Goal: Task Accomplishment & Management: Manage account settings

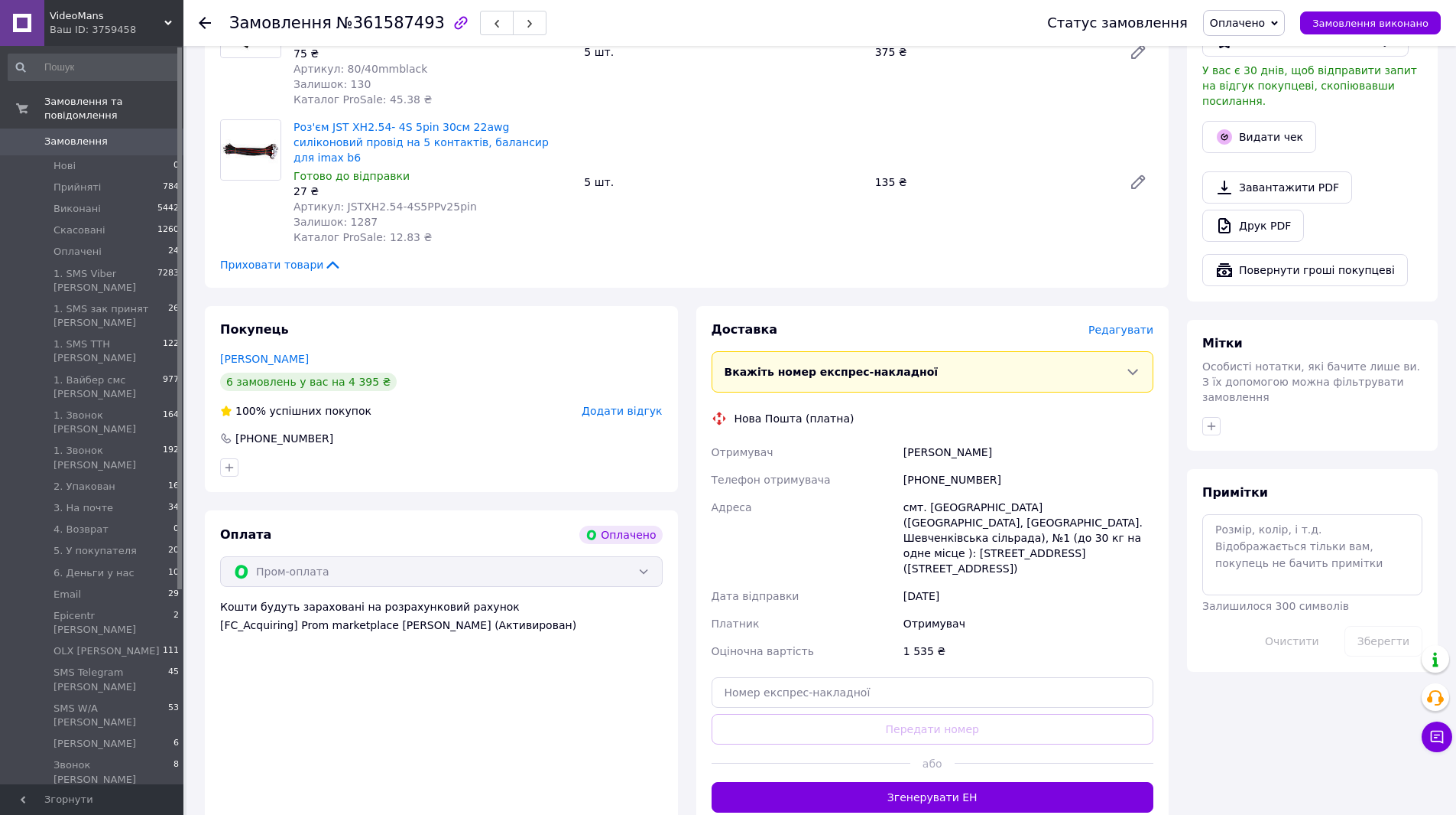
scroll to position [371, 0]
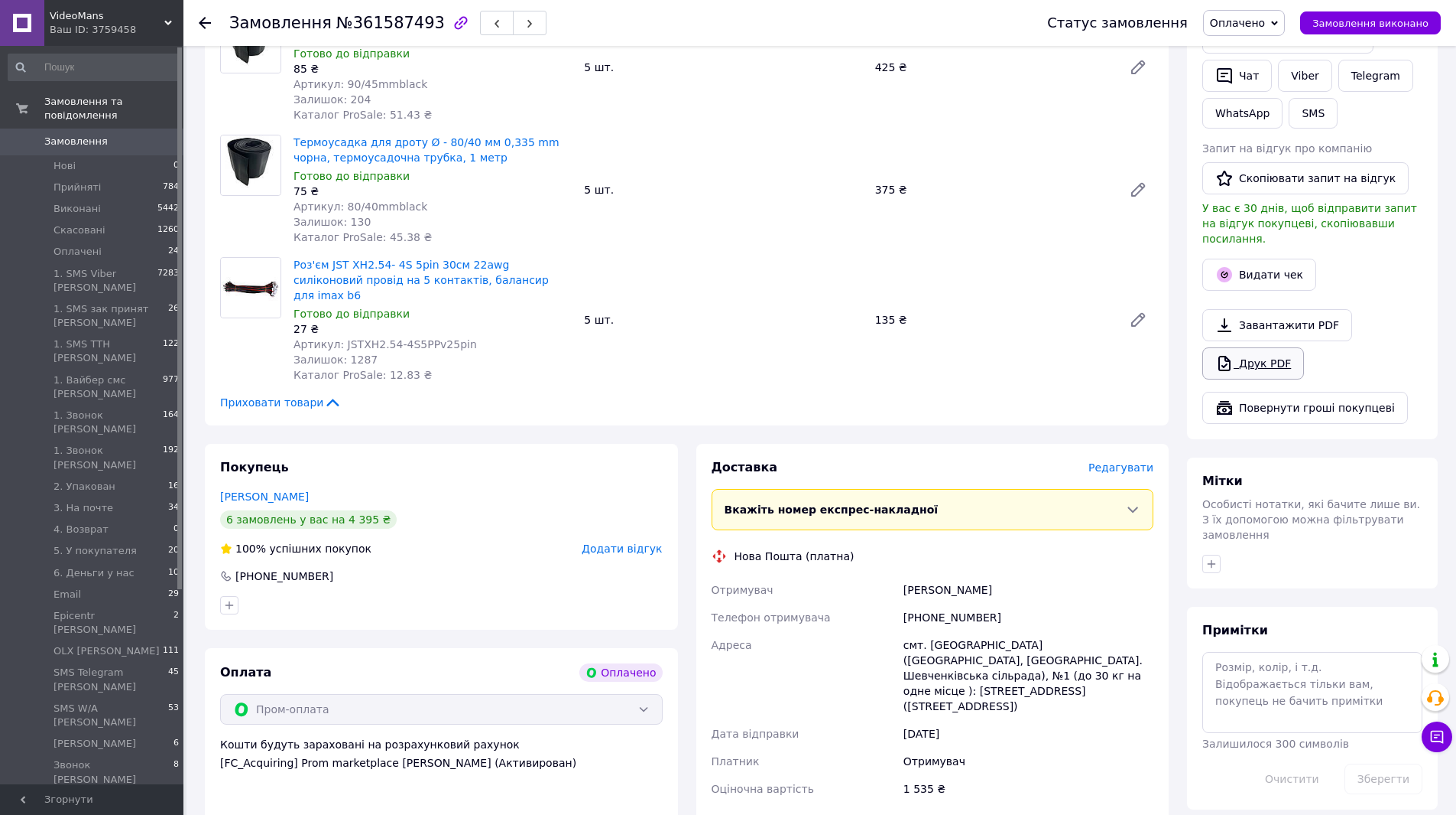
click at [1269, 348] on link "Друк PDF" at bounding box center [1253, 363] width 101 height 32
click at [1303, 80] on link "Viber" at bounding box center [1305, 76] width 54 height 32
click at [1282, 348] on link "Друк PDF" at bounding box center [1253, 363] width 101 height 32
click at [1265, 27] on span "Оплачено" at bounding box center [1237, 23] width 55 height 12
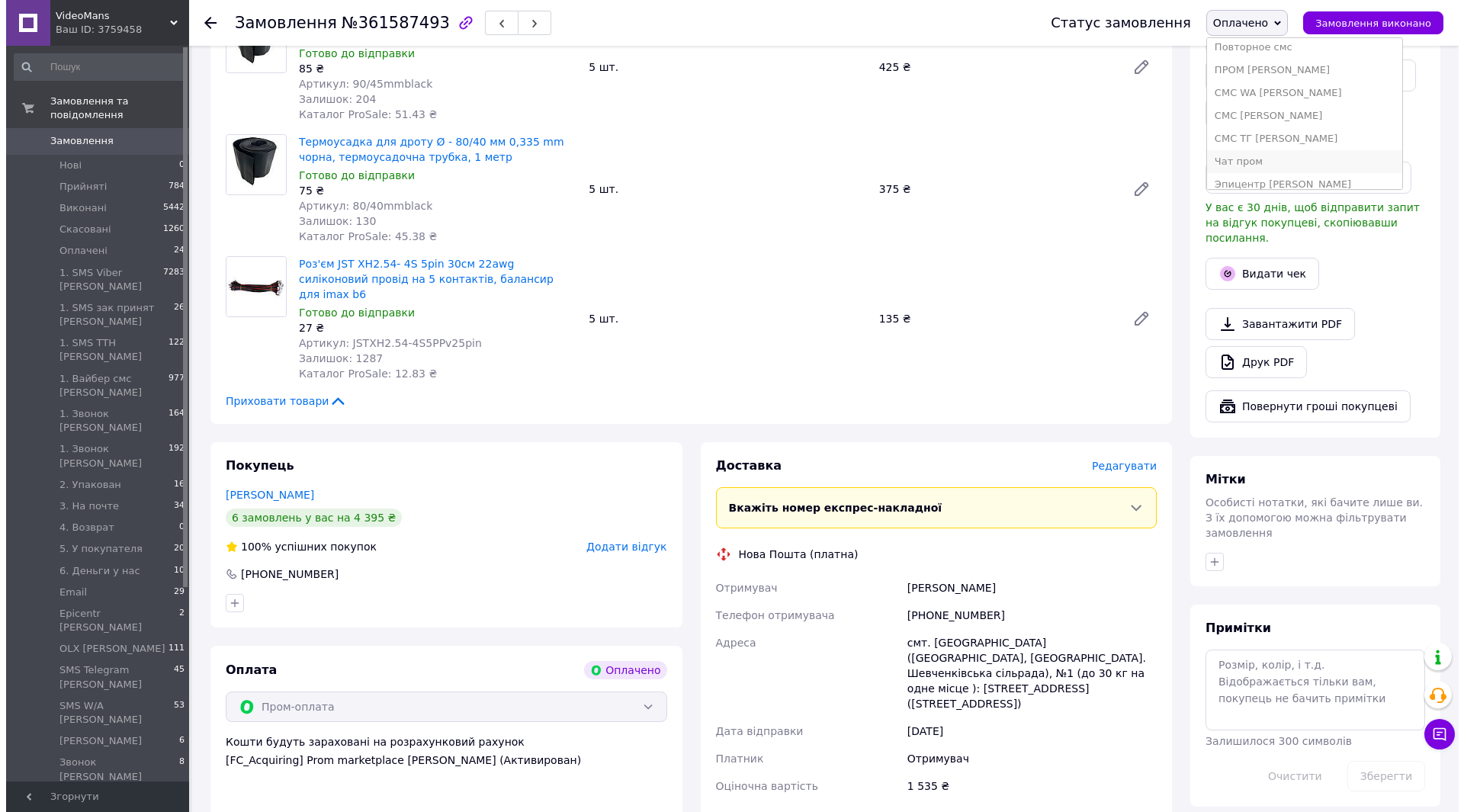
scroll to position [657, 0]
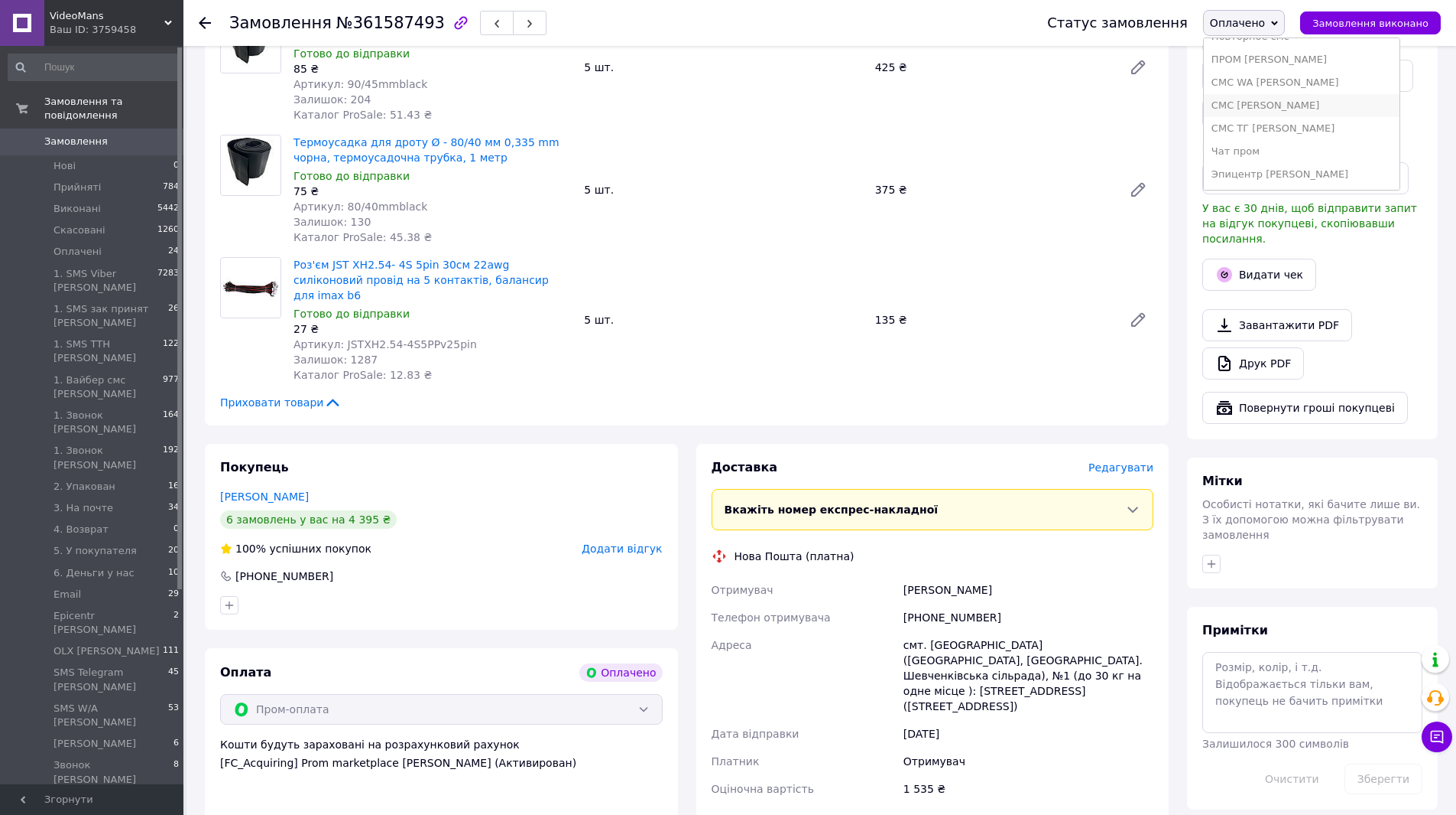
click at [1284, 98] on li "СМС [PERSON_NAME]" at bounding box center [1302, 105] width 196 height 23
click at [1111, 461] on span "Редагувати" at bounding box center [1121, 467] width 65 height 12
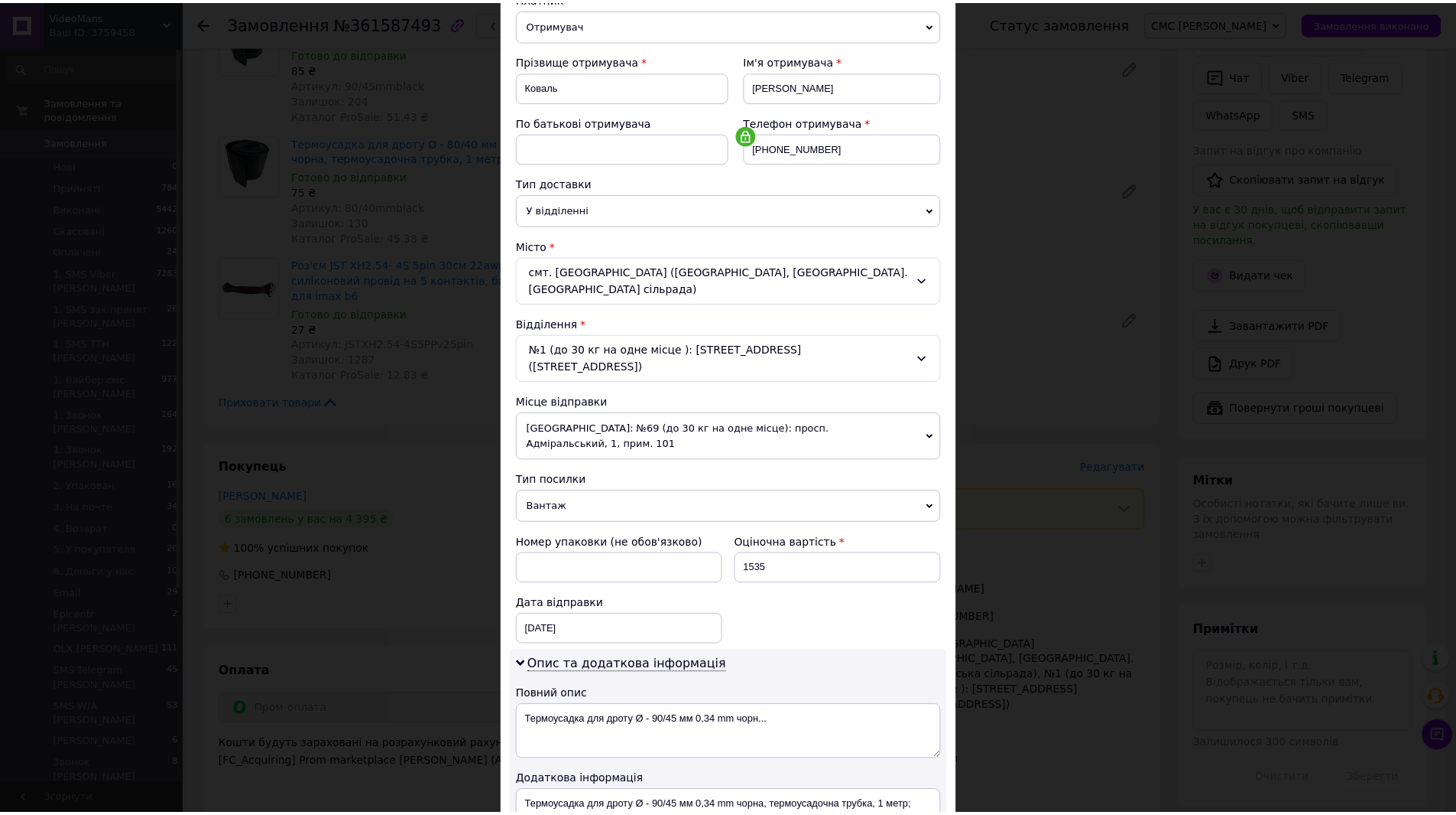
scroll to position [372, 0]
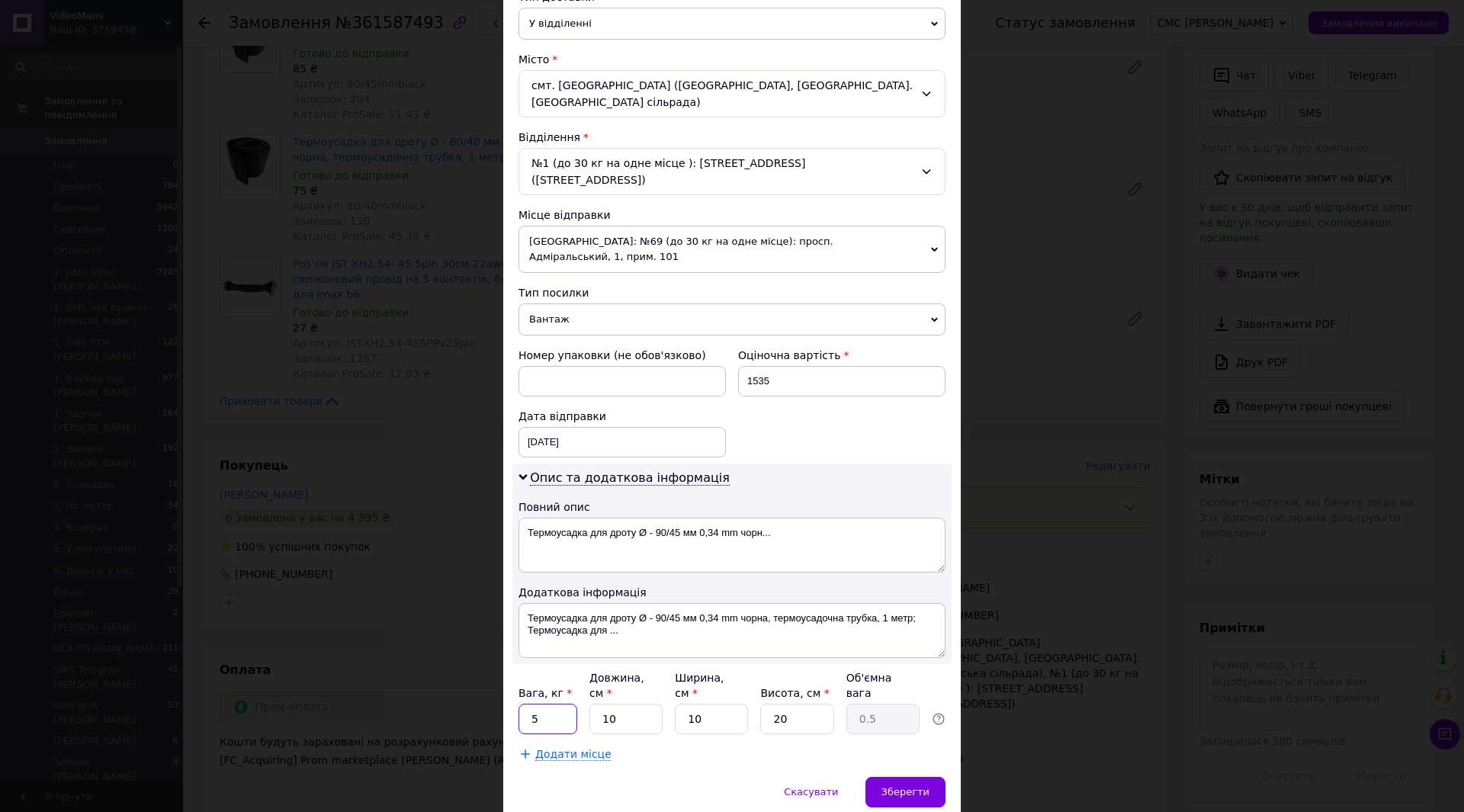
click at [547, 703] on input "5" at bounding box center [548, 718] width 59 height 31
type input "1"
click at [643, 776] on div "Скасувати   Зберегти" at bounding box center [731, 799] width 457 height 46
drag, startPoint x: 646, startPoint y: 486, endPoint x: 664, endPoint y: 493, distance: 19.3
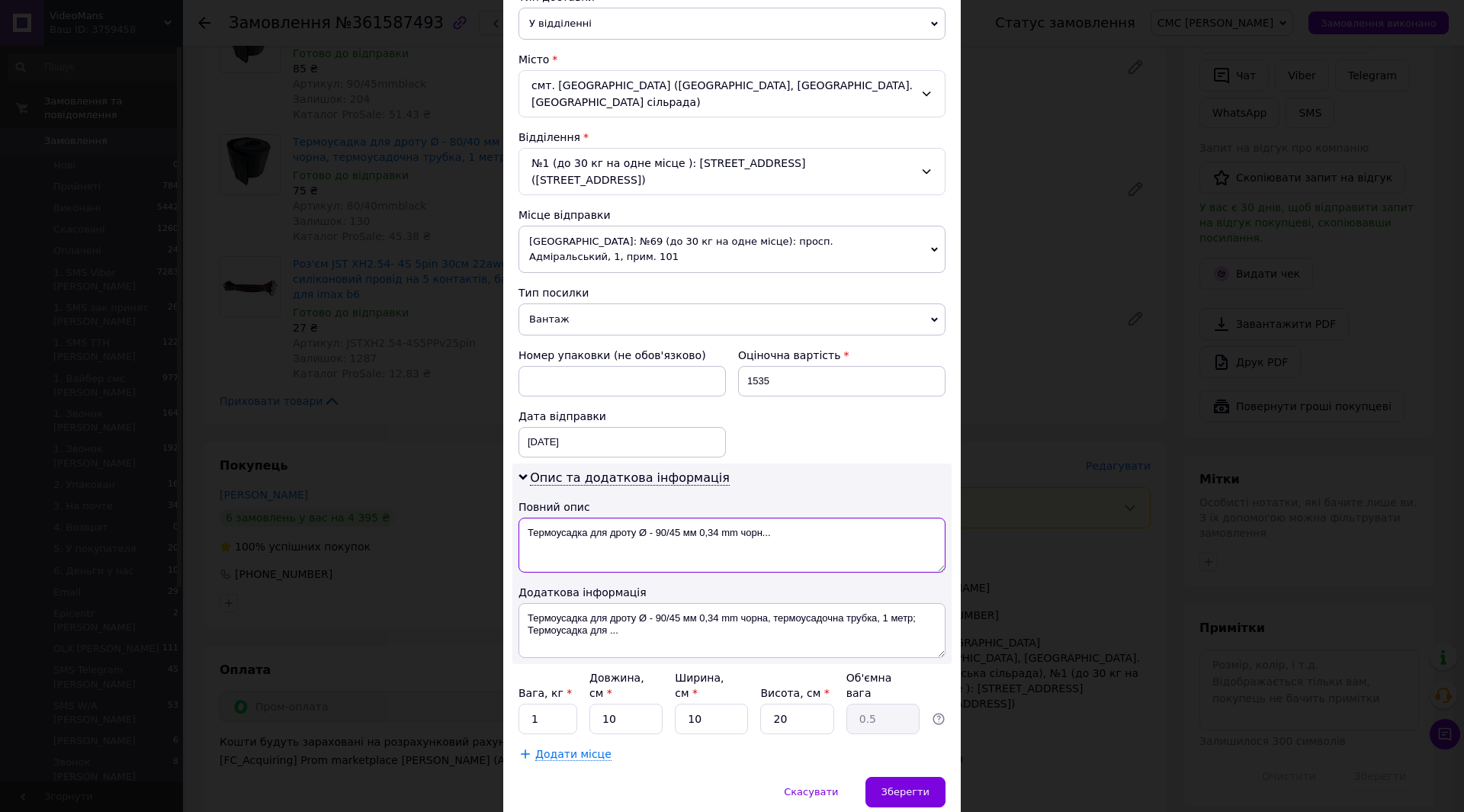
click at [645, 518] on textarea "Термоусадка для дроту Ø - 90/45 мм 0,34 mm чорн..." at bounding box center [732, 544] width 427 height 55
type textarea "Термоусадка для дроту - 90/45 мм 0,34 mm чорн..."
click at [906, 785] on span "Зберегти" at bounding box center [906, 791] width 48 height 12
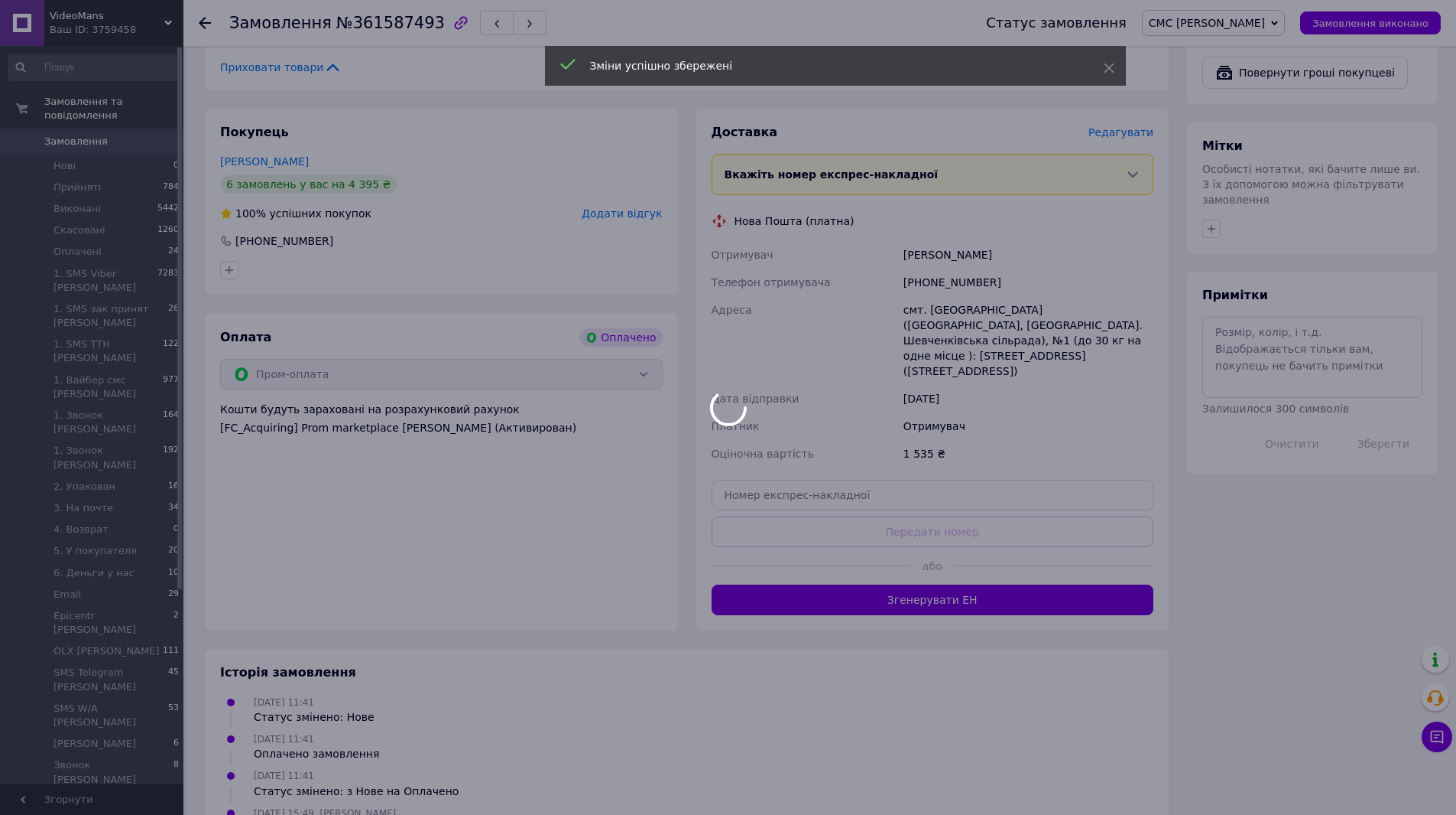
scroll to position [713, 0]
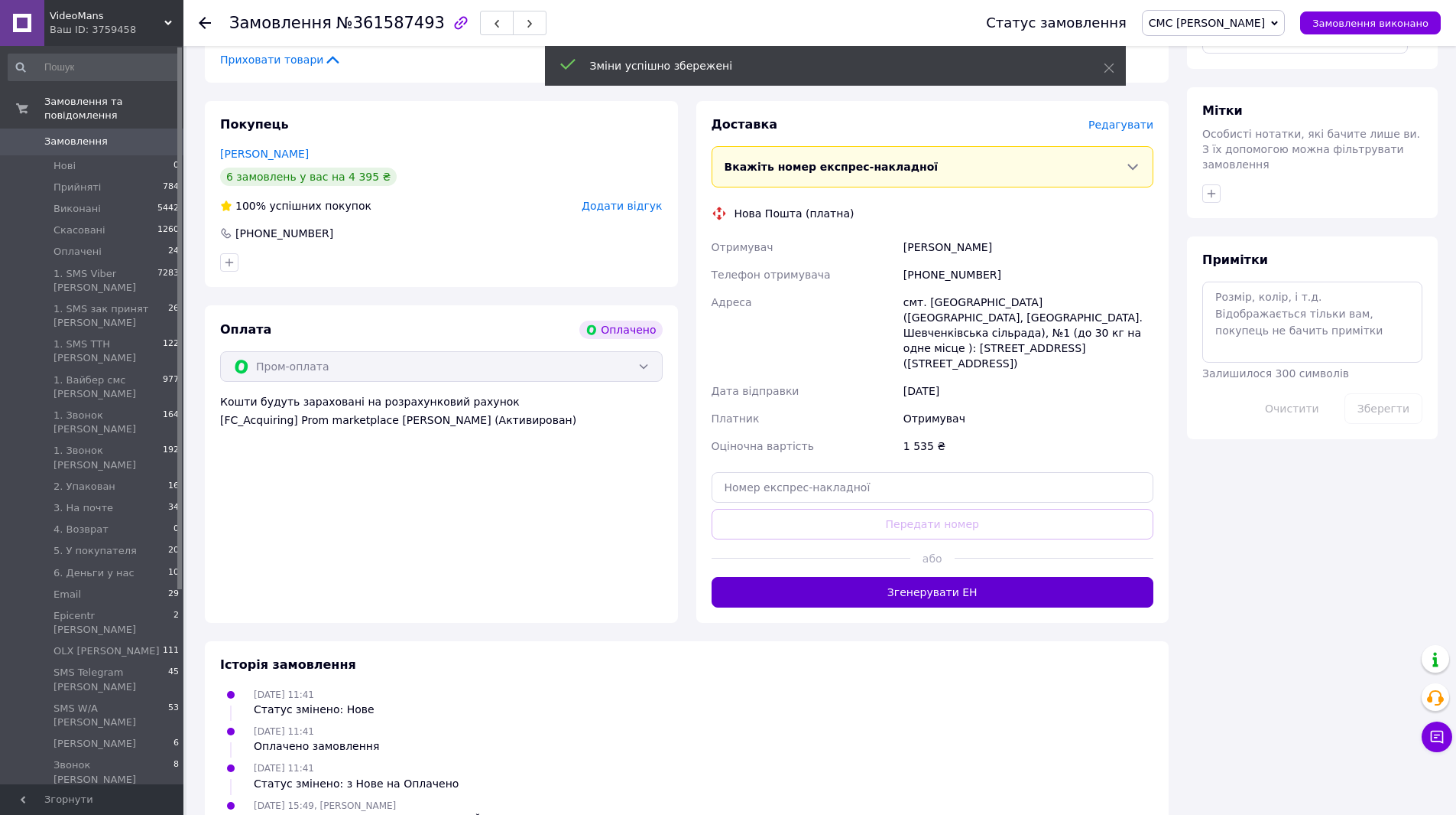
click at [933, 577] on button "Згенерувати ЕН" at bounding box center [933, 592] width 443 height 31
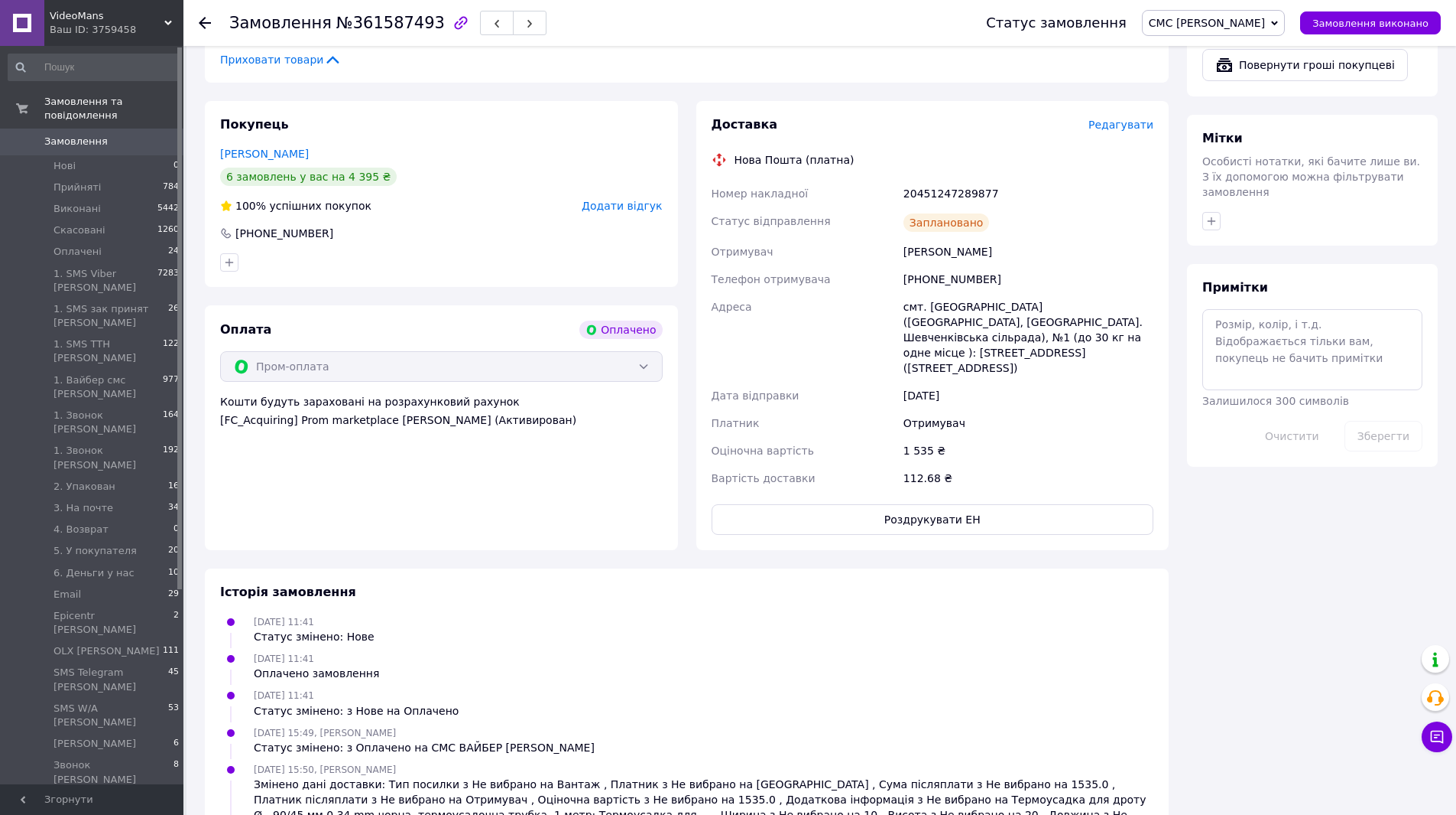
click at [905, 505] on button "Роздрукувати ЕН" at bounding box center [933, 519] width 443 height 31
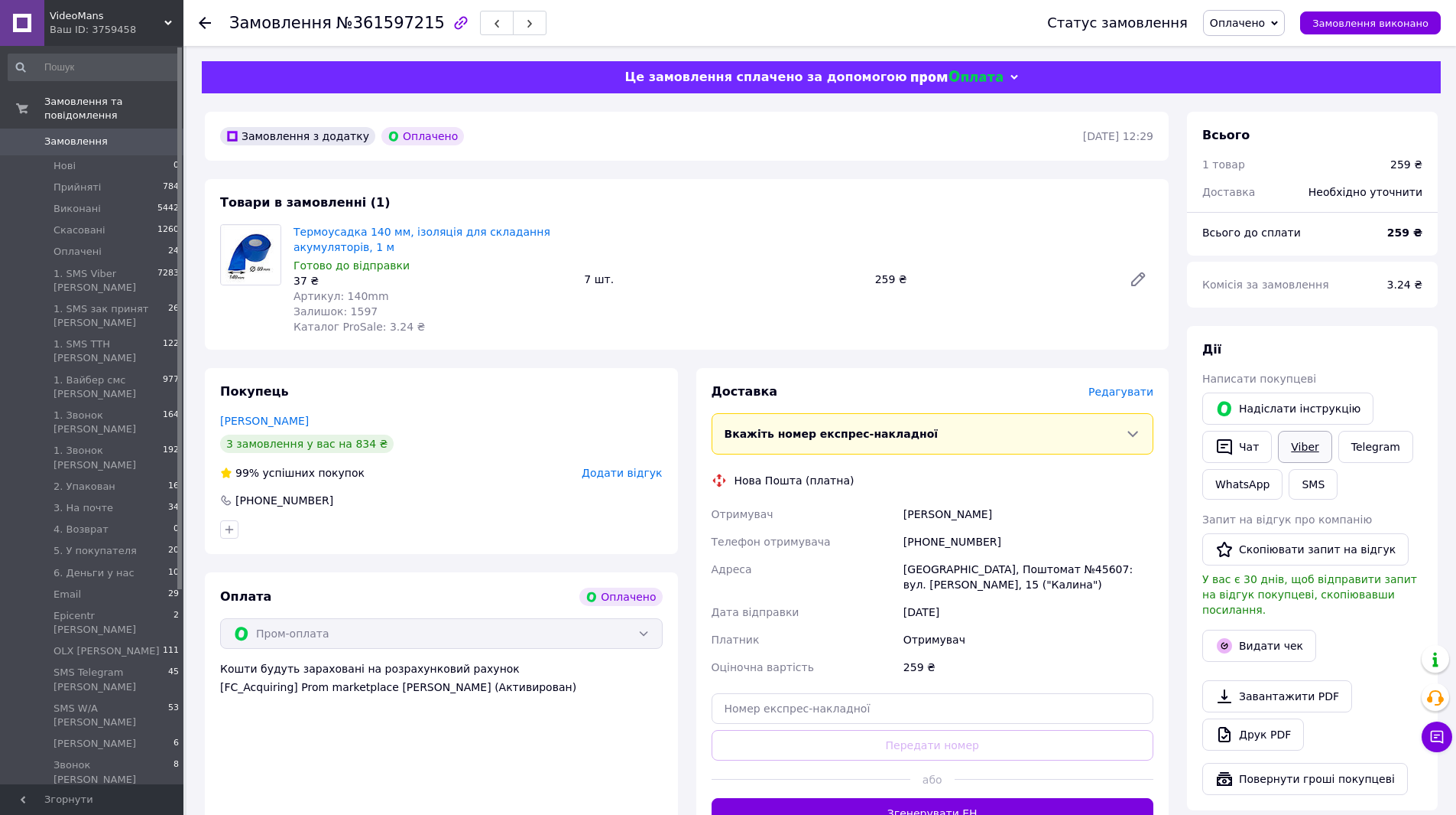
drag, startPoint x: 1315, startPoint y: 453, endPoint x: 1177, endPoint y: 475, distance: 139.7
click at [1314, 452] on link "Viber" at bounding box center [1305, 447] width 54 height 32
click at [1219, 728] on link "Друк PDF" at bounding box center [1253, 734] width 101 height 32
drag, startPoint x: 1250, startPoint y: 14, endPoint x: 1252, endPoint y: 30, distance: 16.1
click at [1252, 22] on span "Оплачено" at bounding box center [1244, 23] width 82 height 26
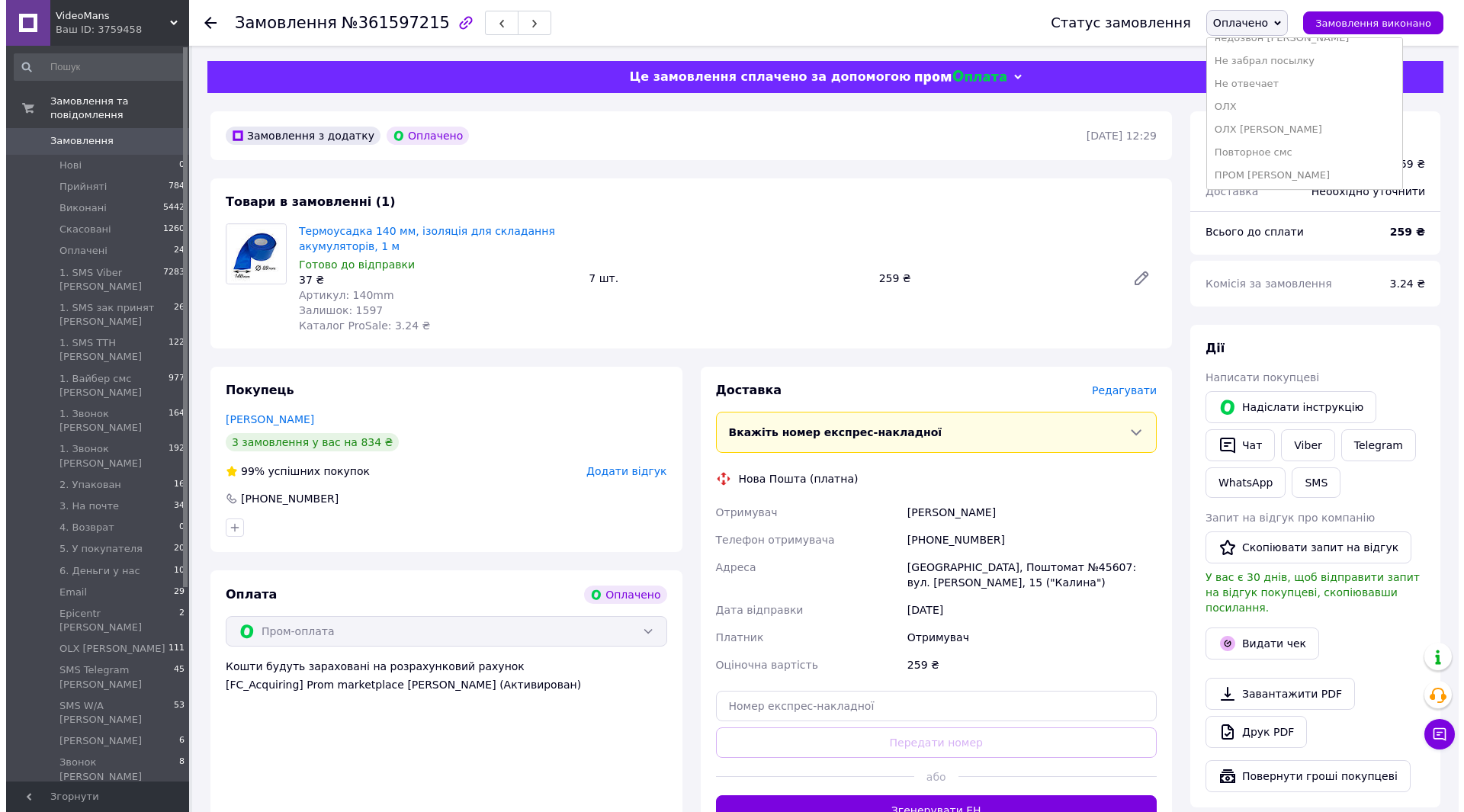
scroll to position [657, 0]
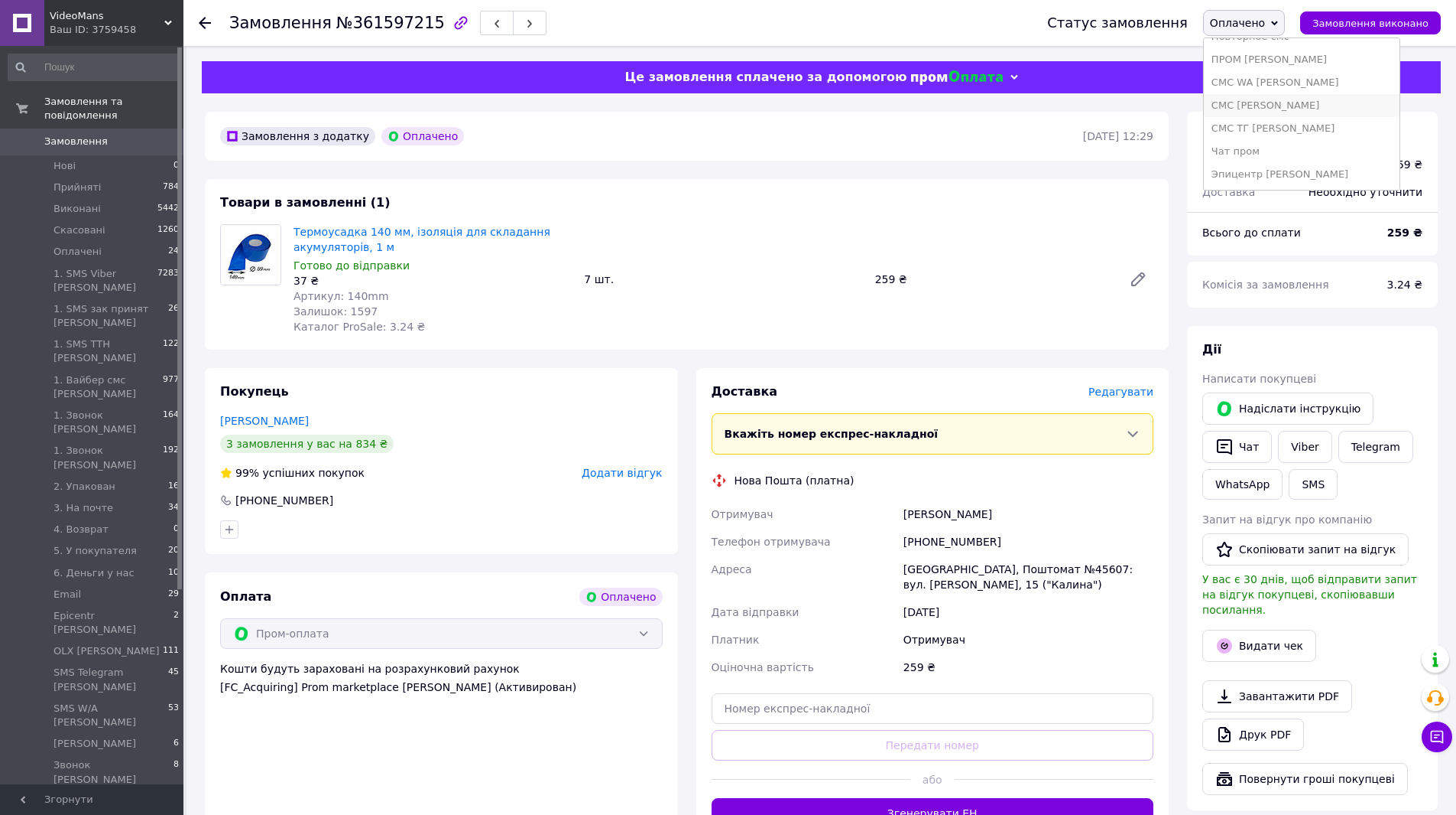
click at [1287, 102] on li "СМС [PERSON_NAME]" at bounding box center [1302, 105] width 196 height 23
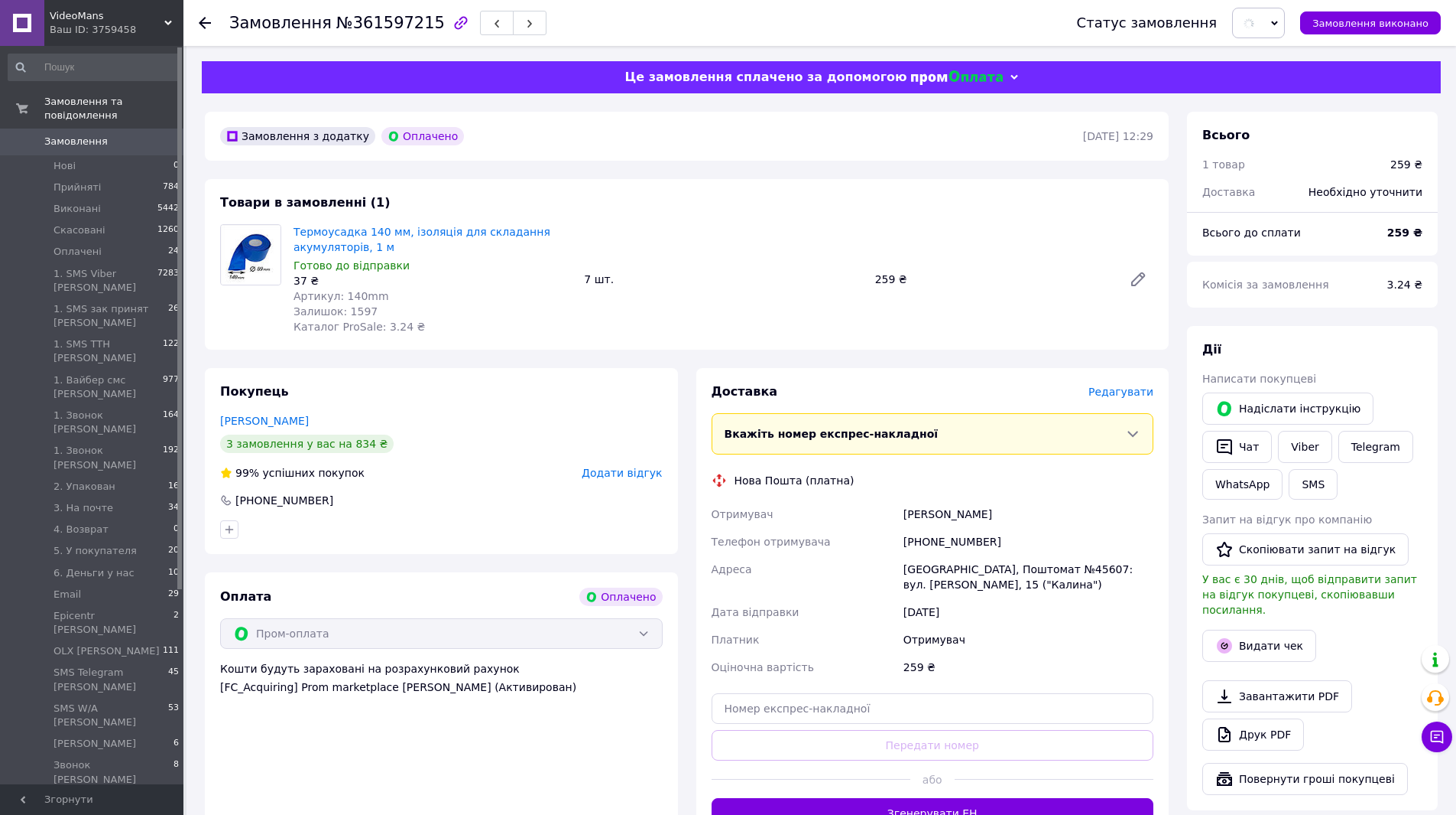
click at [1134, 391] on span "Редагувати" at bounding box center [1121, 391] width 65 height 12
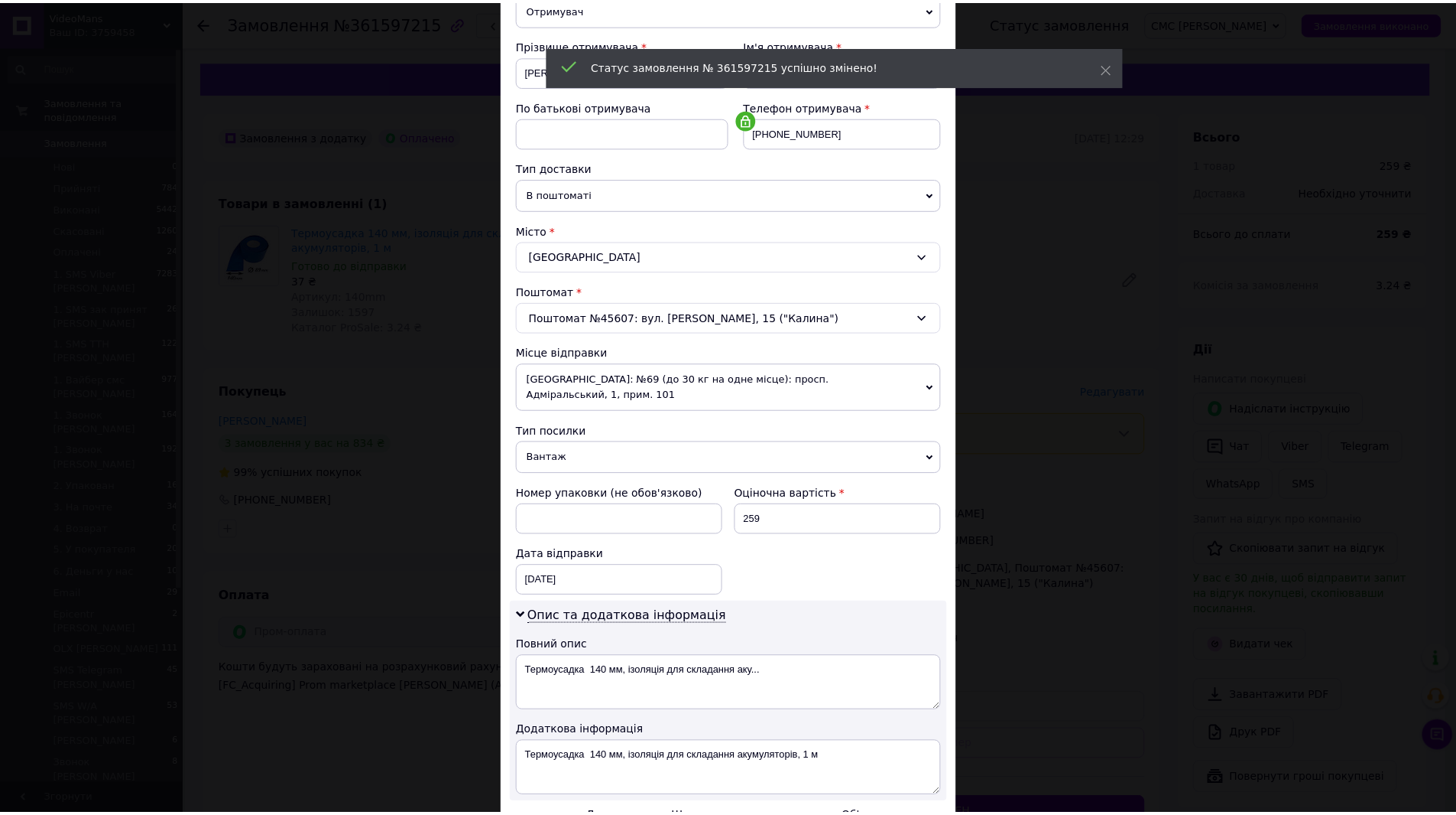
scroll to position [372, 0]
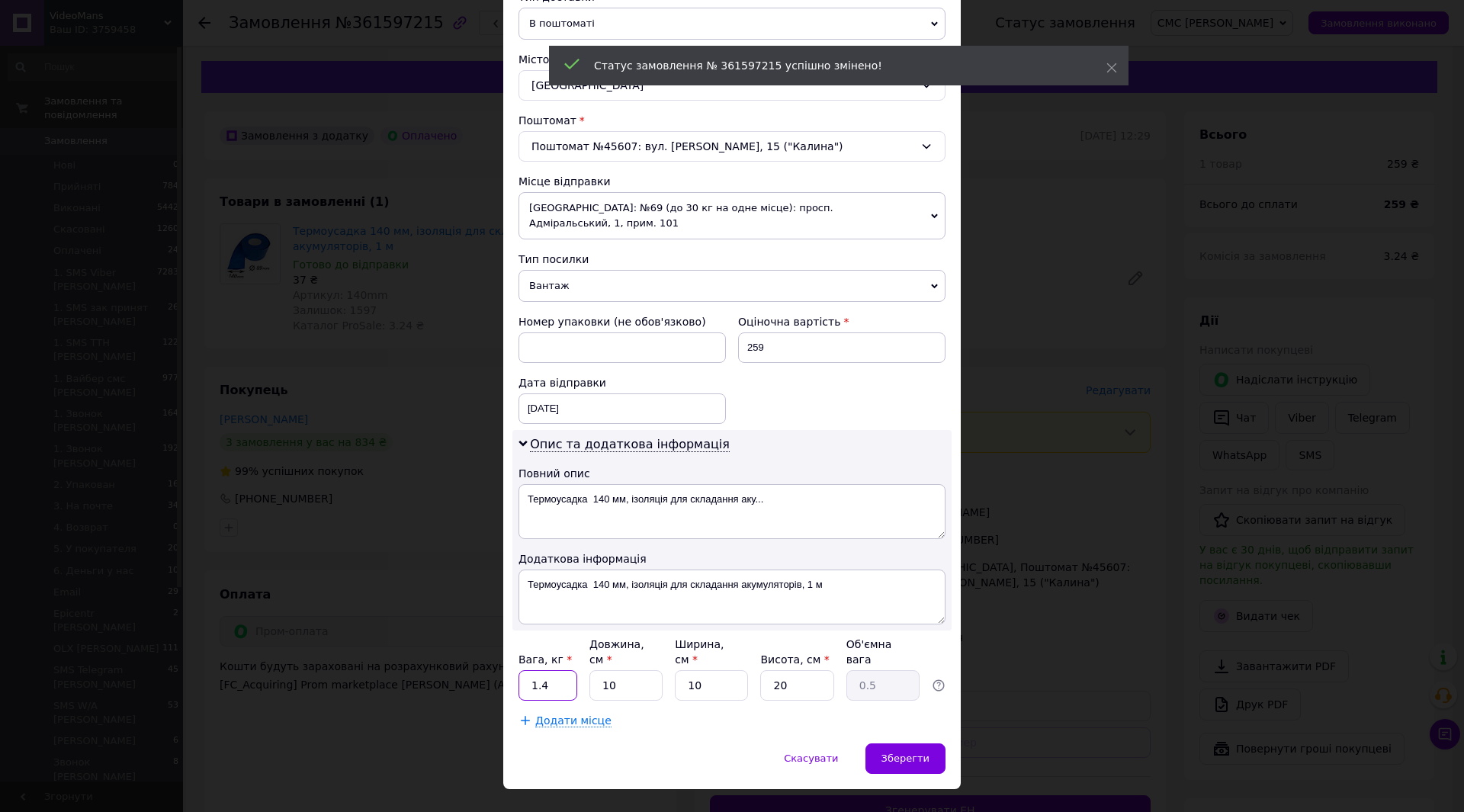
click at [556, 670] on input "1.4" at bounding box center [548, 685] width 59 height 31
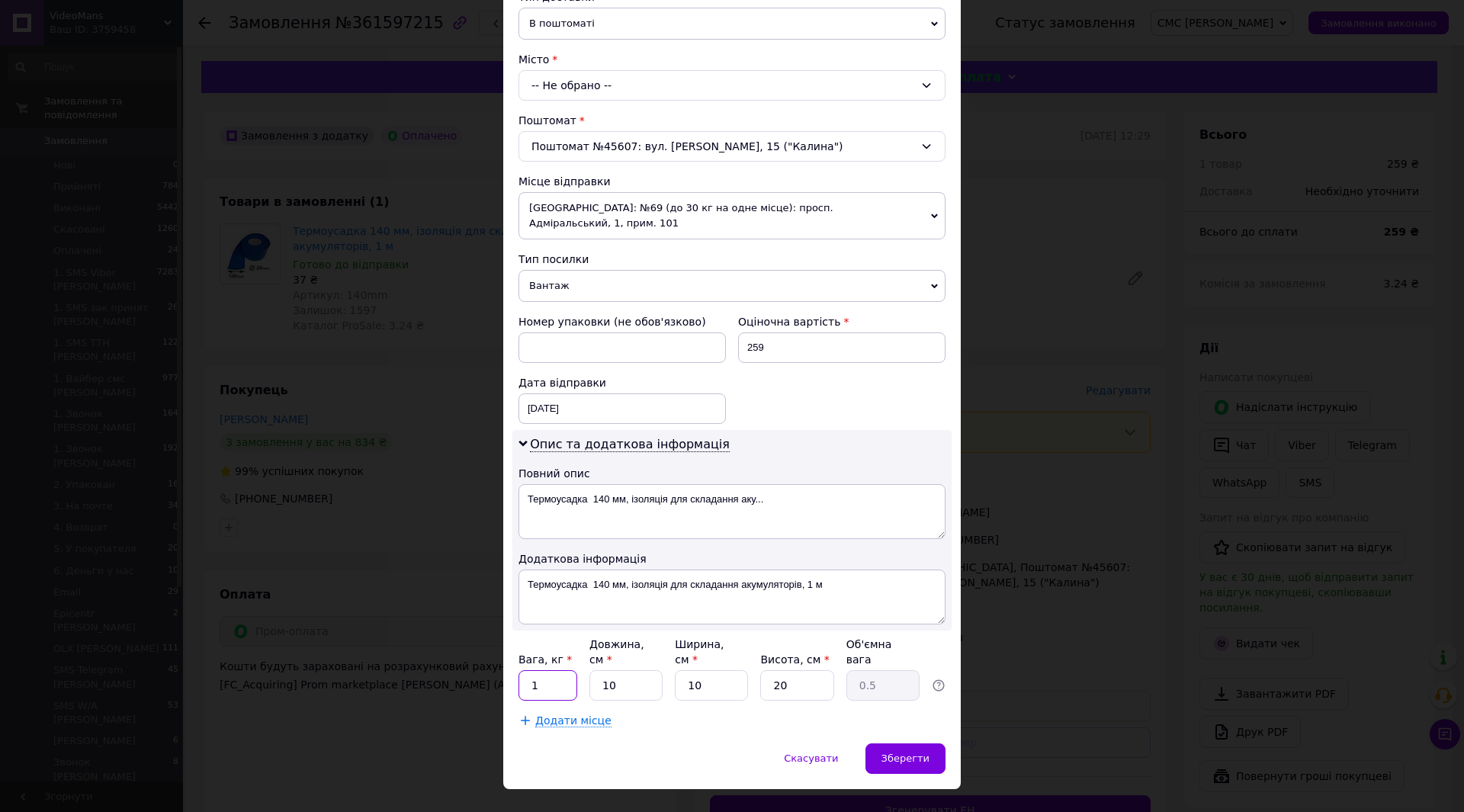
type input "1"
click at [679, 743] on div "Скасувати   Зберегти" at bounding box center [731, 765] width 457 height 46
click at [921, 753] on span "Зберегти" at bounding box center [906, 758] width 48 height 12
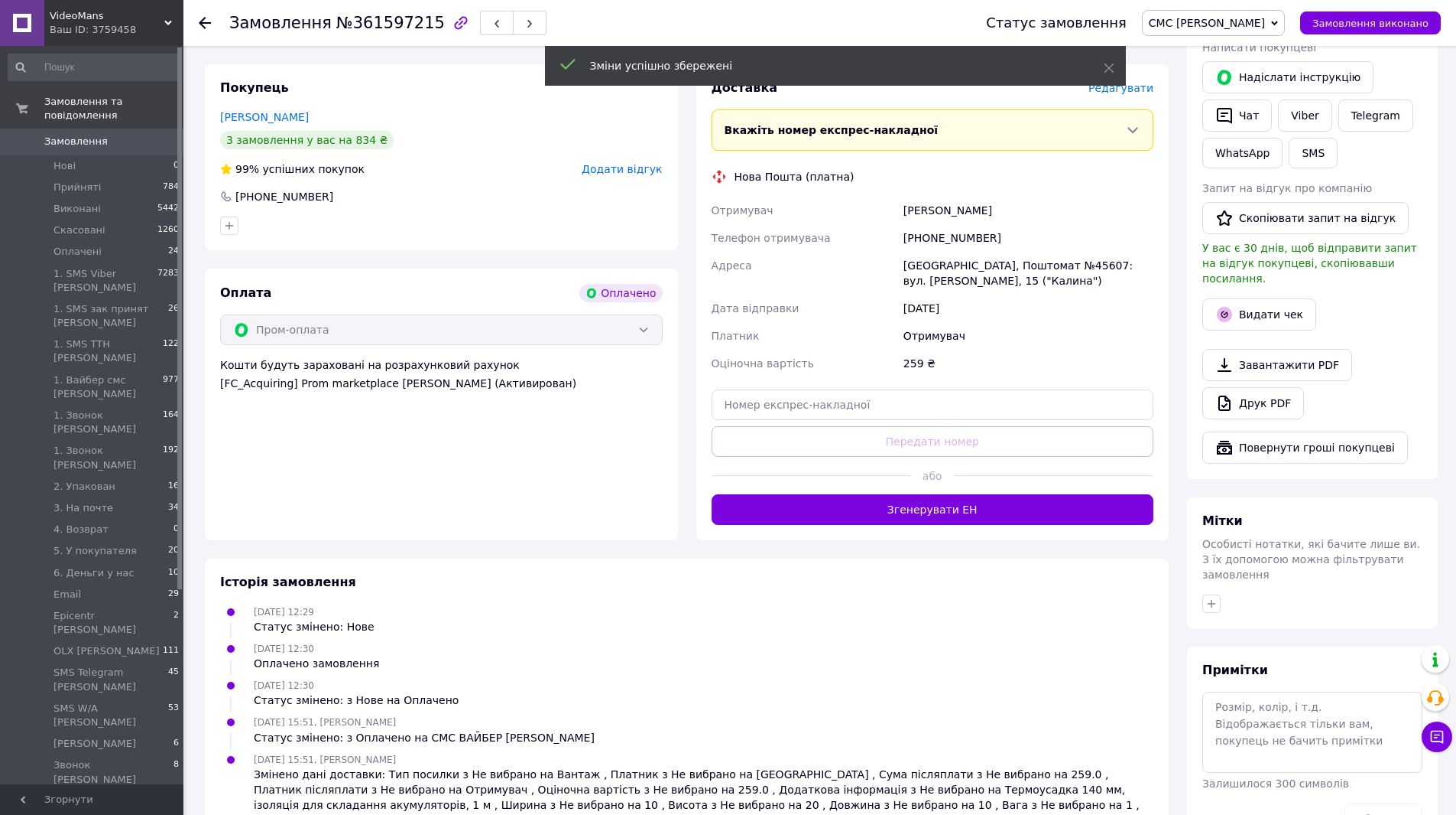
scroll to position [306, 0]
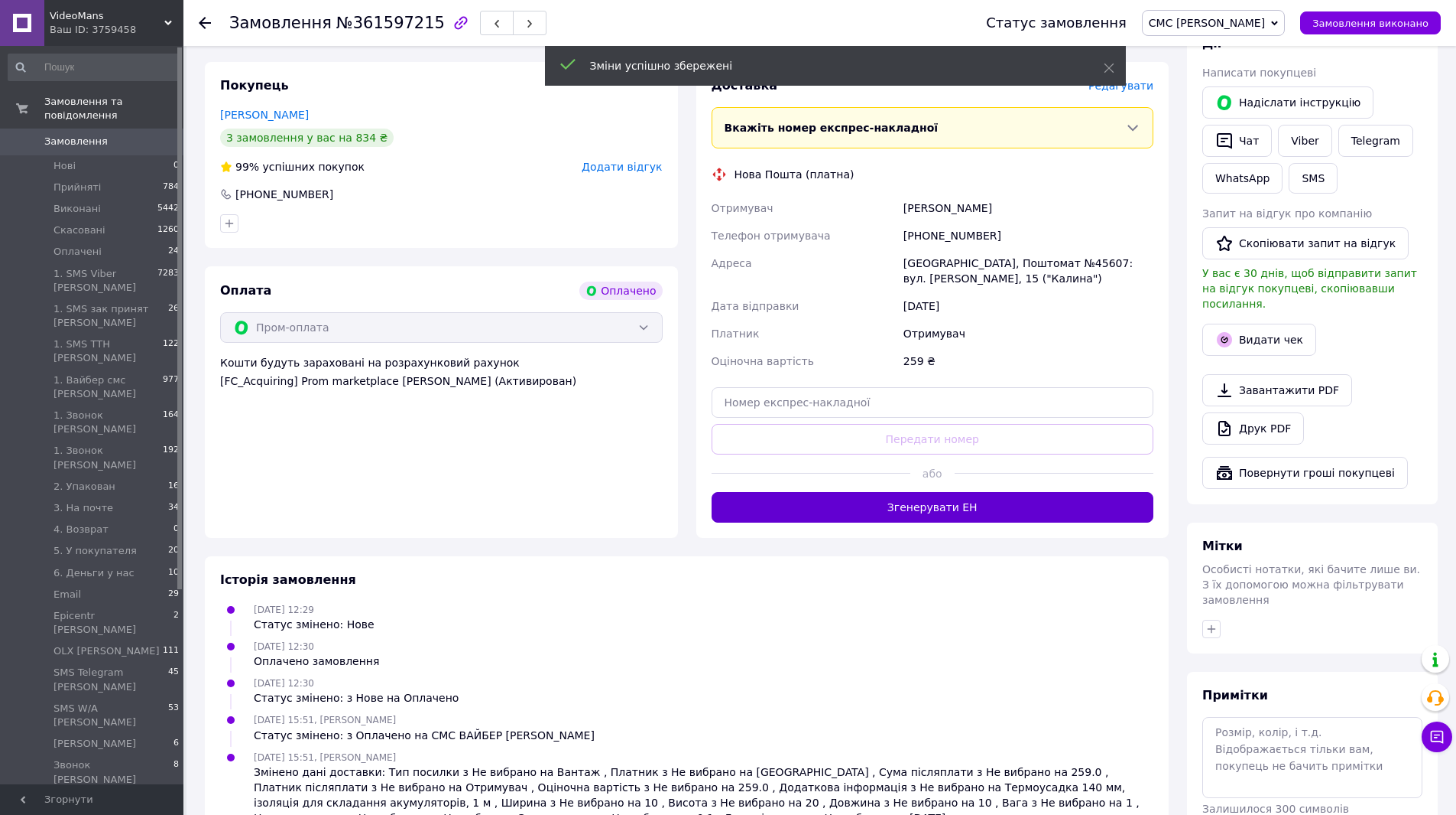
click at [903, 496] on button "Згенерувати ЕН" at bounding box center [933, 507] width 443 height 31
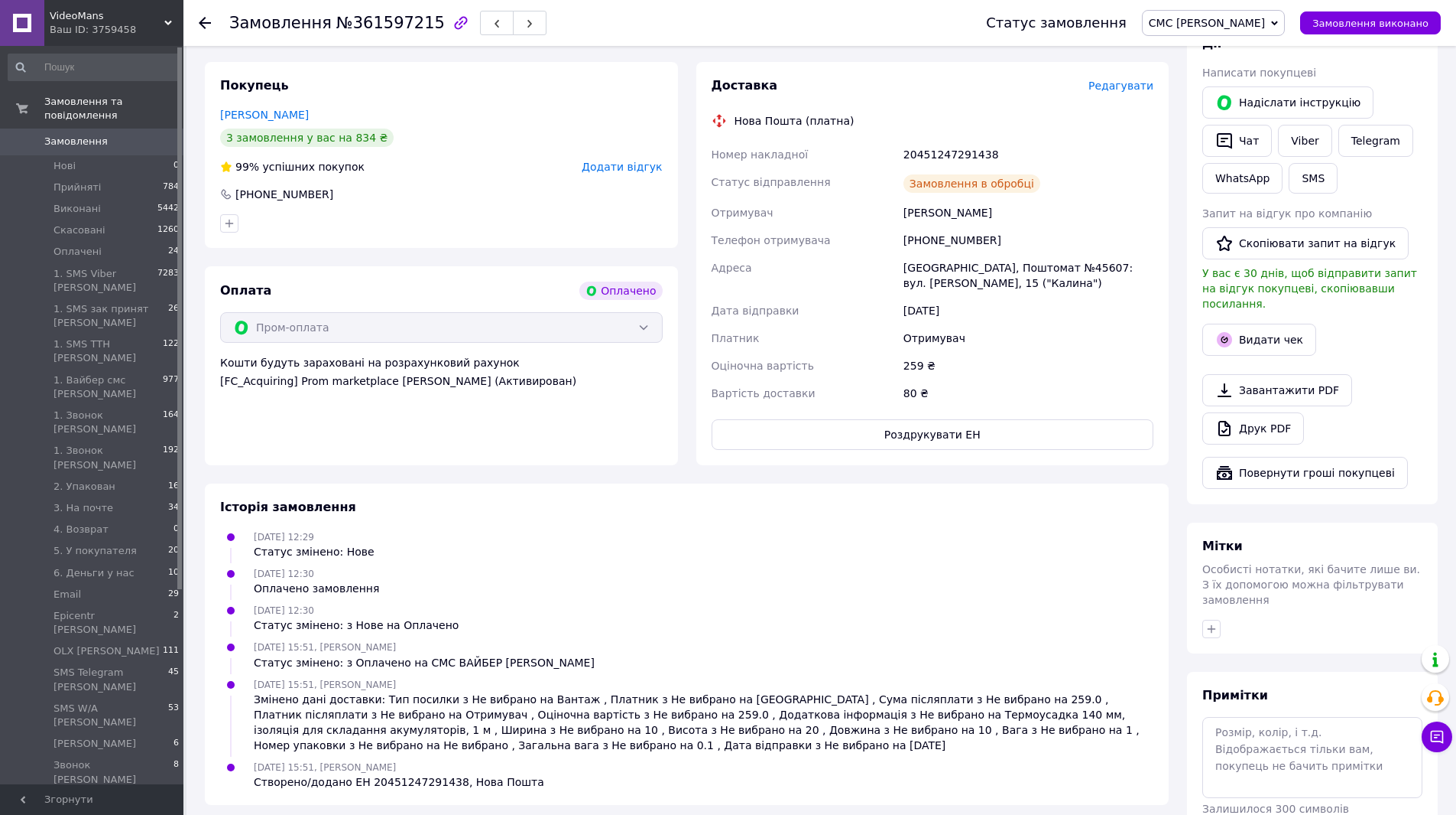
click at [800, 431] on button "Роздрукувати ЕН" at bounding box center [933, 434] width 443 height 31
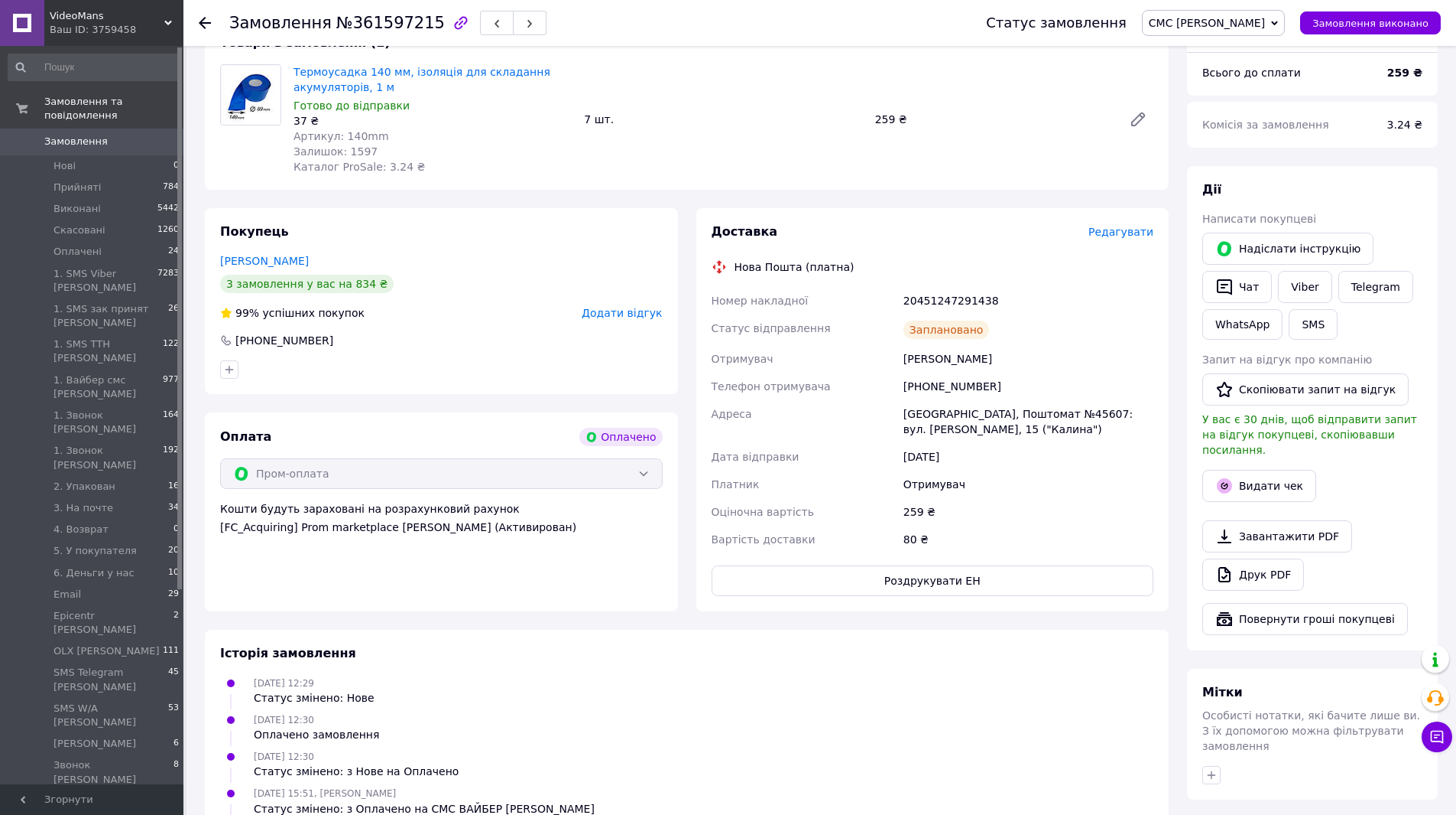
scroll to position [0, 0]
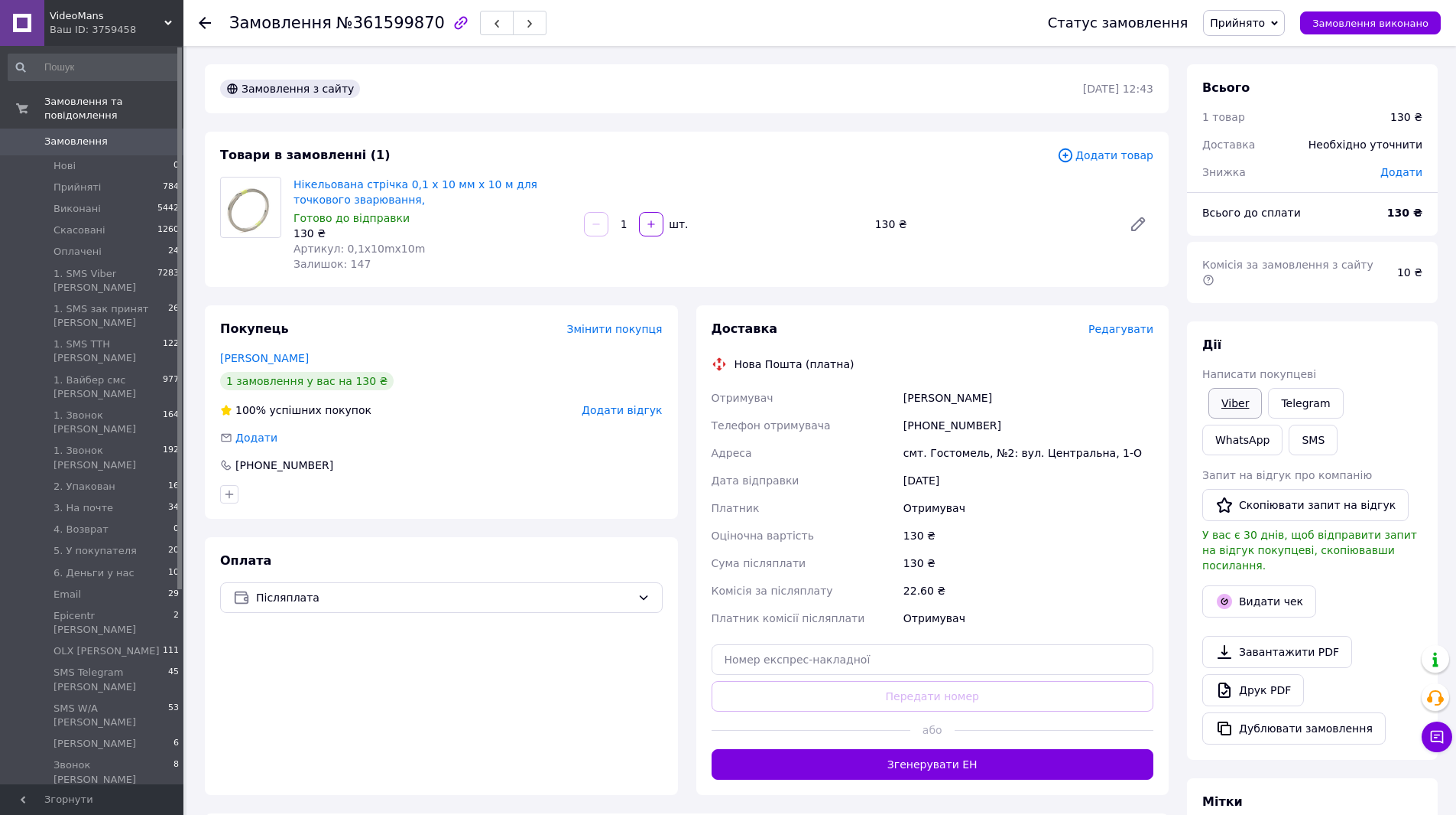
click at [1243, 388] on link "Viber" at bounding box center [1235, 403] width 54 height 31
click at [1250, 674] on link "Друк PDF" at bounding box center [1253, 690] width 101 height 32
drag, startPoint x: 1273, startPoint y: 16, endPoint x: 1280, endPoint y: 69, distance: 53.5
click at [1265, 17] on span "Прийнято" at bounding box center [1237, 23] width 55 height 12
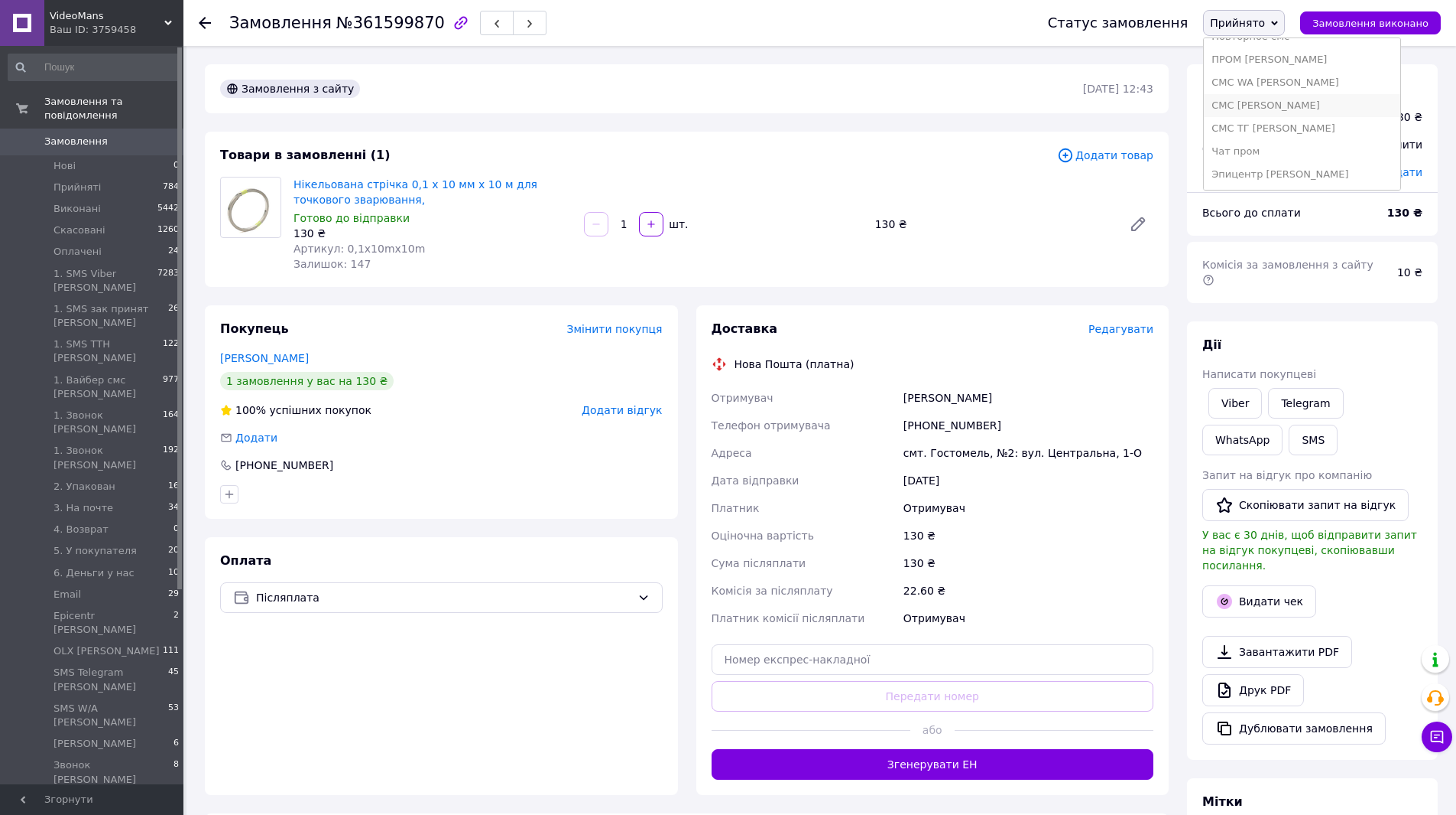
click at [1272, 105] on li "СМС [PERSON_NAME]" at bounding box center [1302, 105] width 196 height 23
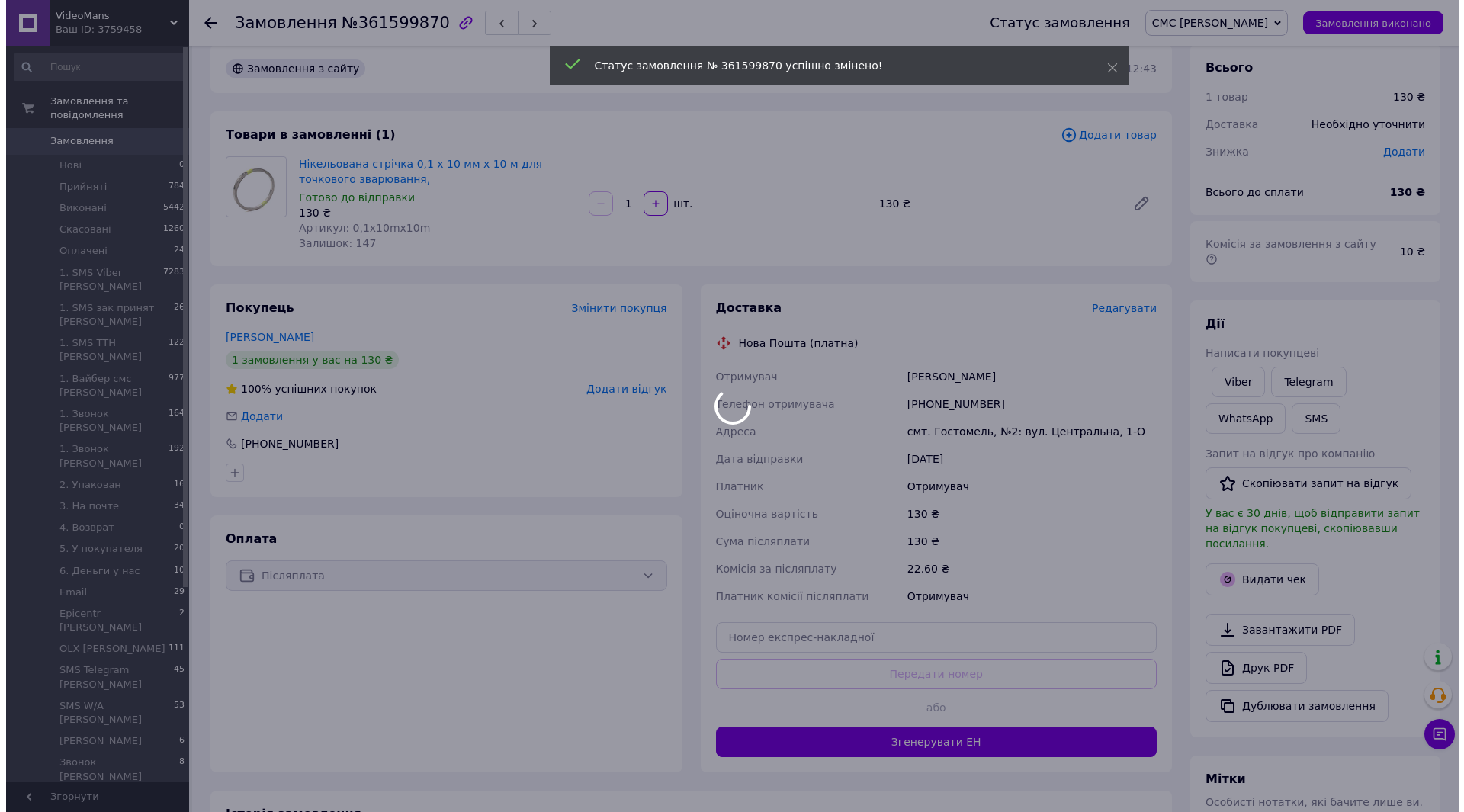
scroll to position [0, 0]
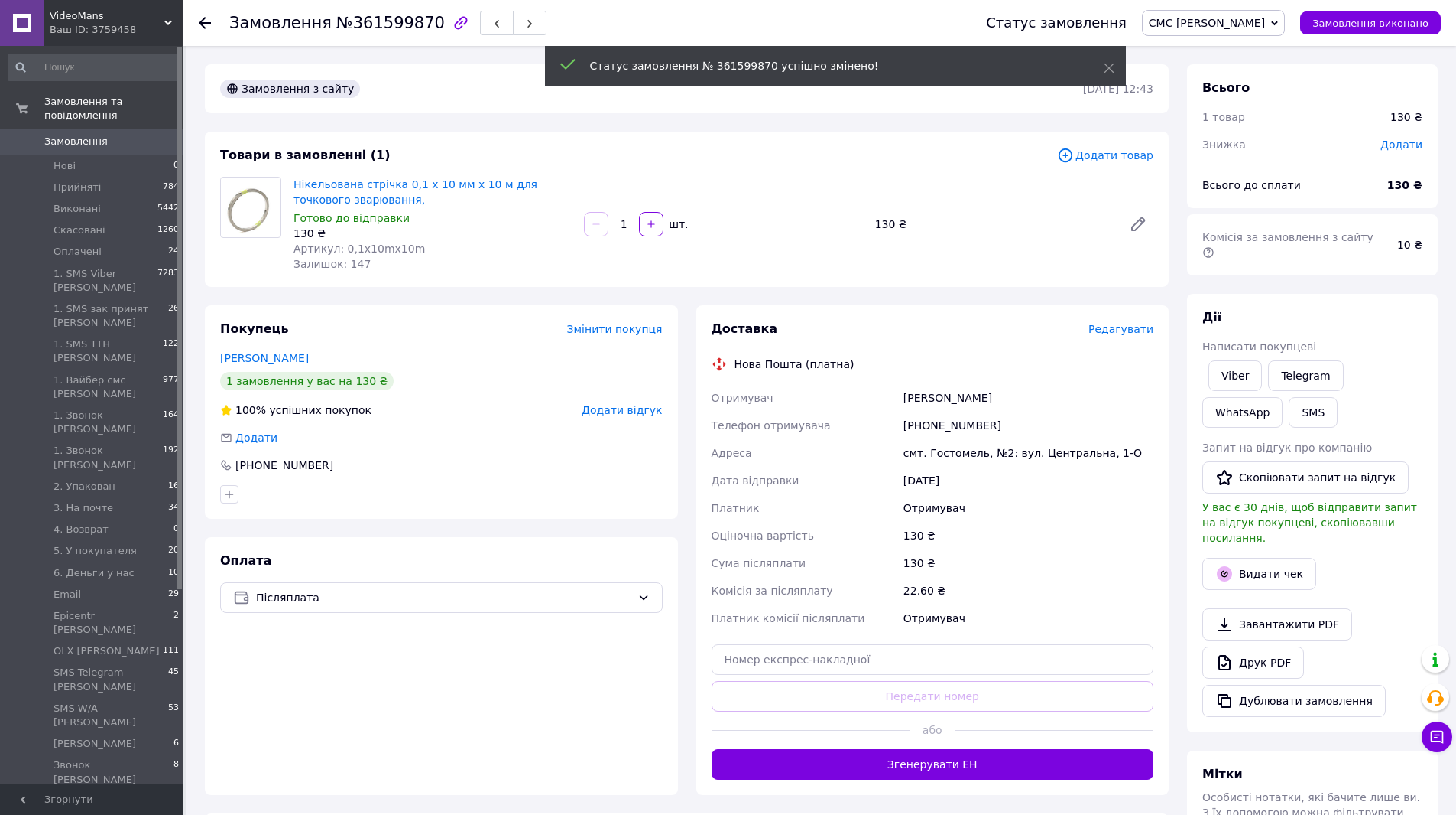
click at [1126, 335] on span "Редагувати" at bounding box center [1121, 328] width 65 height 12
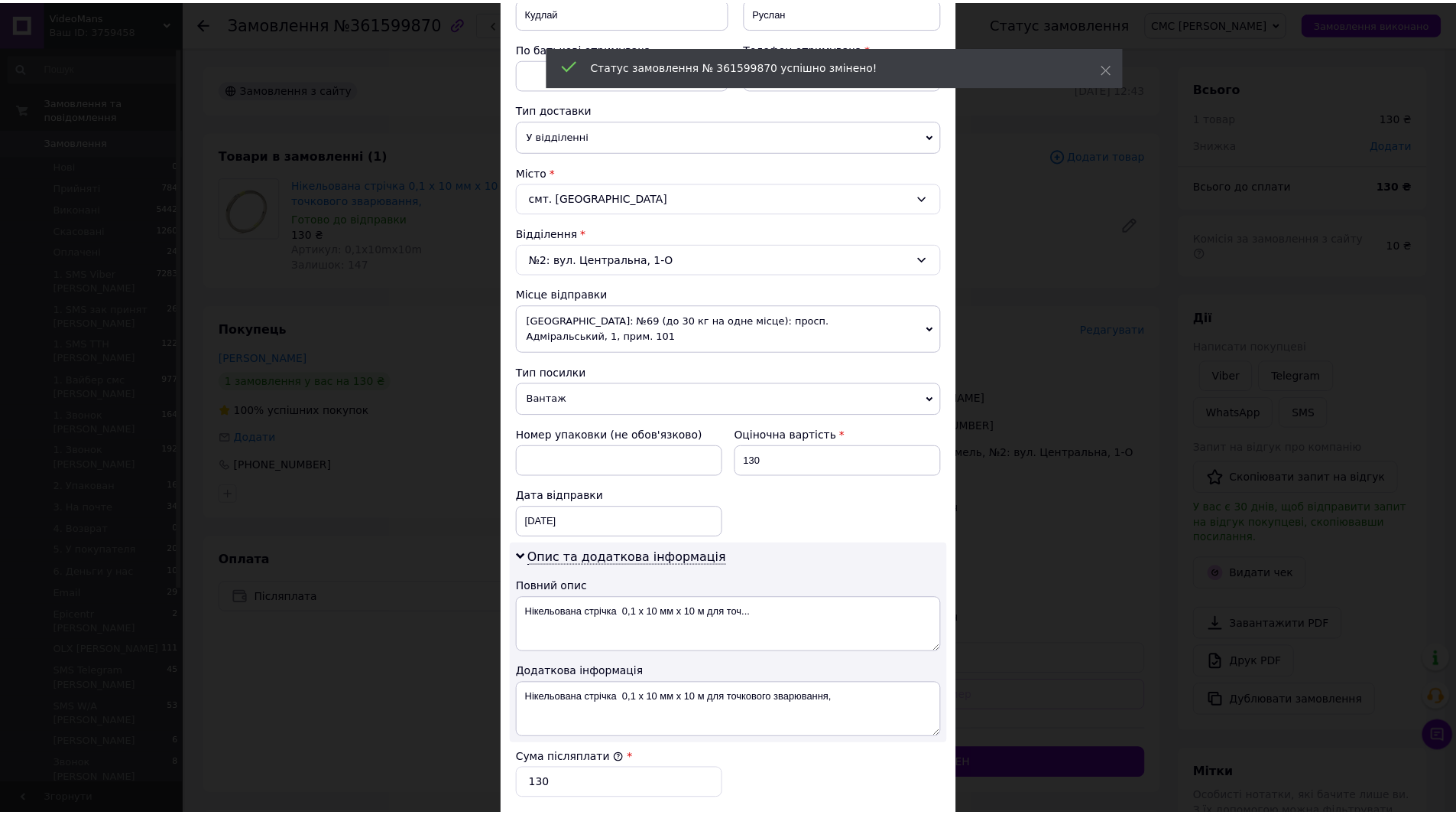
scroll to position [524, 0]
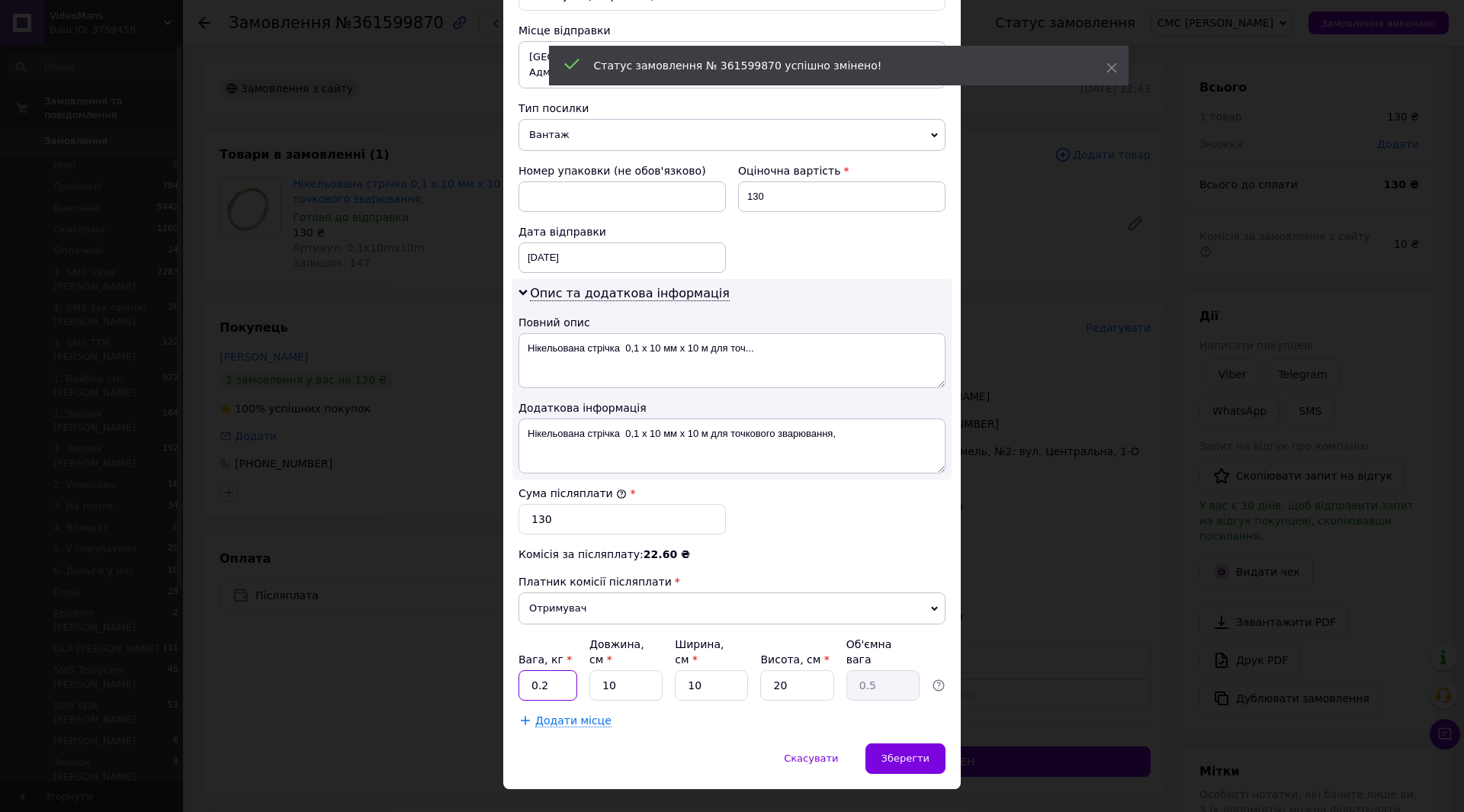
click at [555, 670] on input "0.2" at bounding box center [548, 685] width 59 height 31
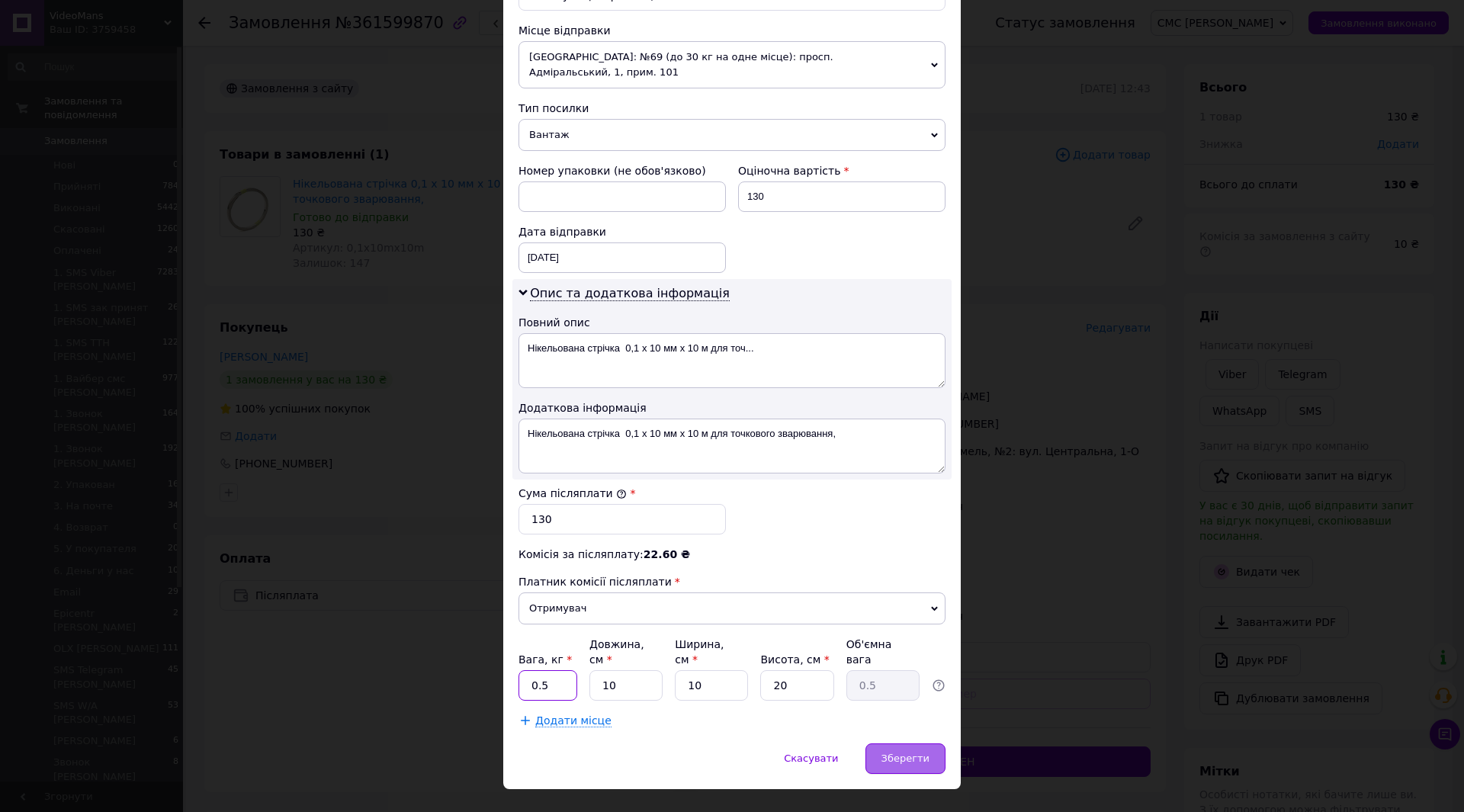
type input "0.5"
click at [925, 753] on span "Зберегти" at bounding box center [906, 758] width 48 height 12
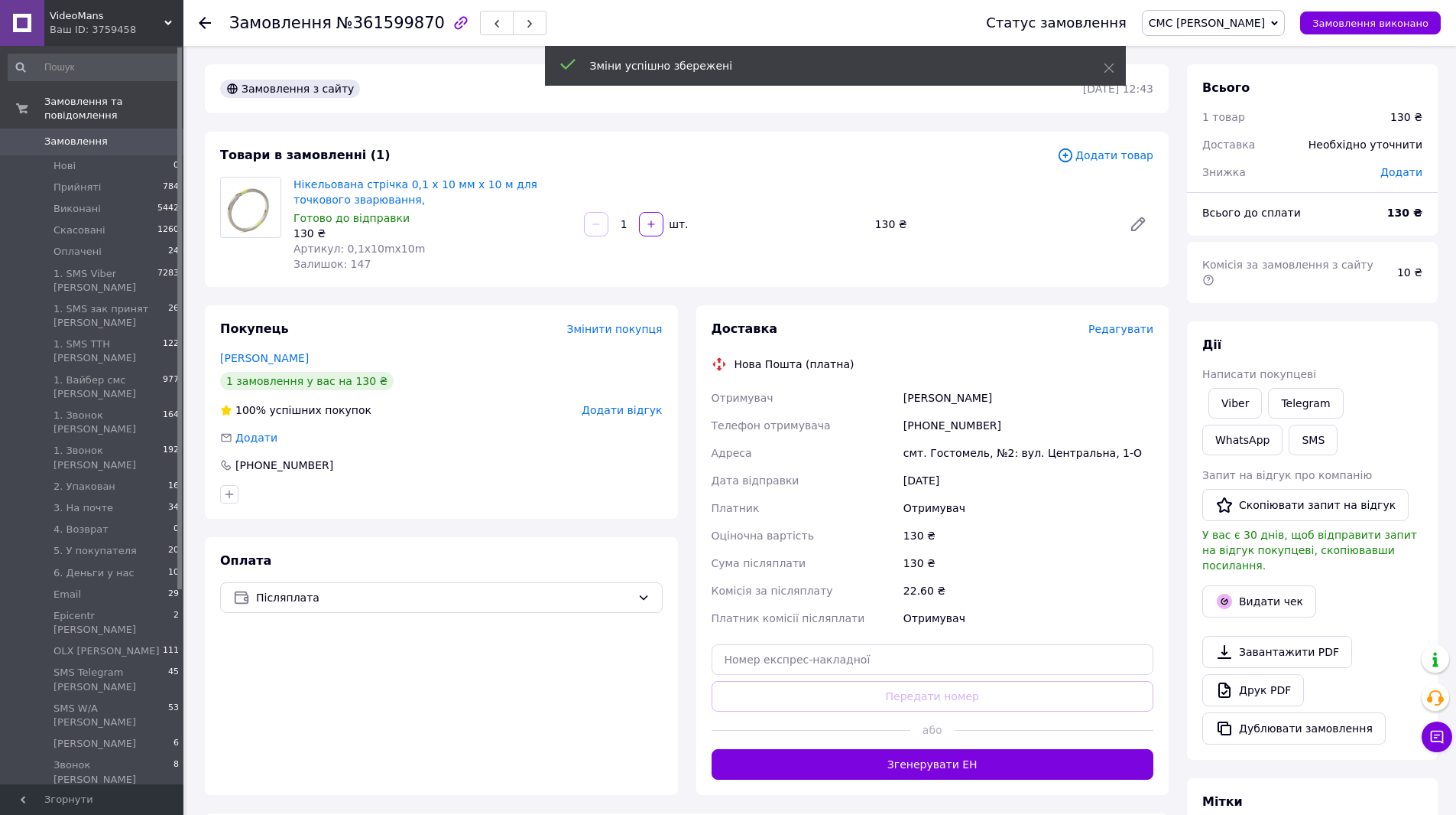
click at [921, 760] on button "Згенерувати ЕН" at bounding box center [933, 763] width 443 height 31
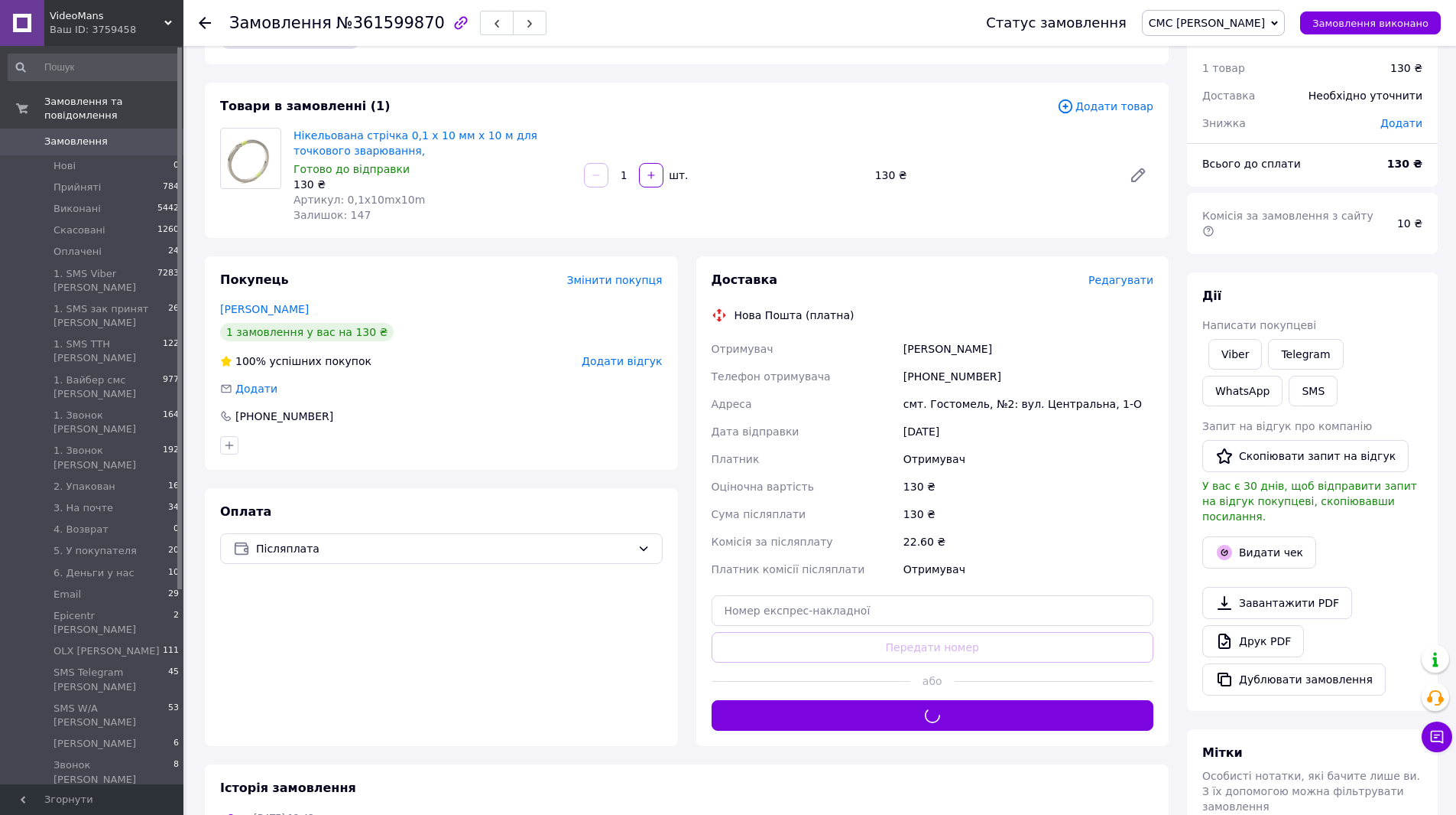
scroll to position [77, 0]
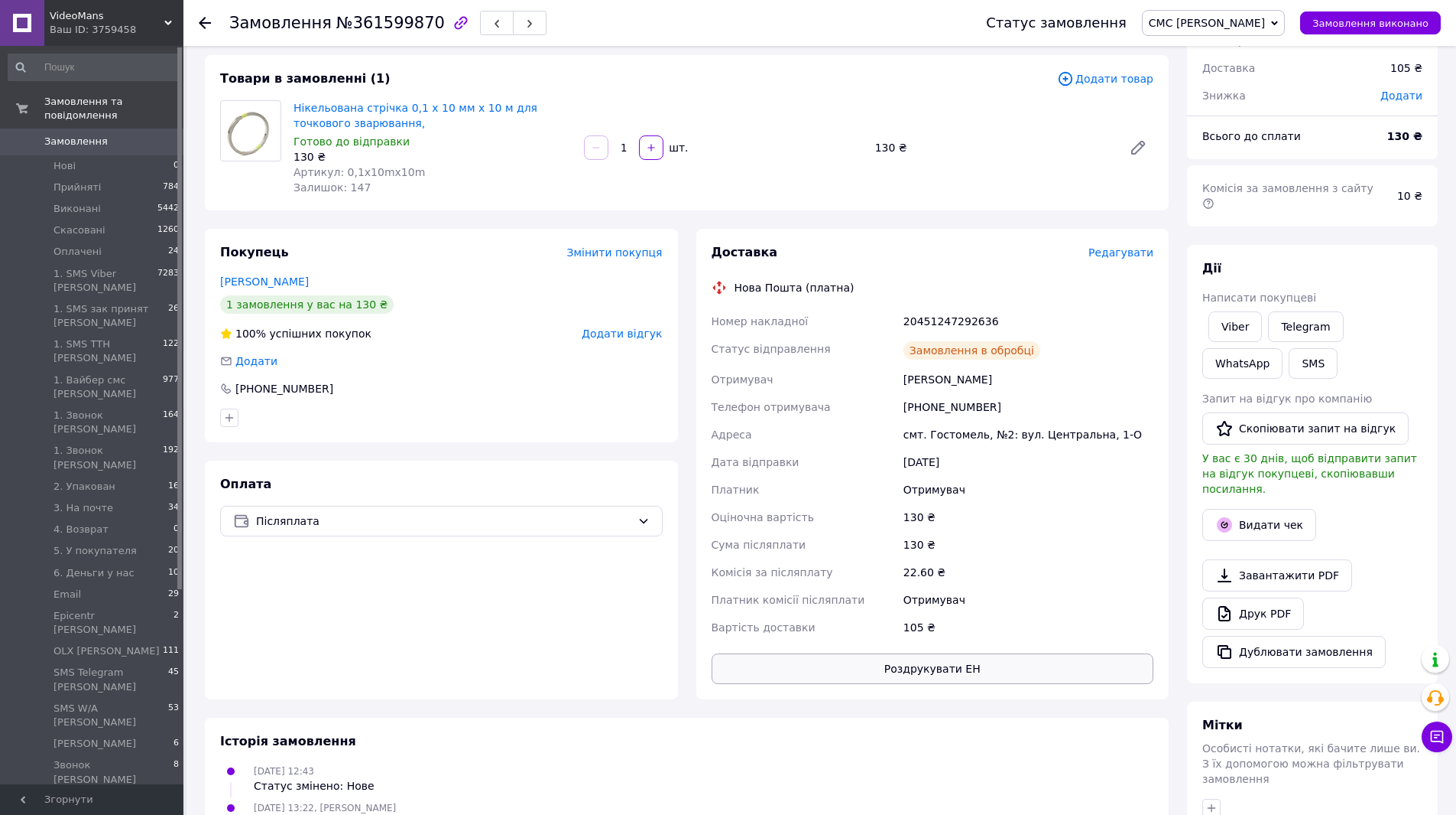
click at [913, 669] on button "Роздрукувати ЕН" at bounding box center [933, 668] width 443 height 31
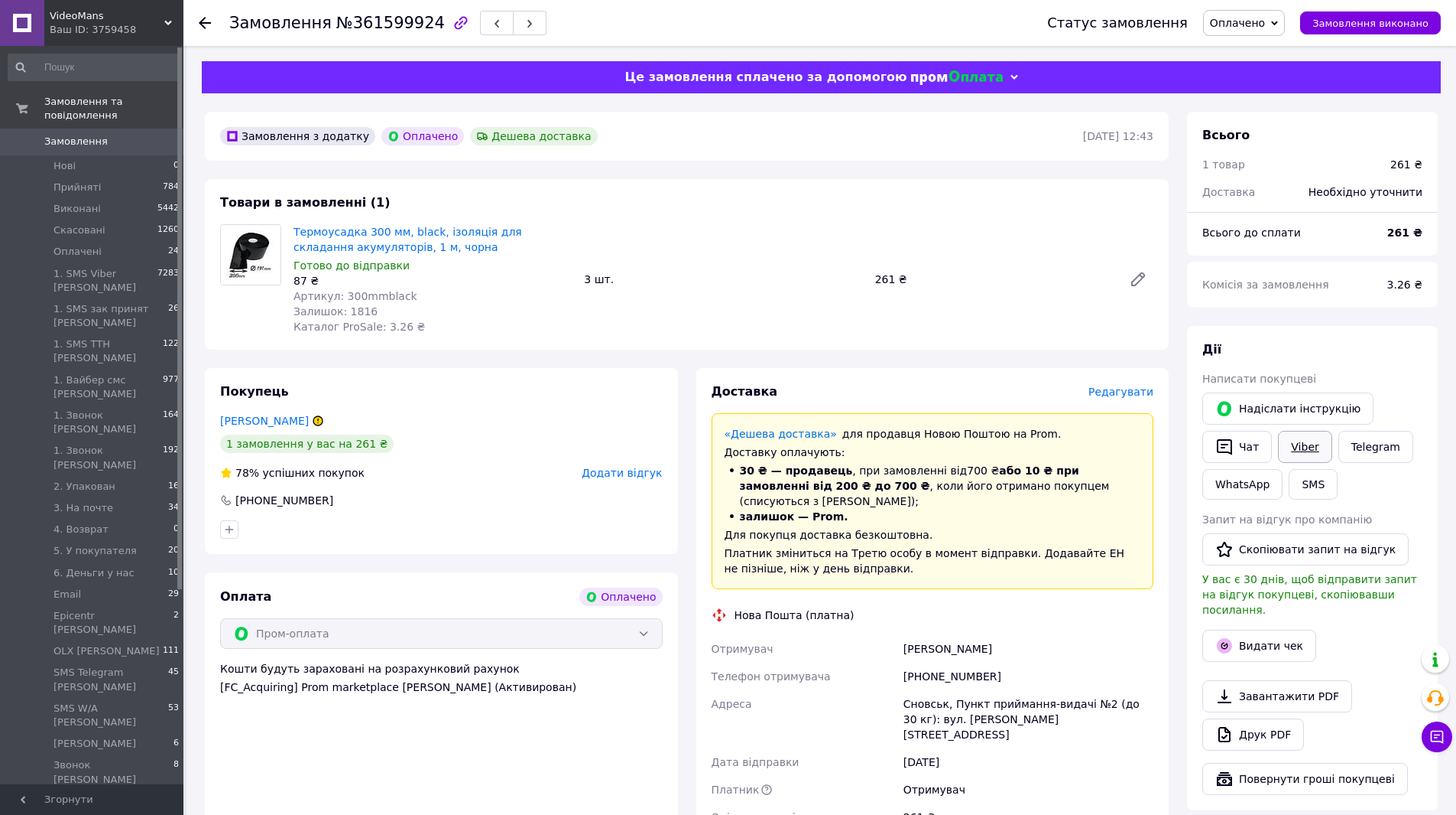
click at [1289, 455] on link "Viber" at bounding box center [1305, 447] width 54 height 32
click at [1256, 721] on link "Друк PDF" at bounding box center [1253, 734] width 101 height 32
click at [1251, 2] on div "Статус замовлення Оплачено Прийнято Виконано Скасовано 1. SMS Viber Настя 1. SM…" at bounding box center [1228, 23] width 425 height 46
click at [1264, 35] on span "Оплачено" at bounding box center [1244, 23] width 82 height 26
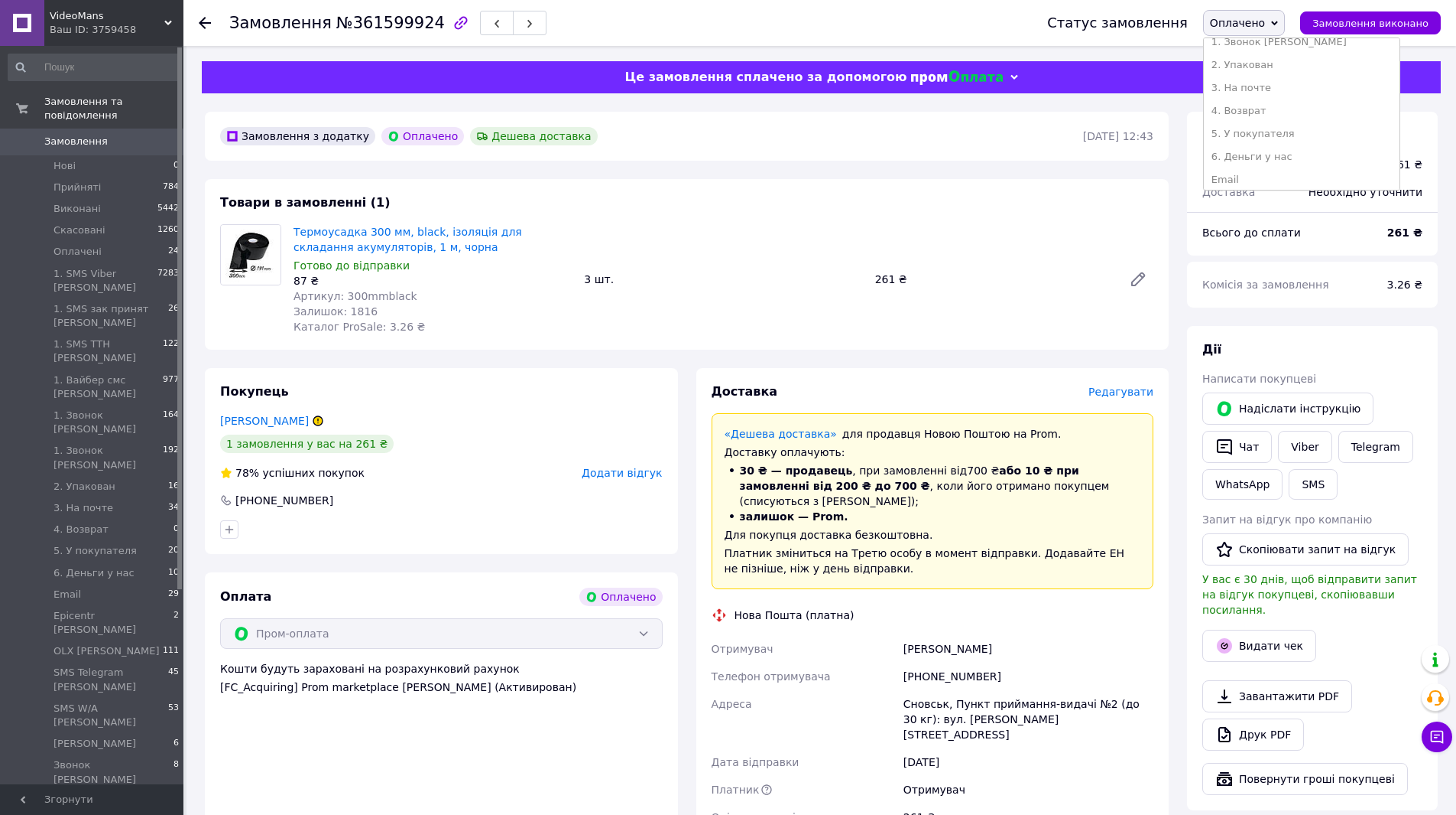
scroll to position [612, 0]
click at [1287, 112] on li "ПРОМ [PERSON_NAME]" at bounding box center [1302, 106] width 196 height 23
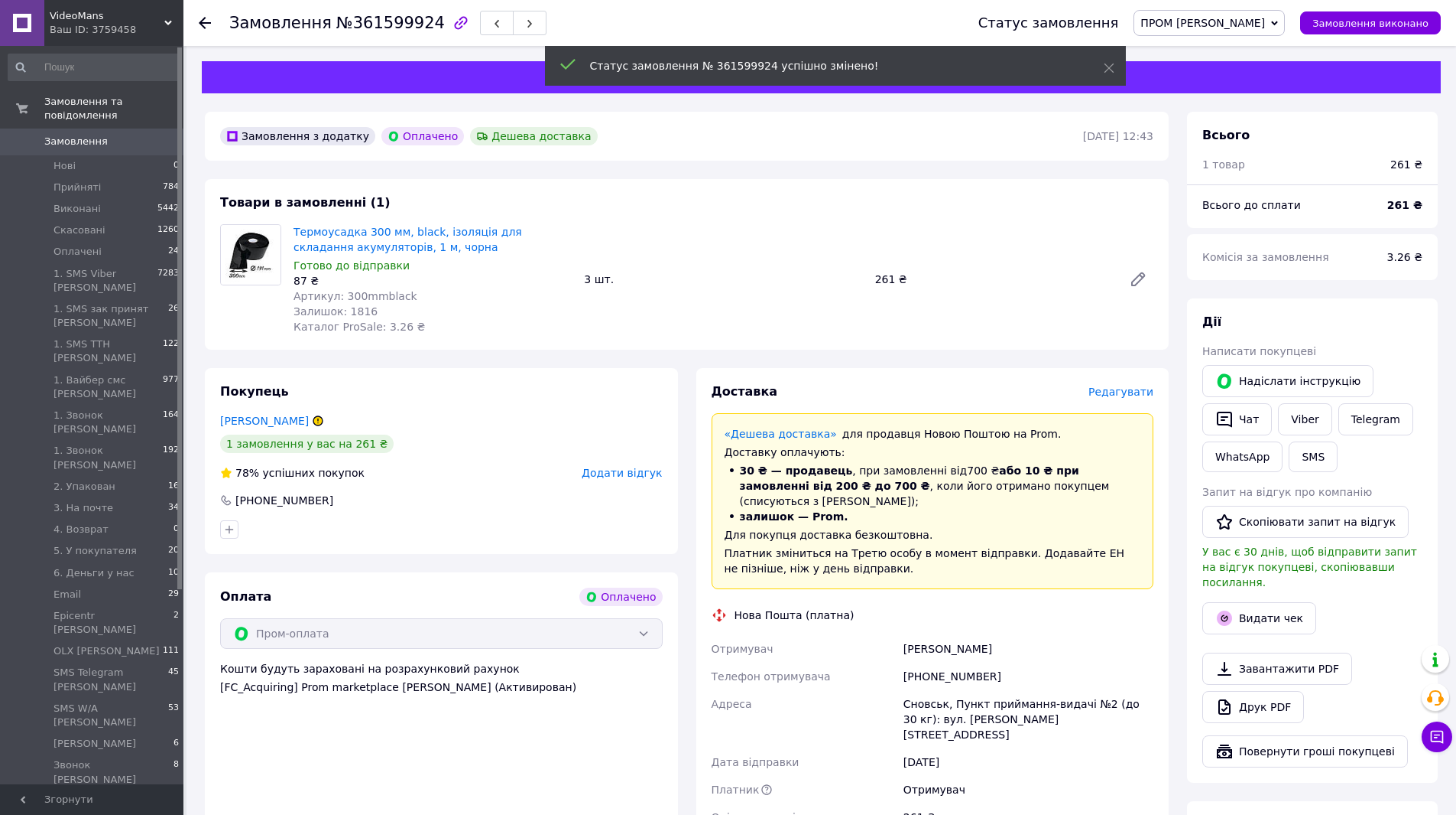
click at [1207, 34] on span "ПРОМ [PERSON_NAME]" at bounding box center [1209, 23] width 151 height 26
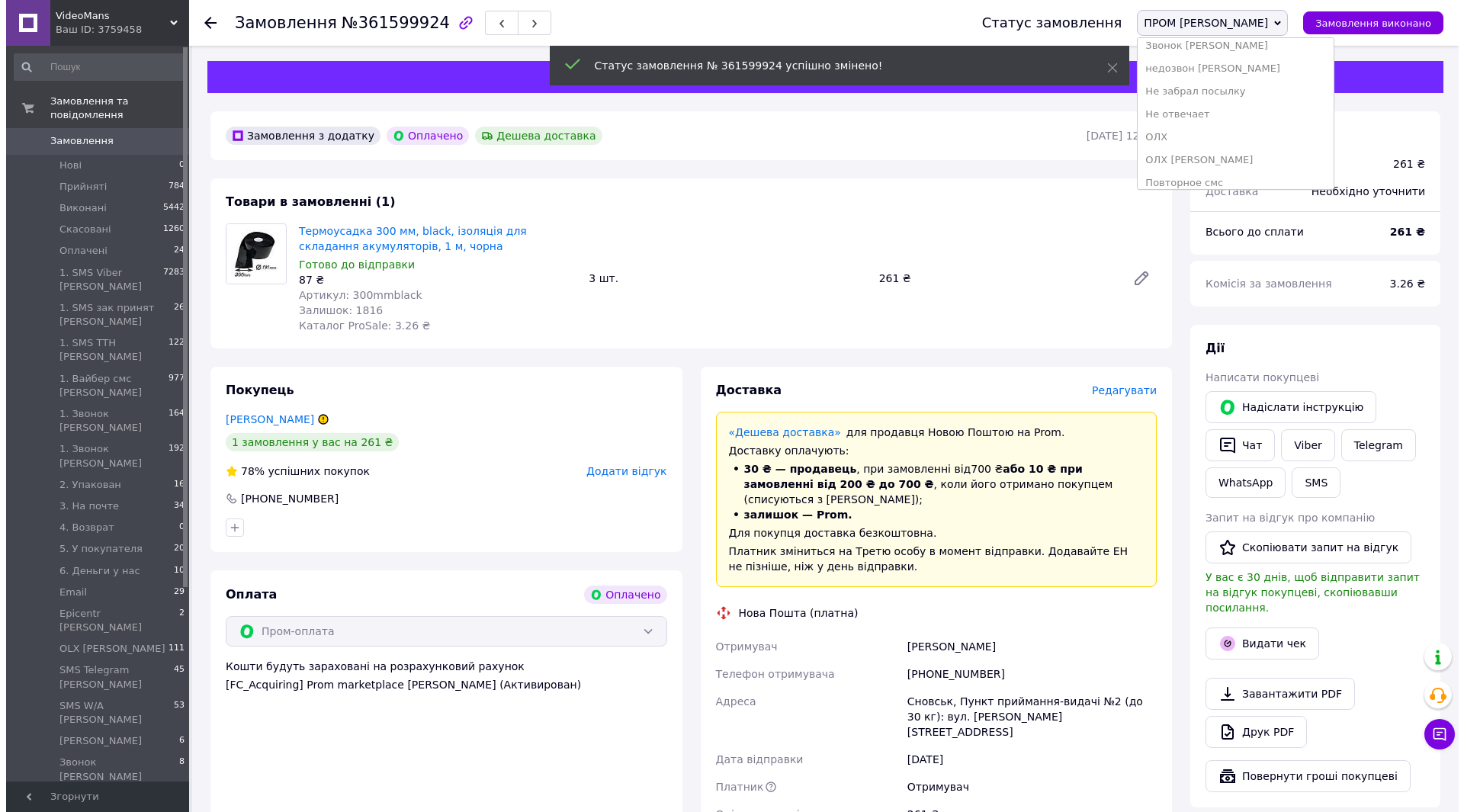
scroll to position [657, 0]
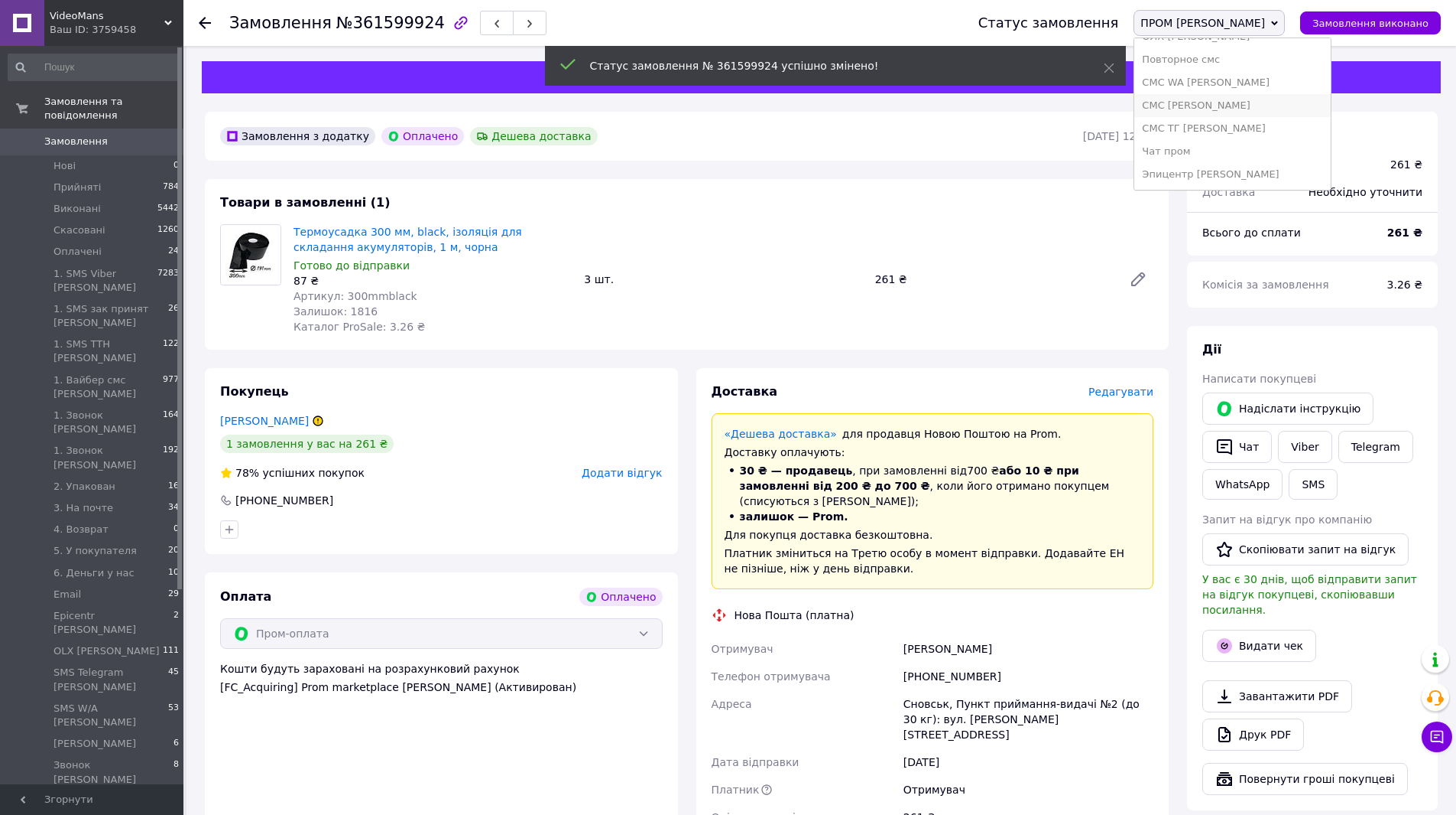
click at [1237, 111] on li "СМС [PERSON_NAME]" at bounding box center [1232, 105] width 196 height 23
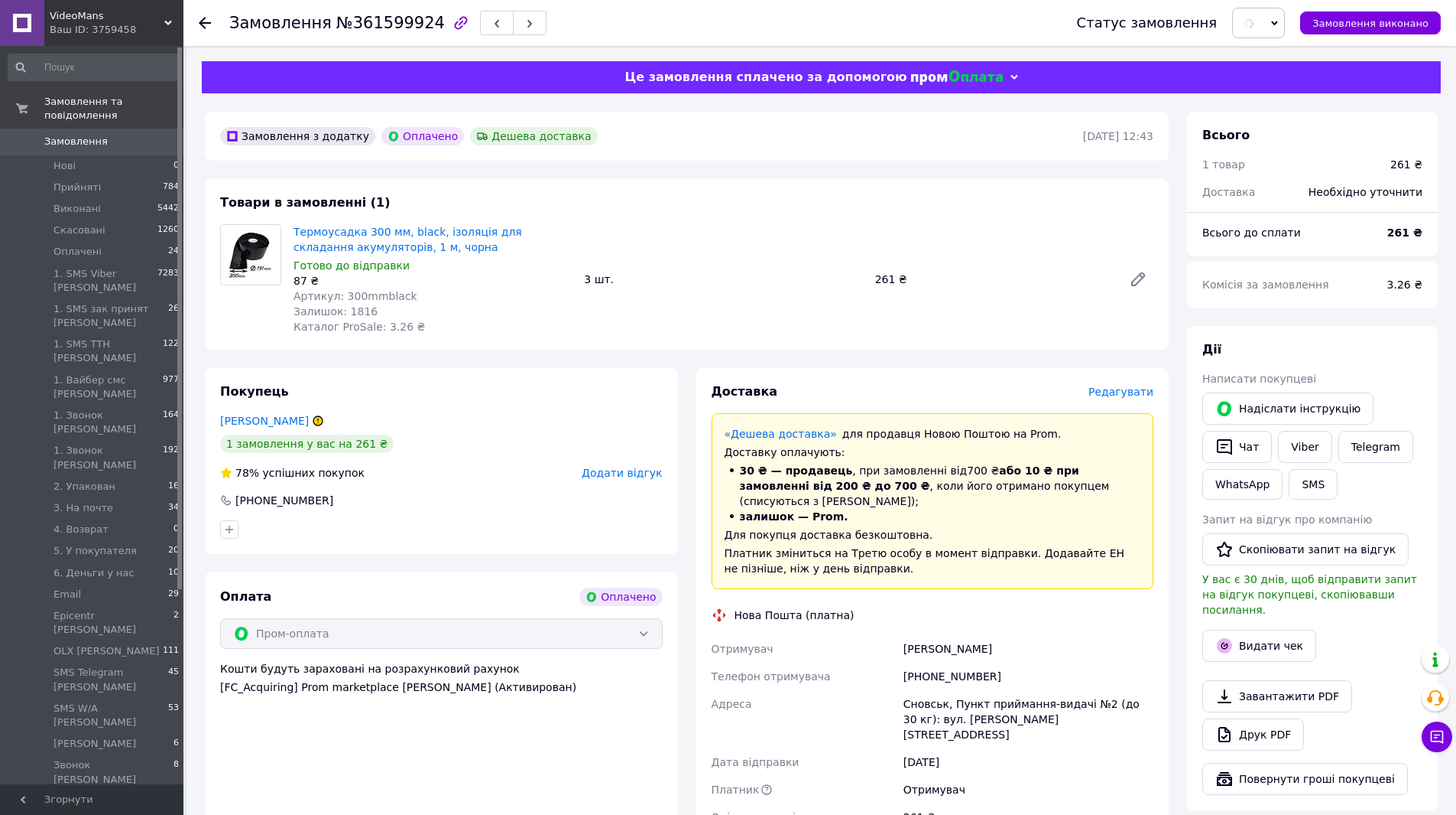
click at [1114, 393] on span "Редагувати" at bounding box center [1121, 391] width 65 height 12
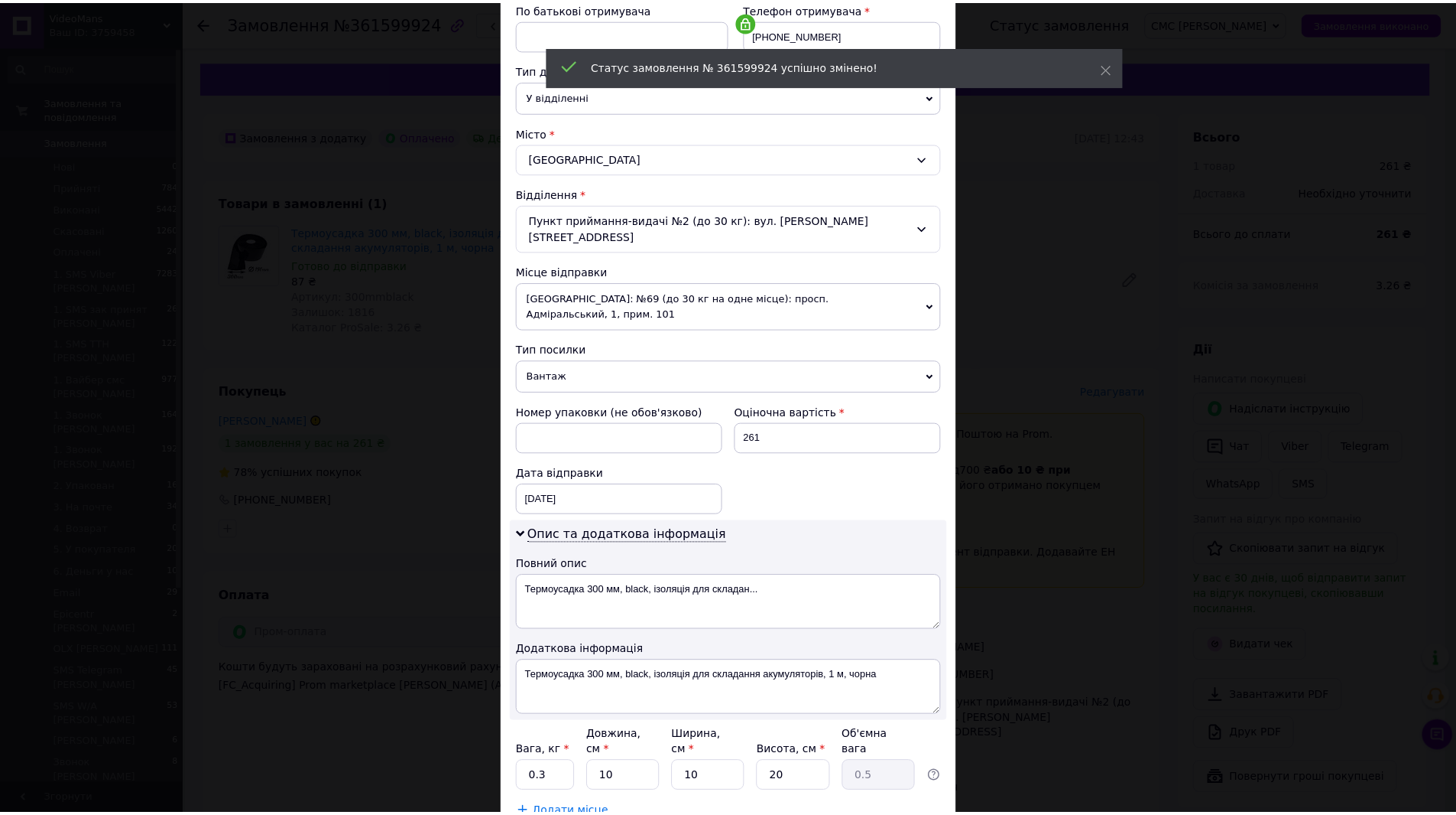
scroll to position [372, 0]
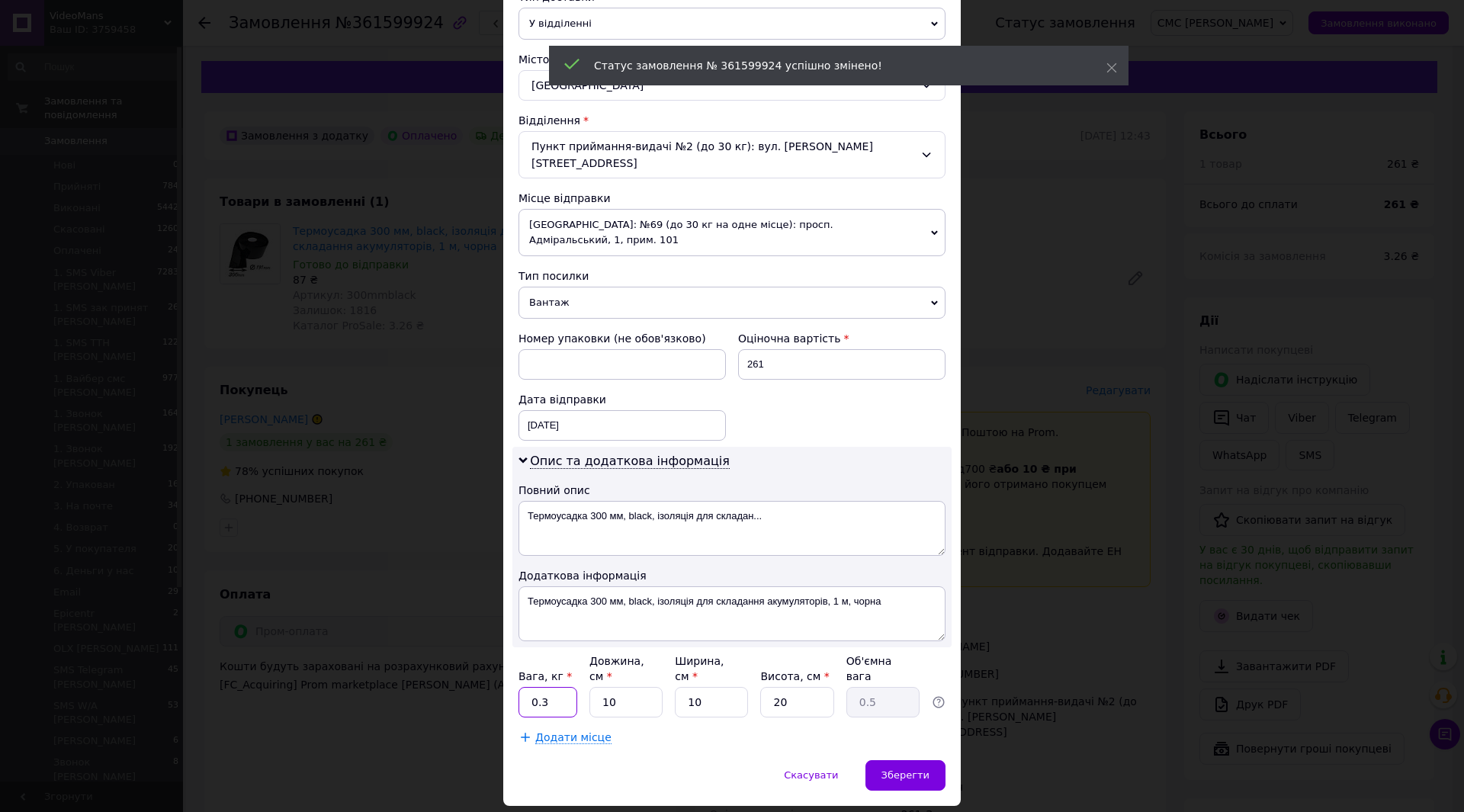
click at [542, 687] on input "0.3" at bounding box center [548, 702] width 59 height 31
click at [543, 687] on input "0.3" at bounding box center [548, 702] width 59 height 31
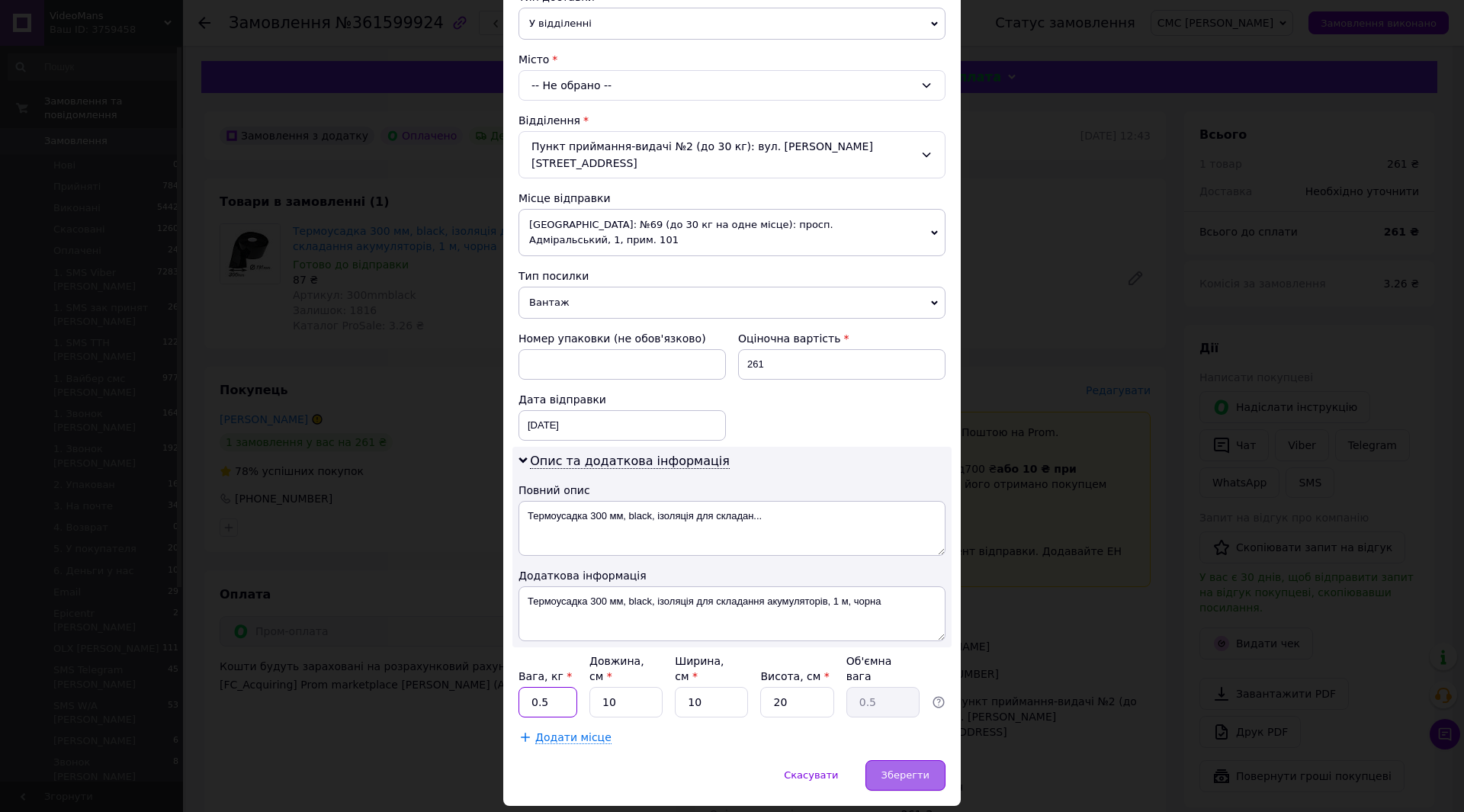
type input "0.5"
click at [905, 769] on span "Зберегти" at bounding box center [906, 775] width 48 height 12
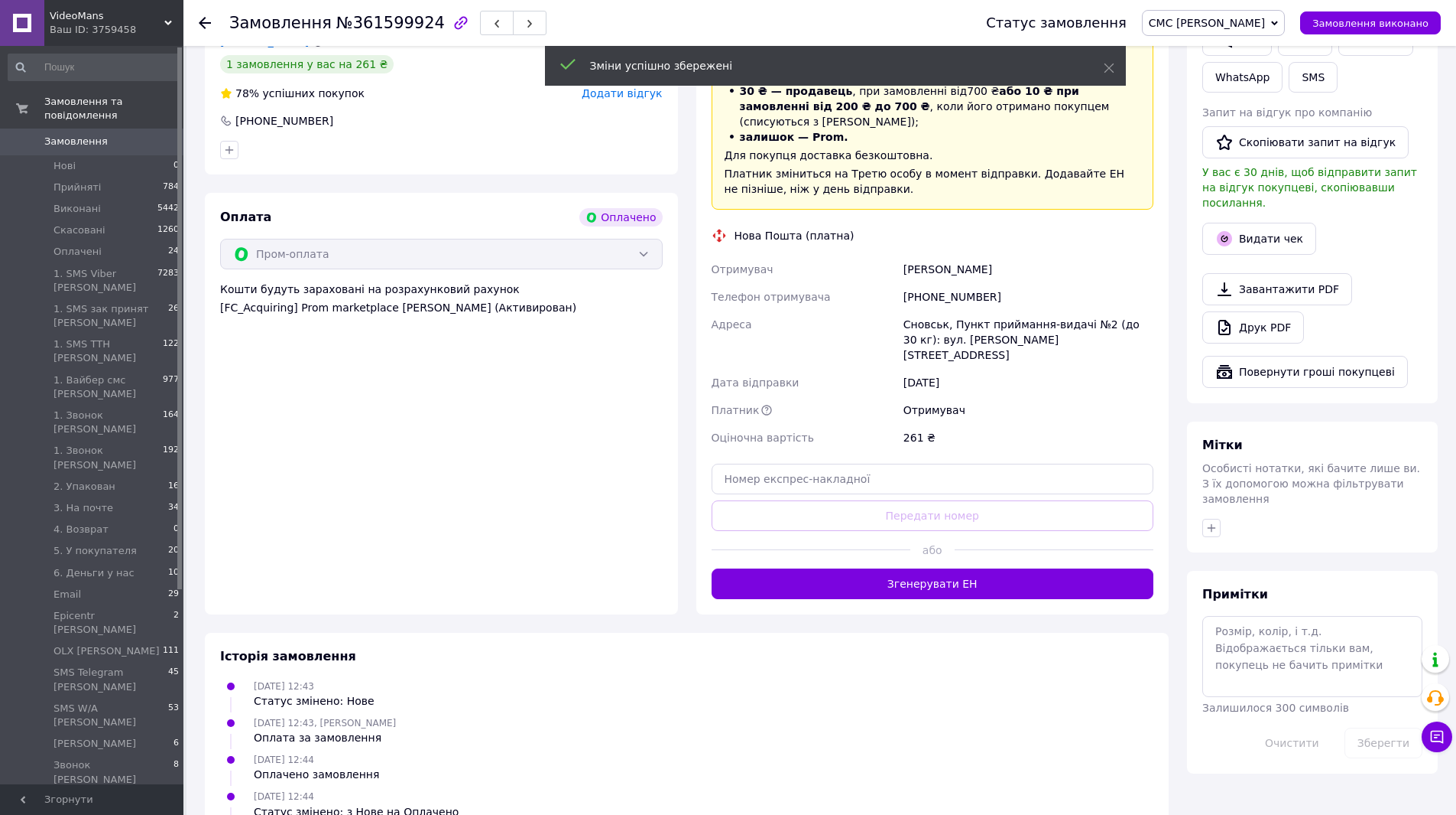
scroll to position [382, 0]
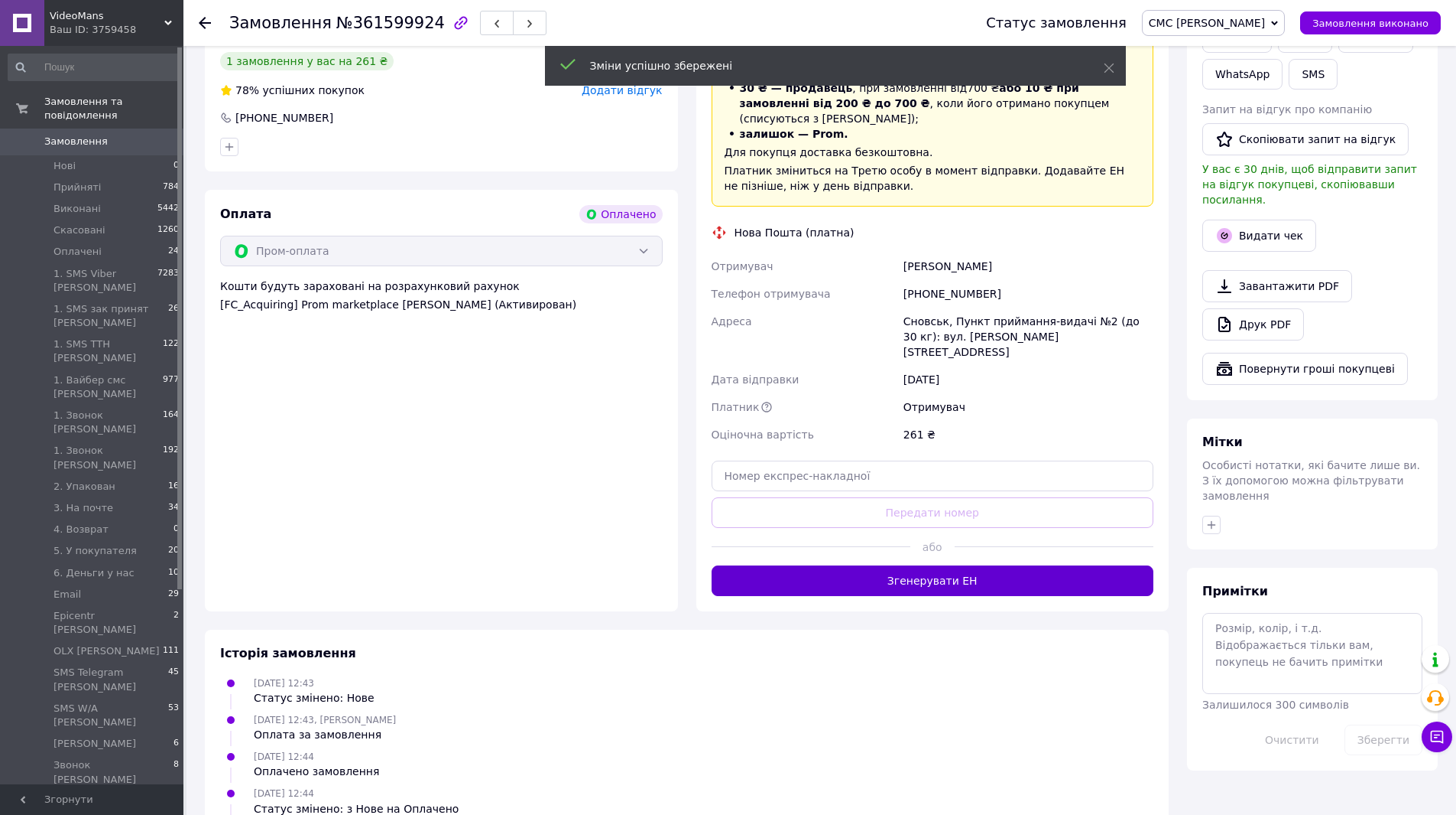
click at [943, 565] on button "Згенерувати ЕН" at bounding box center [933, 580] width 443 height 31
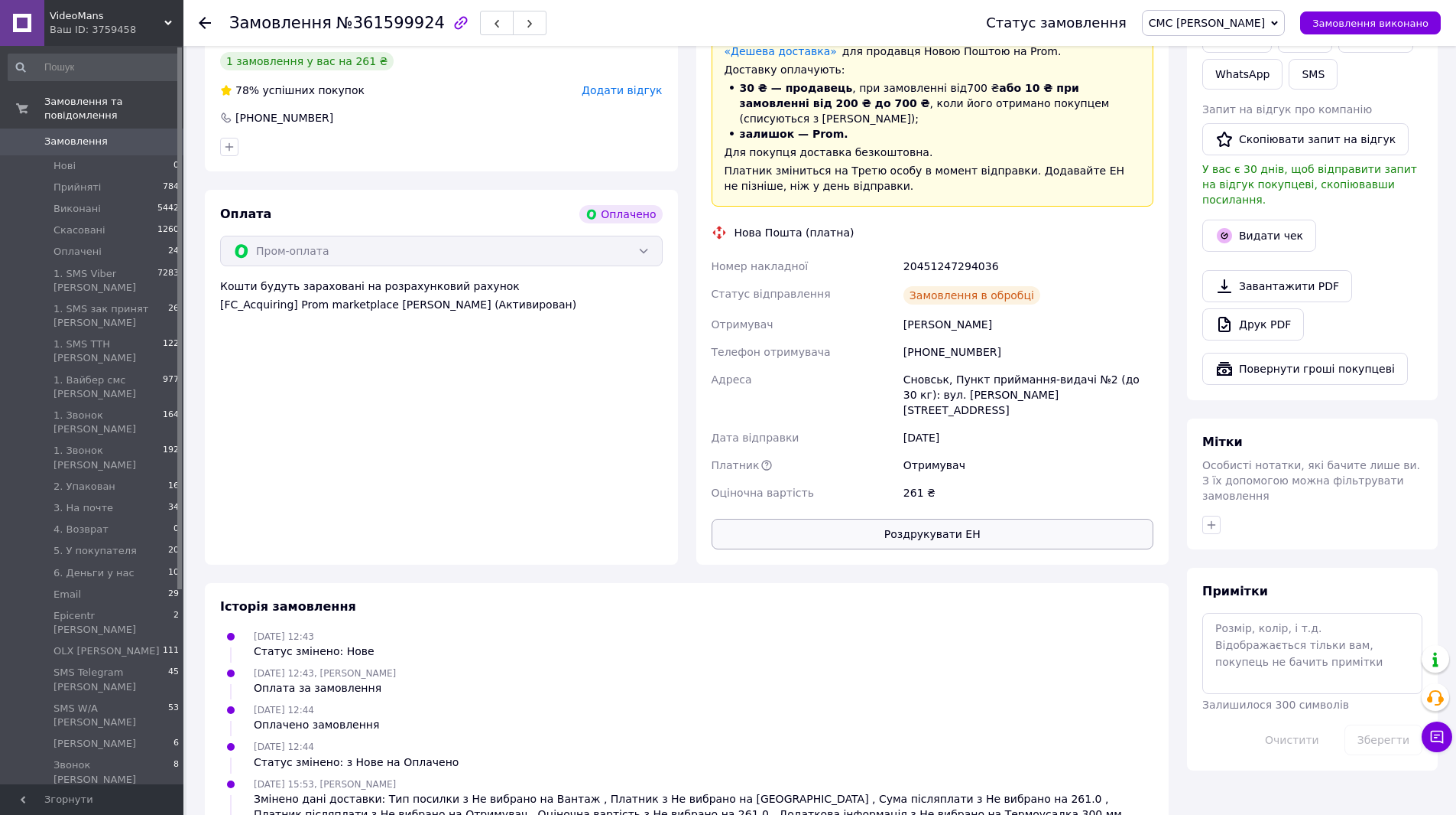
click at [870, 518] on button "Роздрукувати ЕН" at bounding box center [933, 533] width 443 height 31
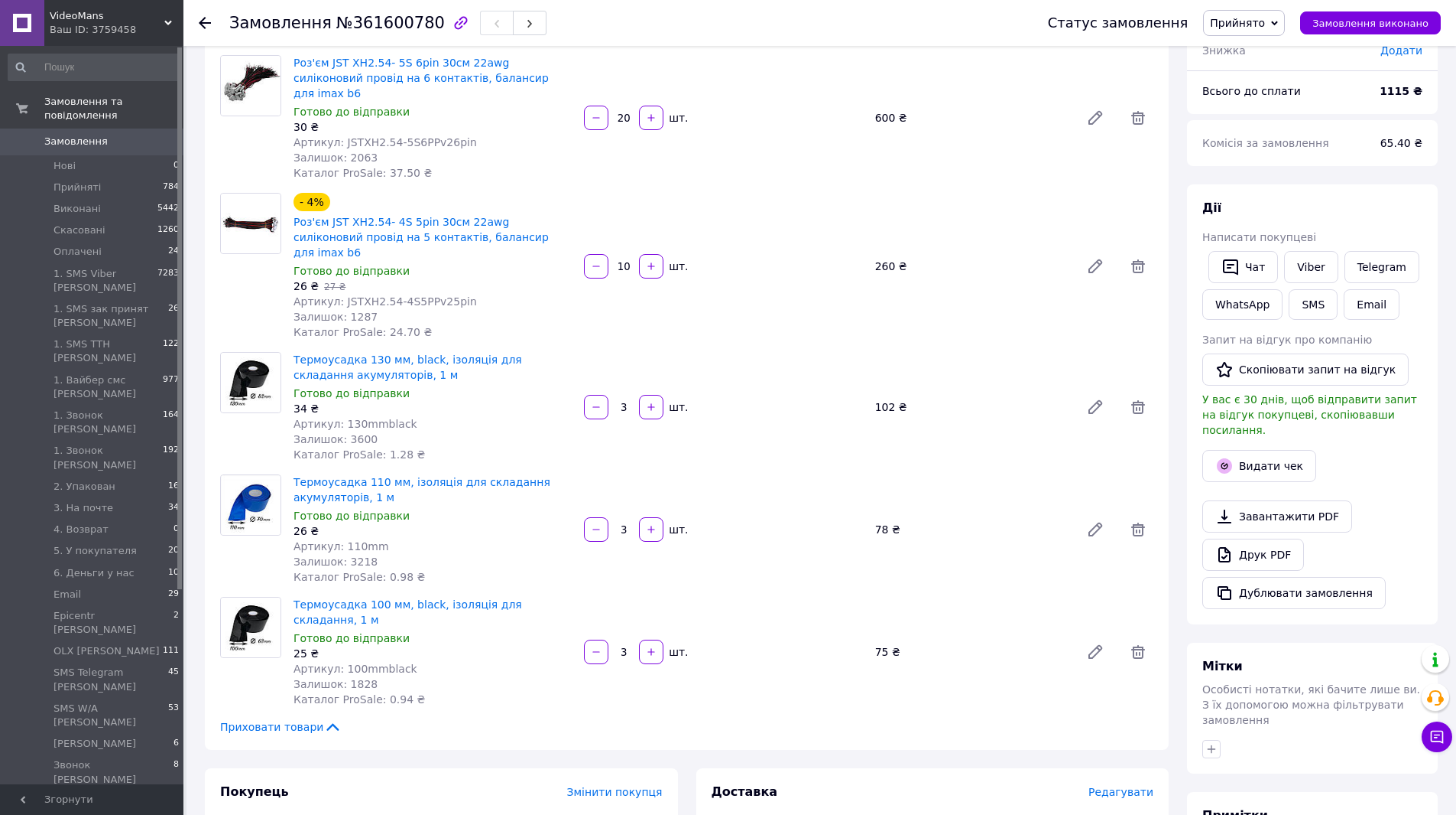
scroll to position [87, 0]
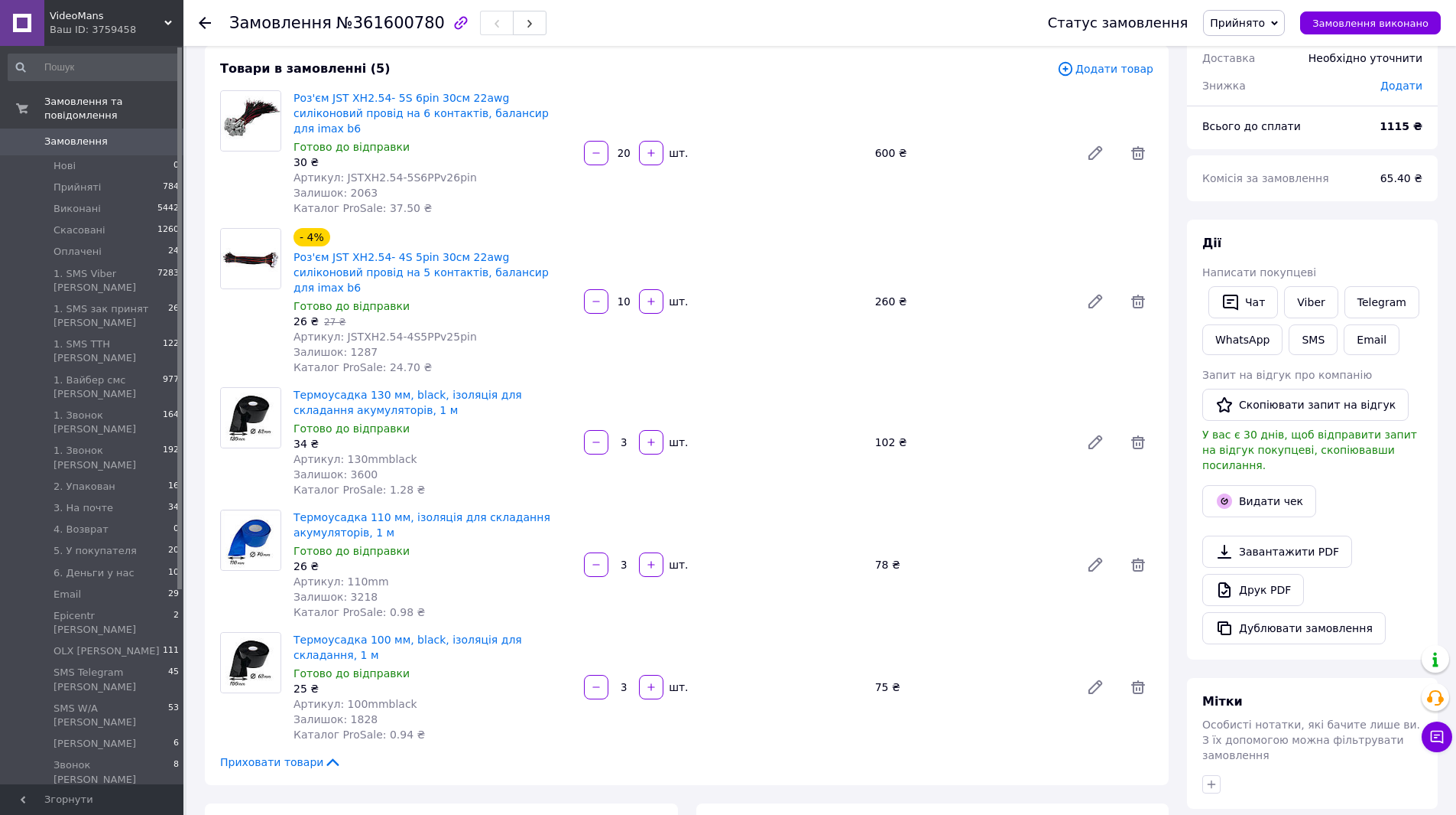
drag, startPoint x: 1302, startPoint y: 296, endPoint x: 1200, endPoint y: 303, distance: 102.2
click at [1302, 296] on link "Viber" at bounding box center [1311, 302] width 54 height 32
click at [1217, 580] on icon at bounding box center [1224, 589] width 18 height 18
drag, startPoint x: 1242, startPoint y: 29, endPoint x: 1313, endPoint y: 93, distance: 95.6
click at [1243, 29] on span "Прийнято" at bounding box center [1237, 23] width 55 height 12
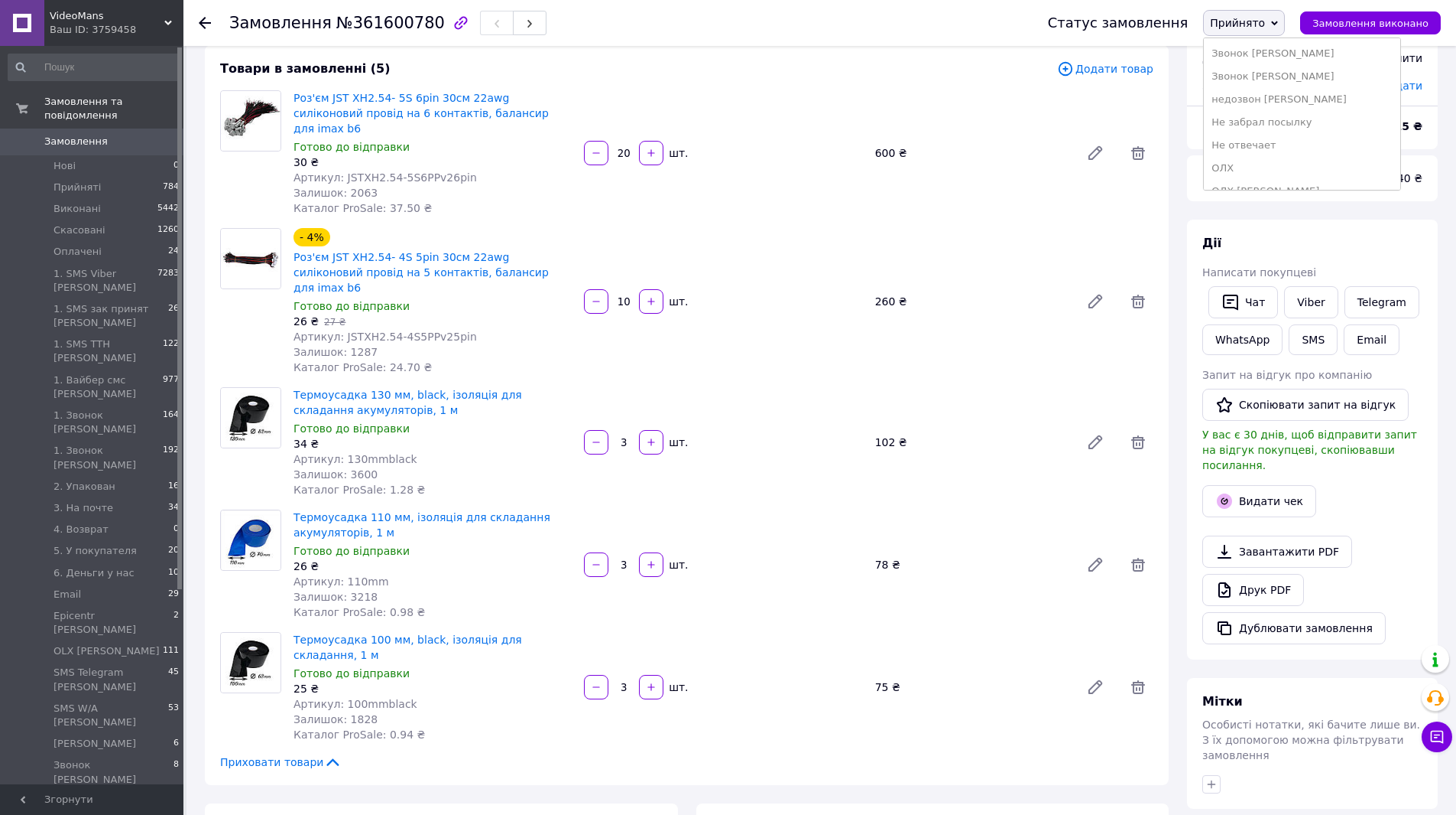
scroll to position [660, 0]
click at [1284, 113] on li "СМС [PERSON_NAME]" at bounding box center [1302, 105] width 196 height 23
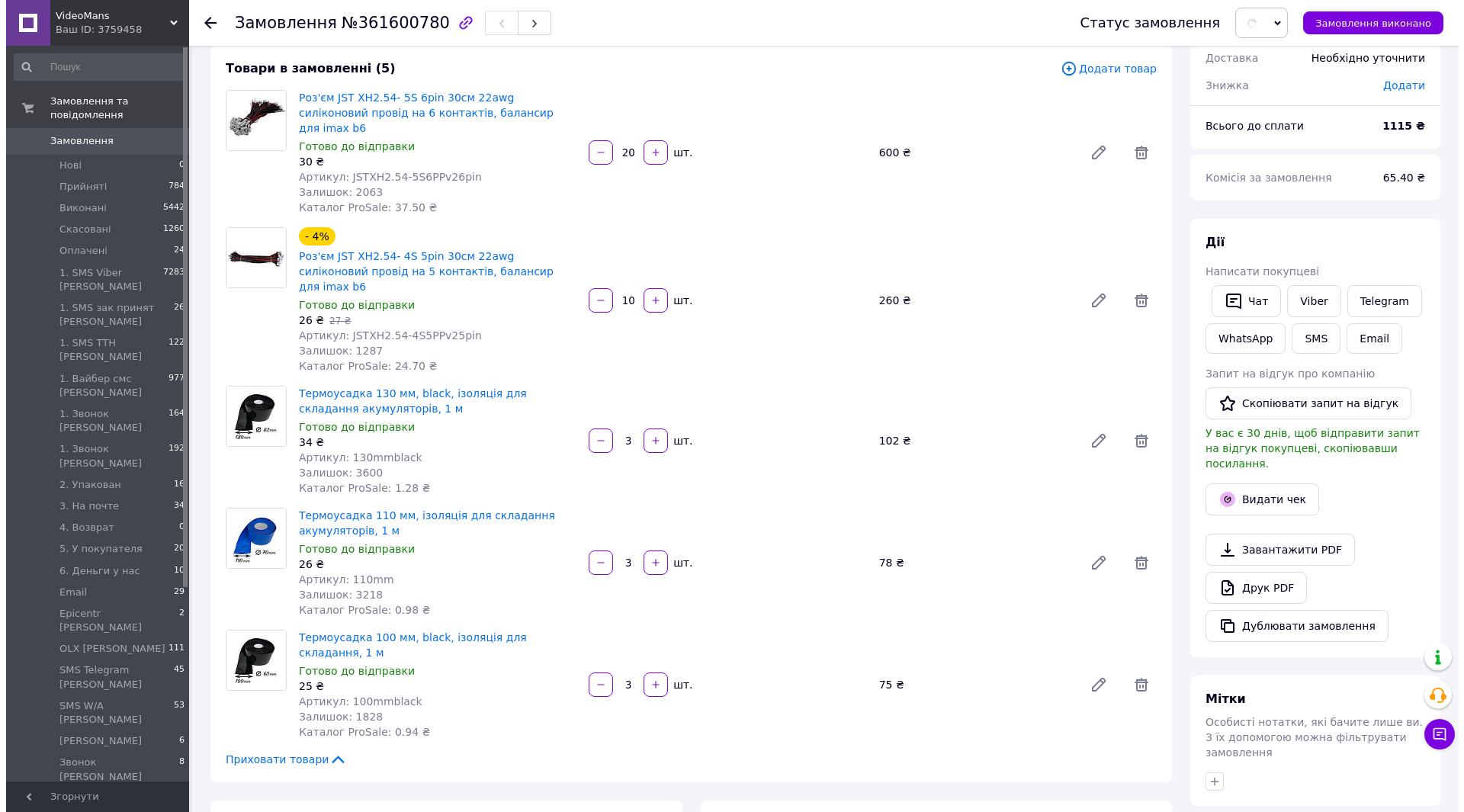
scroll to position [467, 0]
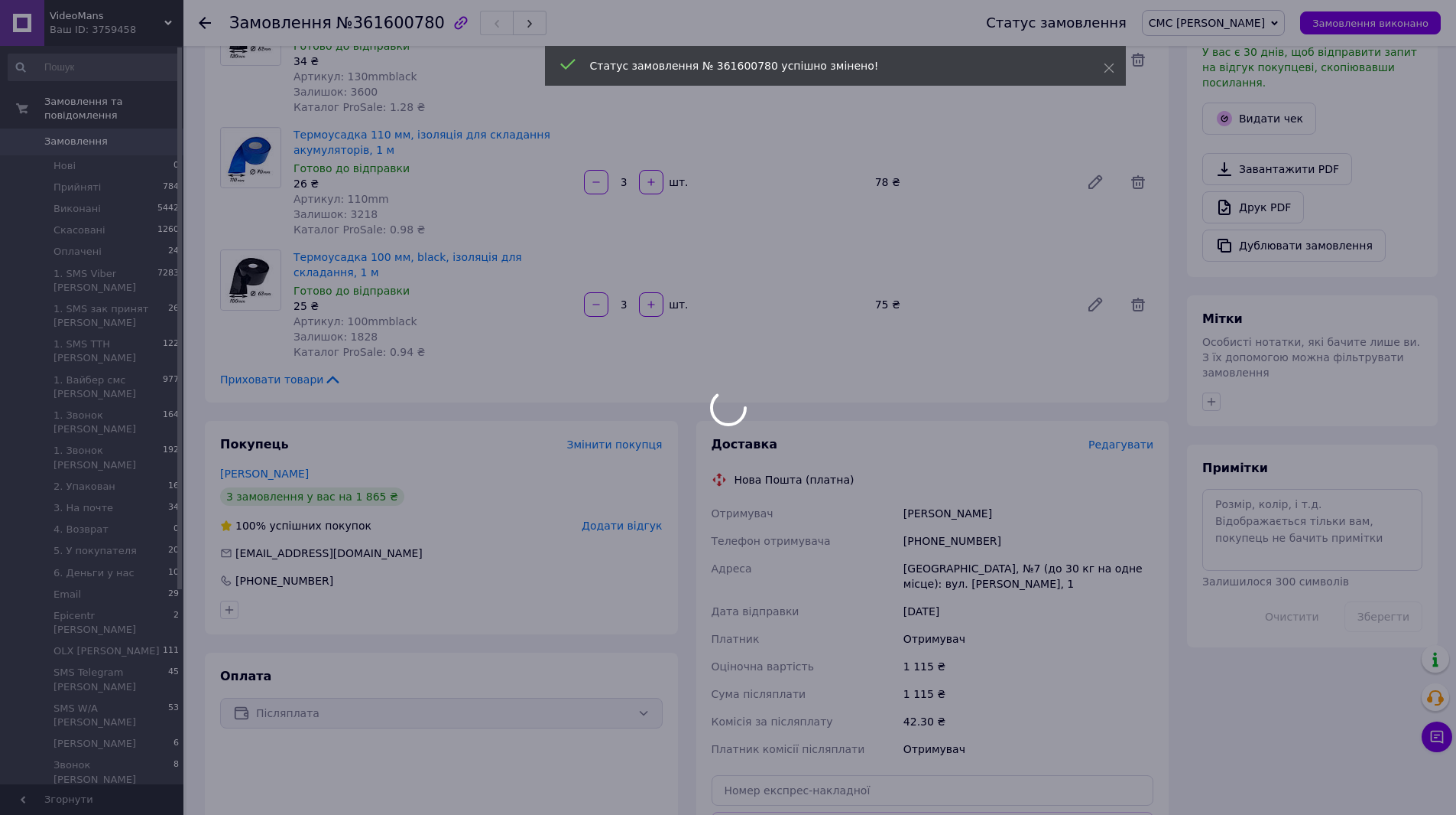
click at [1112, 438] on span "Редагувати" at bounding box center [1121, 444] width 65 height 12
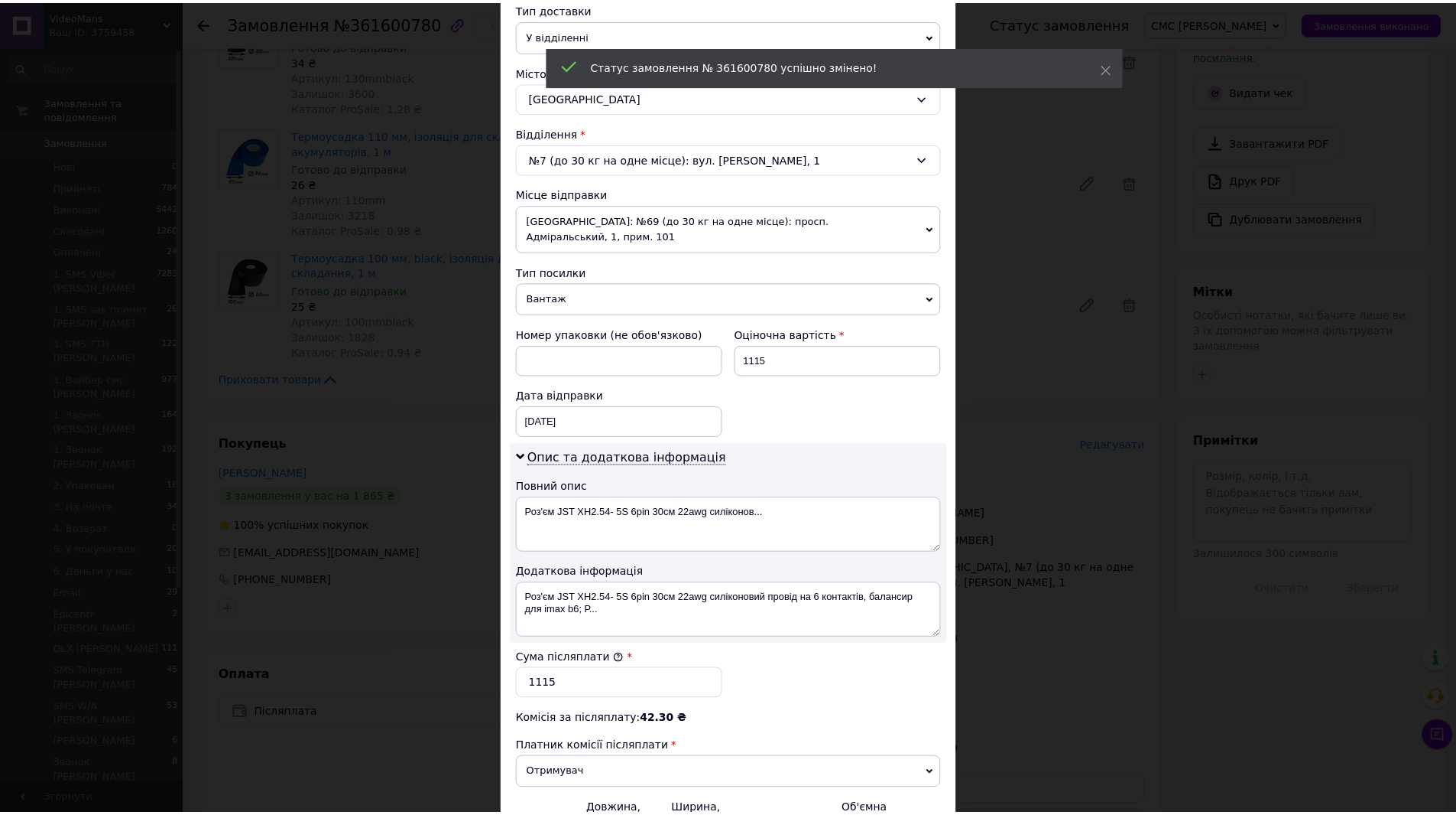
scroll to position [524, 0]
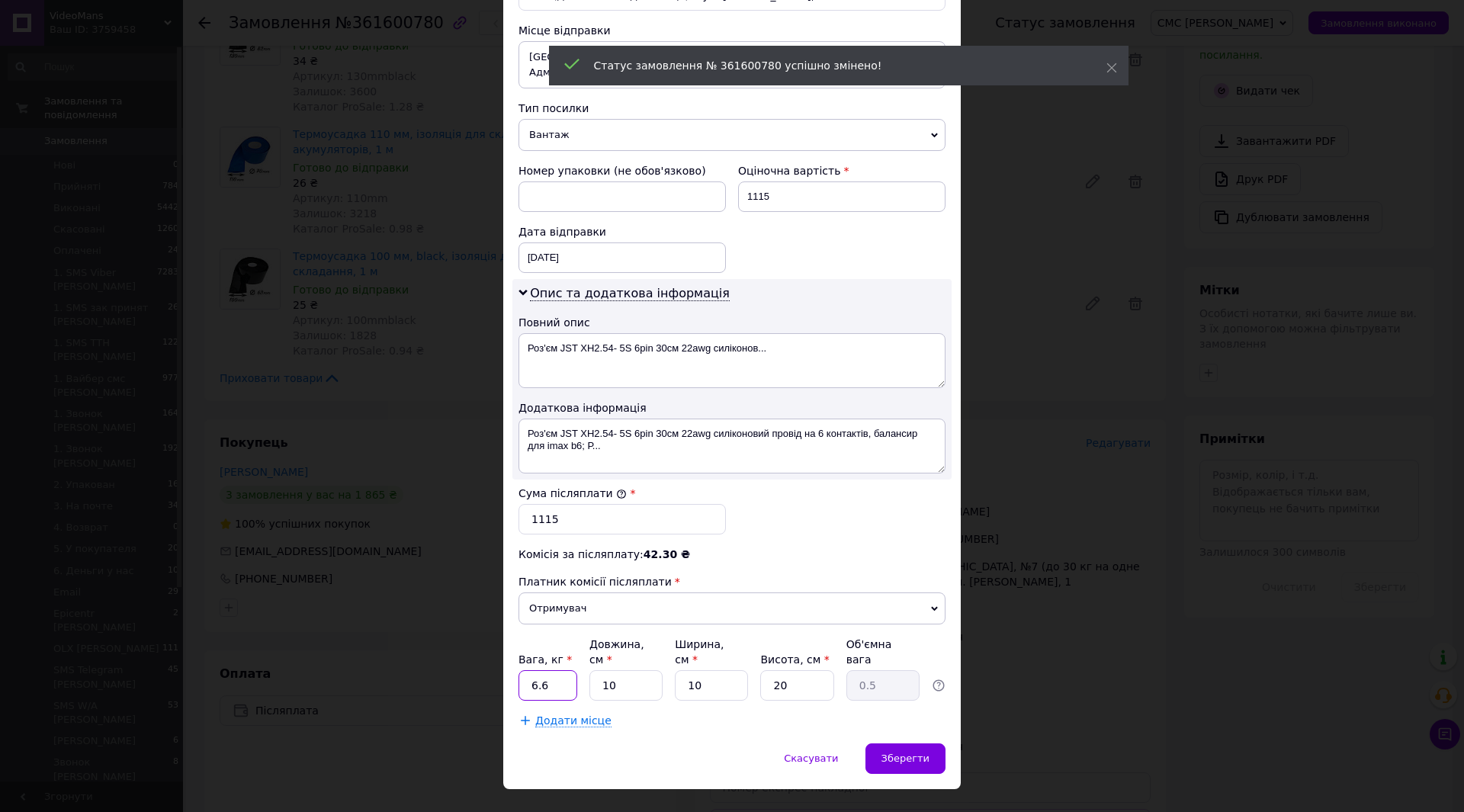
click at [571, 670] on input "6.6" at bounding box center [548, 685] width 59 height 31
click at [647, 710] on div "Спосіб доставки Нова Пошта (платна) Платник Отримувач Відправник Прізвище отрим…" at bounding box center [731, 160] width 457 height 1165
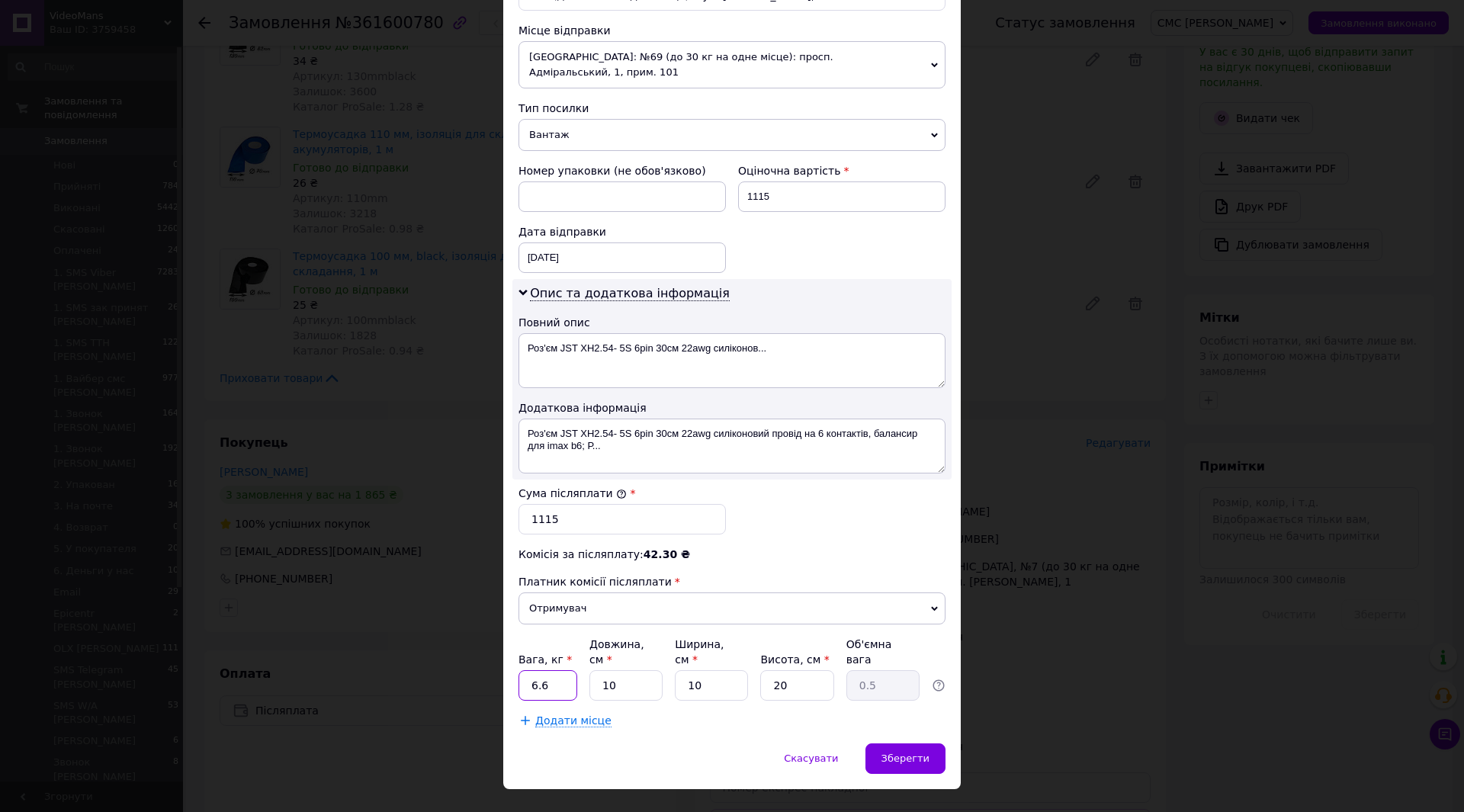
click at [546, 670] on input "6.6" at bounding box center [548, 685] width 59 height 31
click at [547, 670] on input "6.6" at bounding box center [548, 685] width 59 height 31
type input "1"
drag, startPoint x: 693, startPoint y: 740, endPoint x: 703, endPoint y: 740, distance: 10.0
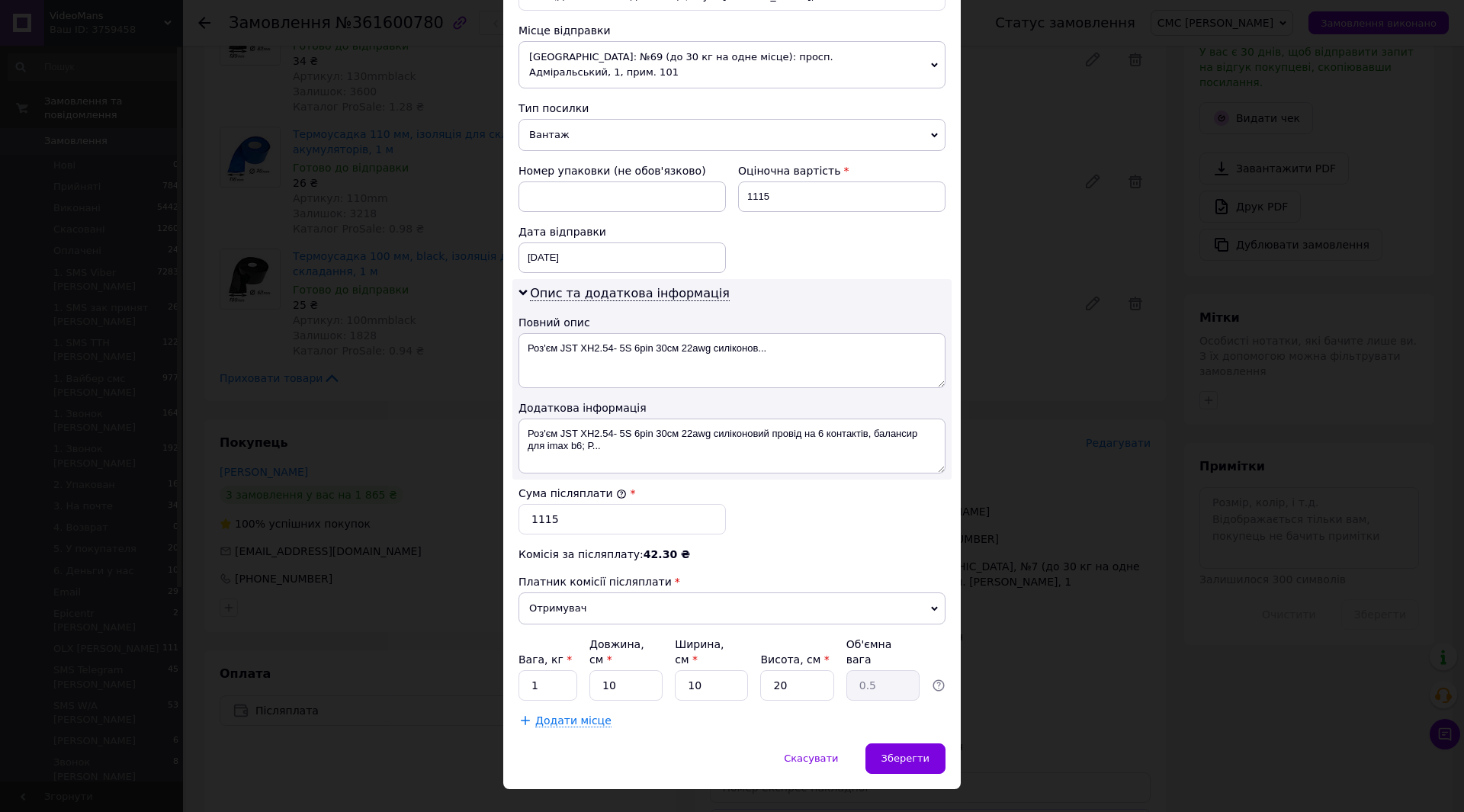
click at [693, 743] on div "Скасувати   Зберегти" at bounding box center [731, 765] width 457 height 46
click at [891, 753] on span "Зберегти" at bounding box center [906, 758] width 48 height 12
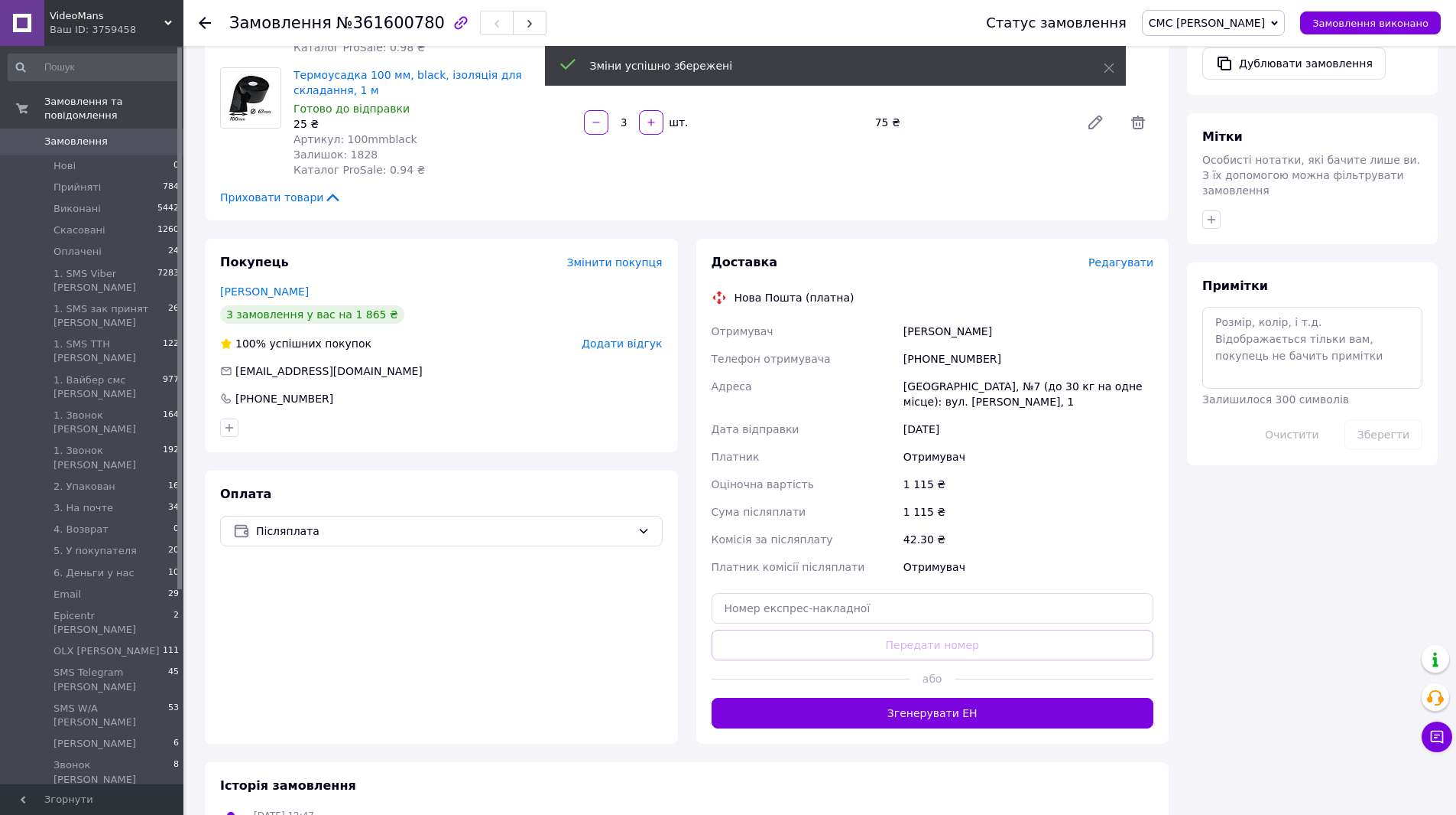
scroll to position [699, 0]
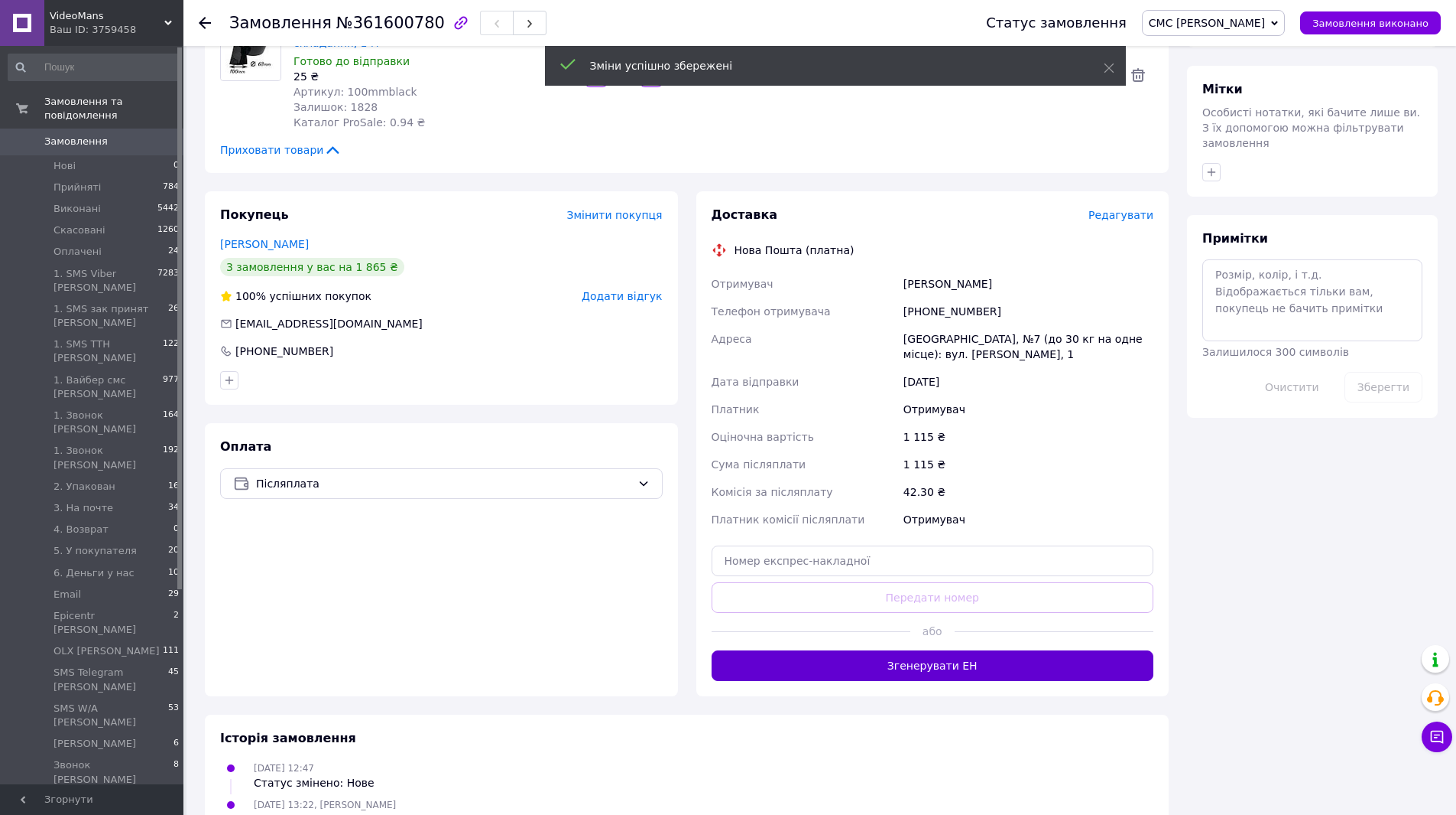
click at [961, 650] on button "Згенерувати ЕН" at bounding box center [933, 665] width 443 height 31
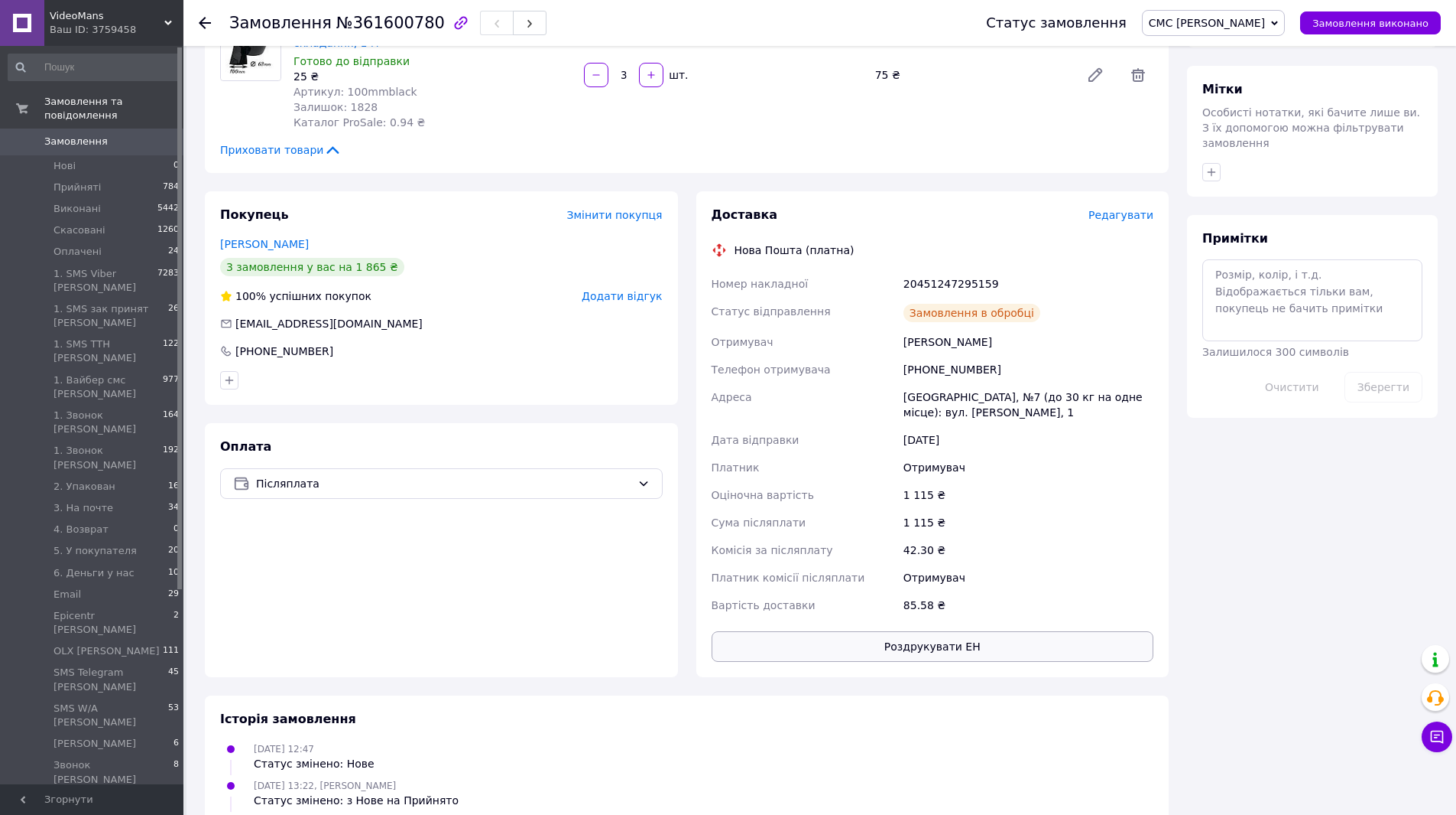
click at [967, 631] on button "Роздрукувати ЕН" at bounding box center [933, 646] width 443 height 31
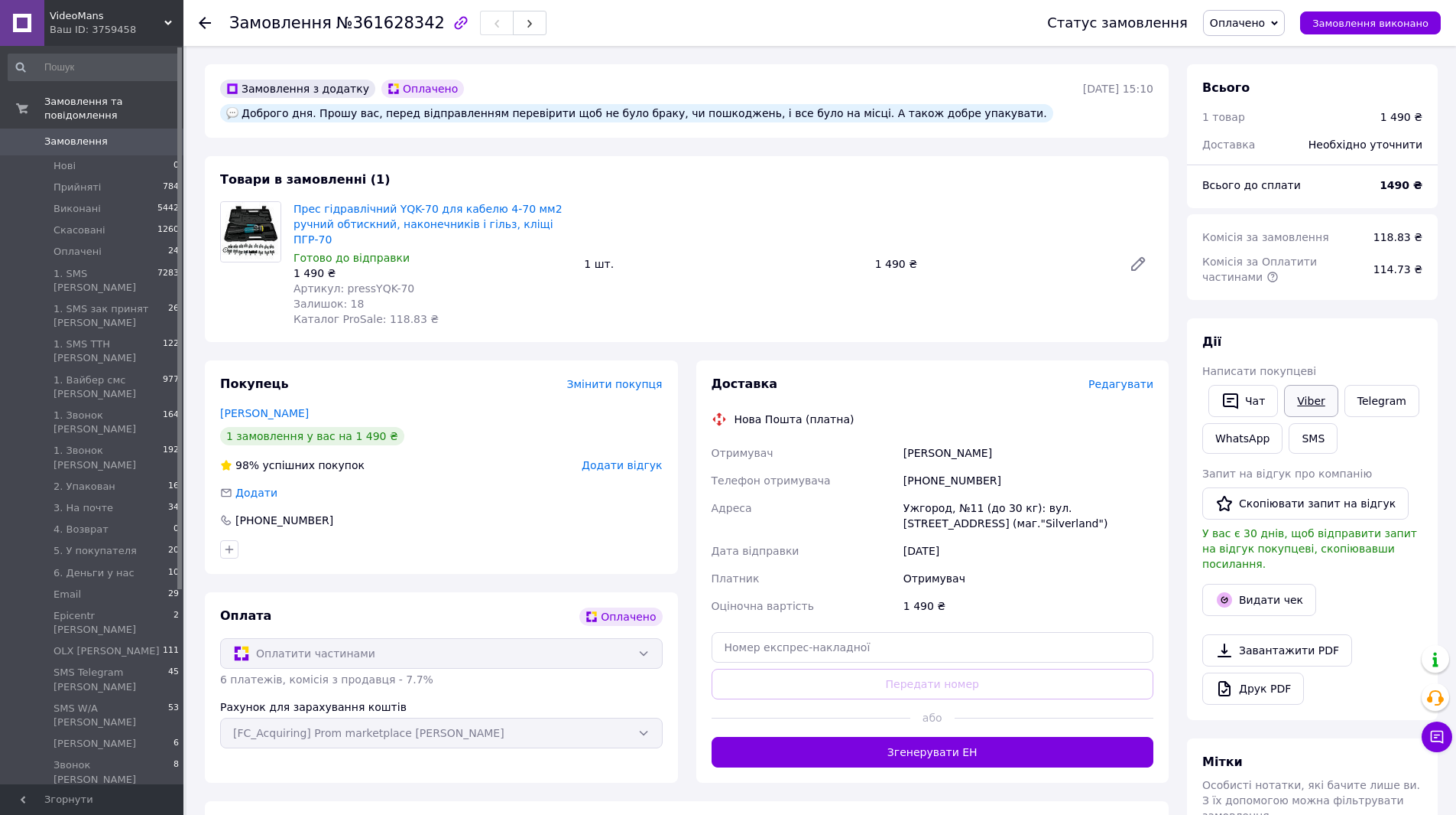
click at [1295, 402] on link "Viber" at bounding box center [1311, 401] width 54 height 32
click at [1248, 684] on link "Друк PDF" at bounding box center [1253, 689] width 101 height 32
click at [1269, 30] on span "Оплачено" at bounding box center [1244, 23] width 82 height 26
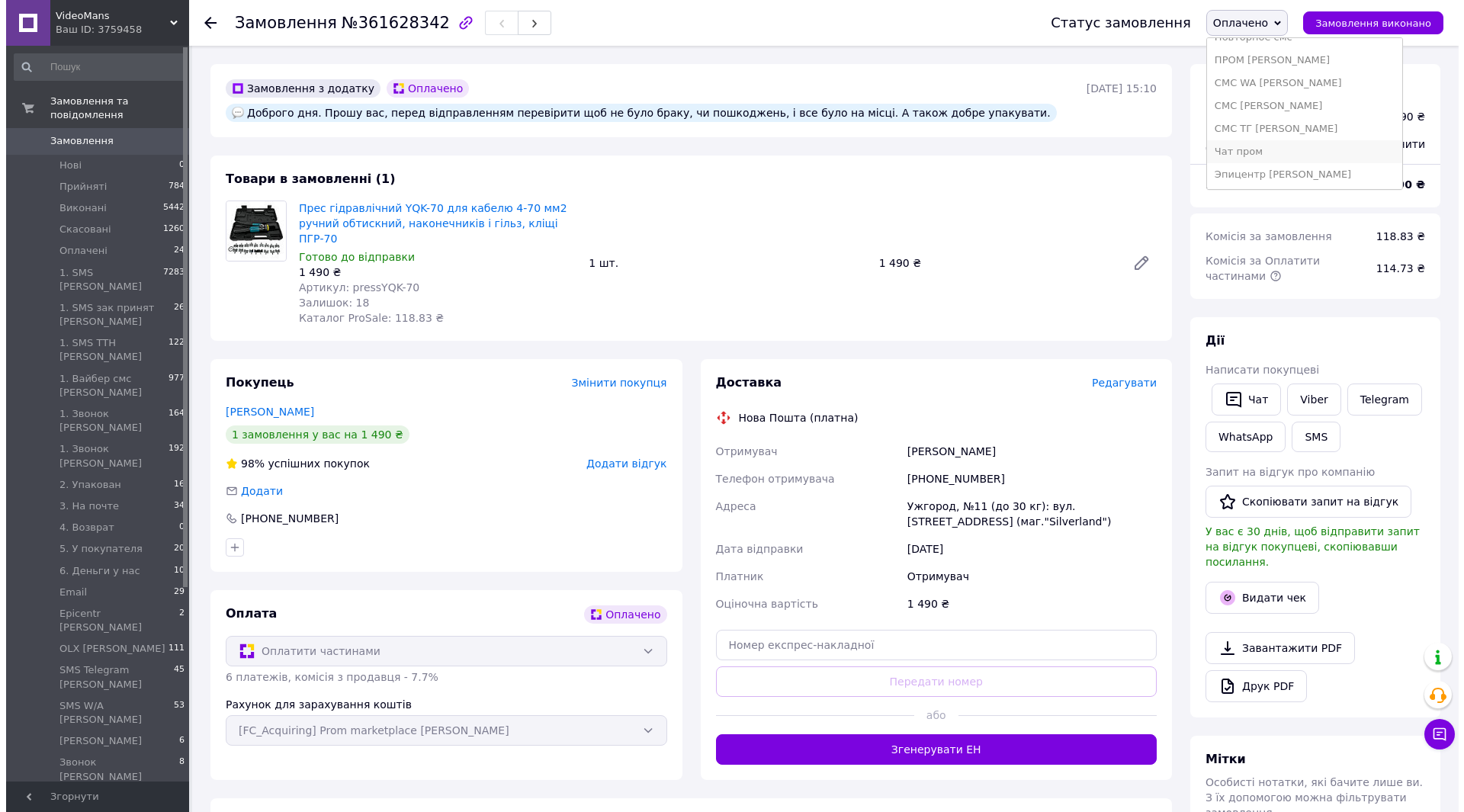
scroll to position [657, 0]
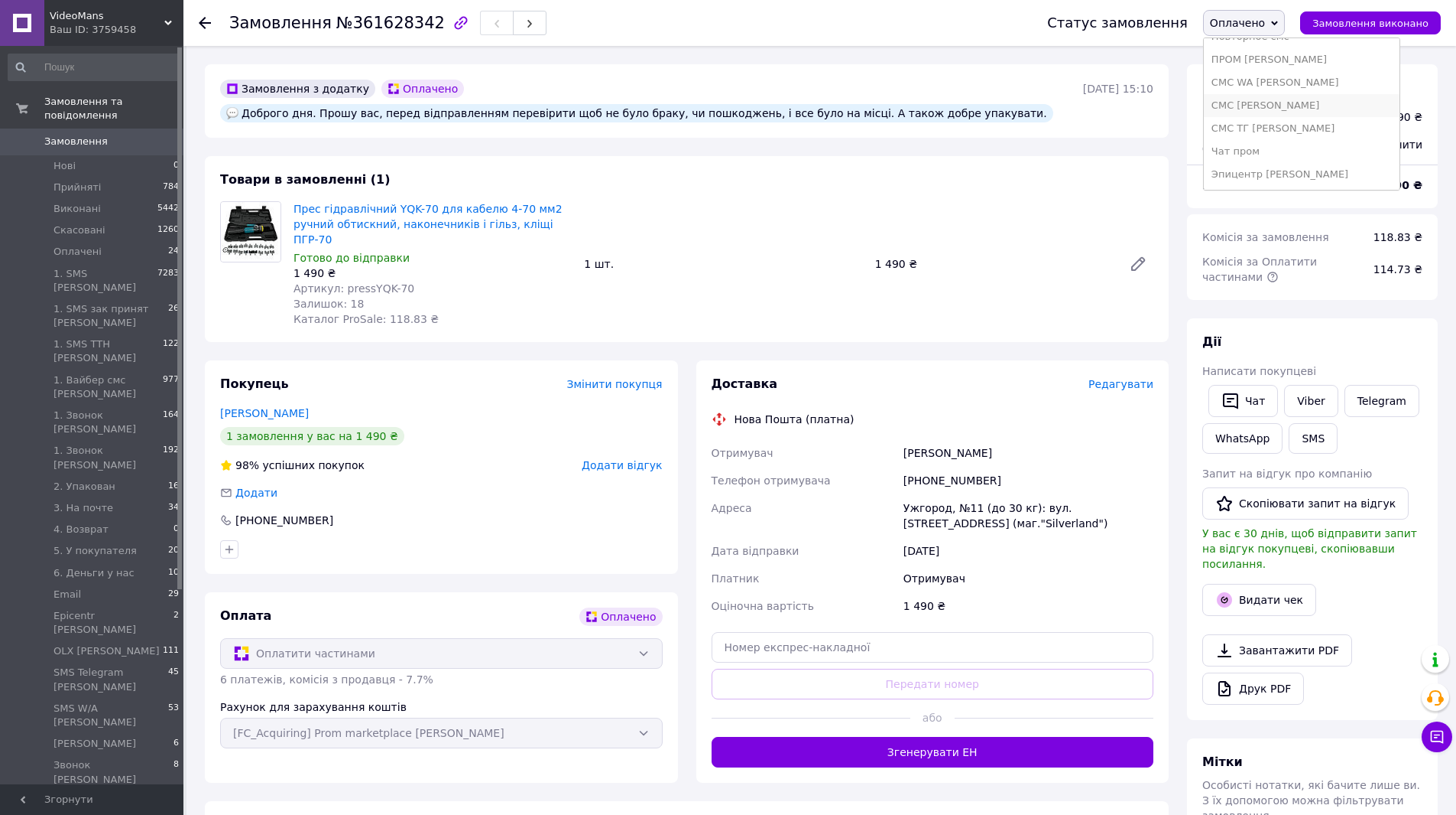
click at [1270, 112] on li "СМС [PERSON_NAME]" at bounding box center [1302, 105] width 196 height 23
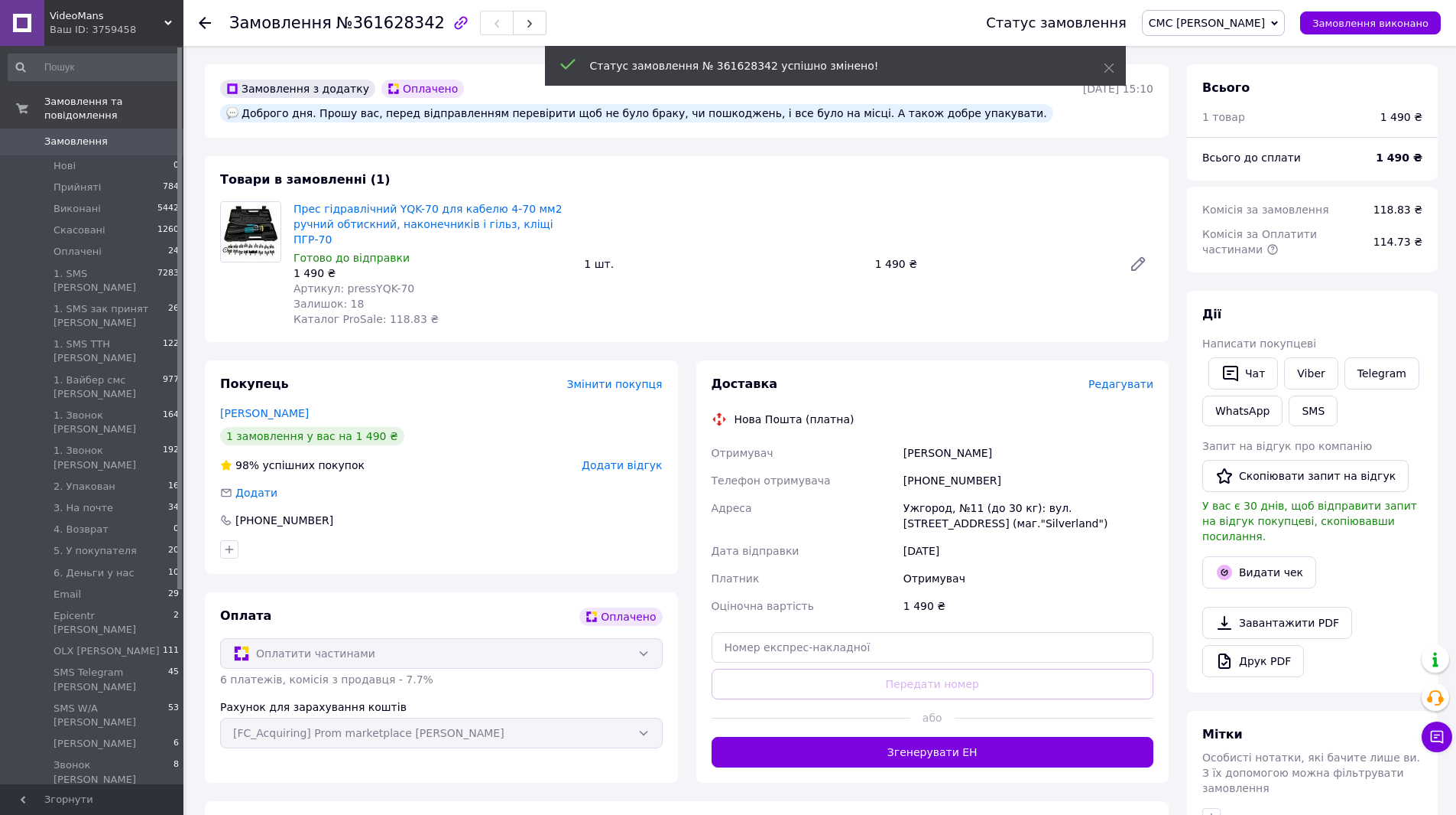
click at [1124, 378] on span "Редагувати" at bounding box center [1121, 384] width 65 height 12
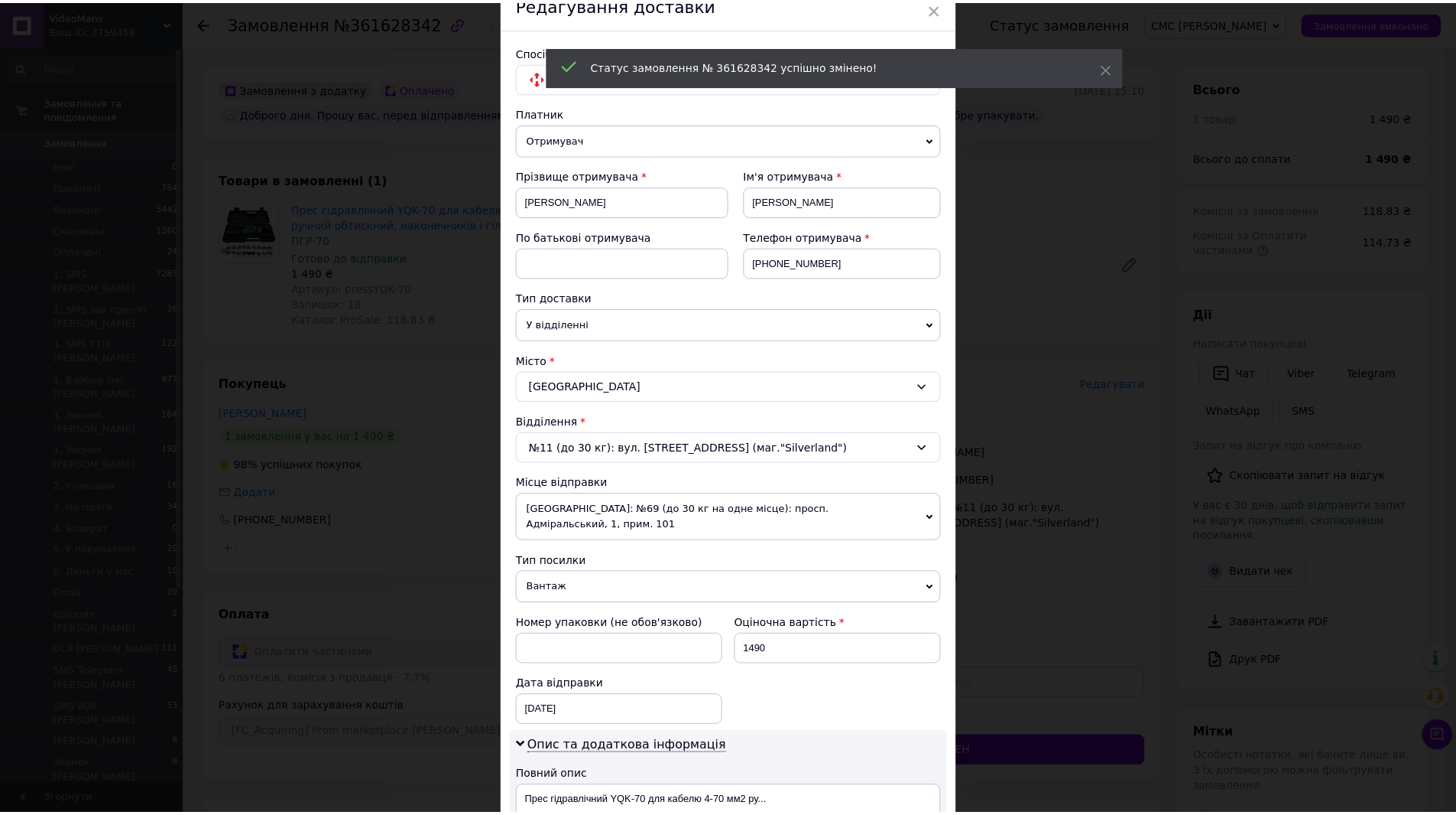
scroll to position [372, 0]
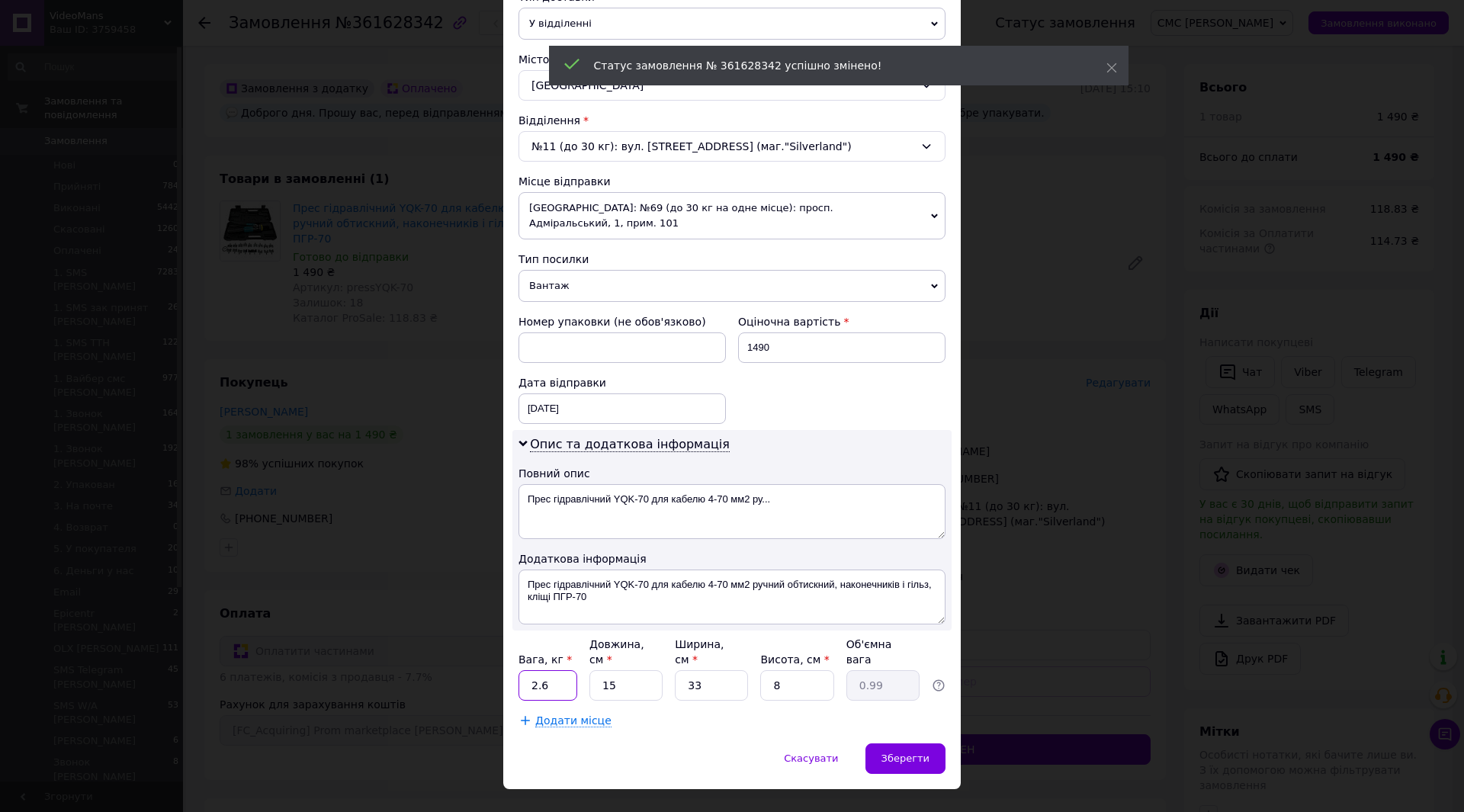
click at [563, 670] on input "2.6" at bounding box center [548, 685] width 59 height 31
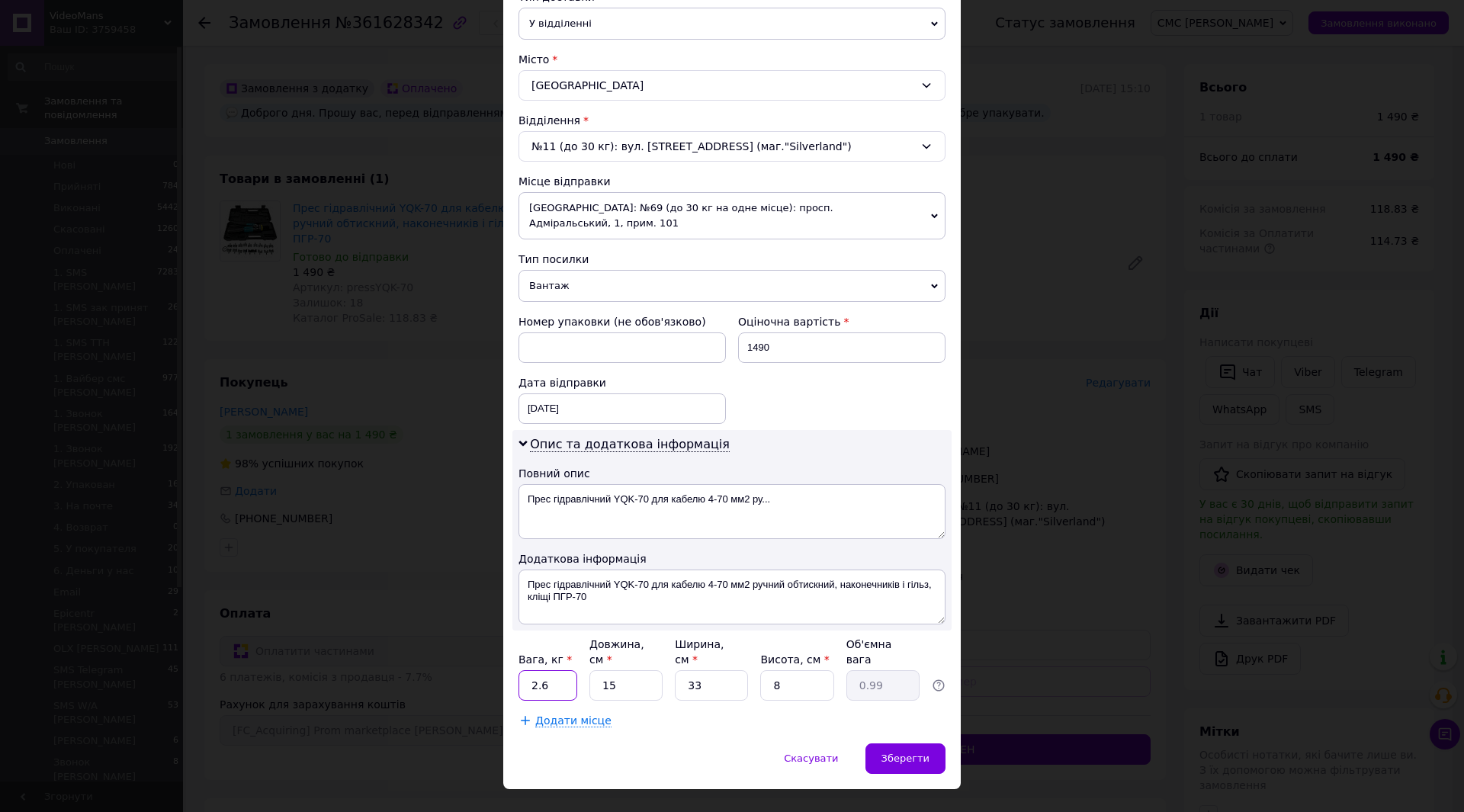
type input "0"
type input "1"
drag, startPoint x: 653, startPoint y: 720, endPoint x: 703, endPoint y: 720, distance: 50.0
click at [653, 743] on div "Скасувати   Зберегти" at bounding box center [731, 765] width 457 height 46
click at [880, 743] on div "Зберегти" at bounding box center [905, 757] width 80 height 31
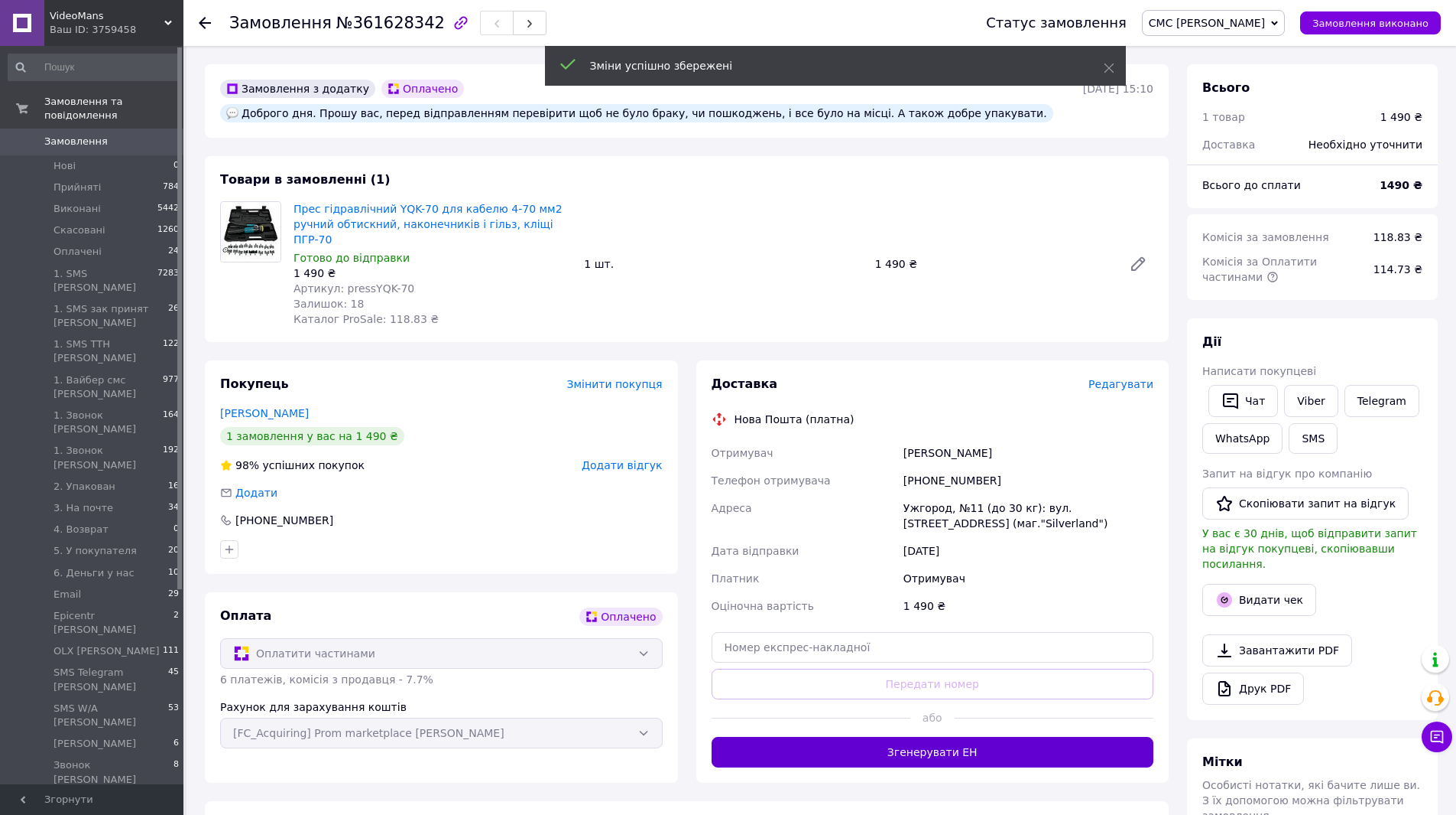
click at [920, 736] on button "Згенерувати ЕН" at bounding box center [933, 751] width 443 height 31
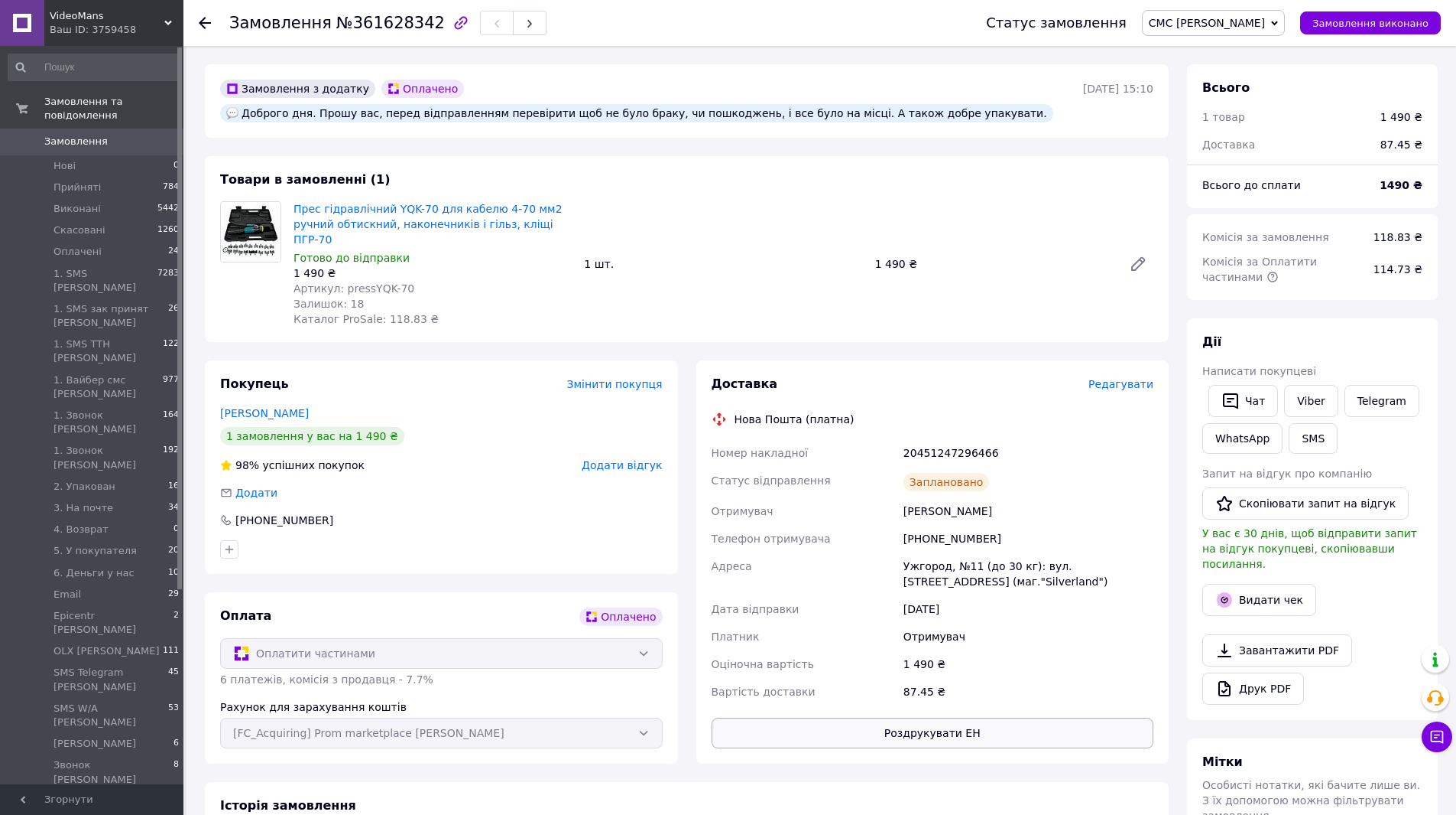
click at [921, 717] on button "Роздрукувати ЕН" at bounding box center [933, 732] width 443 height 31
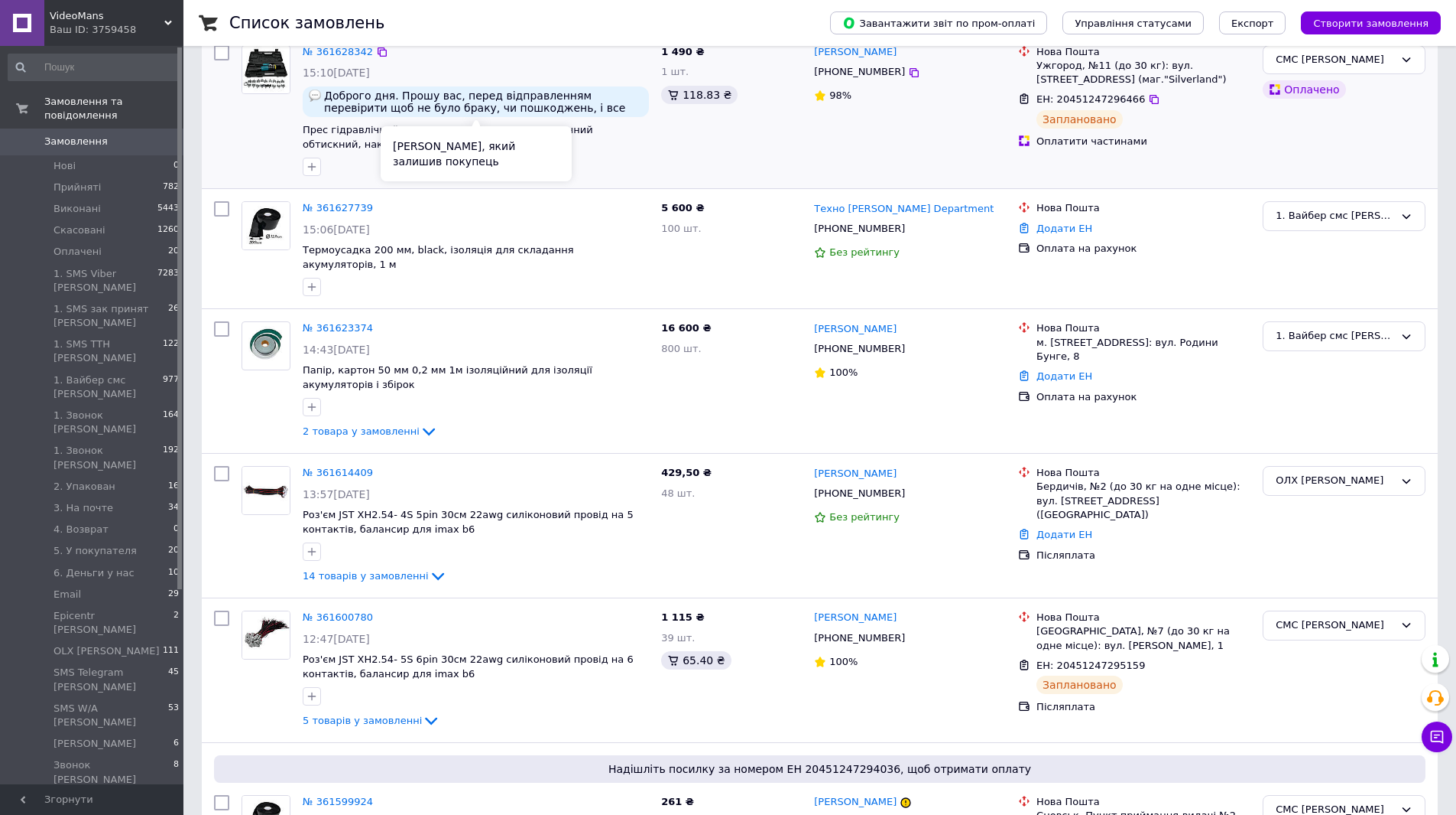
scroll to position [153, 0]
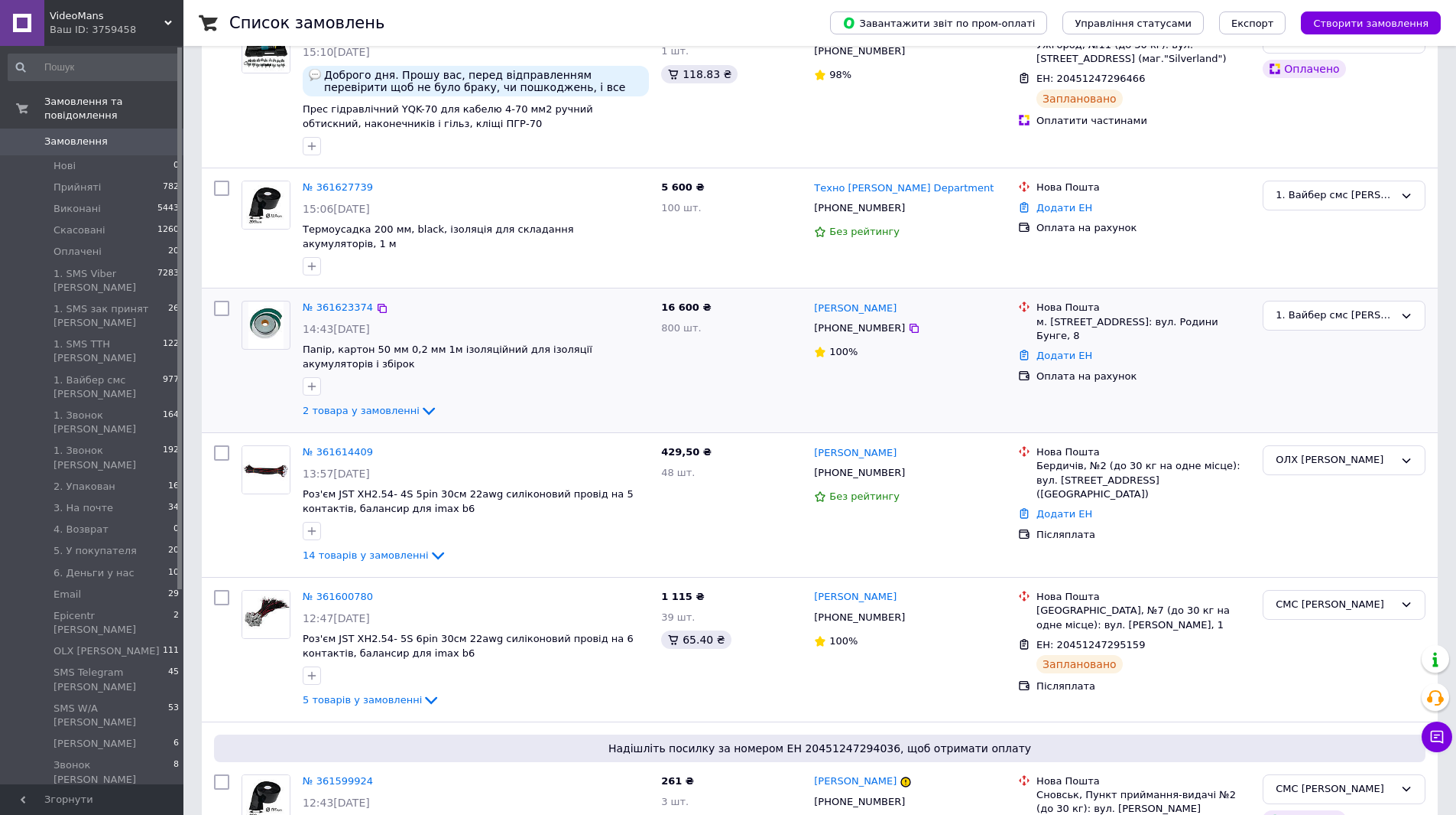
click at [218, 388] on div at bounding box center [222, 360] width 28 height 131
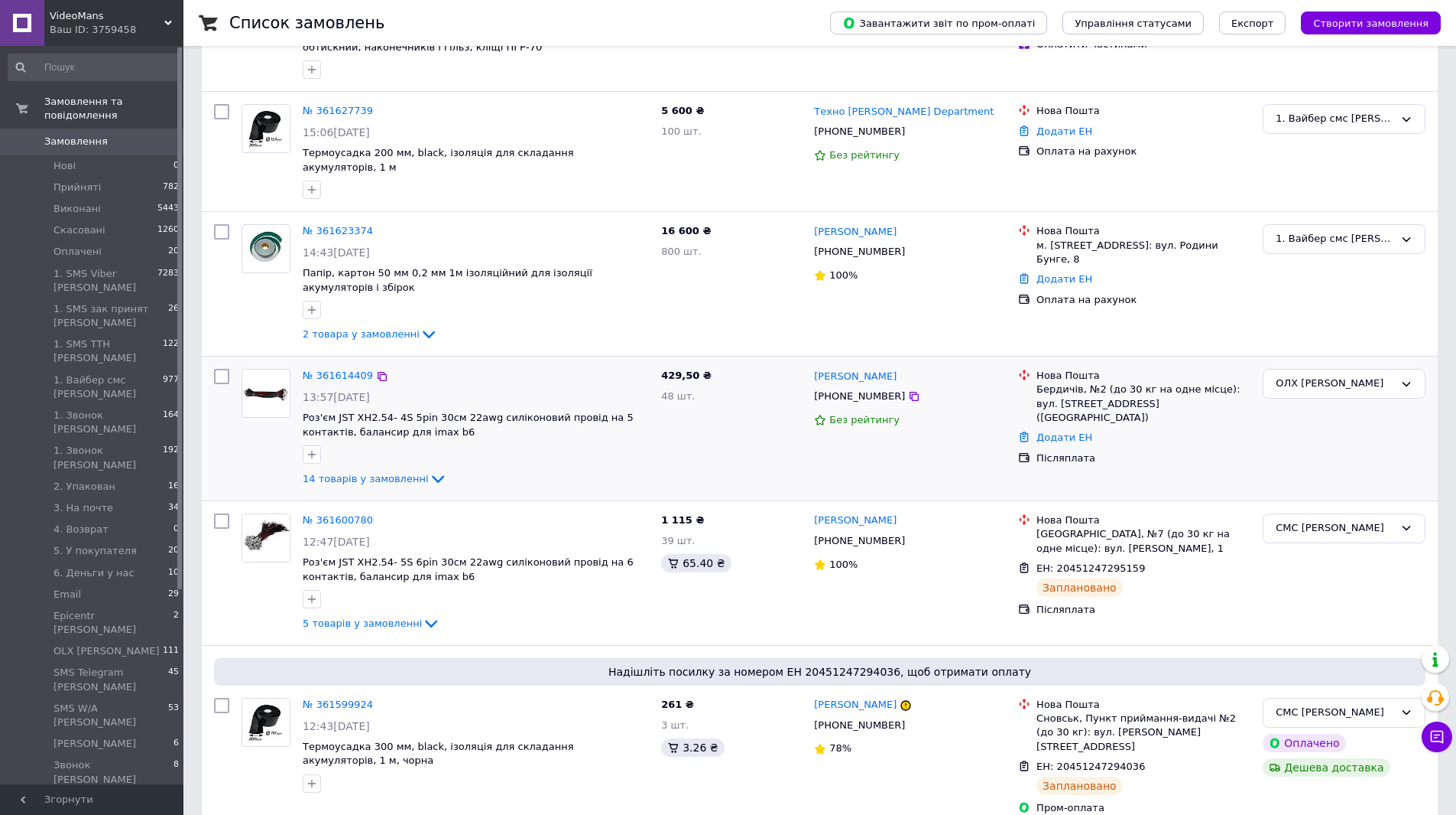
scroll to position [0, 0]
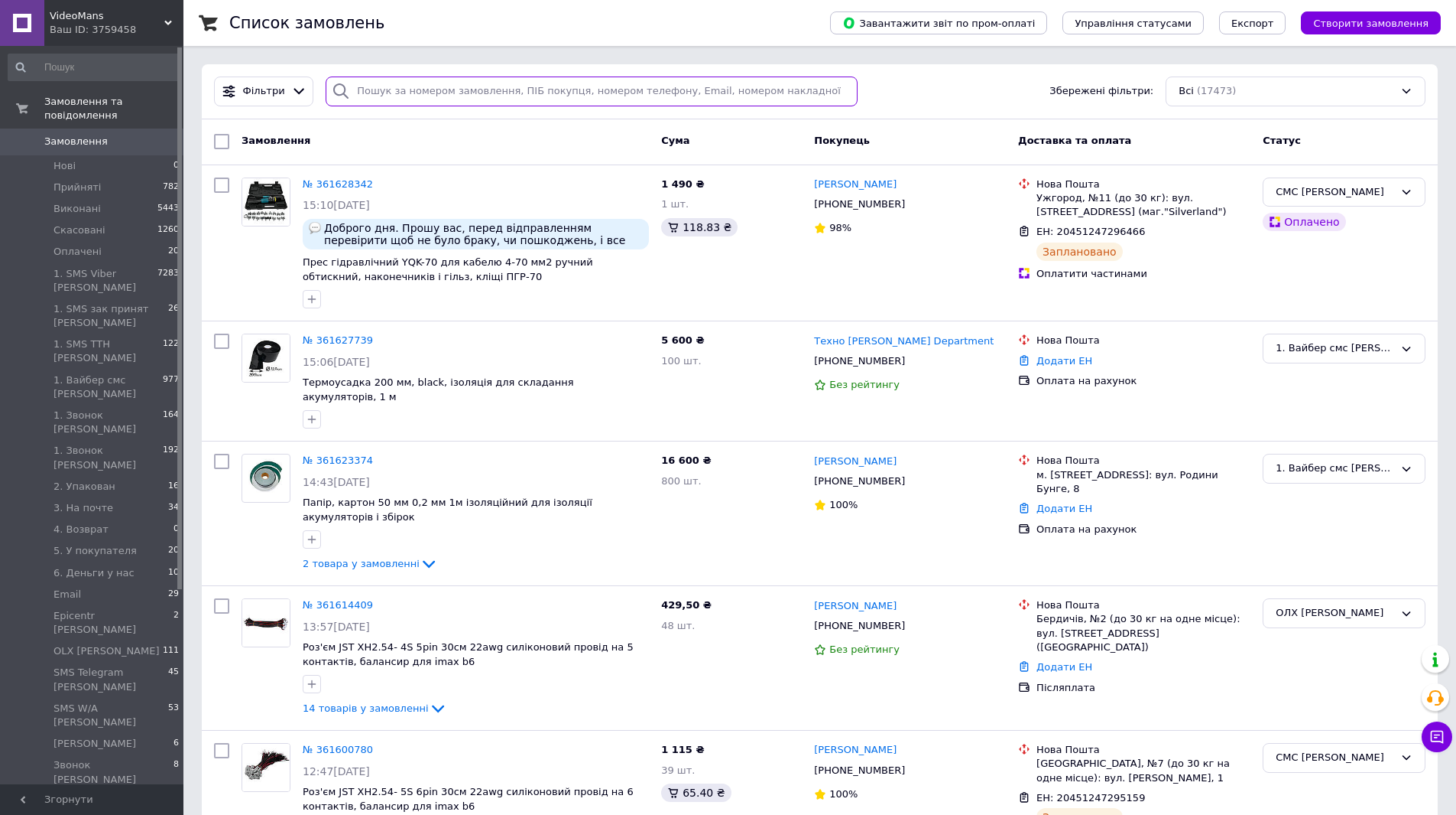
click at [550, 92] on input "search" at bounding box center [591, 92] width 532 height 30
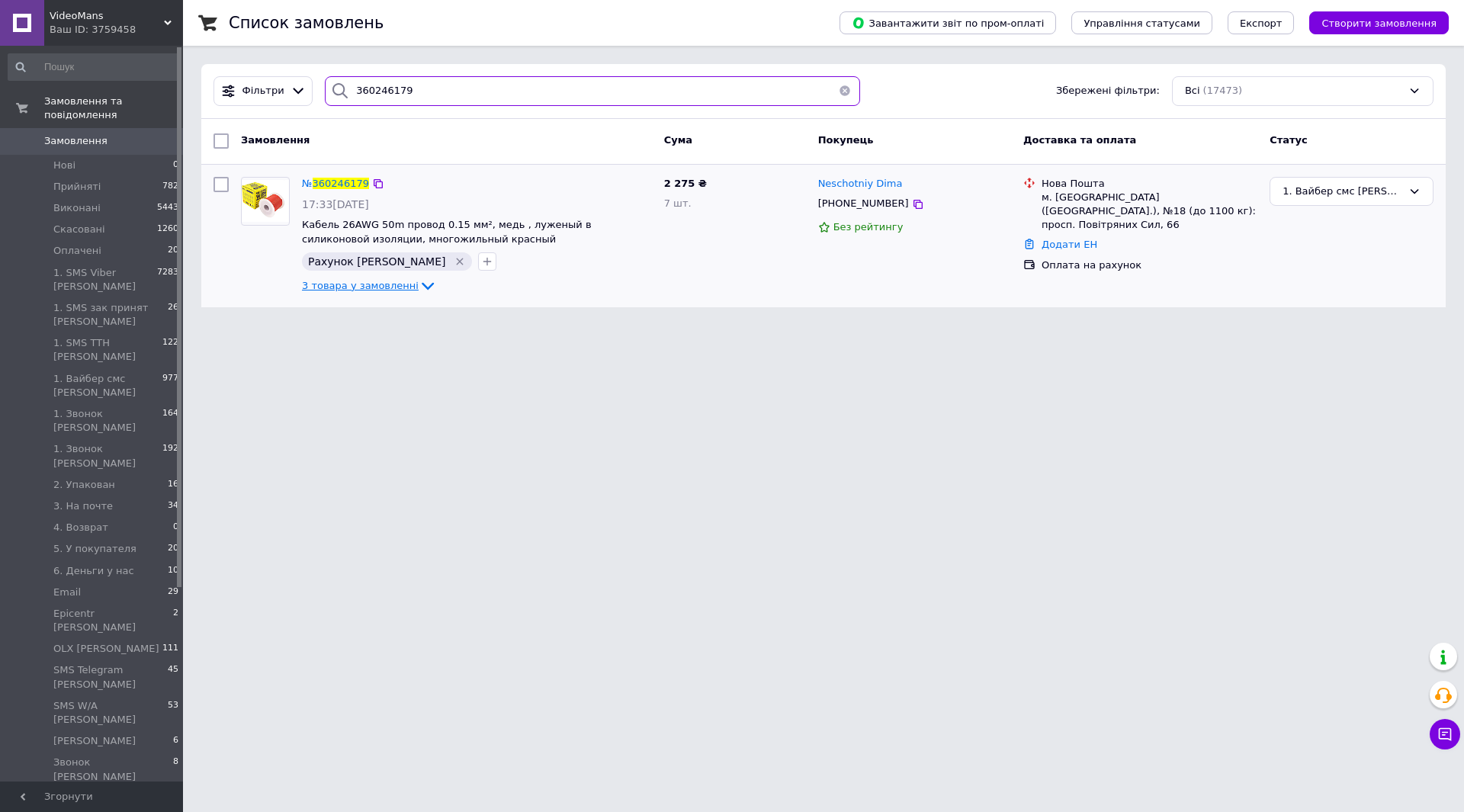
type input "360246179"
click at [422, 289] on icon at bounding box center [427, 287] width 12 height 8
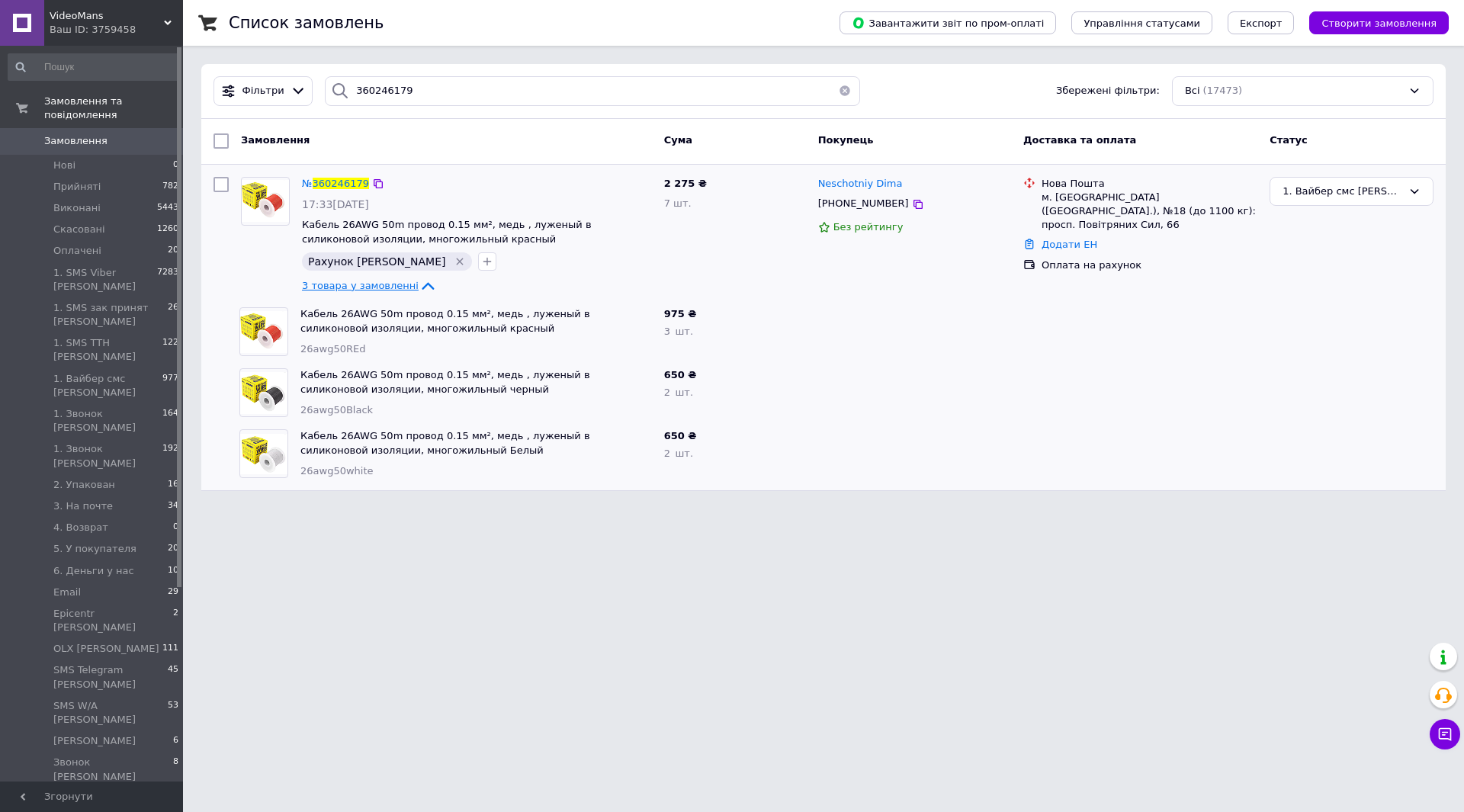
click at [419, 289] on icon at bounding box center [427, 286] width 18 height 18
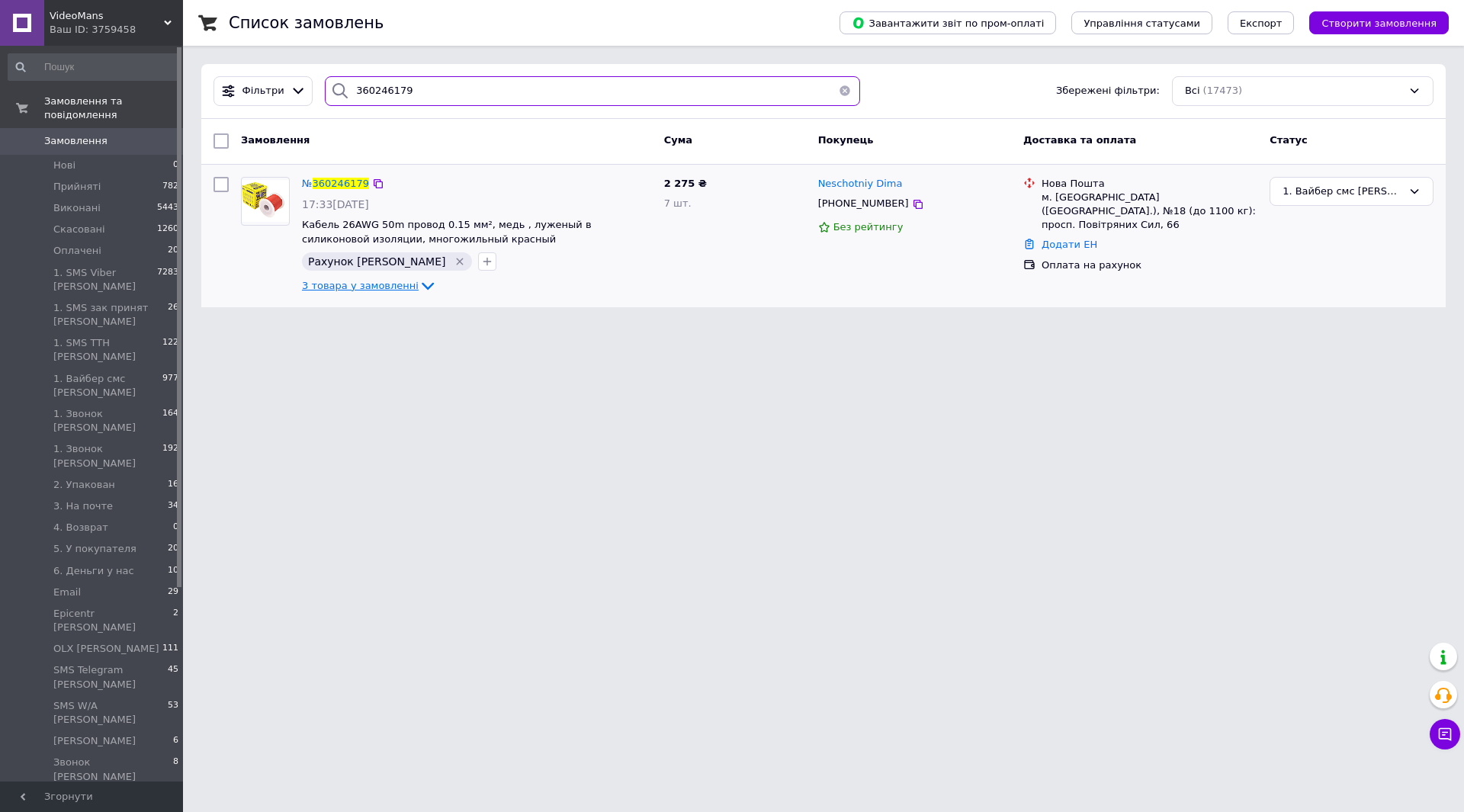
click at [416, 105] on input "360246179" at bounding box center [592, 91] width 536 height 30
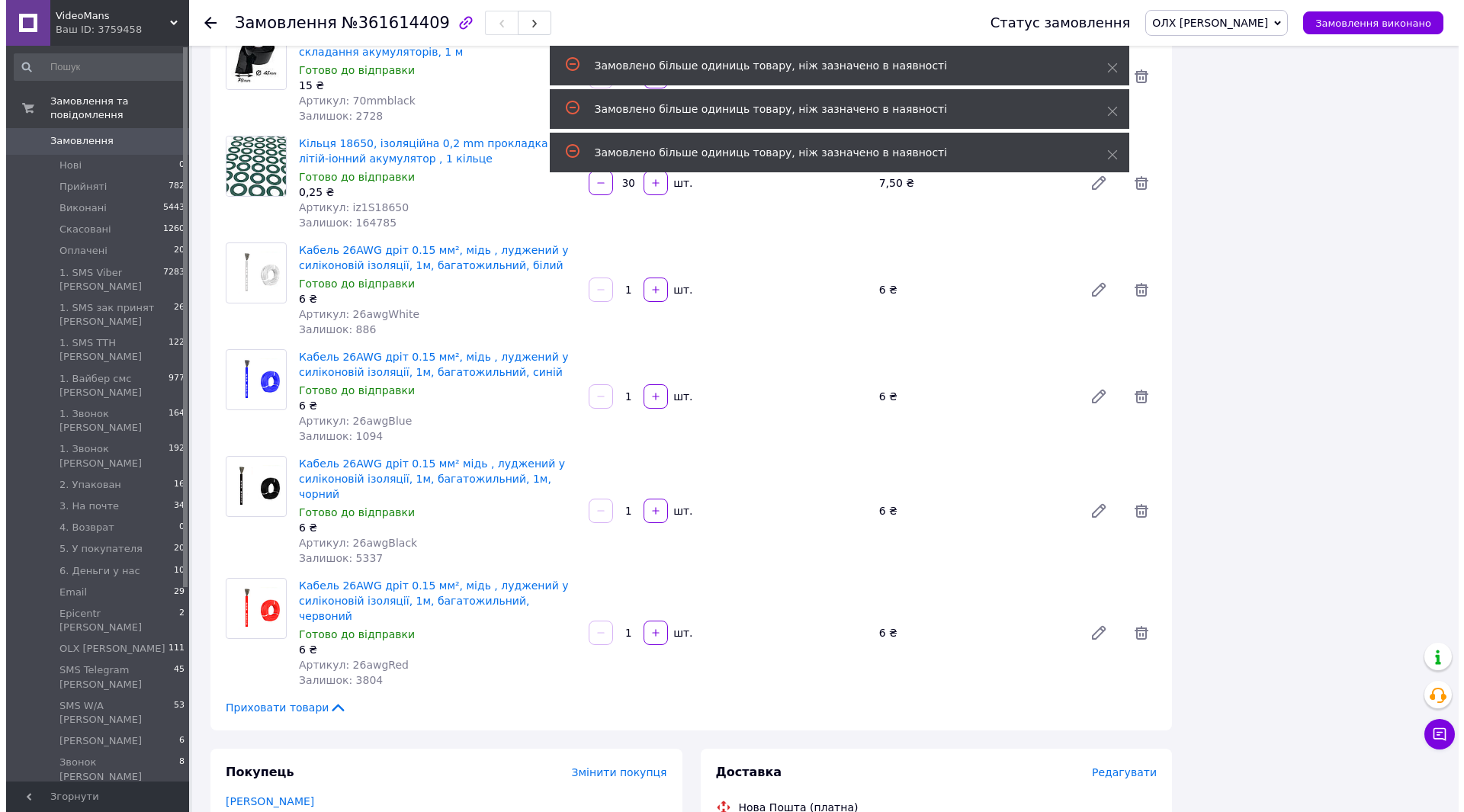
scroll to position [1143, 0]
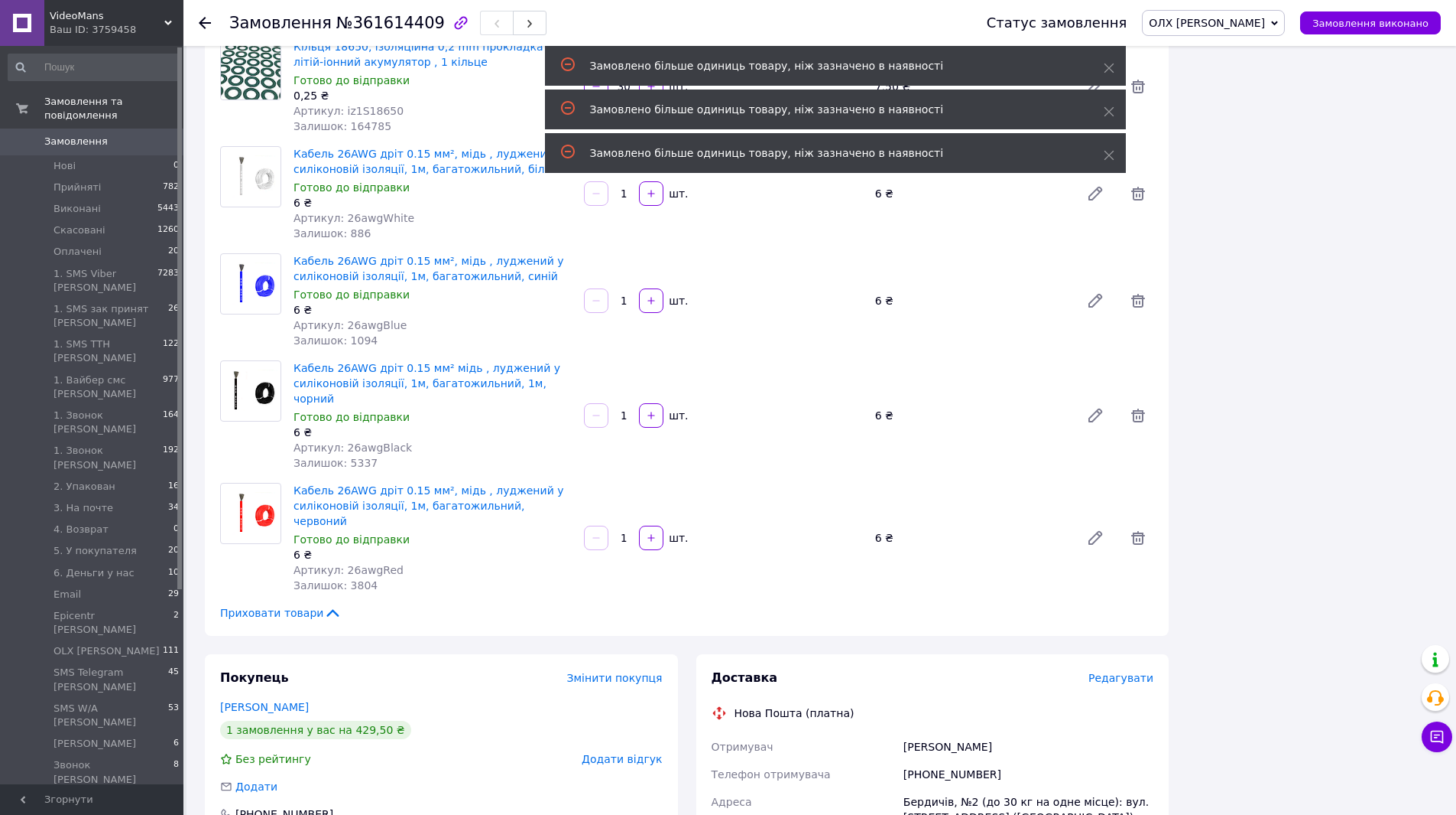
click at [1125, 672] on span "Редагувати" at bounding box center [1121, 678] width 65 height 12
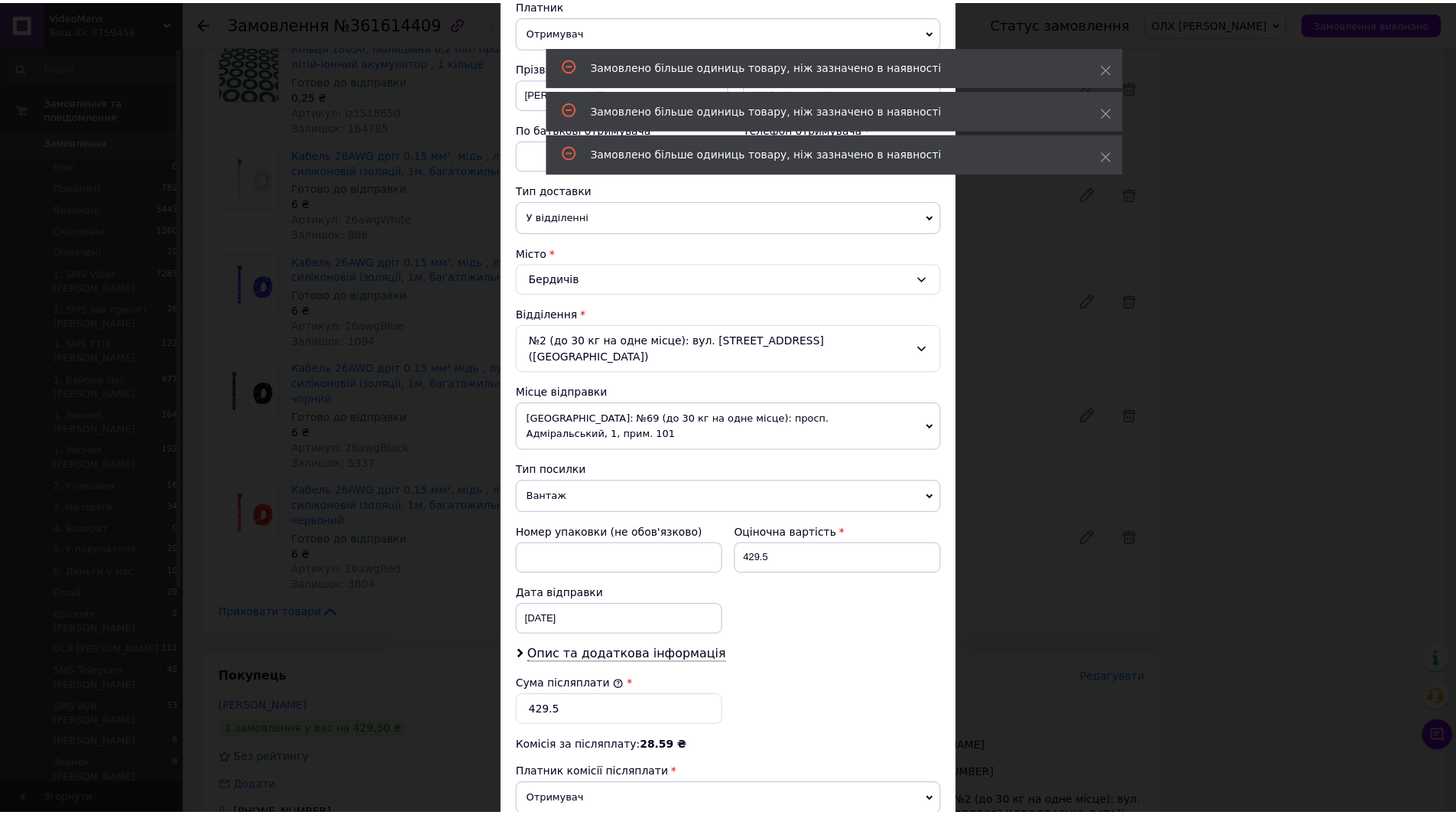
scroll to position [352, 0]
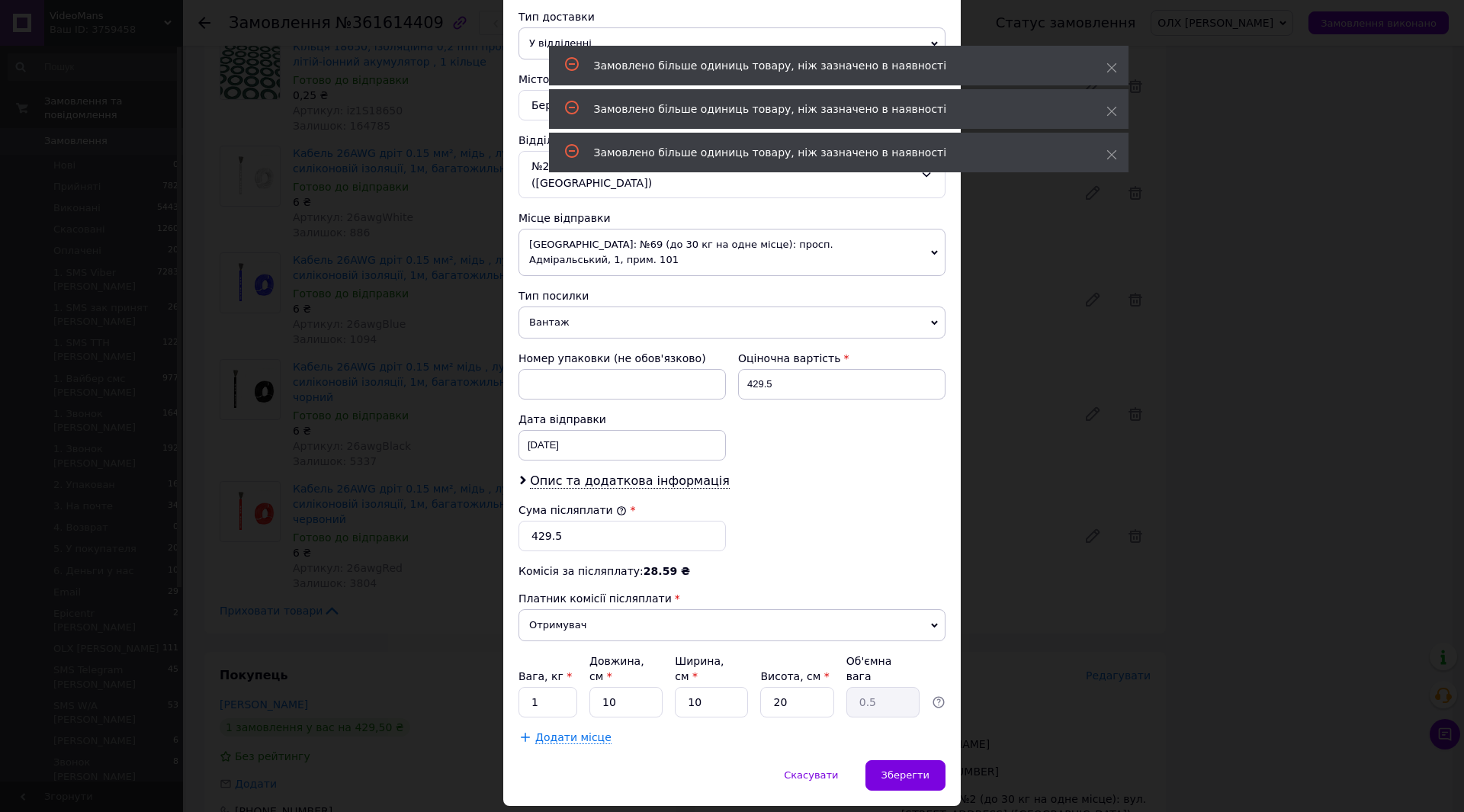
click at [1146, 653] on div "× Редагування доставки Спосіб доставки Нова Пошта (платна) Платник Отримувач Ві…" at bounding box center [732, 406] width 1464 height 812
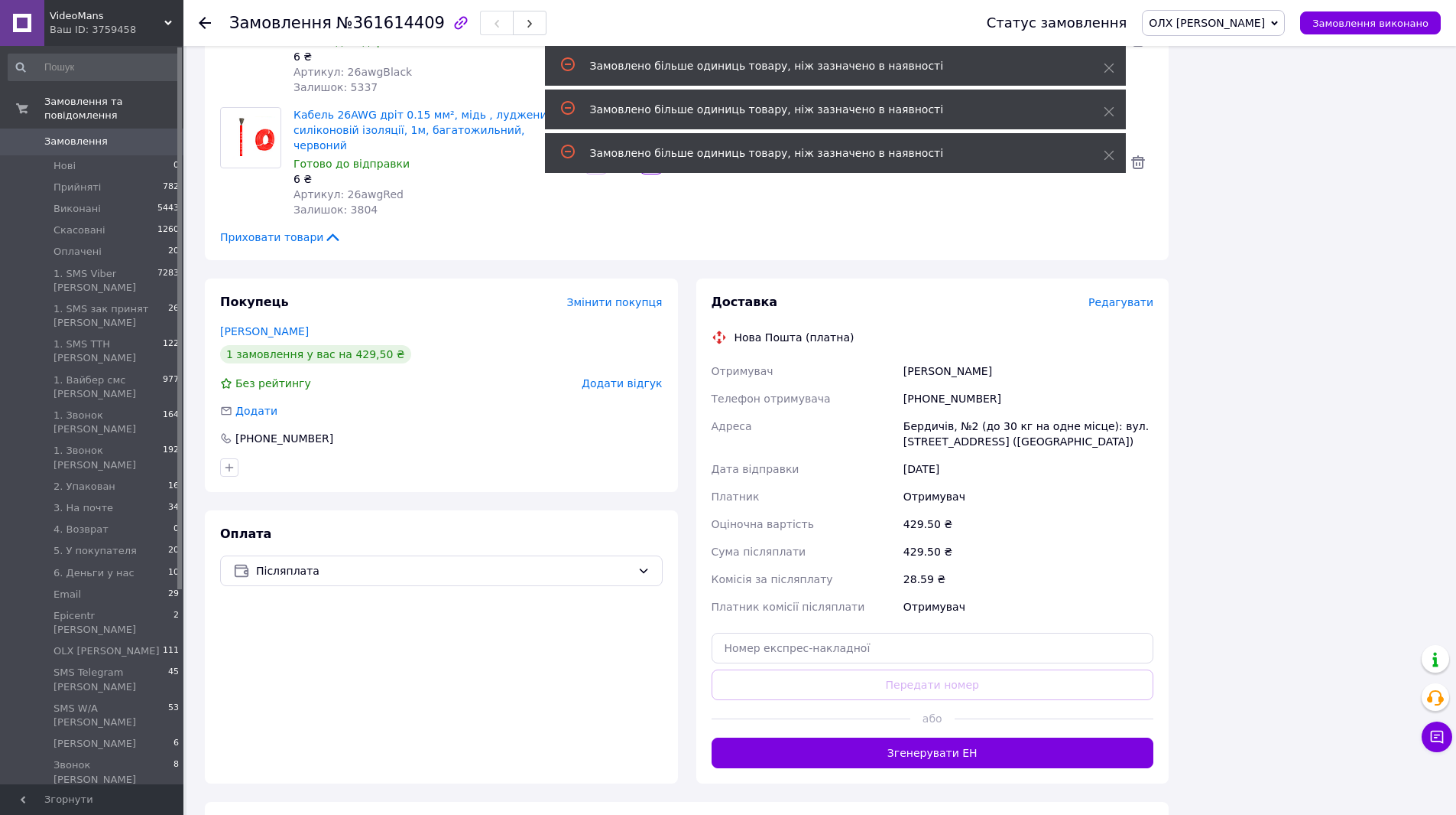
scroll to position [1529, 0]
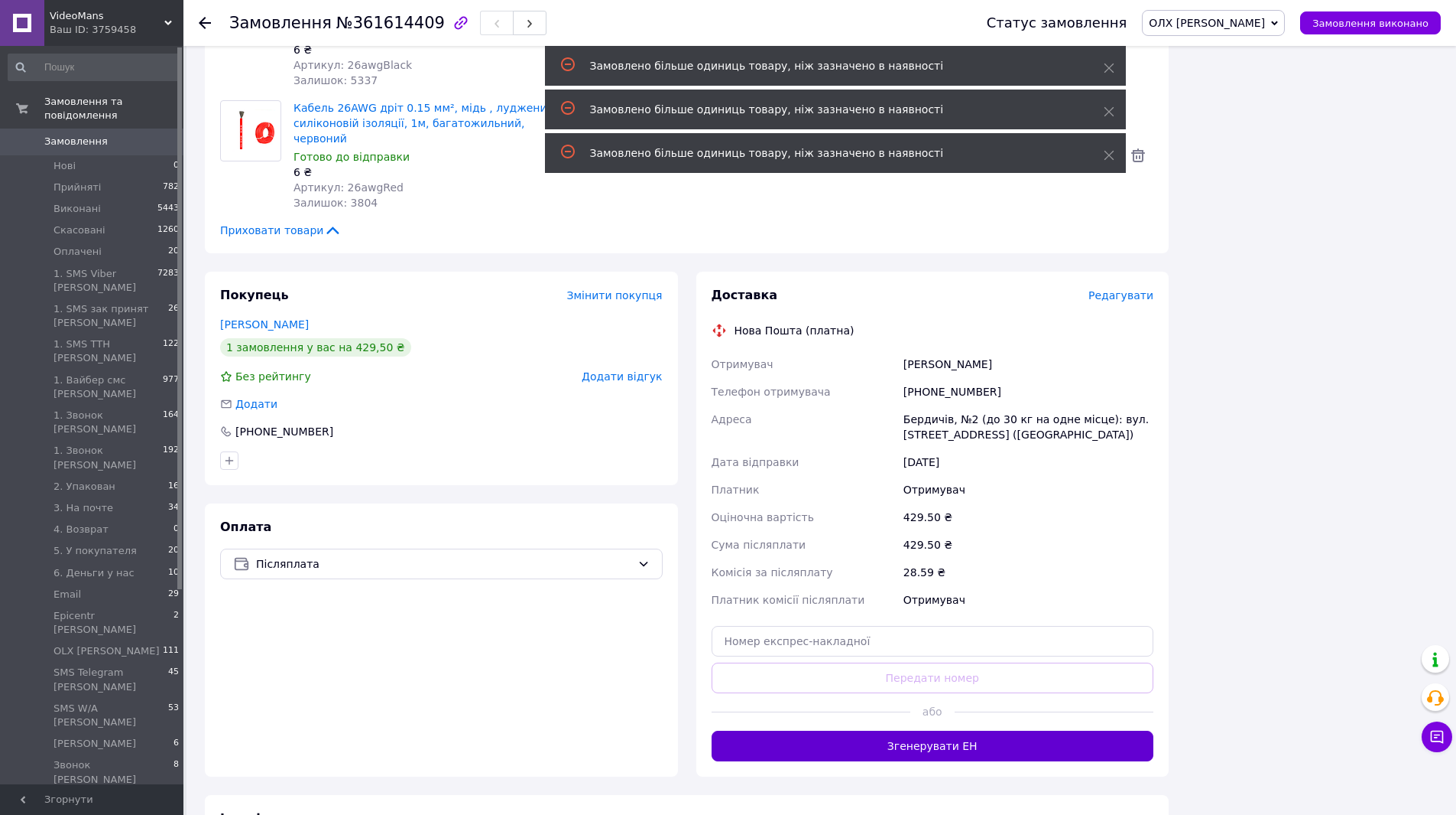
click at [963, 730] on button "Згенерувати ЕН" at bounding box center [933, 745] width 443 height 31
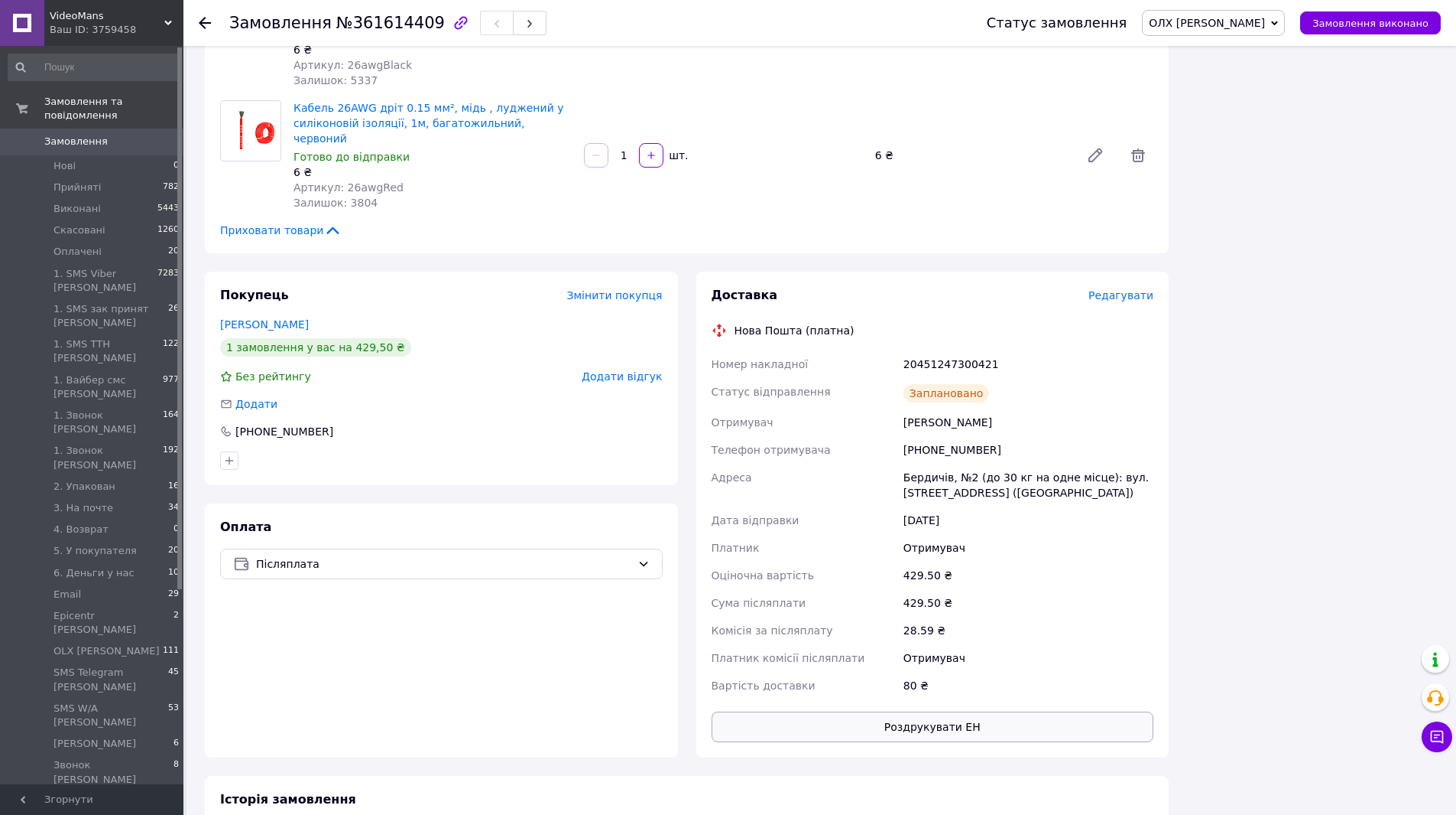
click at [951, 712] on button "Роздрукувати ЕН" at bounding box center [933, 726] width 443 height 31
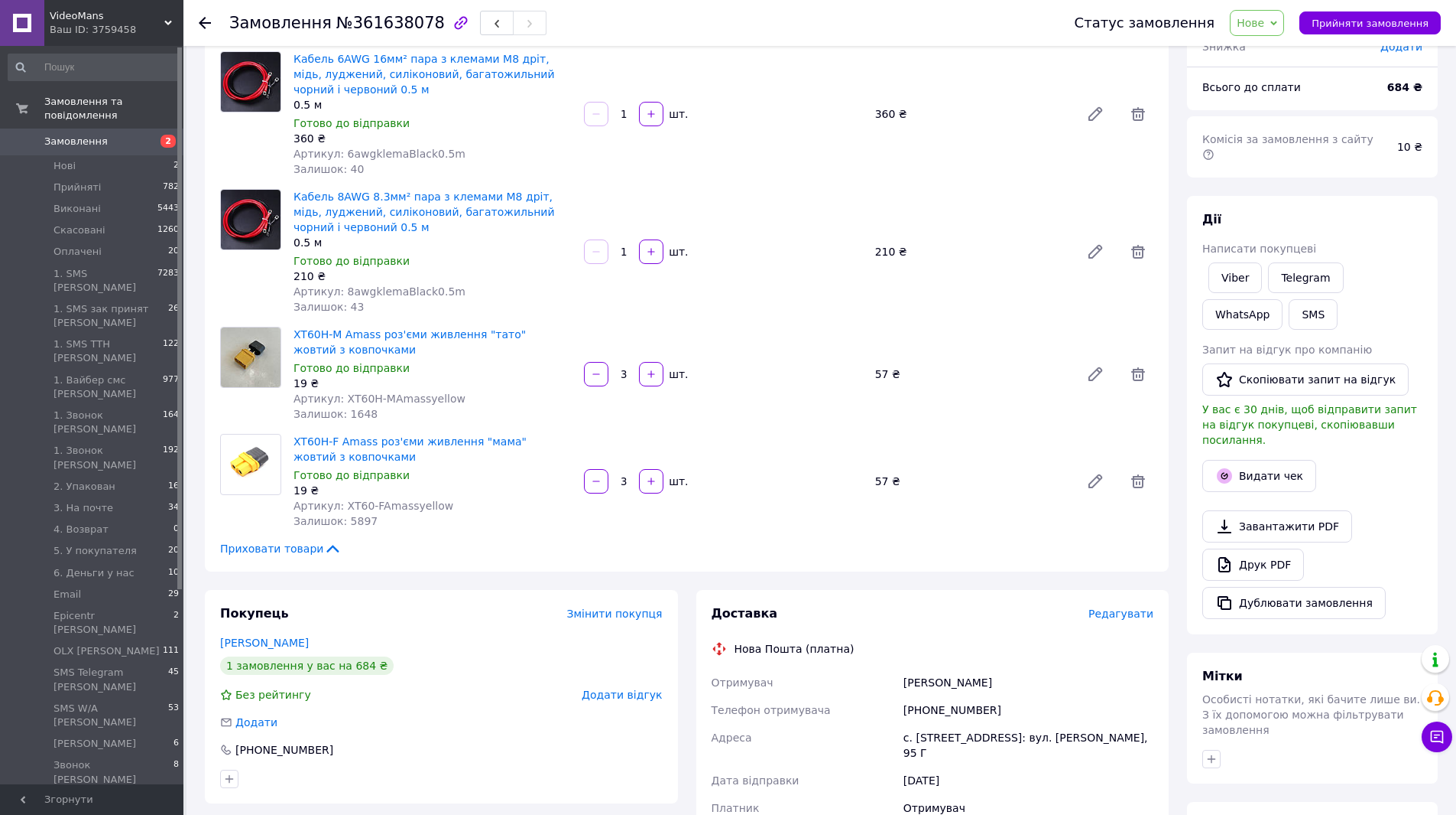
scroll to position [77, 0]
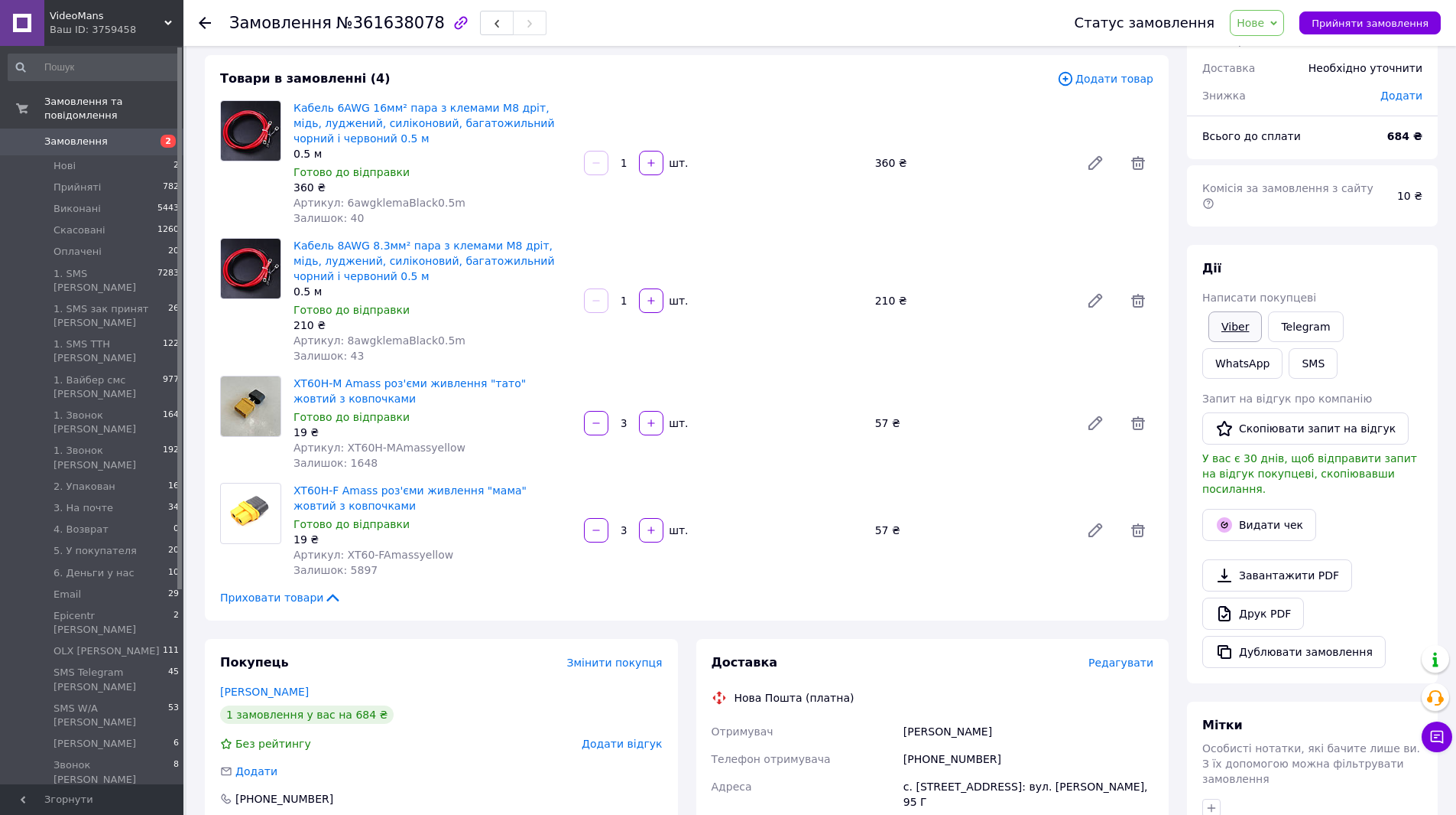
click at [1240, 311] on link "Viber" at bounding box center [1235, 326] width 54 height 31
click at [1215, 604] on icon at bounding box center [1224, 613] width 18 height 18
click at [1264, 22] on span "Нове" at bounding box center [1251, 23] width 28 height 12
click at [1297, 109] on li "СМС [PERSON_NAME]" at bounding box center [1328, 105] width 196 height 23
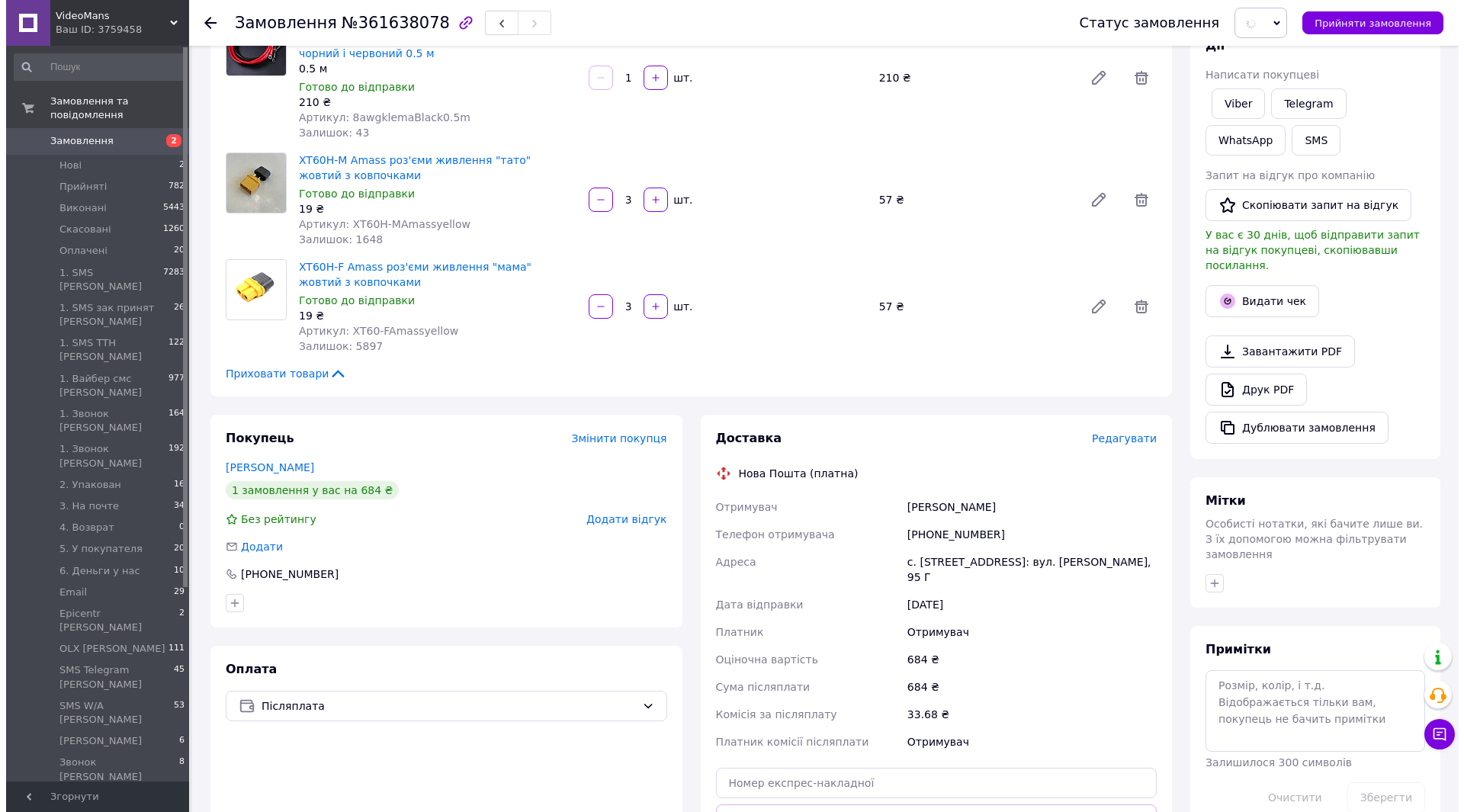
scroll to position [304, 0]
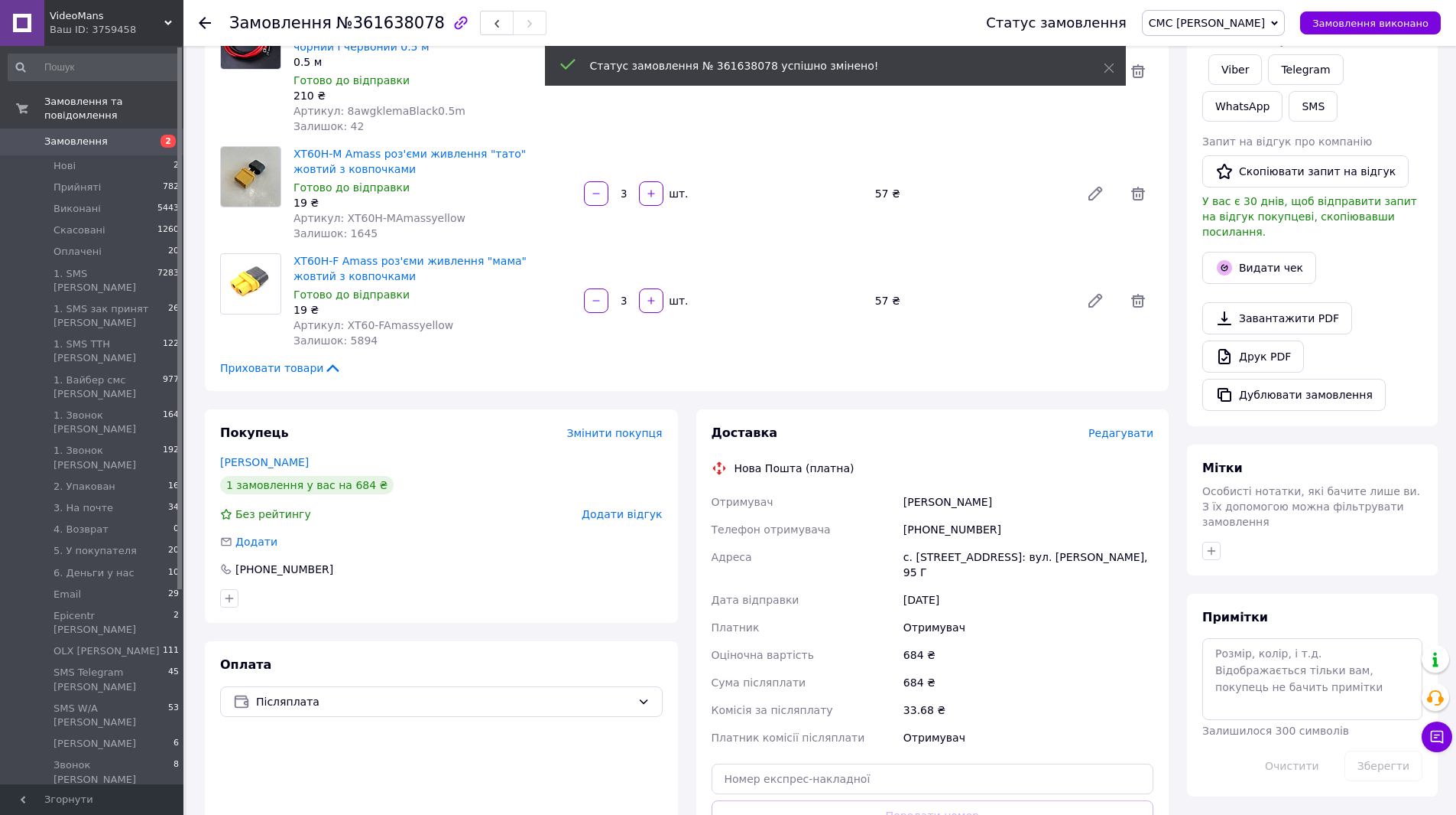
click at [1118, 431] on span "Редагувати" at bounding box center [1121, 433] width 65 height 12
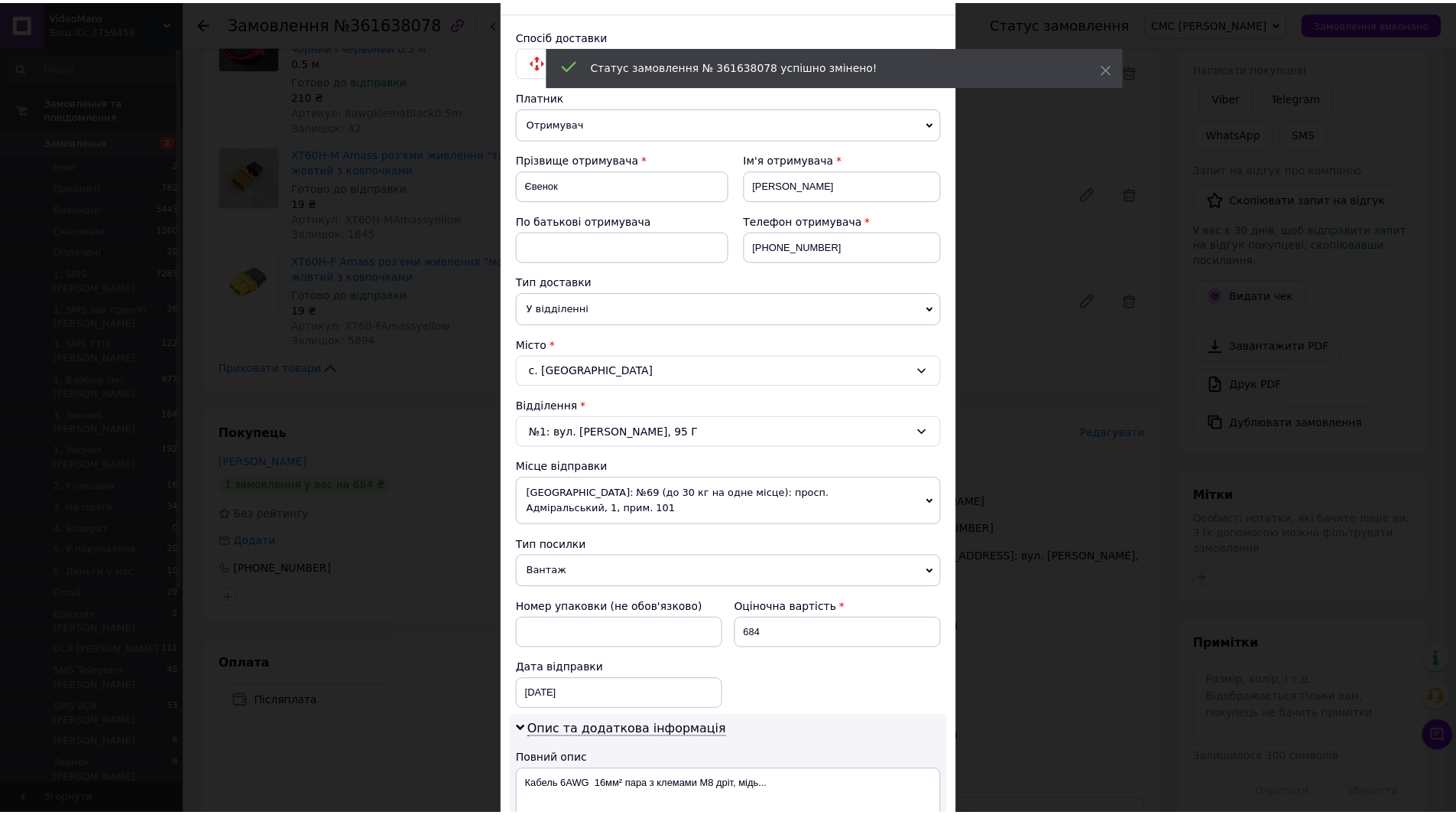
scroll to position [524, 0]
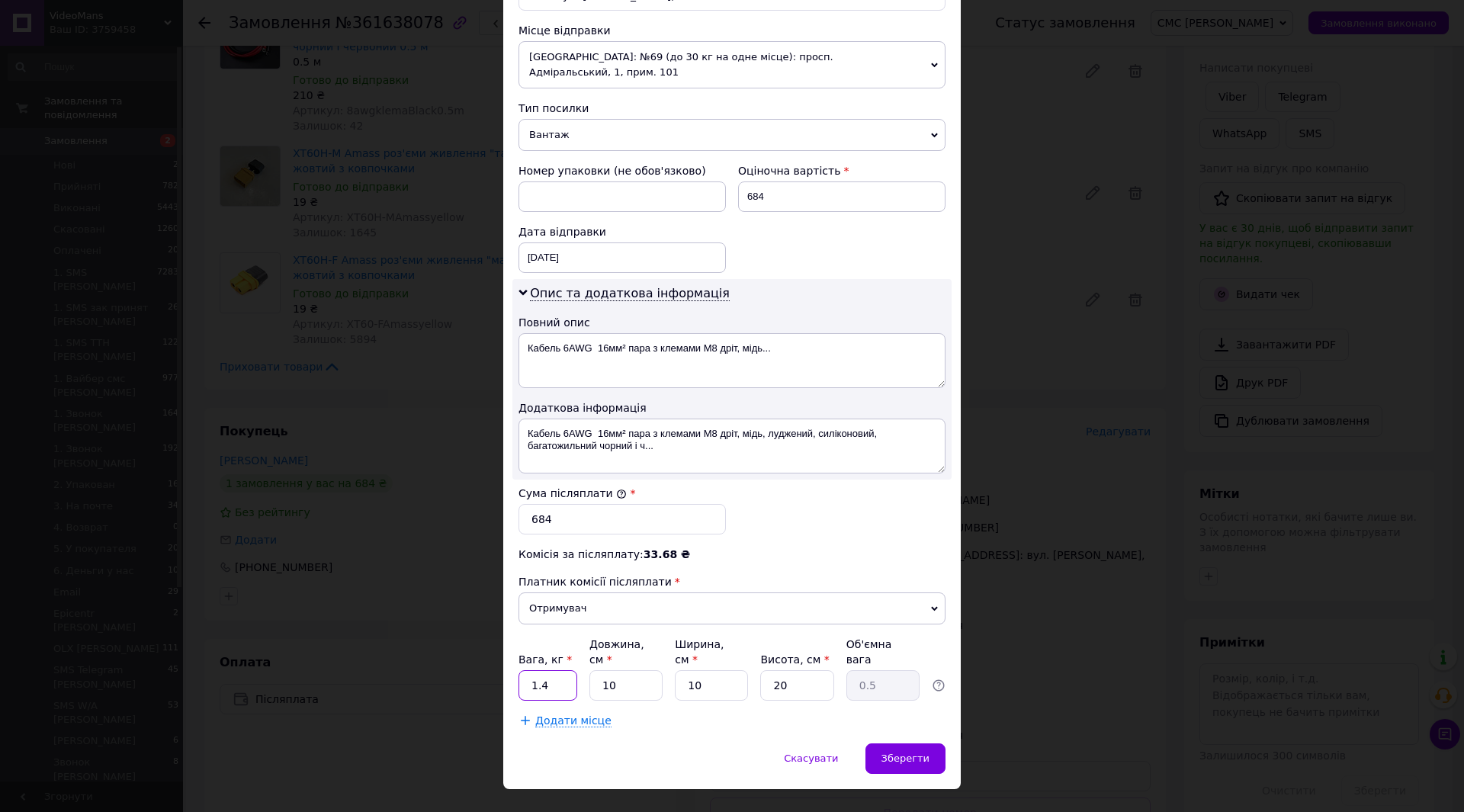
click at [562, 670] on input "1.4" at bounding box center [548, 685] width 59 height 31
type input "1"
click at [621, 743] on div "Скасувати   Зберегти" at bounding box center [731, 765] width 457 height 46
click at [625, 333] on textarea "Кабель 6AWG 16мм² пара з клемами М8 дріт, мідь..." at bounding box center [732, 360] width 427 height 55
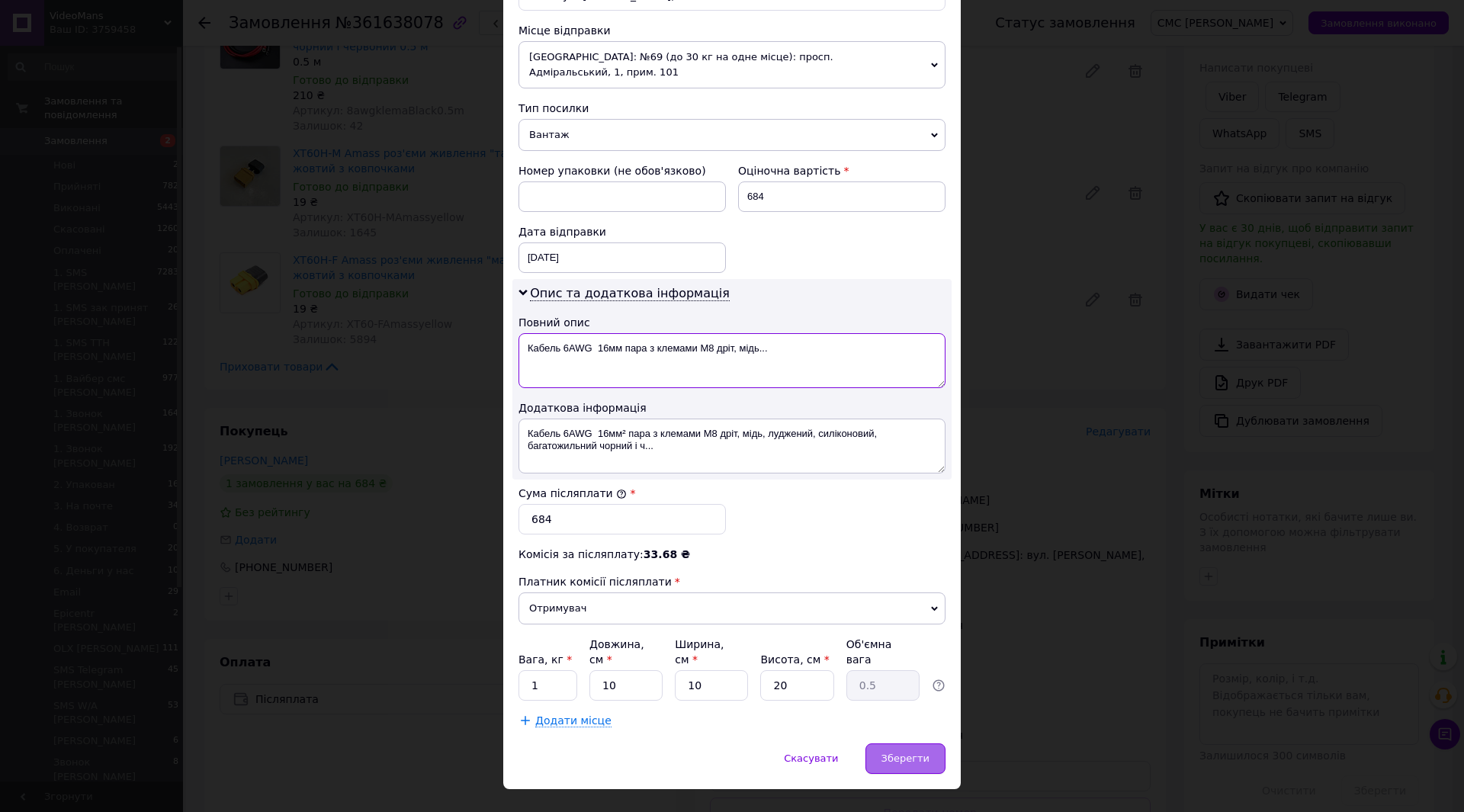
type textarea "Кабель 6AWG 16мм пара з клемами М8 дріт, мідь..."
click at [925, 753] on span "Зберегти" at bounding box center [906, 758] width 48 height 12
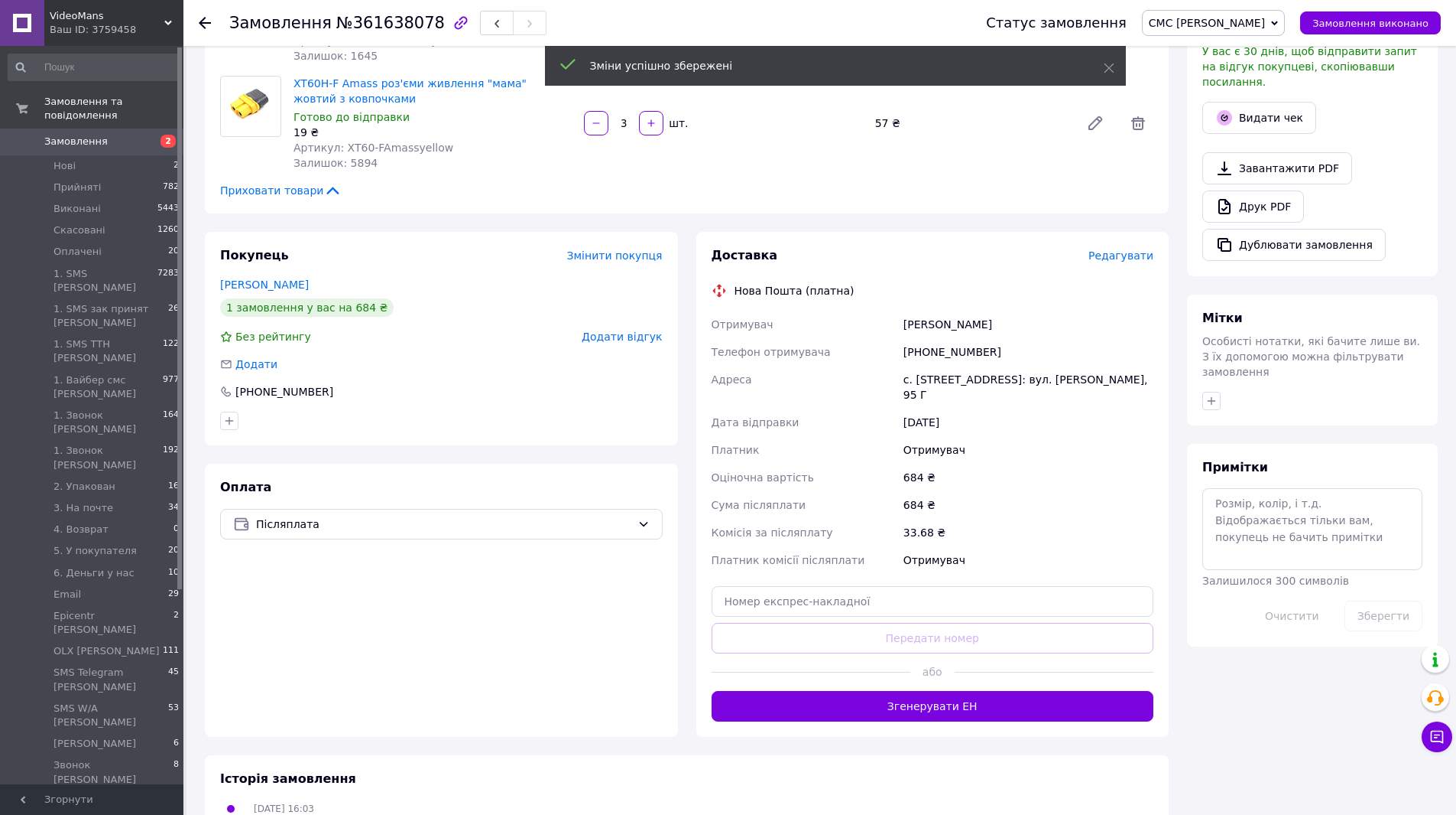
scroll to position [535, 0]
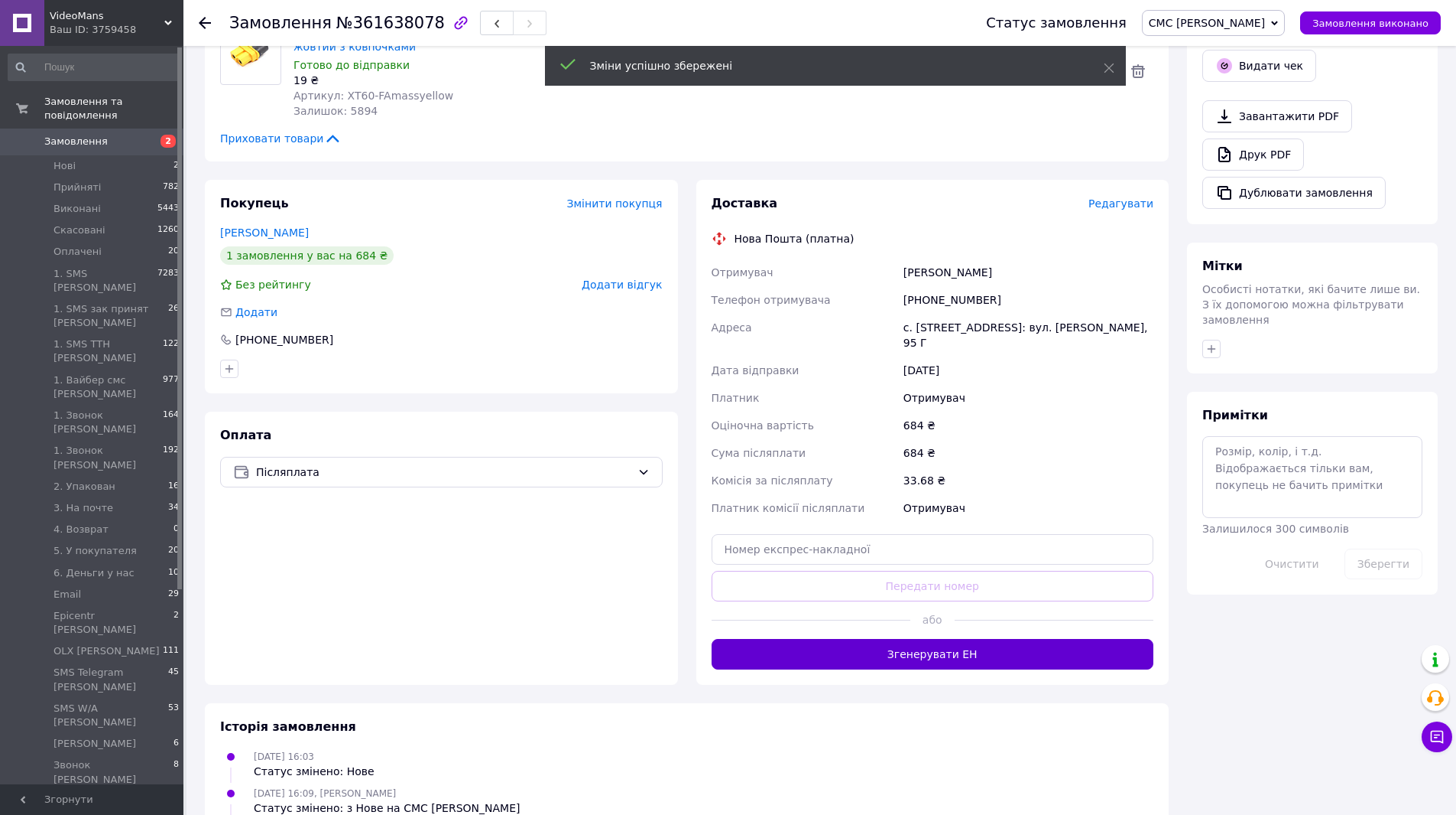
click at [943, 646] on button "Згенерувати ЕН" at bounding box center [933, 654] width 443 height 31
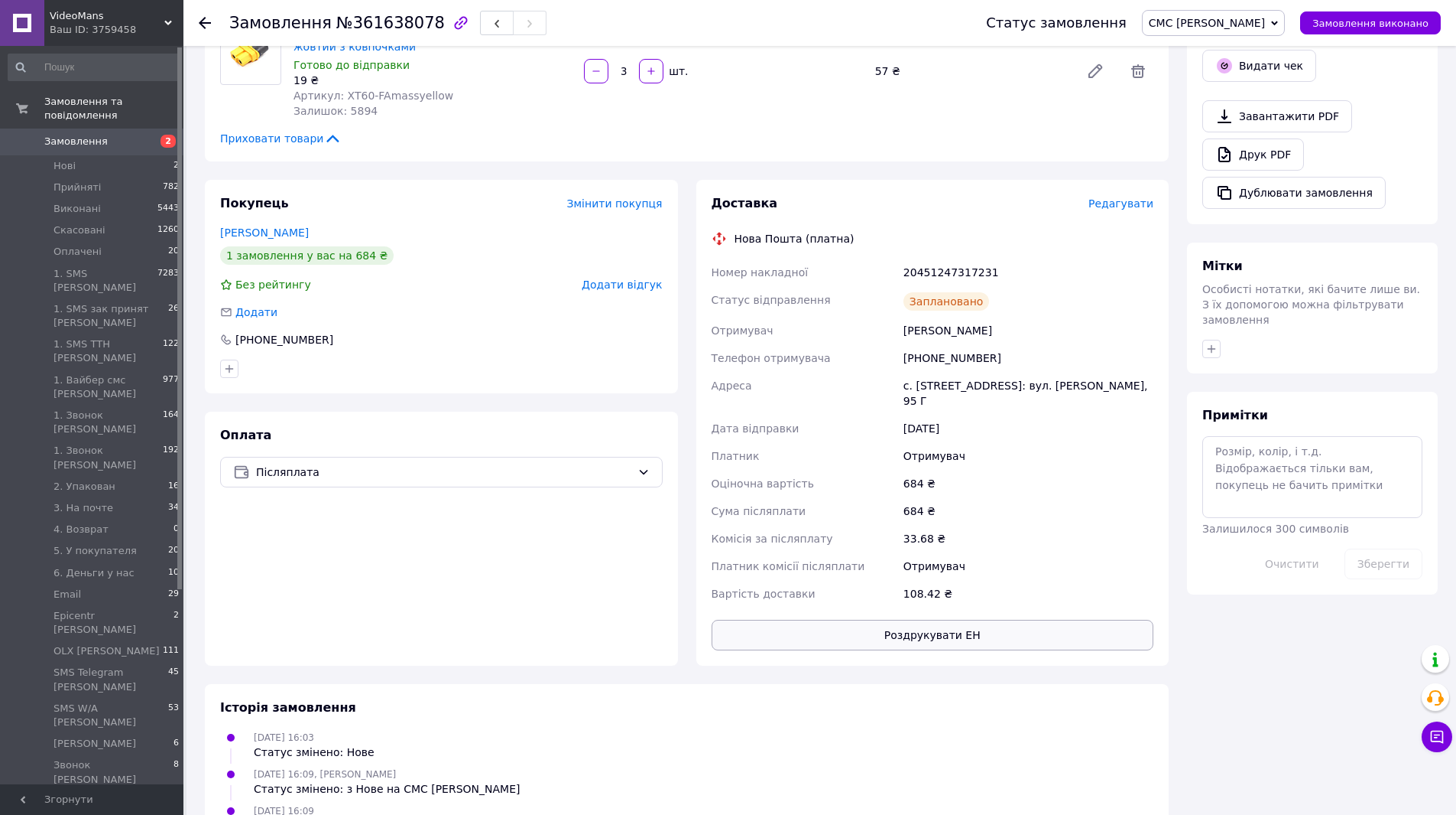
click at [950, 626] on button "Роздрукувати ЕН" at bounding box center [933, 635] width 443 height 31
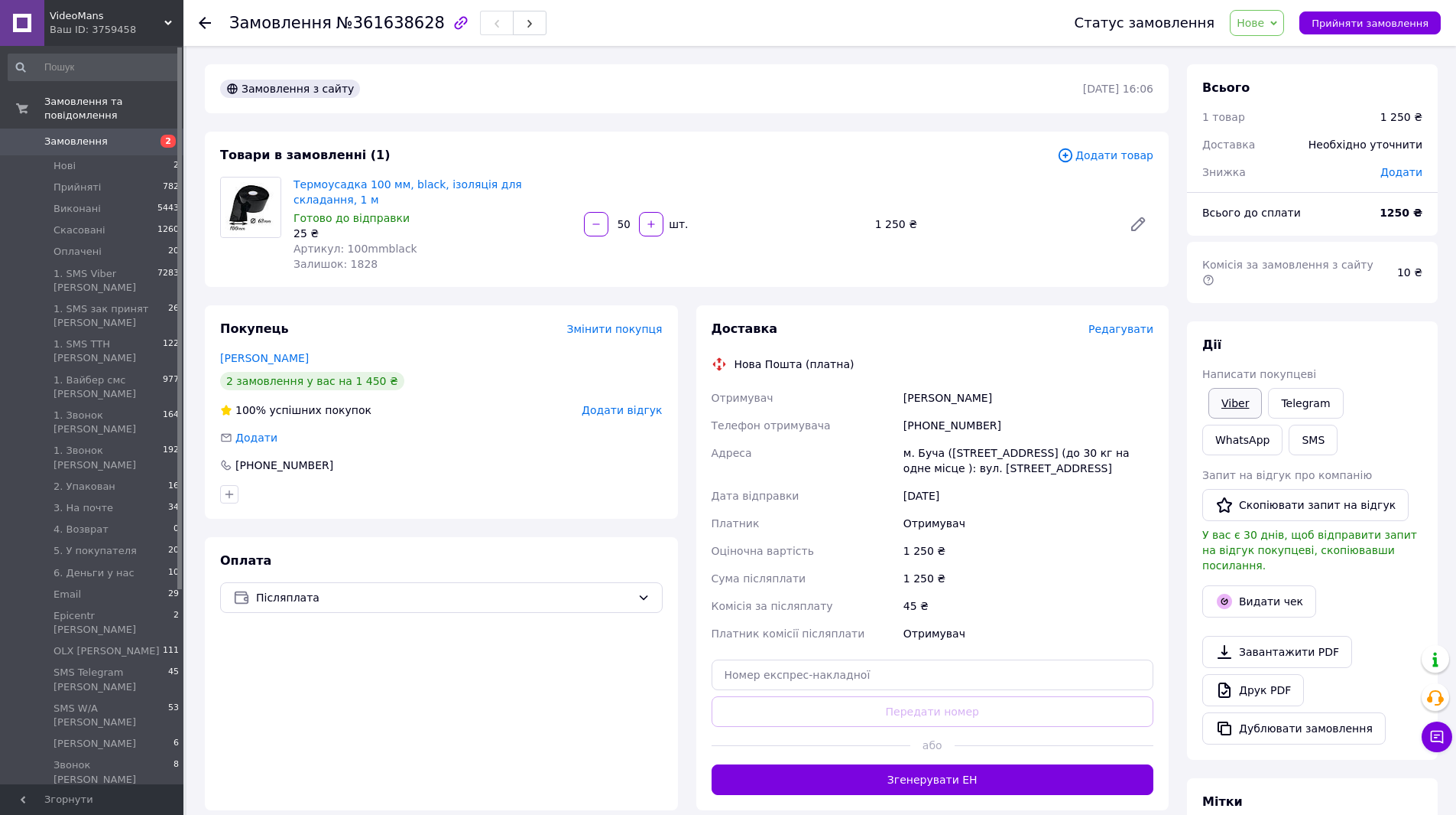
click at [1231, 388] on link "Viber" at bounding box center [1235, 403] width 54 height 31
click at [1257, 674] on link "Друк PDF" at bounding box center [1253, 690] width 101 height 32
click at [1264, 28] on span "Нове" at bounding box center [1251, 23] width 28 height 12
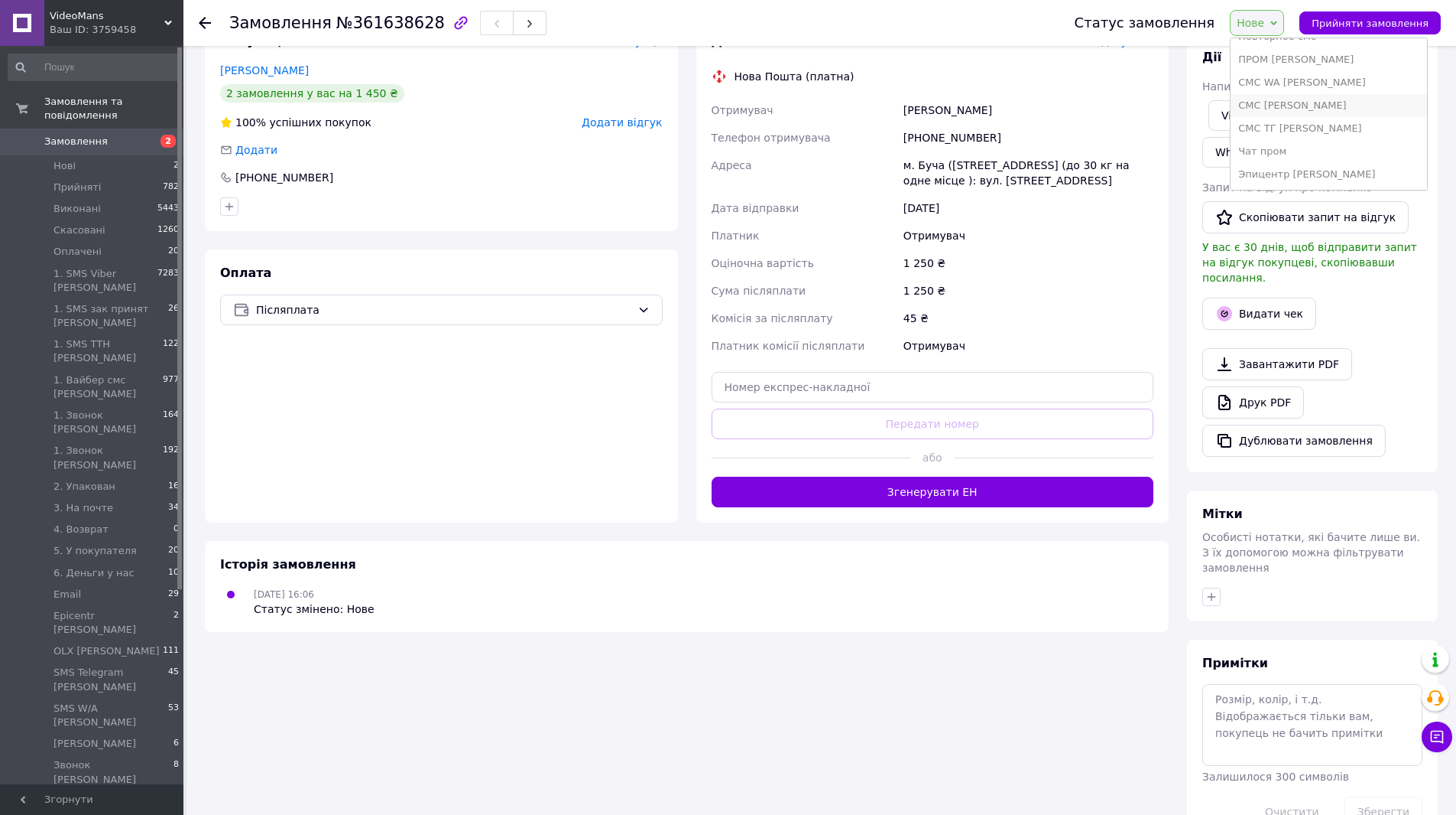
click at [1303, 110] on li "СМС [PERSON_NAME]" at bounding box center [1328, 105] width 196 height 23
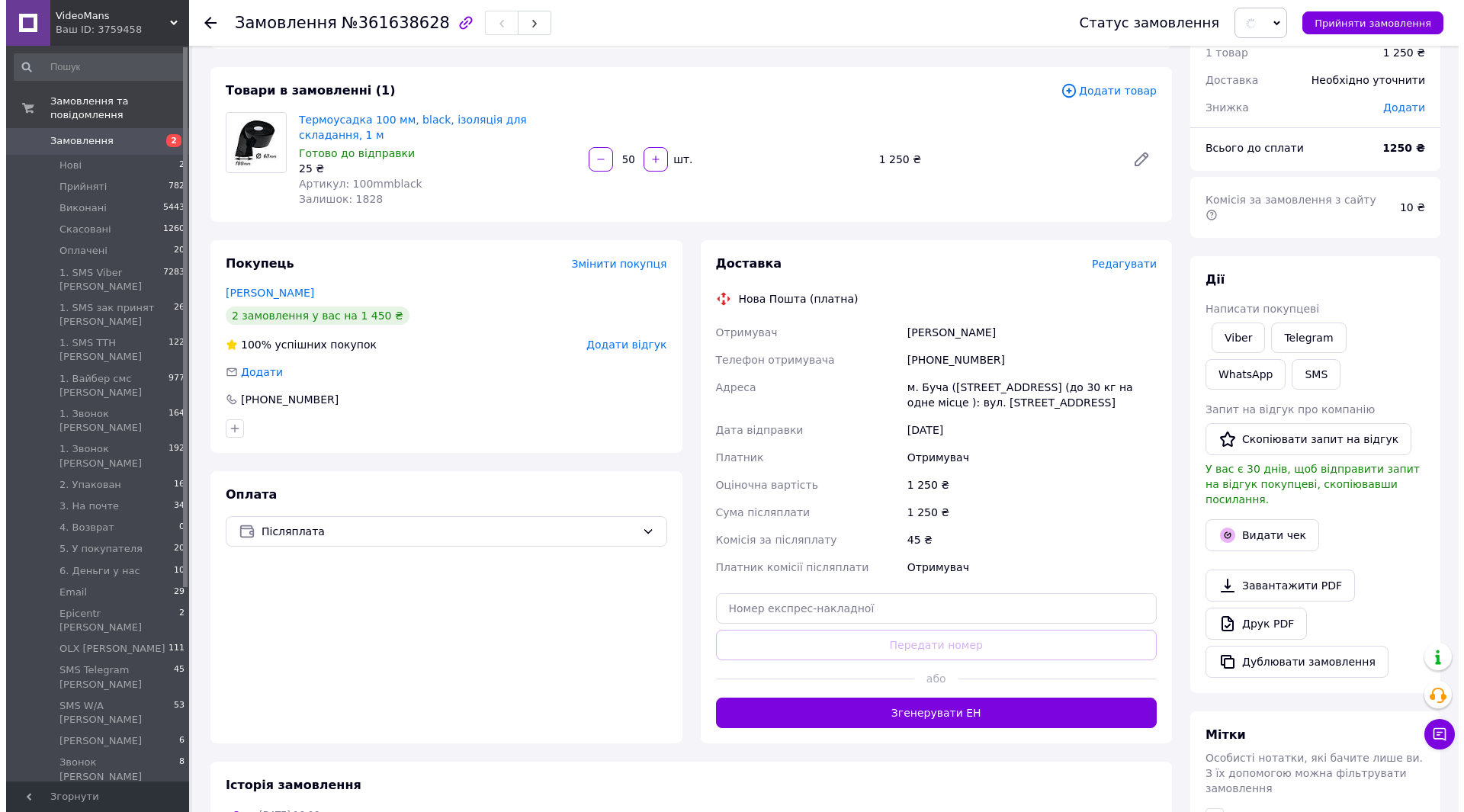
scroll to position [58, 0]
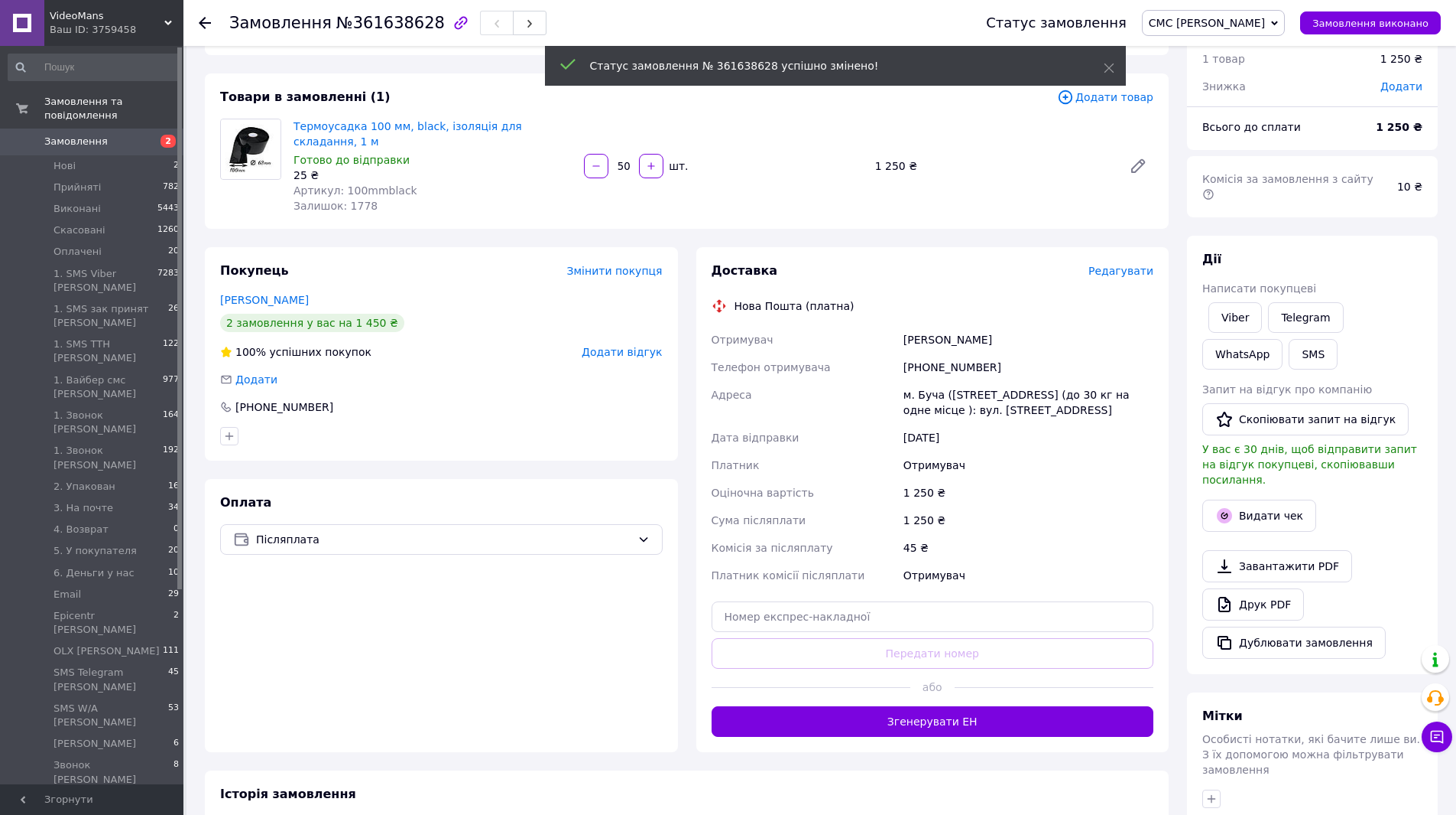
click at [1122, 265] on span "Редагувати" at bounding box center [1121, 271] width 65 height 12
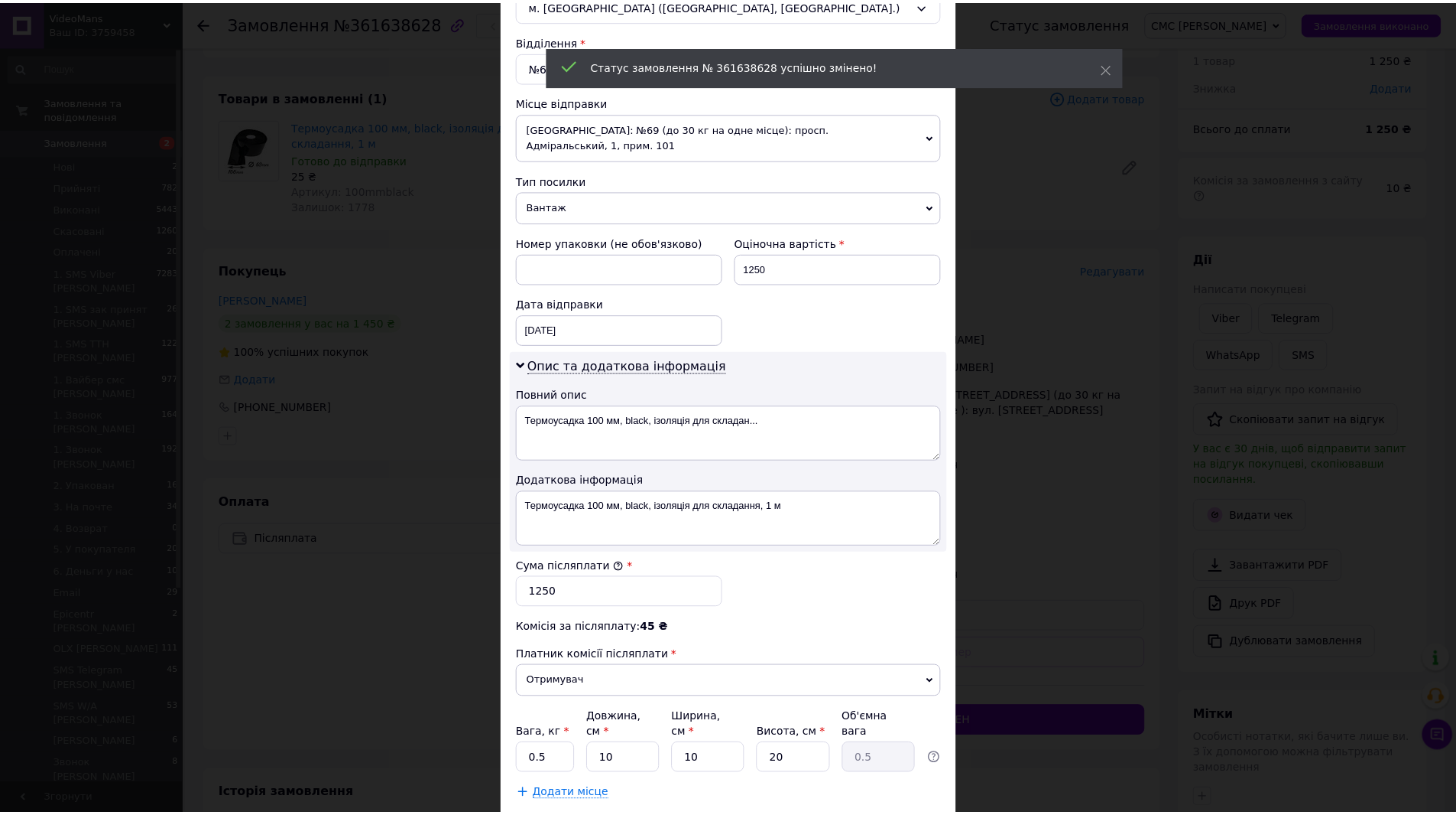
scroll to position [524, 0]
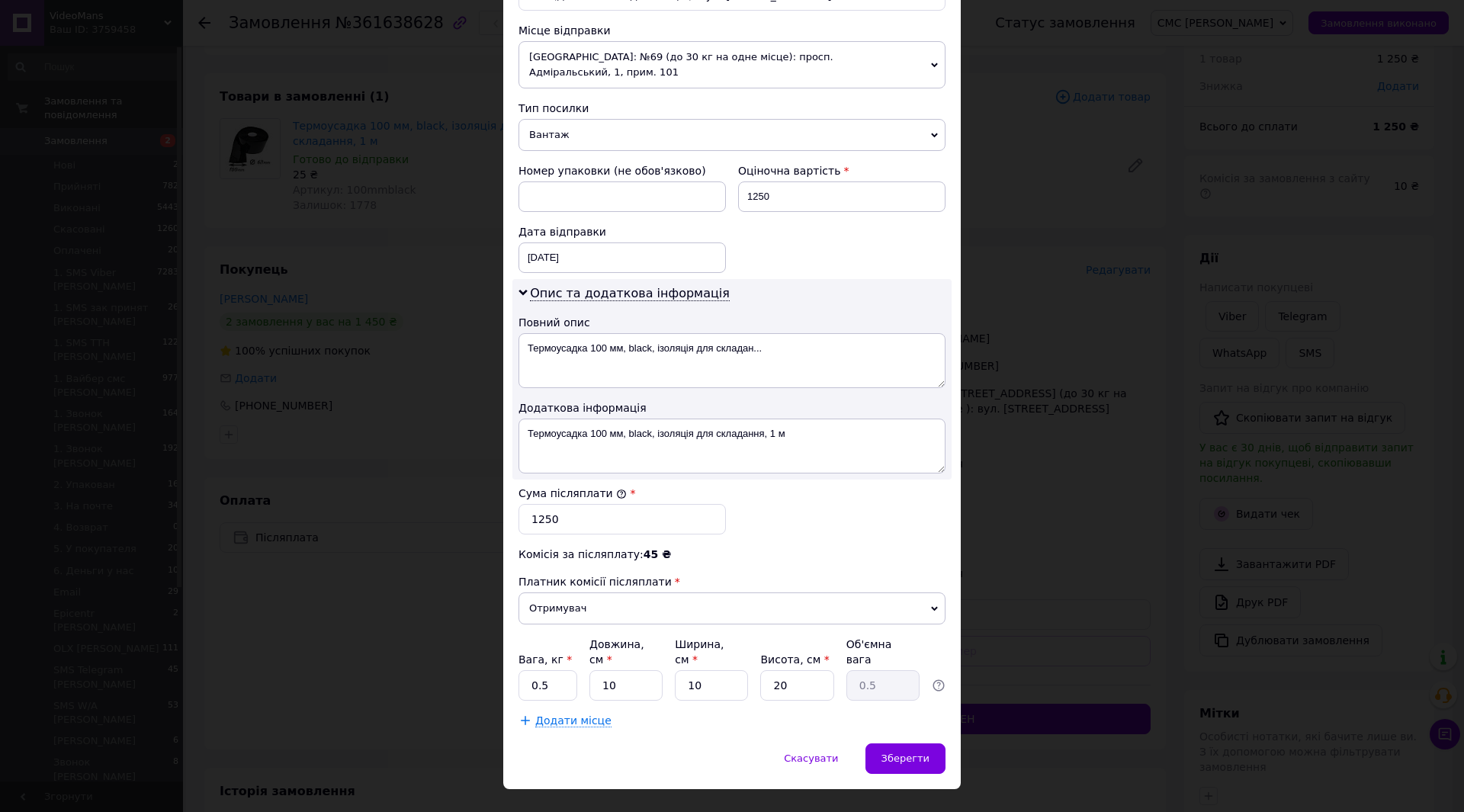
click at [1027, 498] on div "× Редагування доставки Спосіб доставки Нова Пошта (платна) Платник Отримувач Ві…" at bounding box center [732, 406] width 1464 height 812
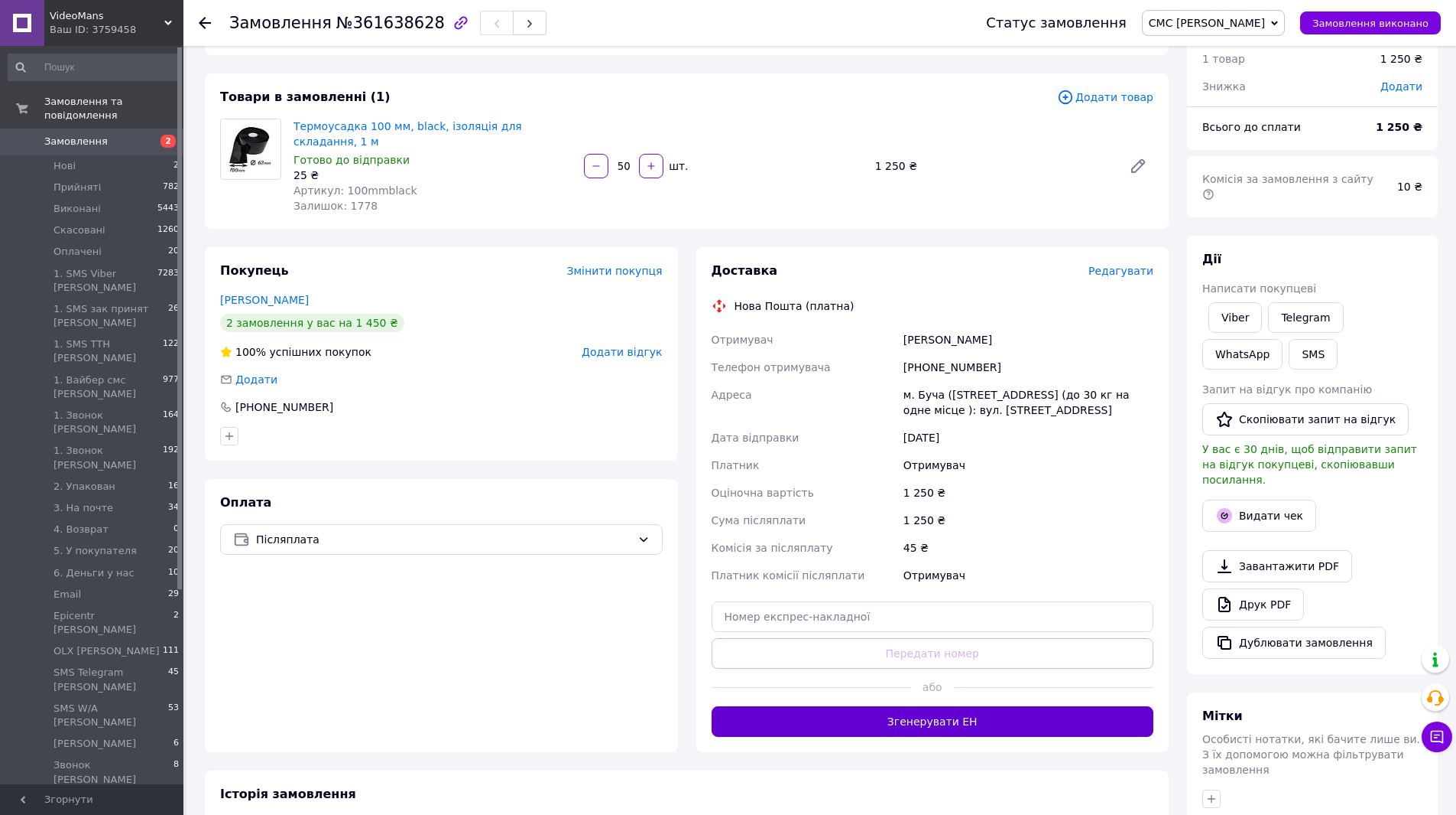
click at [978, 706] on button "Згенерувати ЕН" at bounding box center [933, 720] width 443 height 31
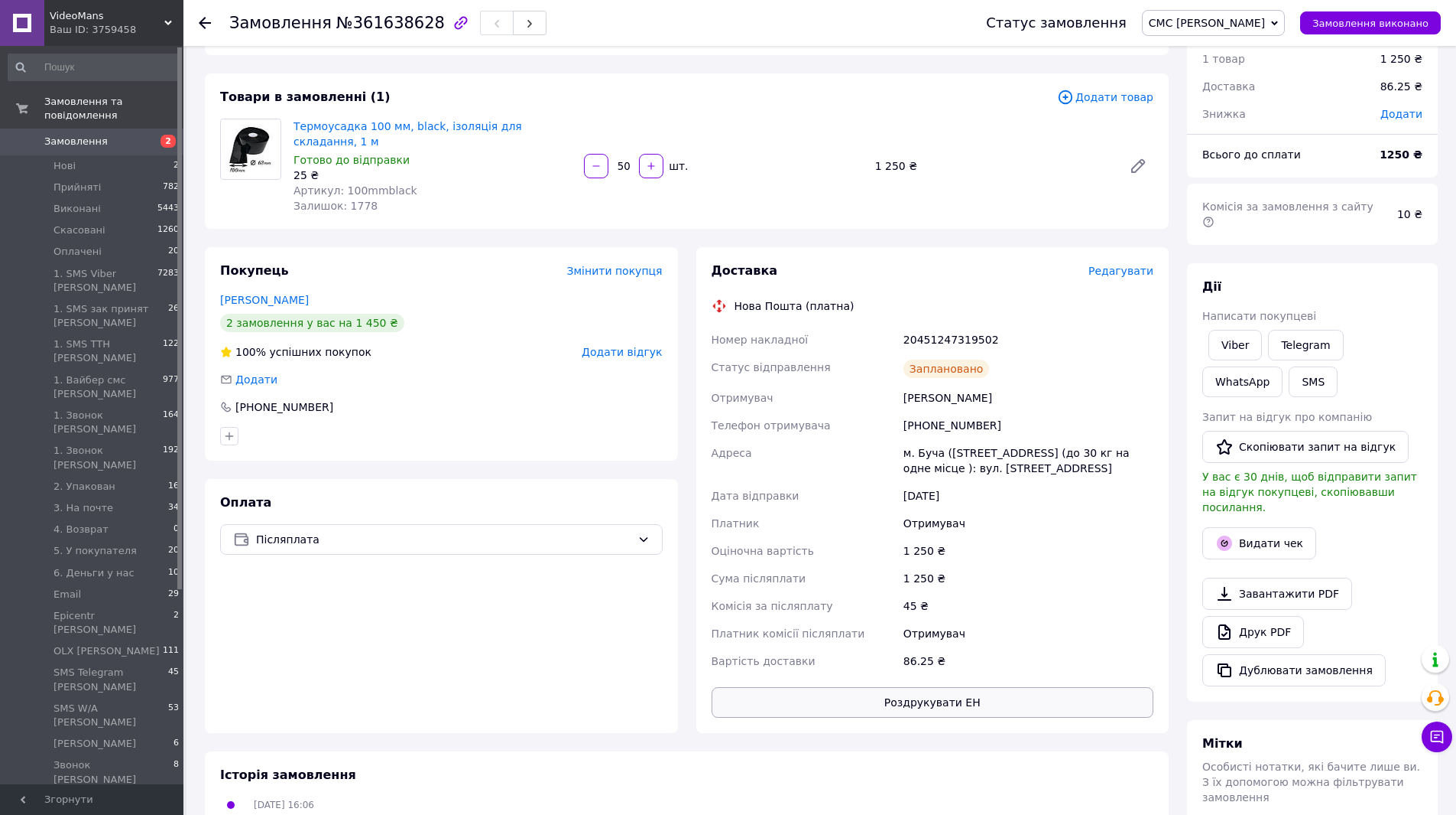
click at [976, 687] on button "Роздрукувати ЕН" at bounding box center [933, 702] width 443 height 31
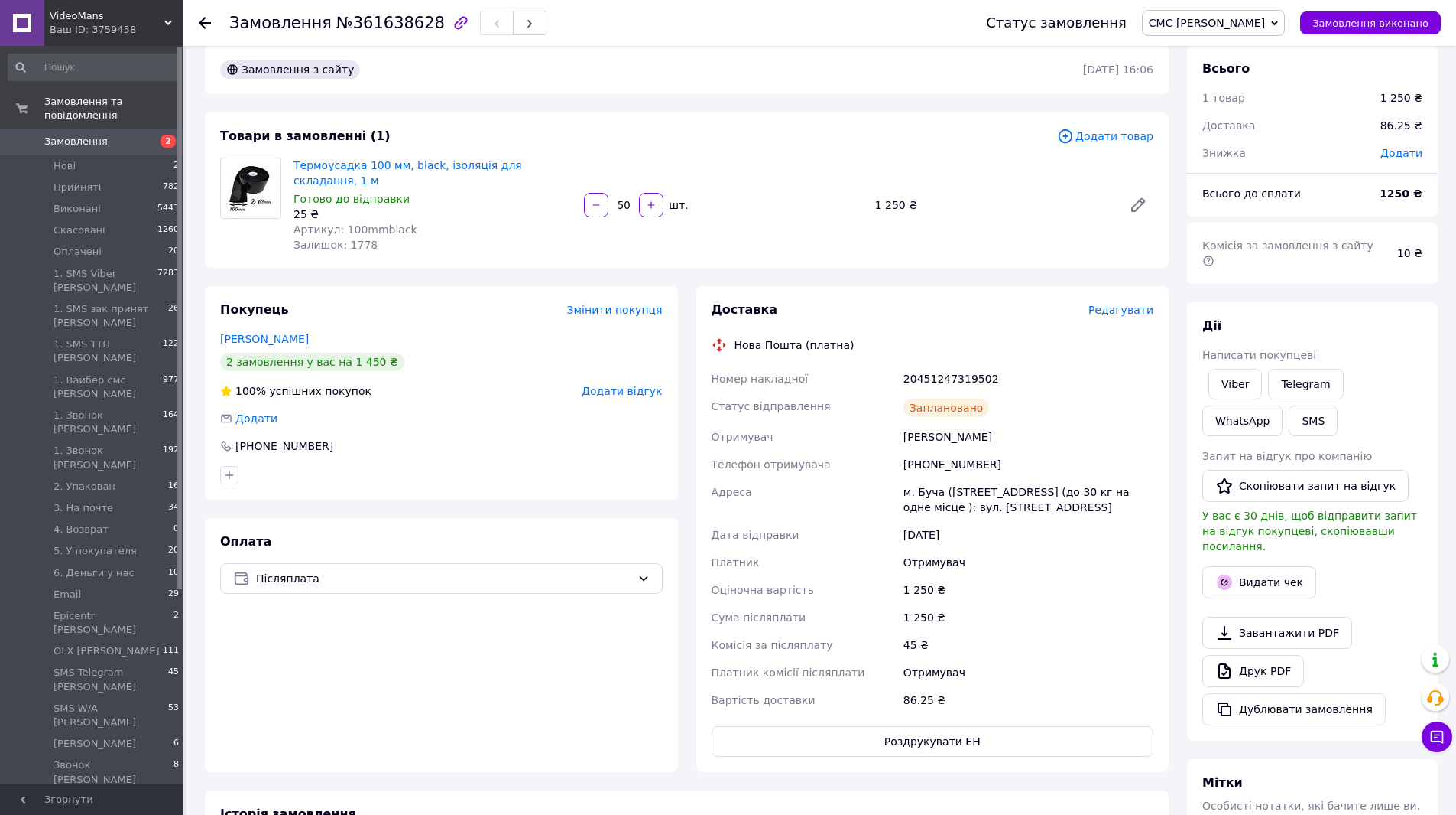
scroll to position [0, 0]
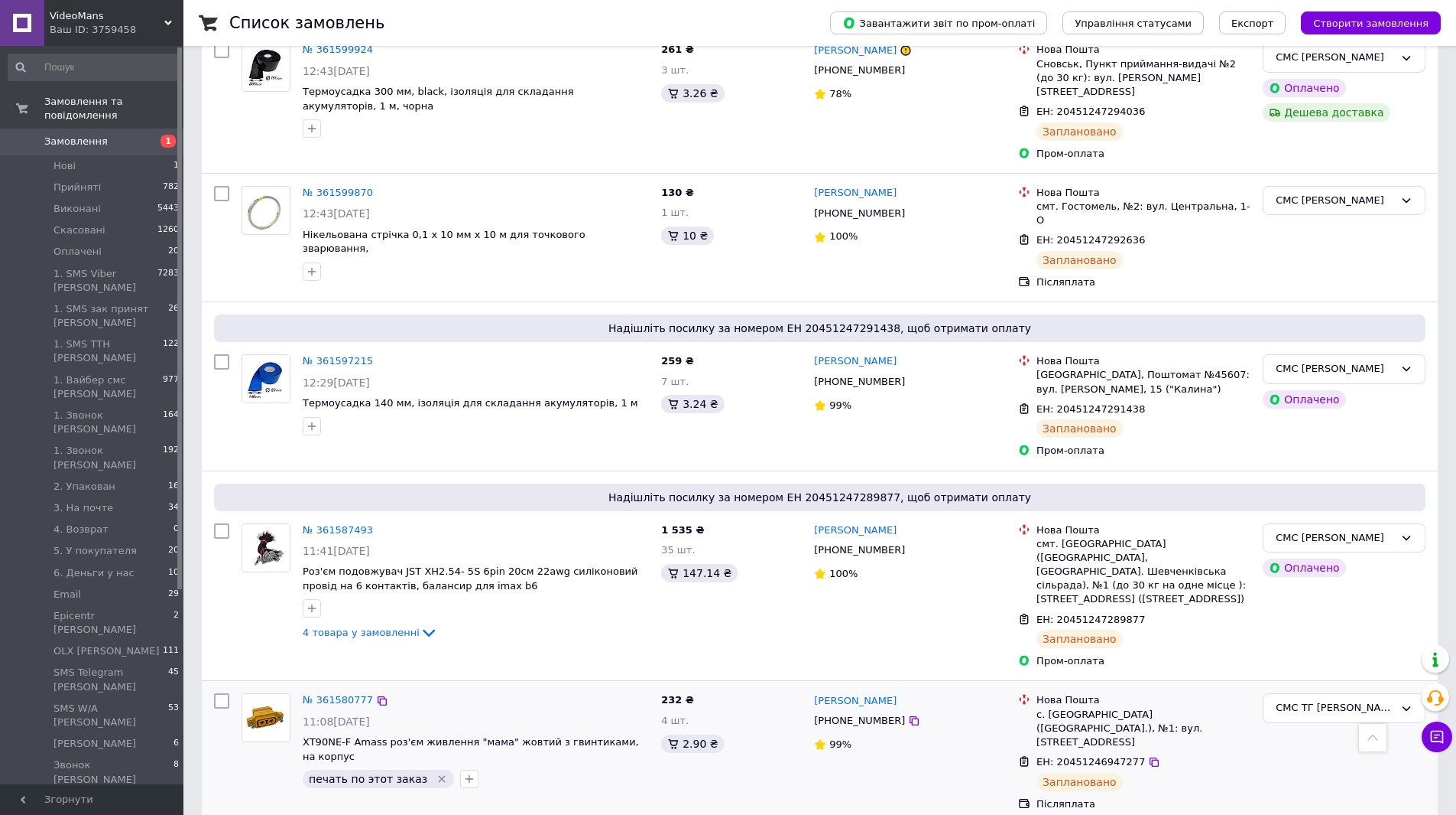
scroll to position [1301, 0]
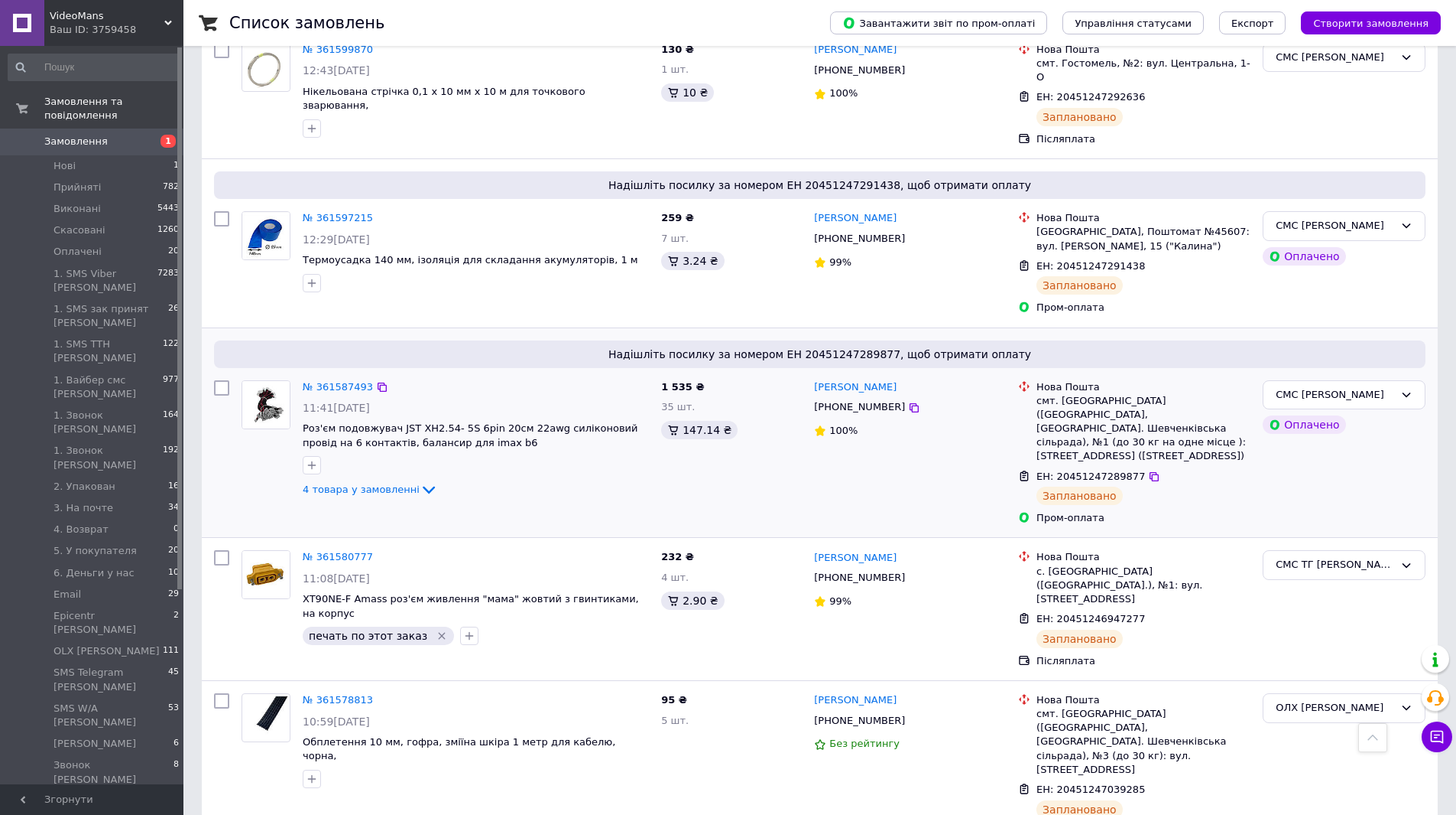
drag, startPoint x: 222, startPoint y: 346, endPoint x: 251, endPoint y: 357, distance: 31.0
click at [222, 380] on input "checkbox" at bounding box center [221, 387] width 15 height 15
checkbox input "true"
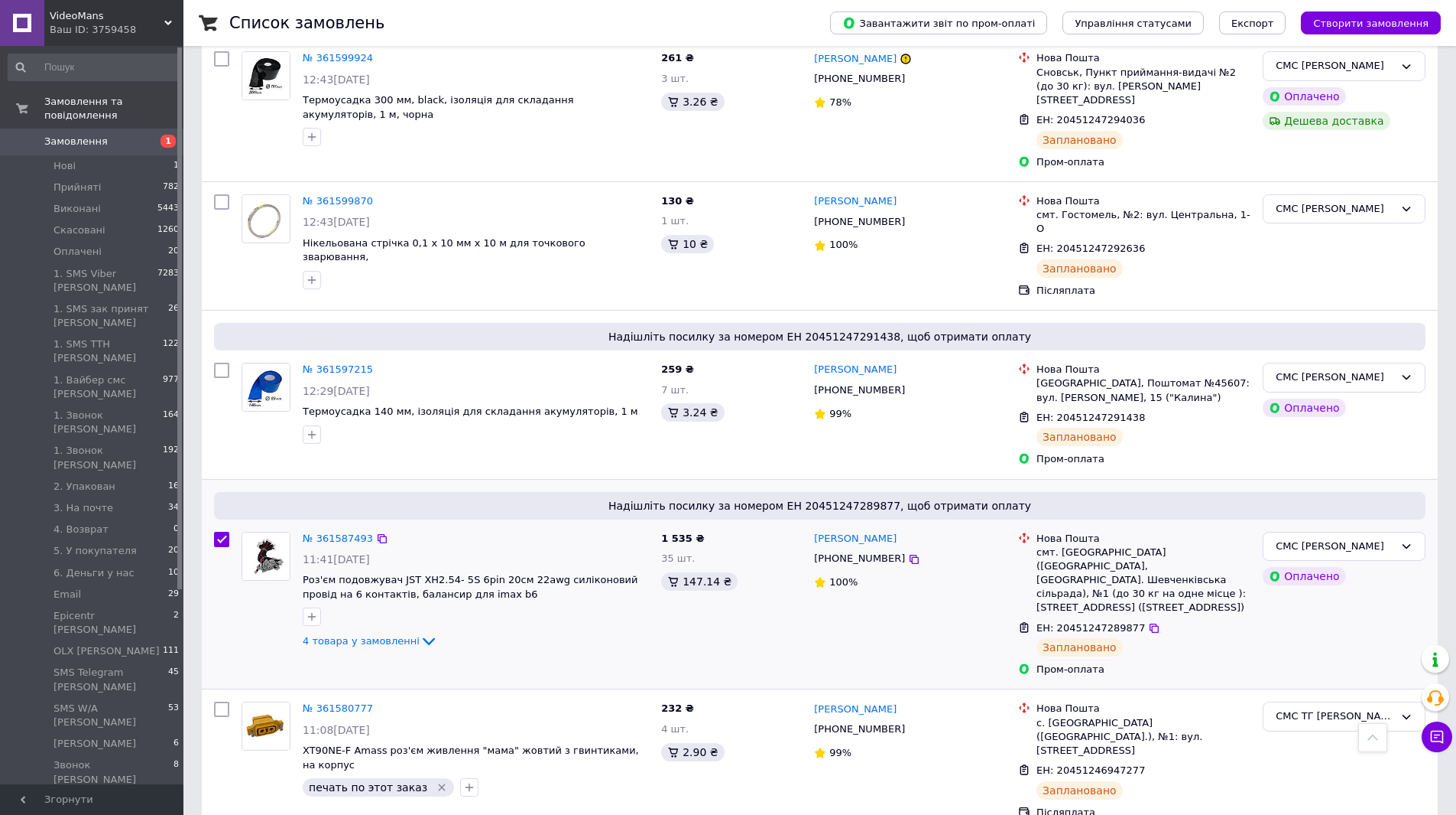
scroll to position [1147, 0]
click at [214, 364] on input "checkbox" at bounding box center [221, 371] width 15 height 15
checkbox input "true"
click at [213, 190] on div at bounding box center [222, 248] width 28 height 115
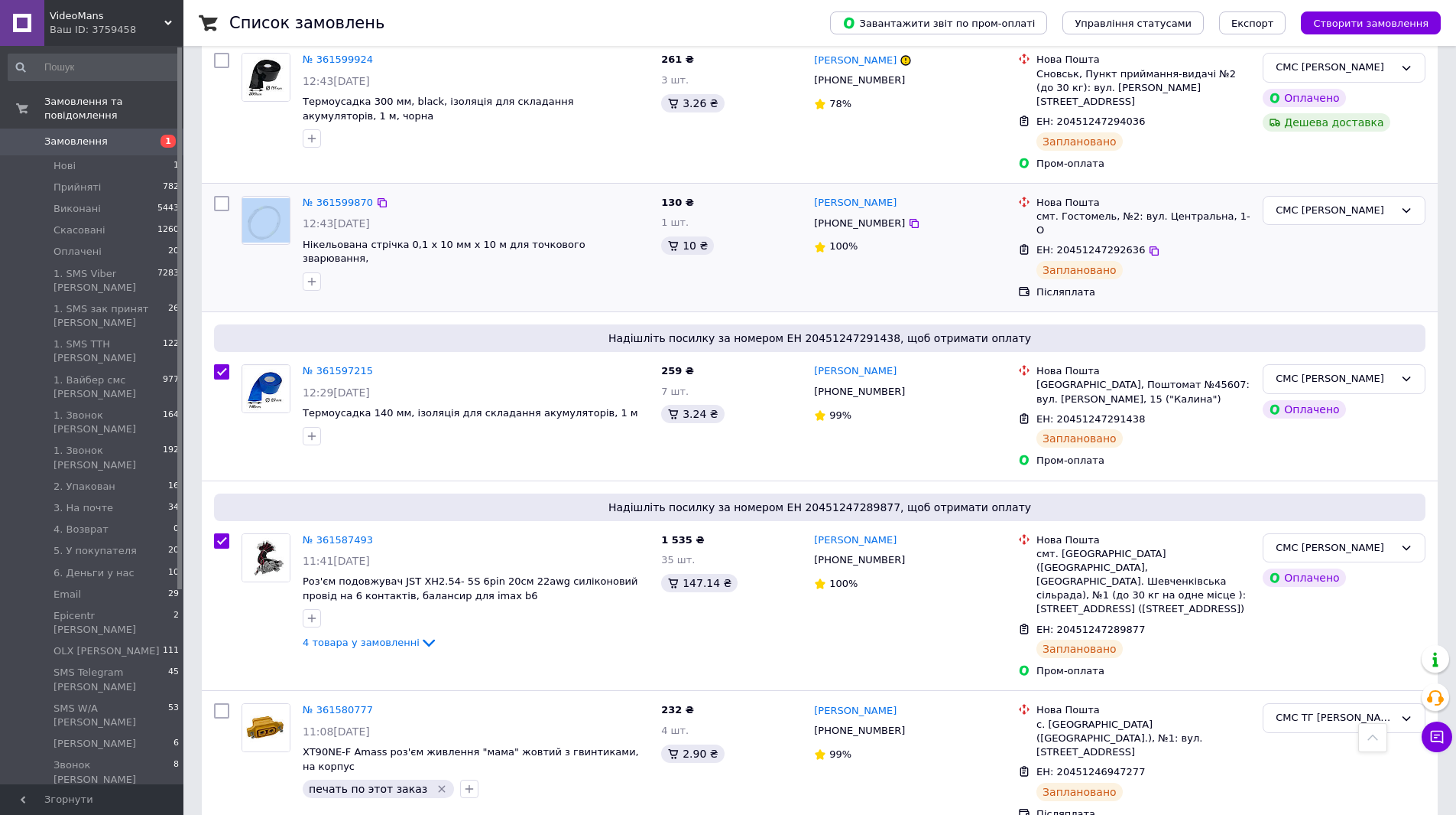
checkbox input "true"
click at [223, 196] on input "checkbox" at bounding box center [221, 203] width 15 height 15
checkbox input "true"
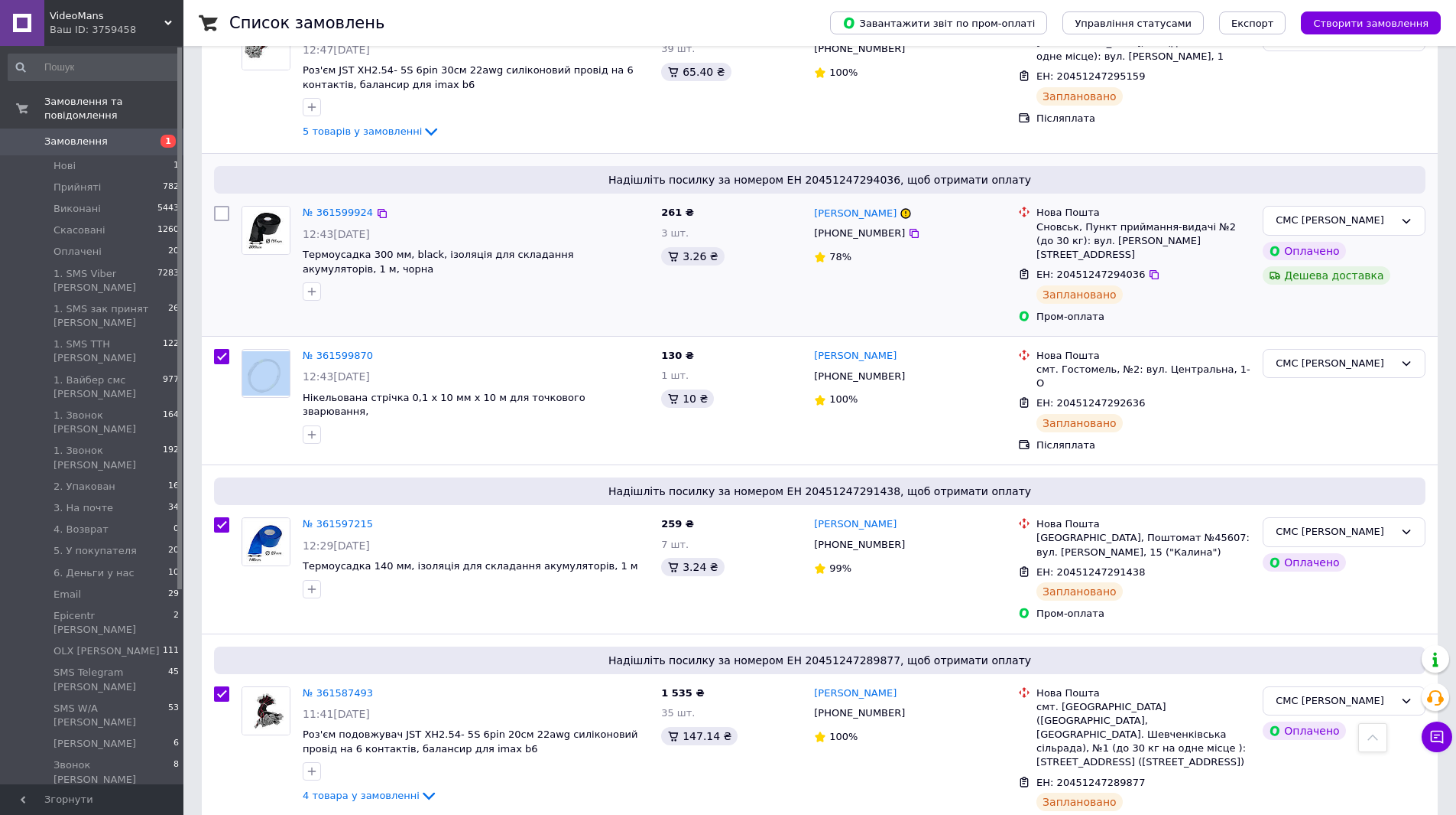
click at [223, 206] on input "checkbox" at bounding box center [221, 213] width 15 height 15
checkbox input "true"
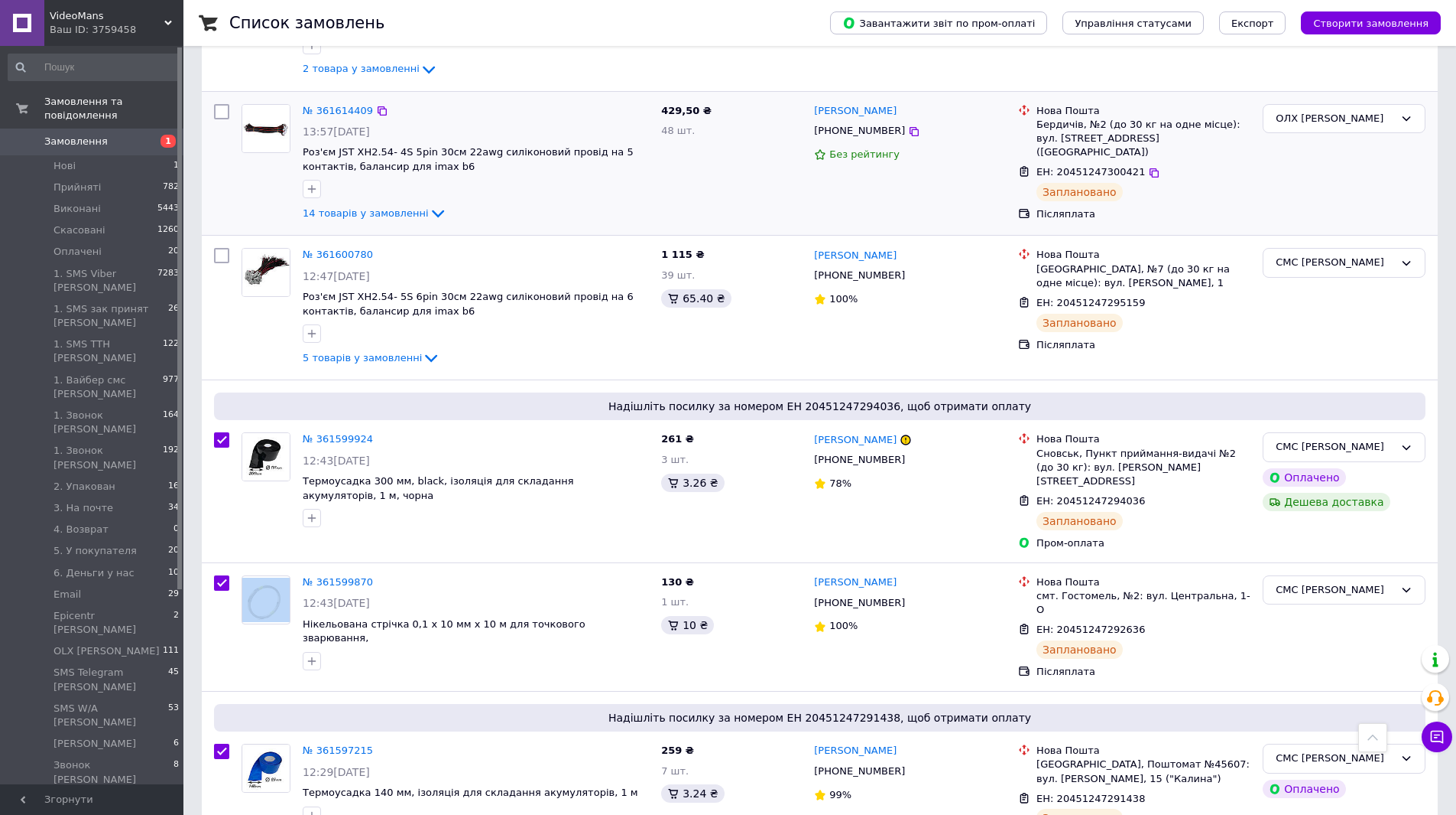
scroll to position [765, 0]
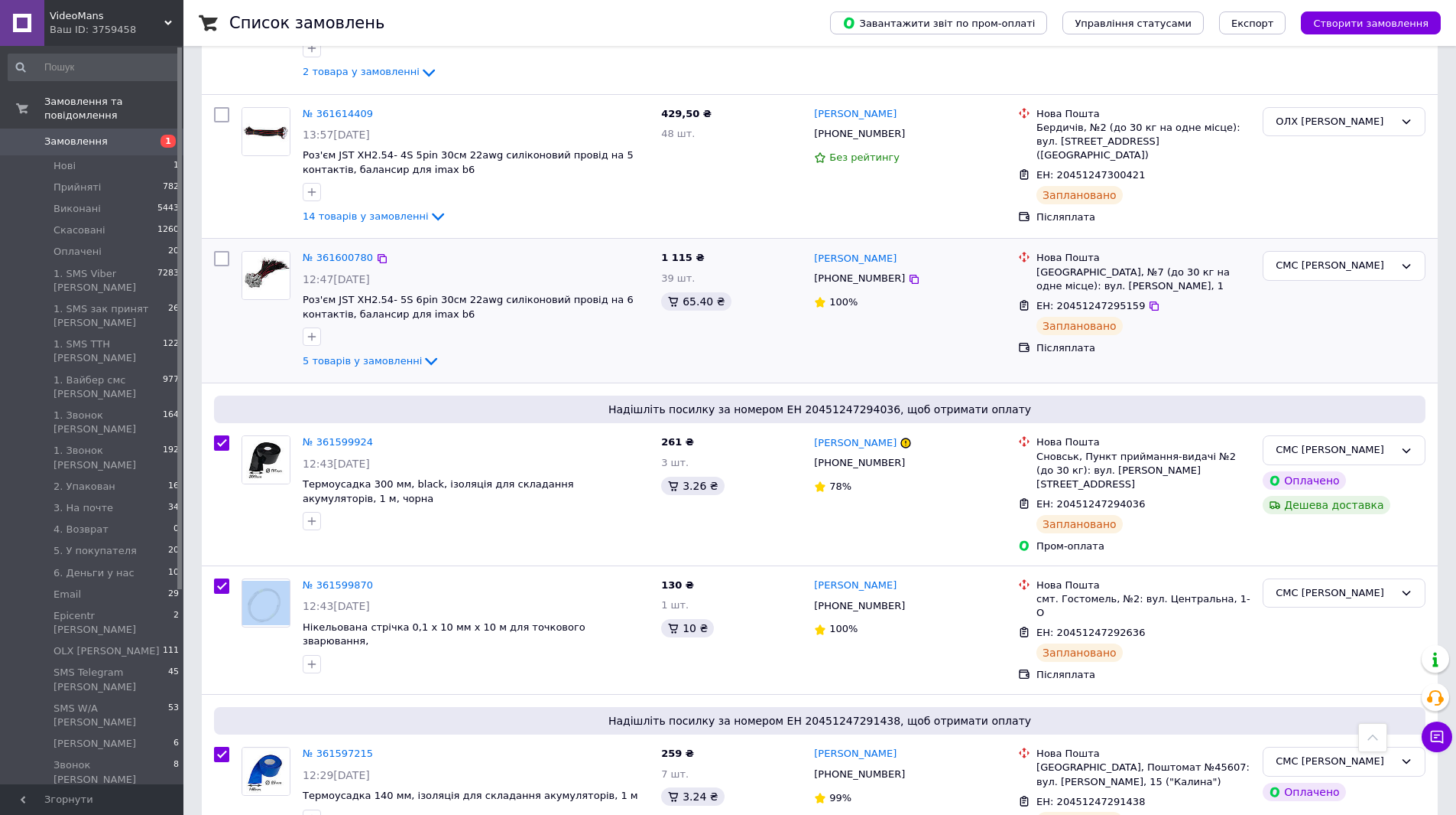
click at [218, 251] on input "checkbox" at bounding box center [221, 258] width 15 height 15
checkbox input "true"
click at [220, 107] on input "checkbox" at bounding box center [221, 114] width 15 height 15
checkbox input "true"
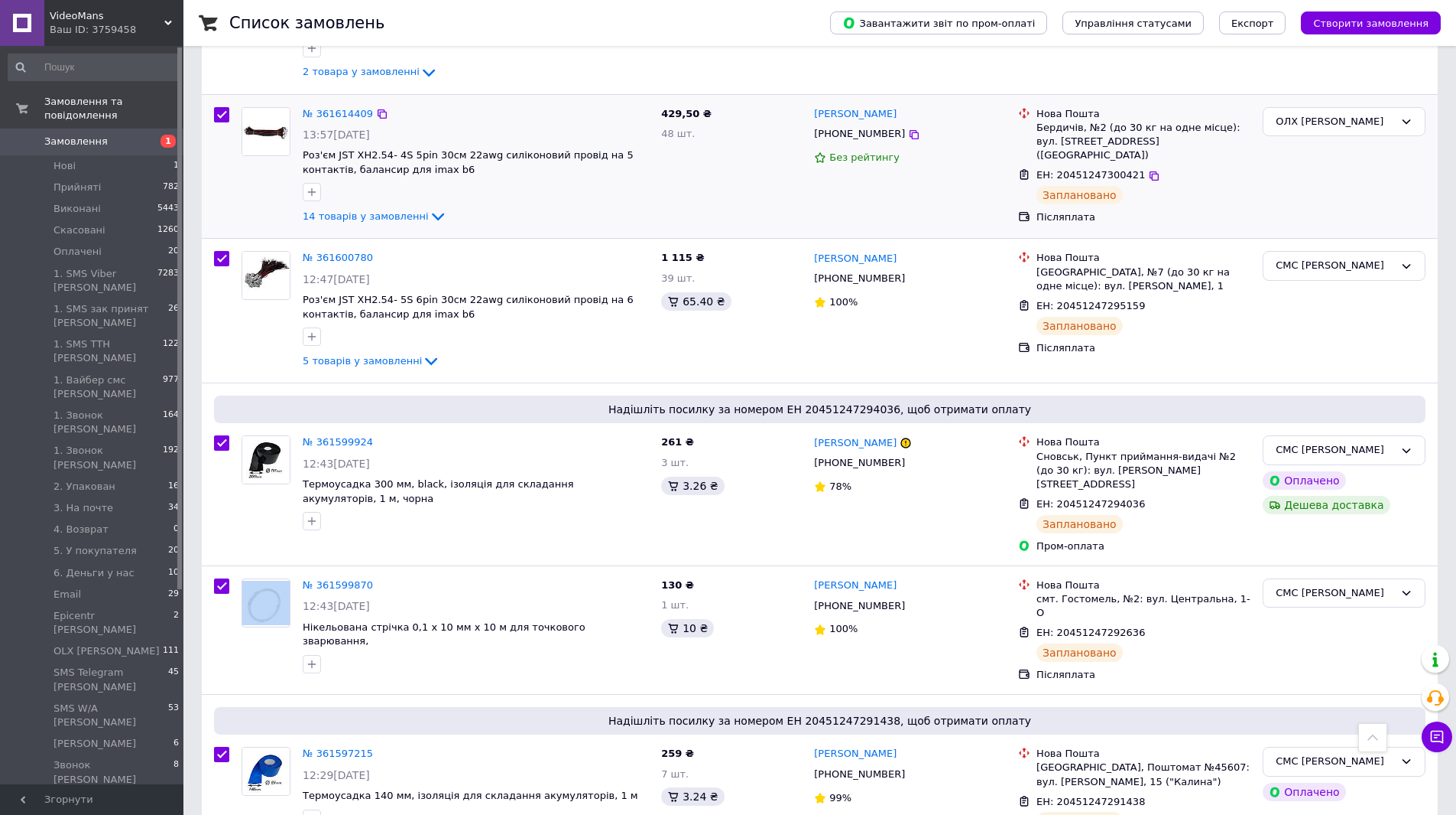
checkbox input "true"
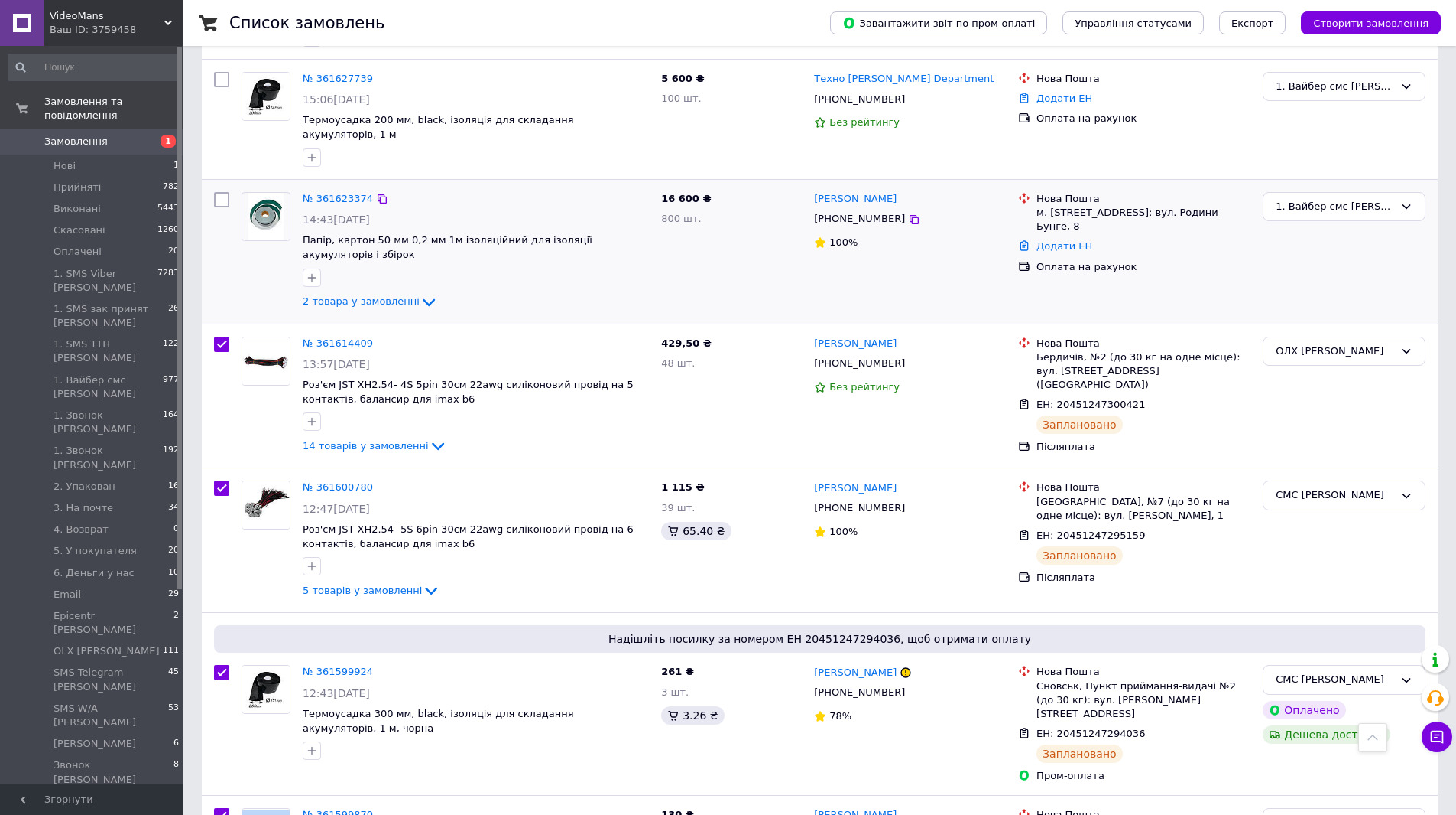
click at [217, 192] on input "checkbox" at bounding box center [221, 199] width 15 height 15
checkbox input "true"
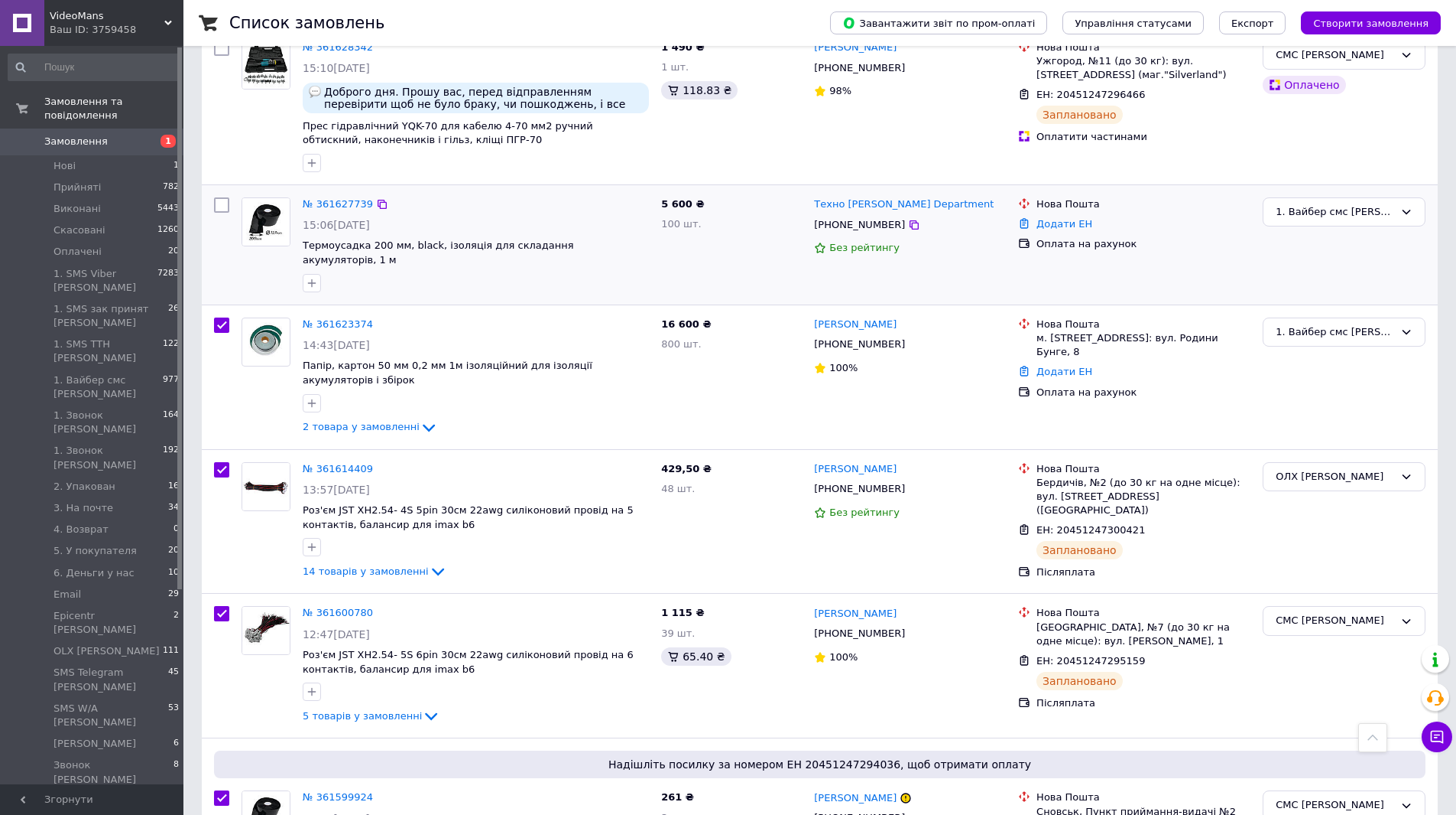
scroll to position [382, 0]
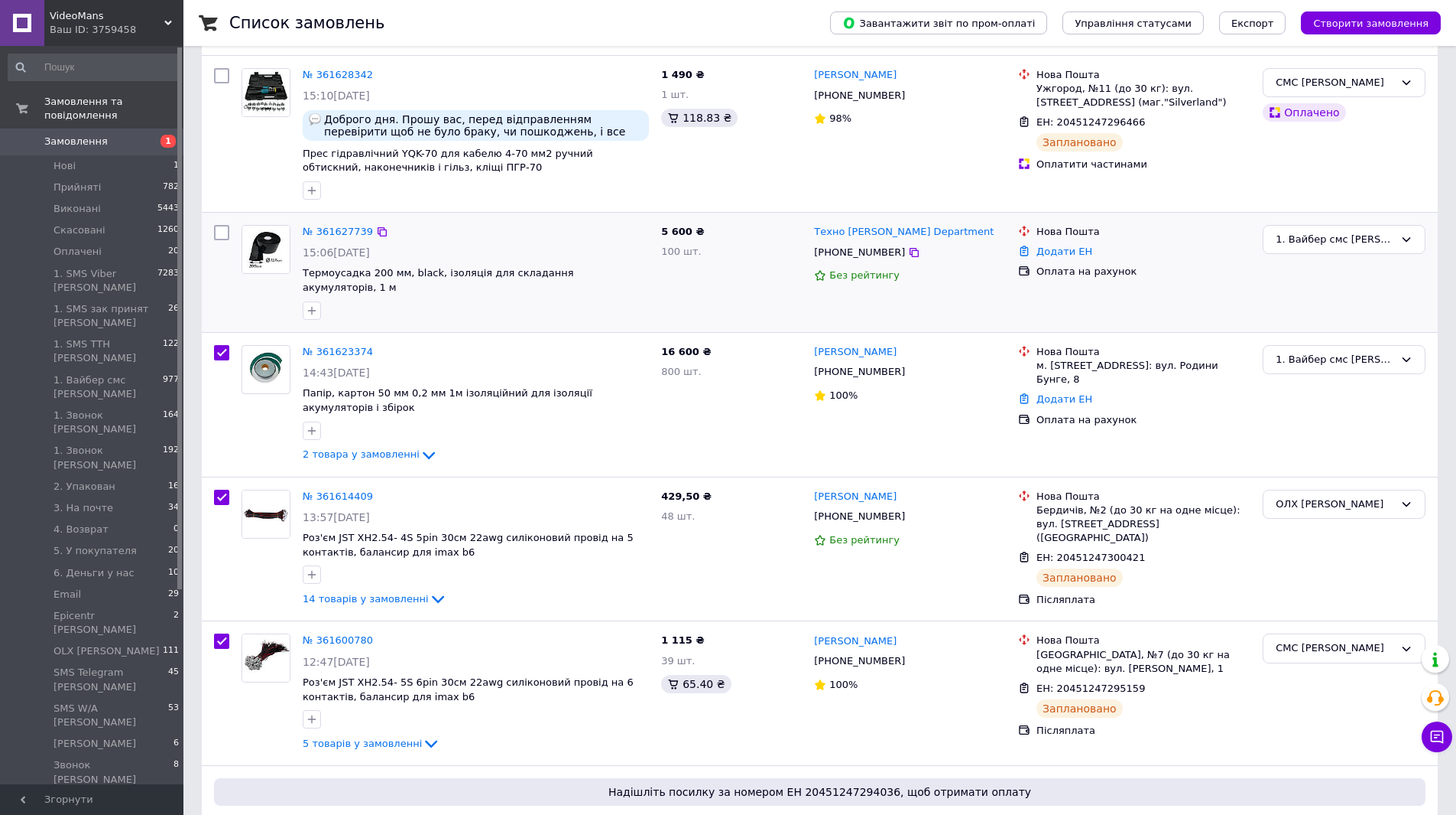
click at [217, 227] on input "checkbox" at bounding box center [221, 232] width 15 height 15
checkbox input "true"
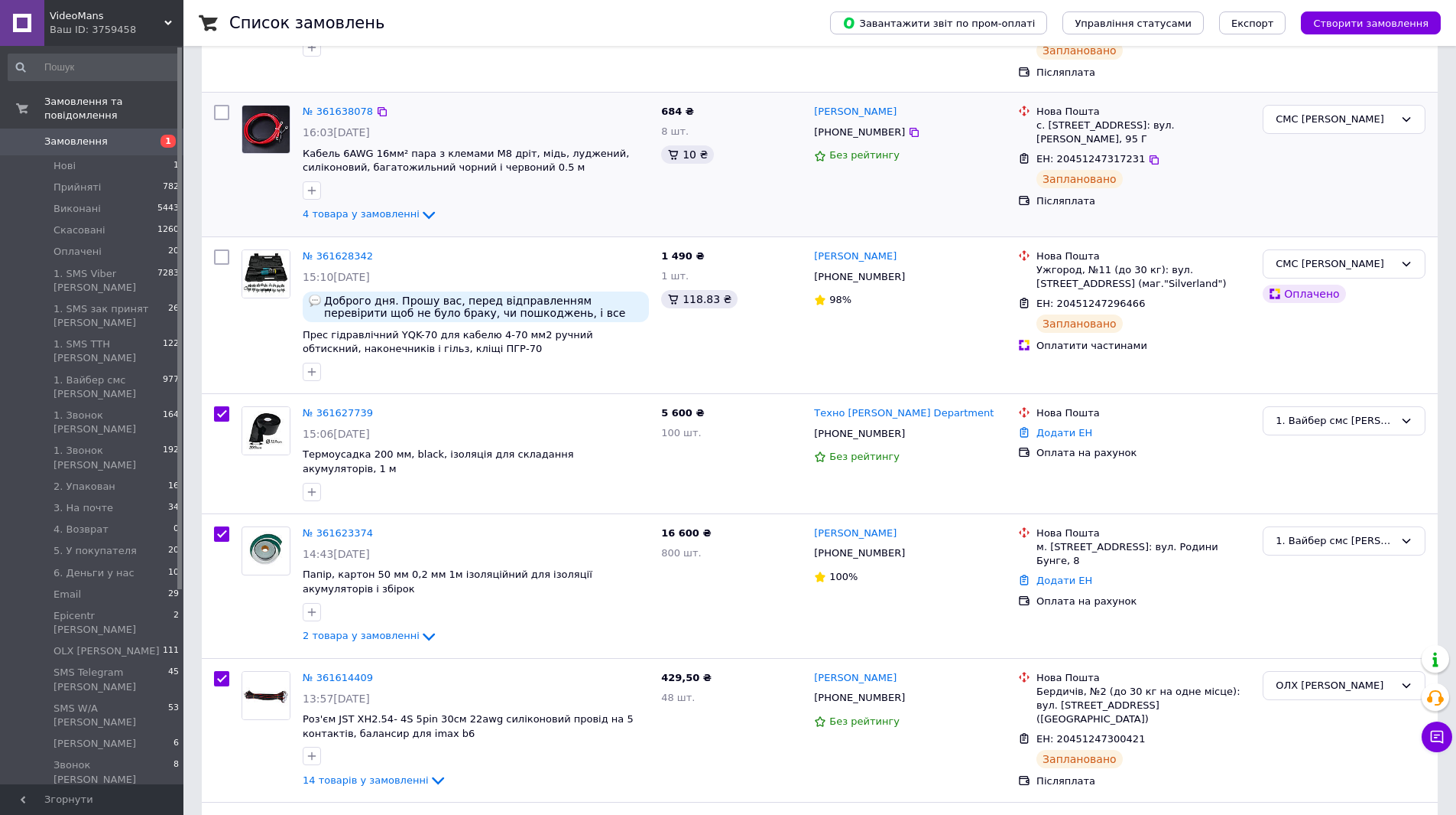
scroll to position [153, 0]
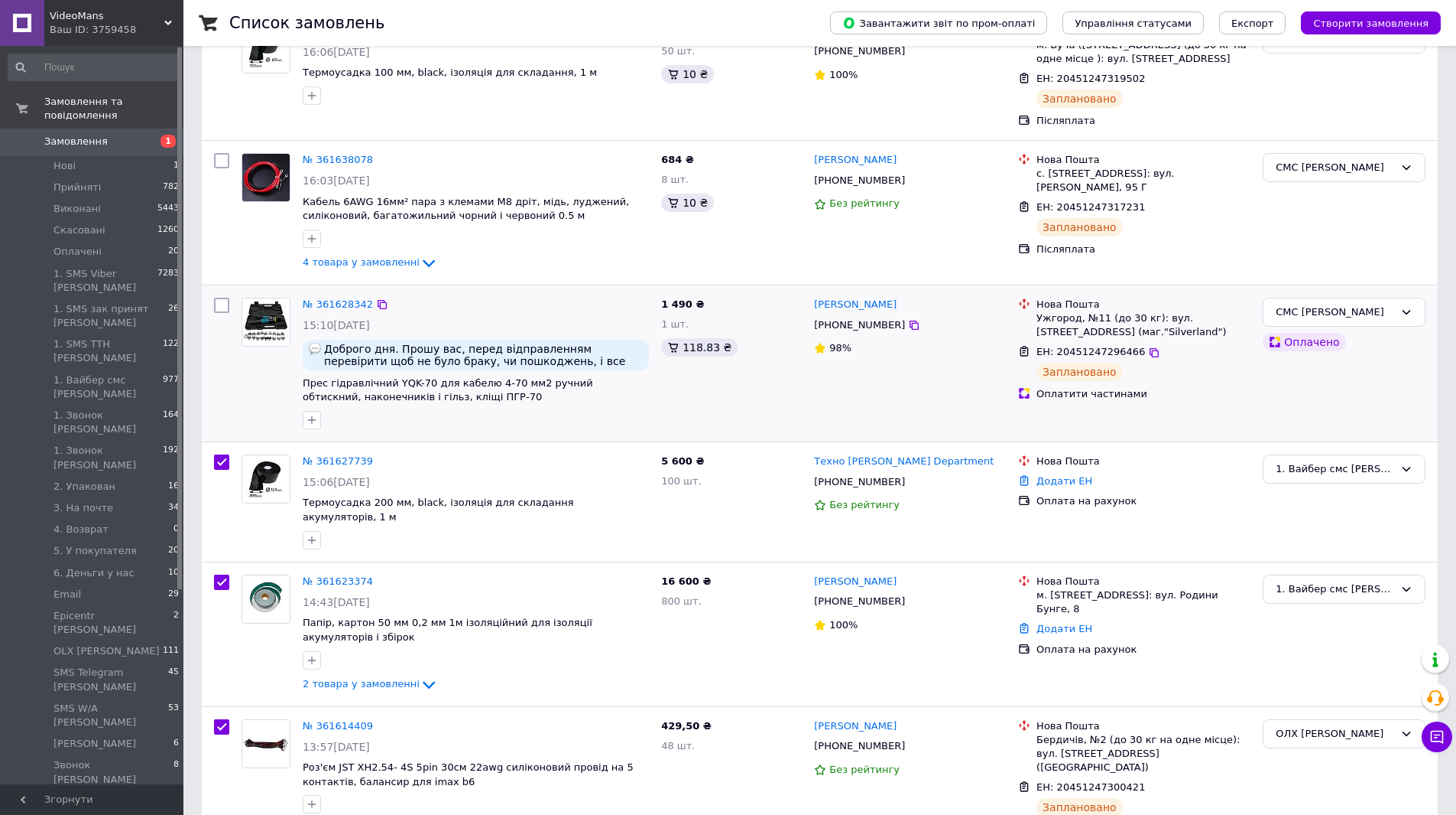
drag, startPoint x: 208, startPoint y: 303, endPoint x: 219, endPoint y: 306, distance: 11.4
click at [217, 306] on div at bounding box center [222, 363] width 28 height 143
checkbox input "true"
click at [219, 306] on input "checkbox" at bounding box center [221, 305] width 15 height 15
checkbox input "true"
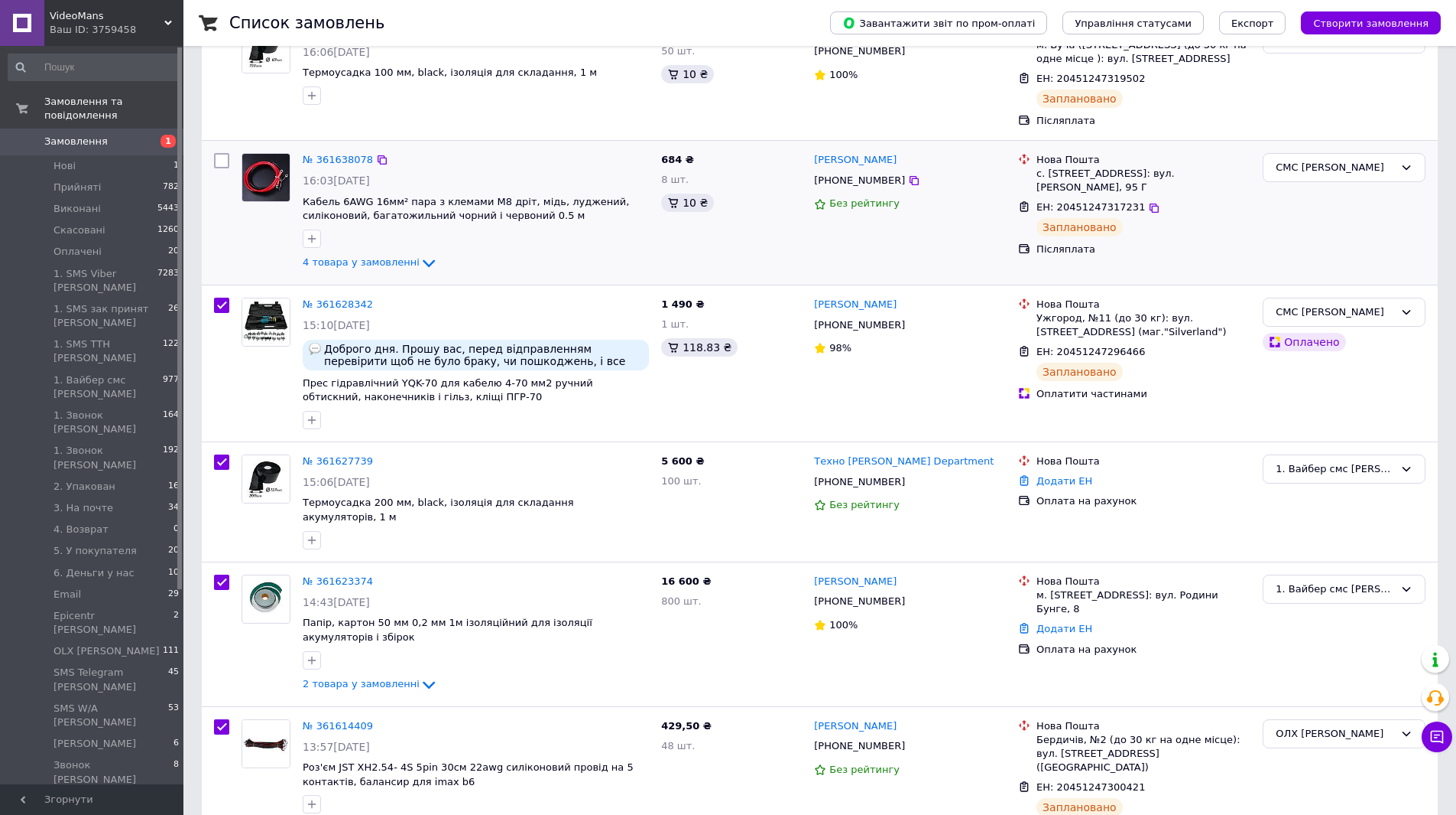
checkbox input "true"
click at [219, 167] on input "checkbox" at bounding box center [221, 160] width 15 height 15
checkbox input "true"
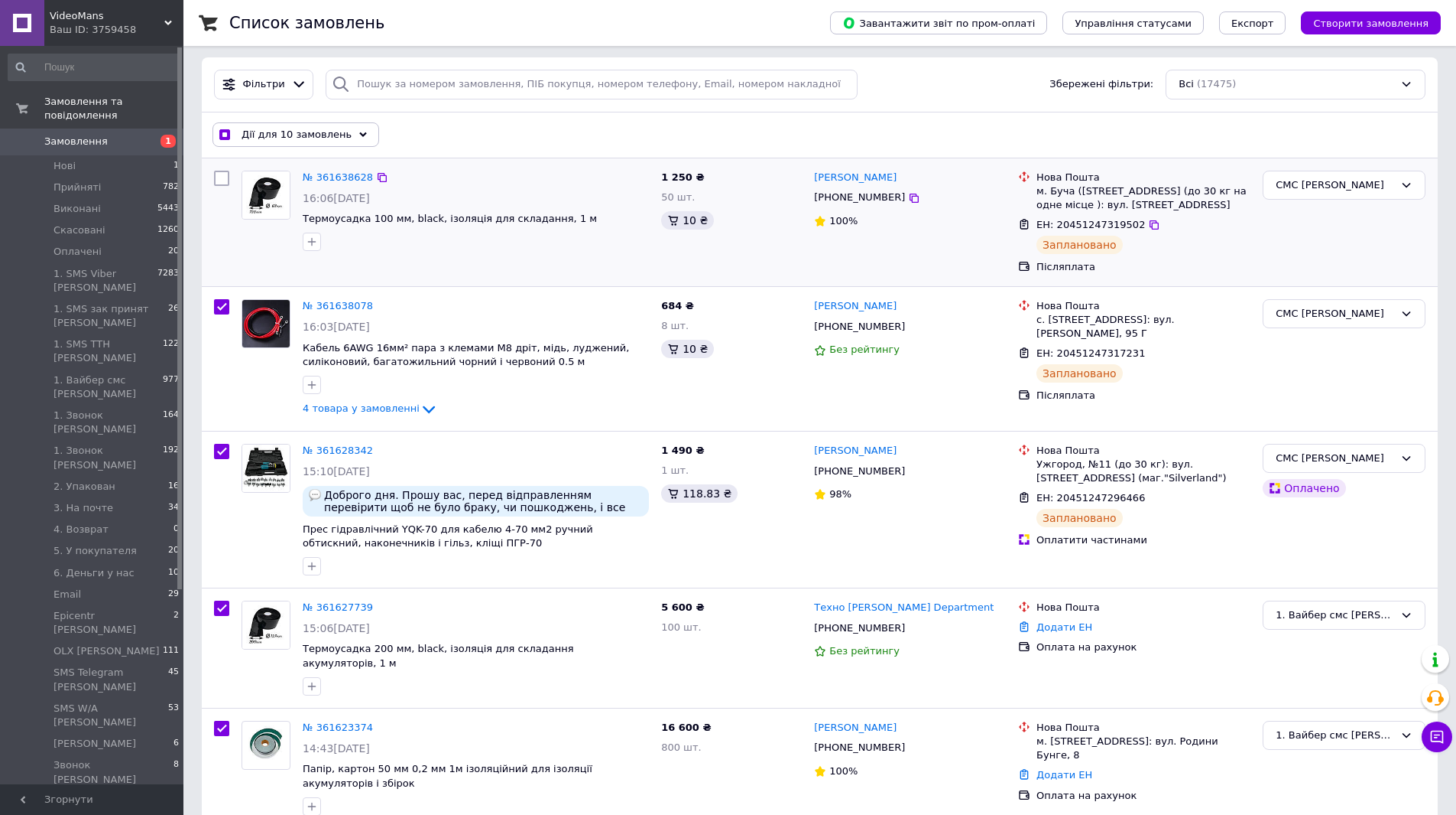
scroll to position [0, 0]
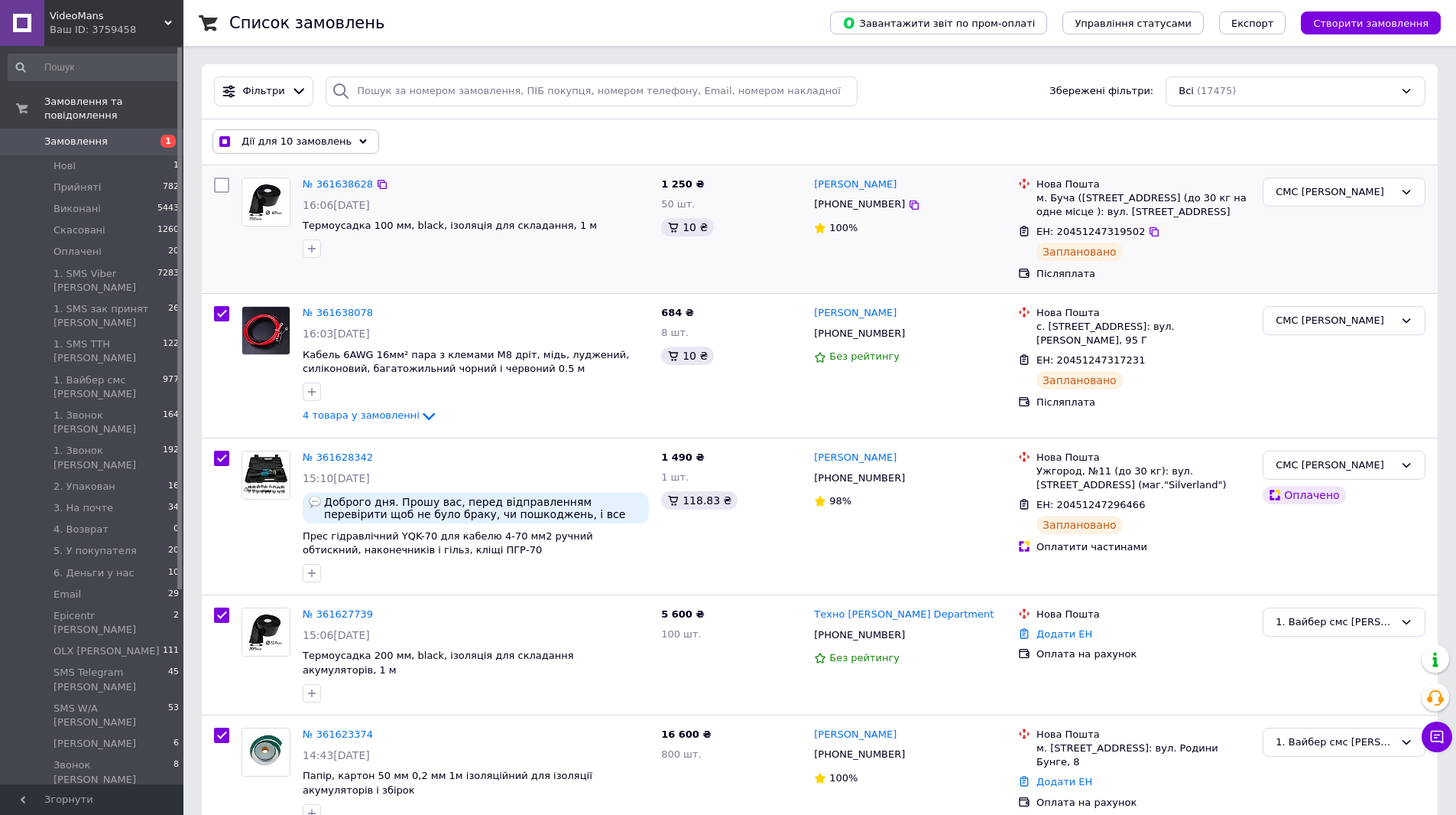
drag, startPoint x: 224, startPoint y: 183, endPoint x: 260, endPoint y: 164, distance: 40.7
click at [224, 183] on input "checkbox" at bounding box center [221, 184] width 15 height 15
checkbox input "true"
click at [294, 133] on div "Дії для 11 замовлень" at bounding box center [296, 141] width 167 height 25
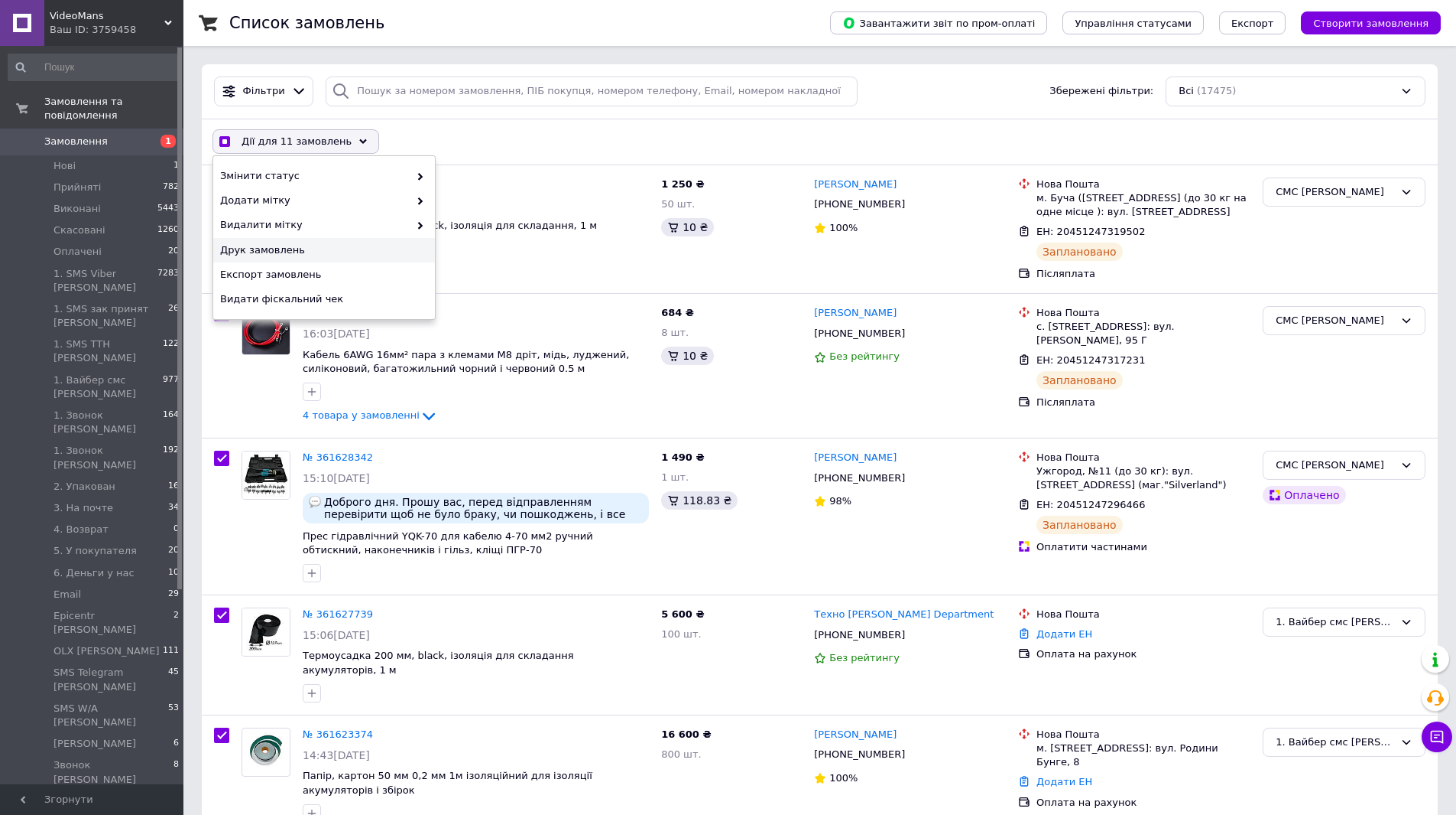
click at [332, 251] on span "Друк замовлень" at bounding box center [321, 250] width 204 height 14
click at [491, 187] on div "№ 361638628" at bounding box center [475, 185] width 349 height 18
checkbox input "true"
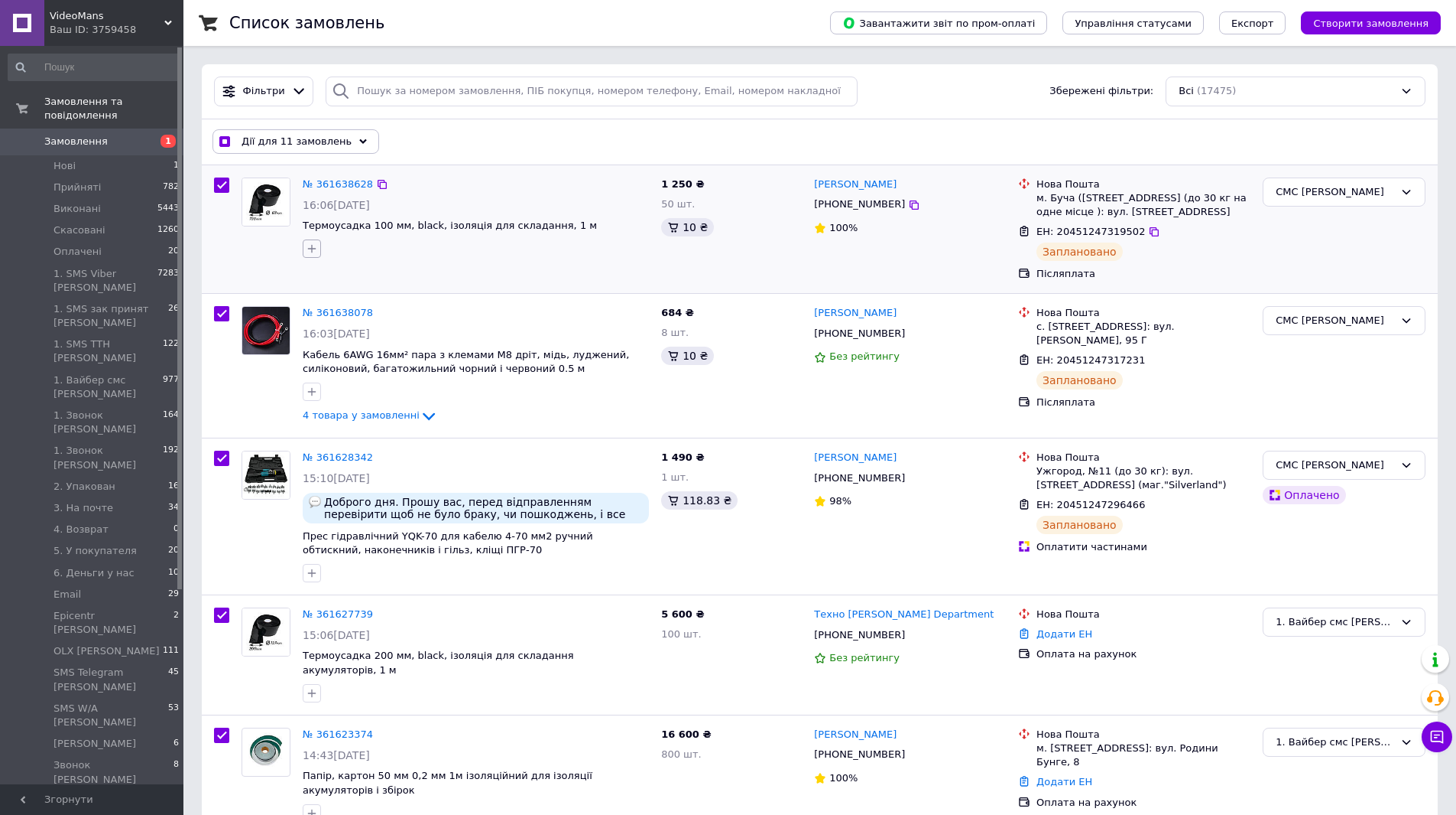
click at [316, 253] on icon "button" at bounding box center [311, 249] width 12 height 12
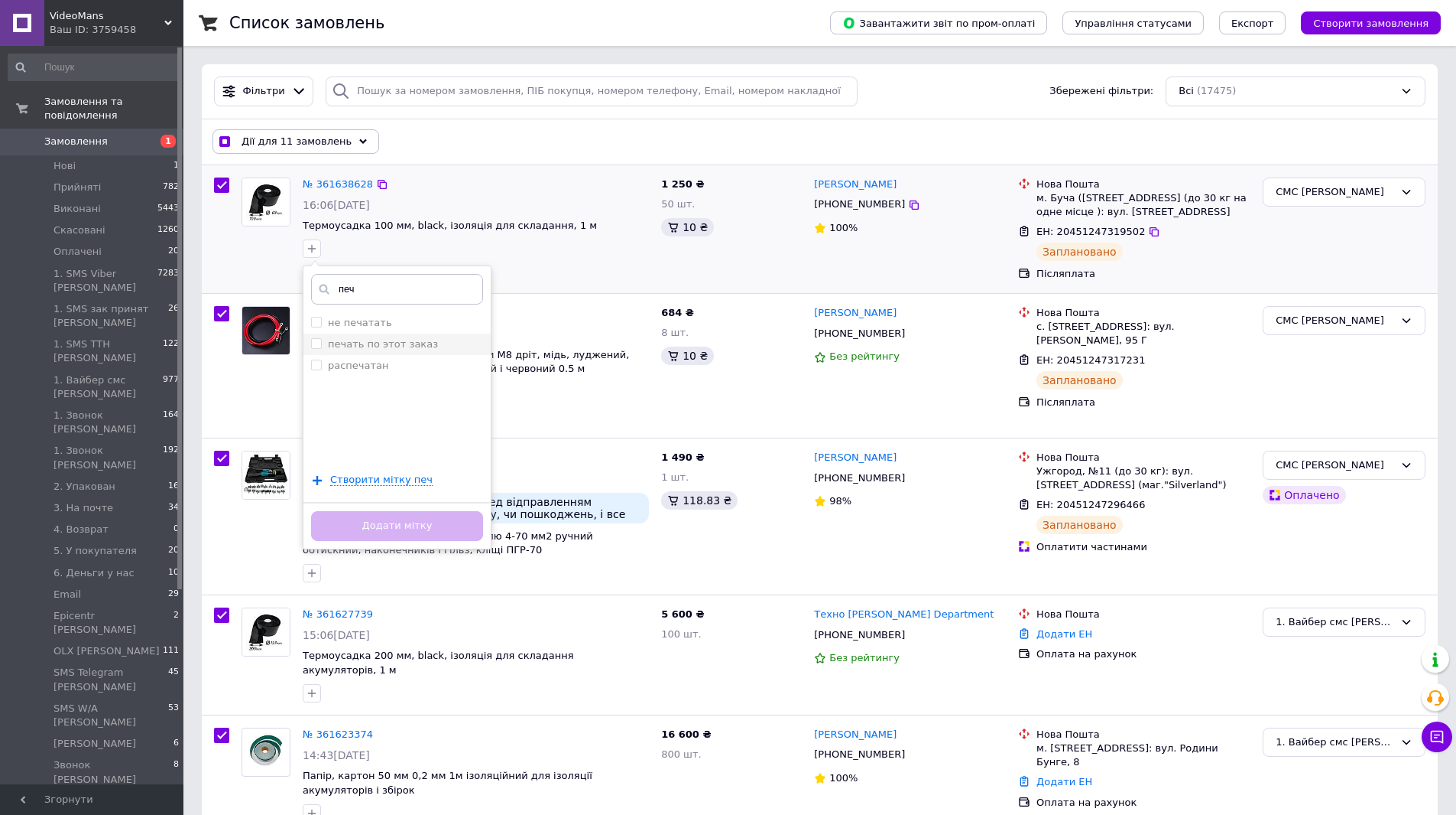
type input "печ"
click at [407, 345] on label "печать по этот заказ" at bounding box center [383, 344] width 110 height 12
checkbox input "true"
click at [472, 523] on button "Додати мітку" at bounding box center [397, 525] width 172 height 30
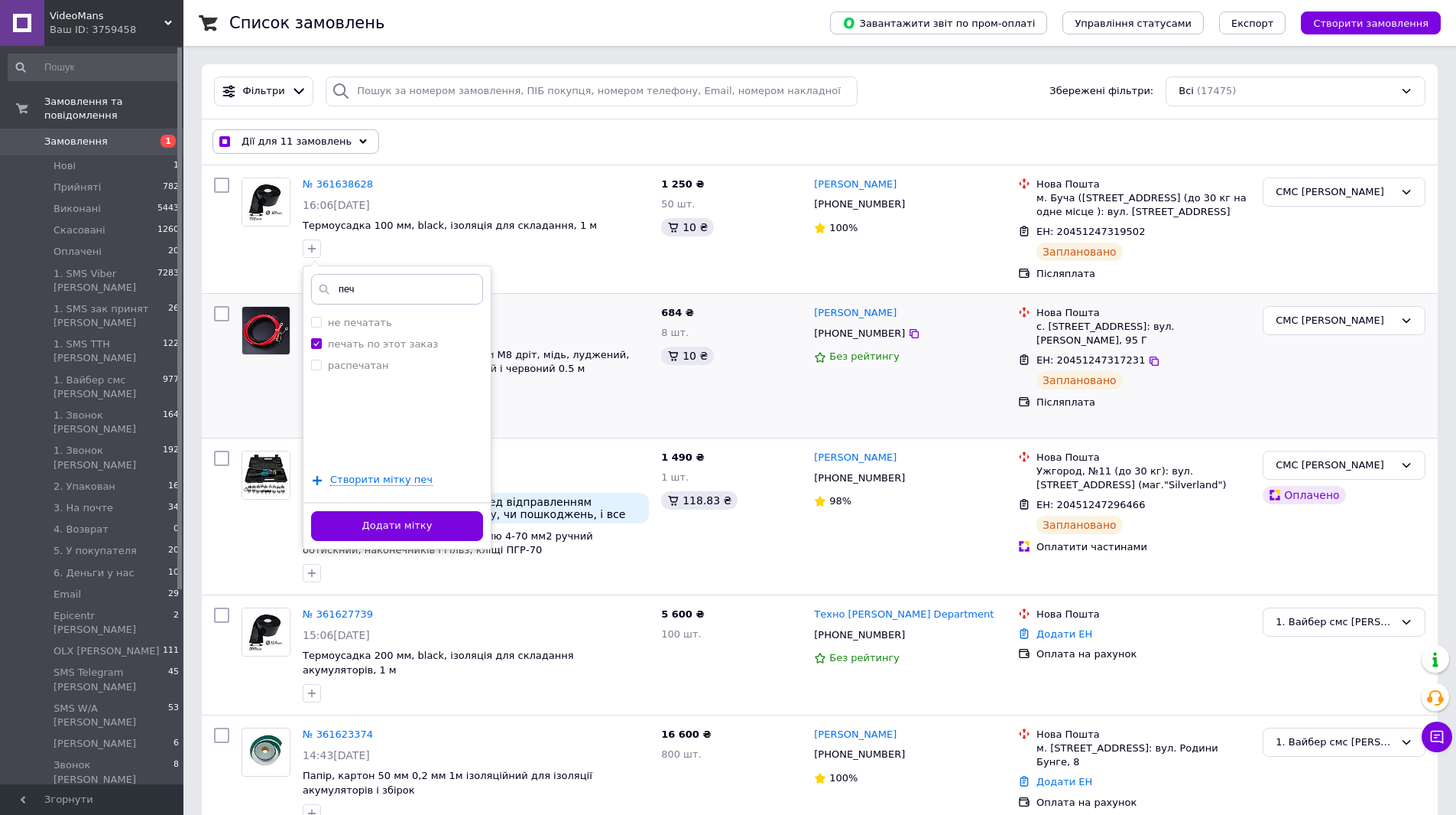
checkbox input "false"
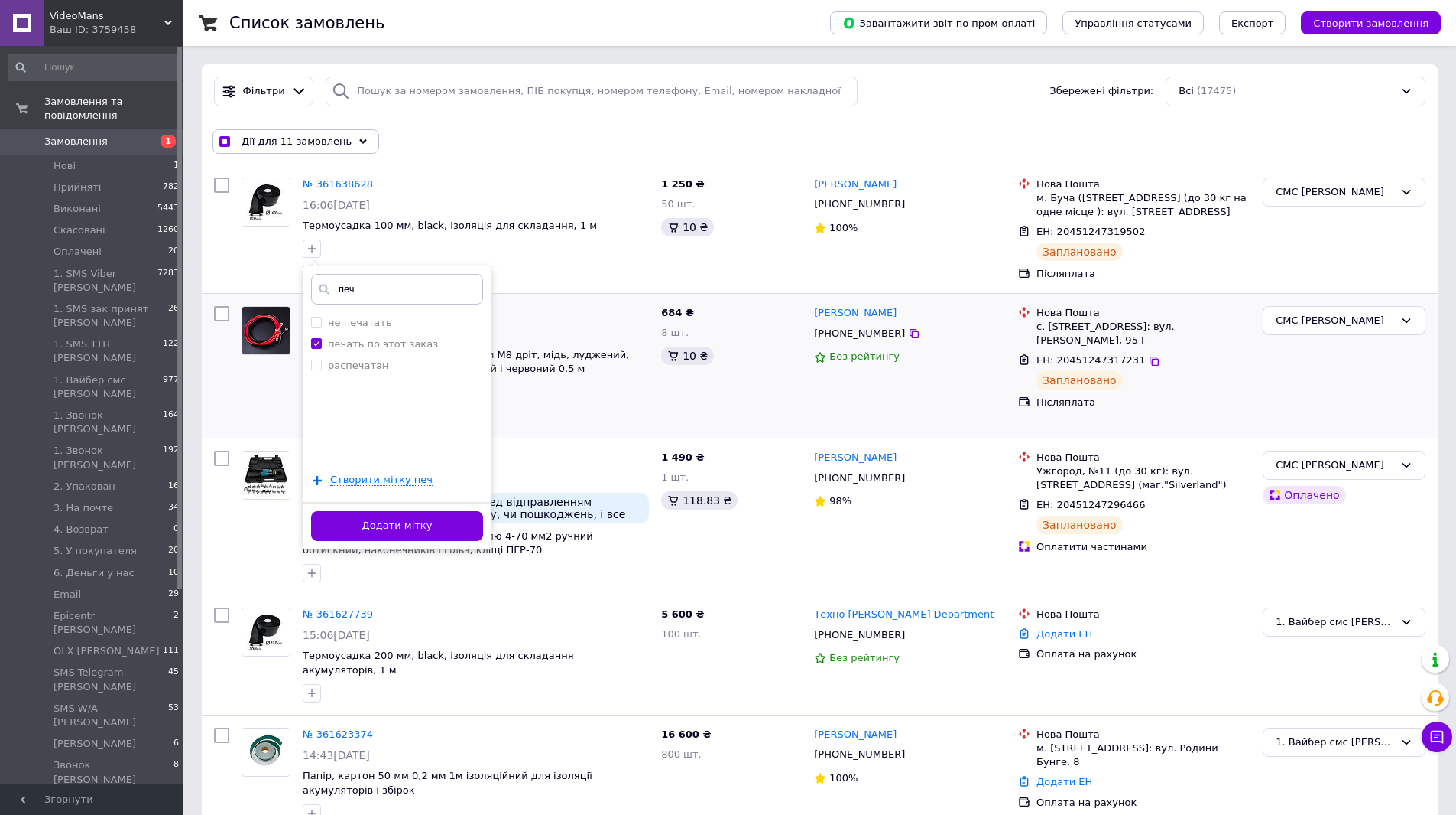
checkbox input "false"
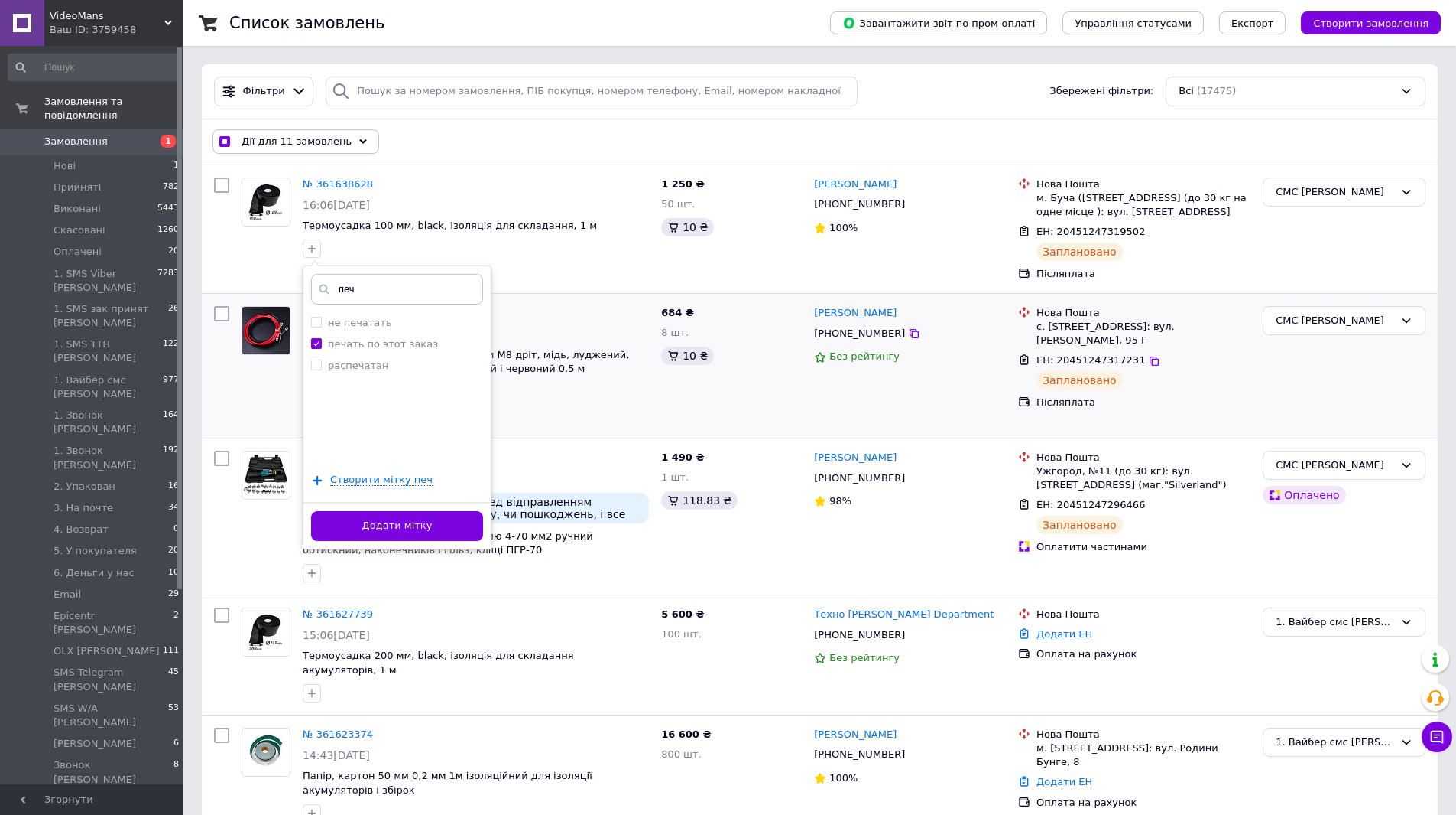
checkbox input "false"
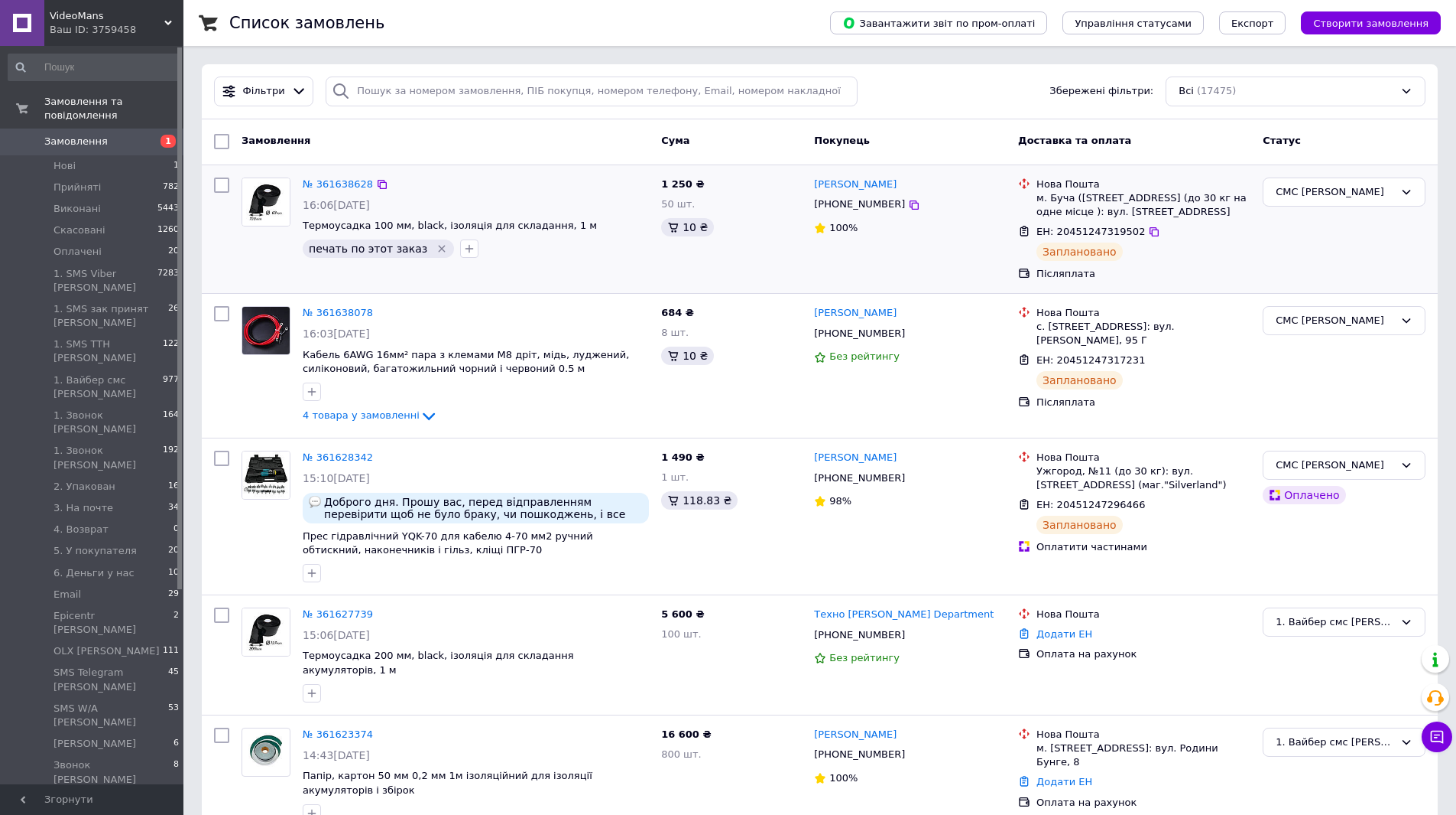
click at [259, 278] on div "№ 361638628 16:06[DATE] Термоусадка 100 мм, black, ізоляція для складання, 1 м …" at bounding box center [446, 229] width 420 height 115
click at [514, 91] on input "search" at bounding box center [591, 92] width 532 height 30
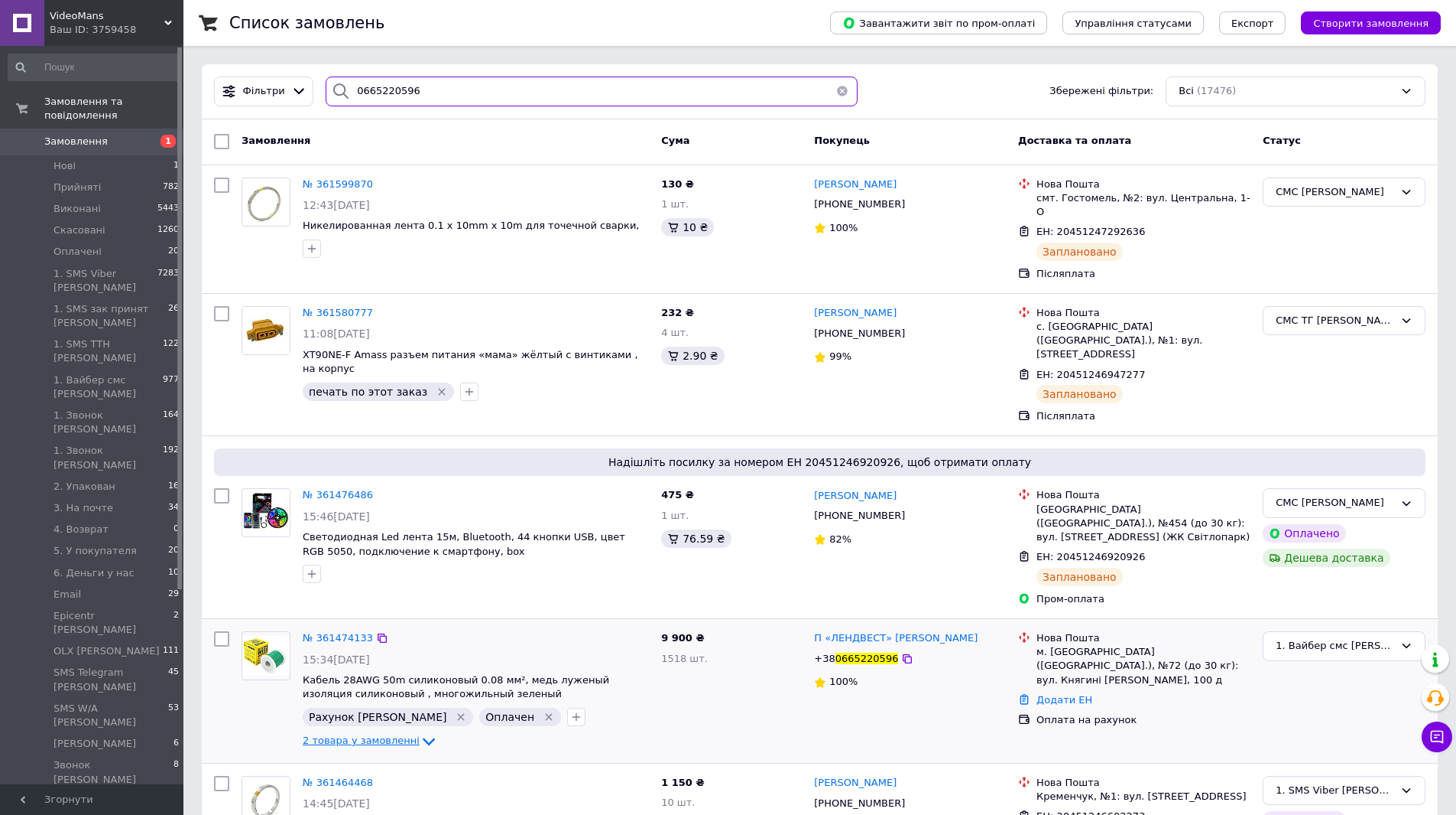
type input "0665220596"
click at [420, 732] on icon at bounding box center [429, 741] width 18 height 18
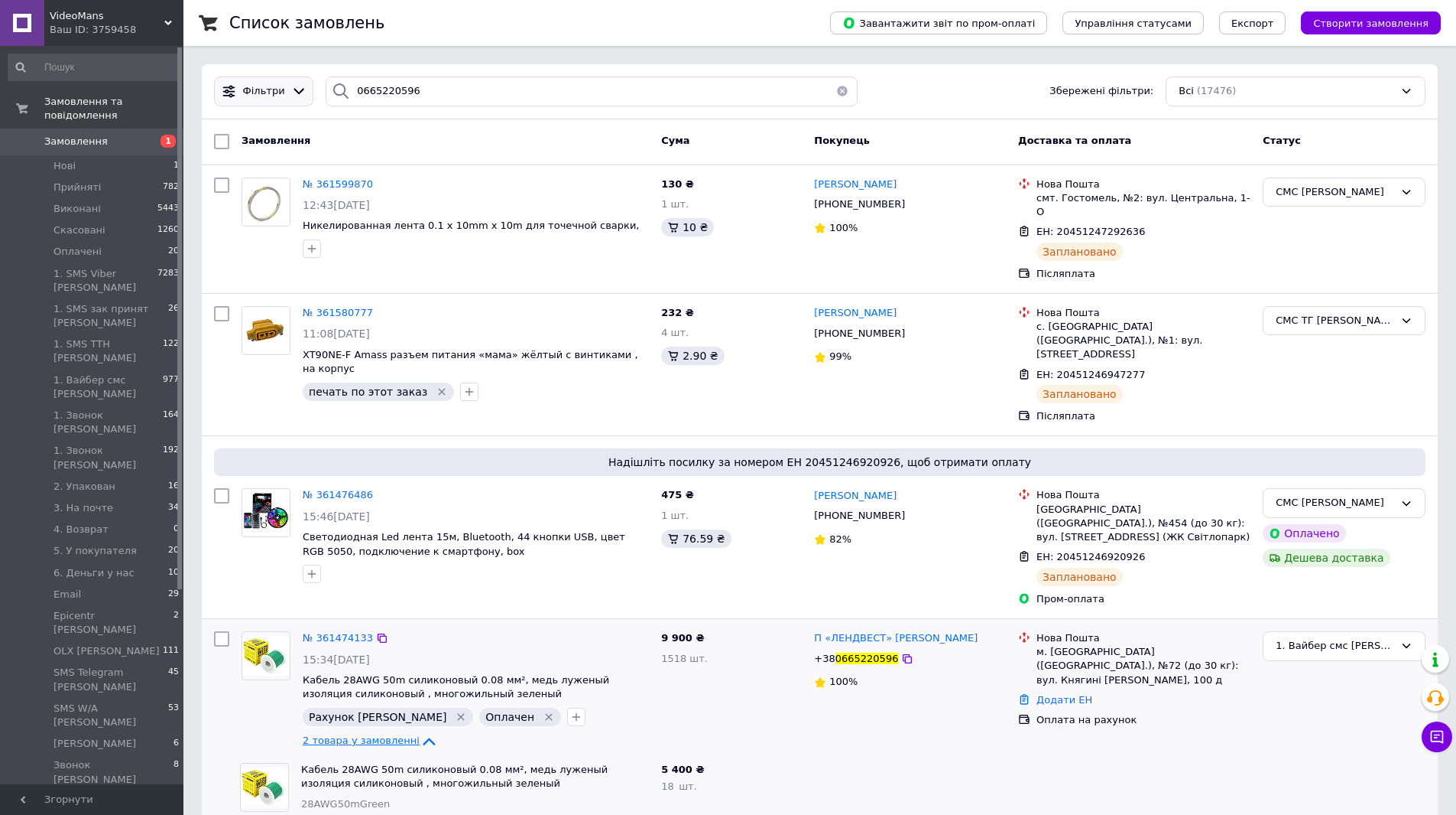
click at [291, 88] on icon at bounding box center [299, 92] width 16 height 16
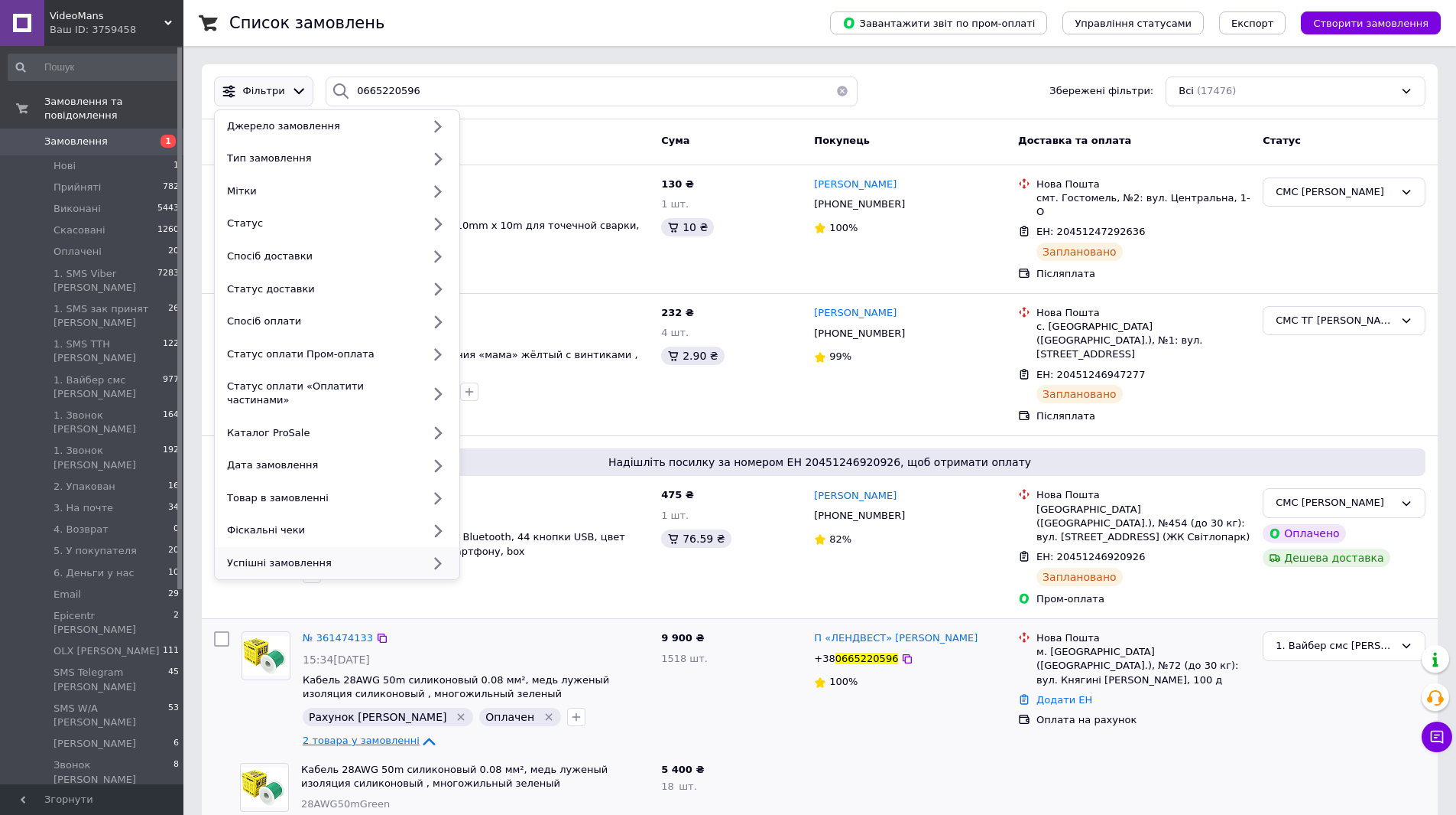
click at [353, 556] on div "Успішні замовлення" at bounding box center [321, 563] width 201 height 14
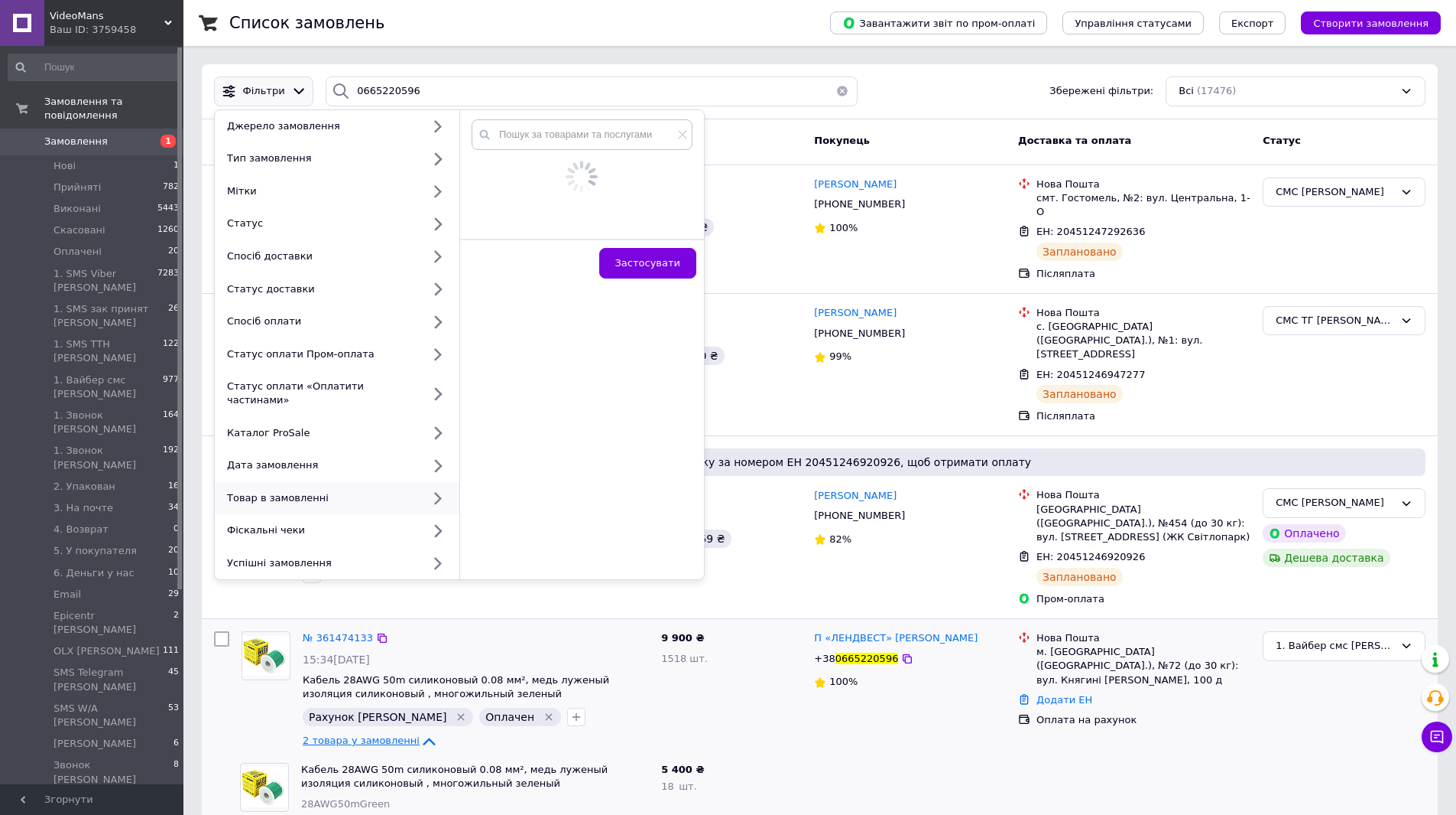
click at [329, 491] on div "Товар в замовленні" at bounding box center [321, 498] width 201 height 14
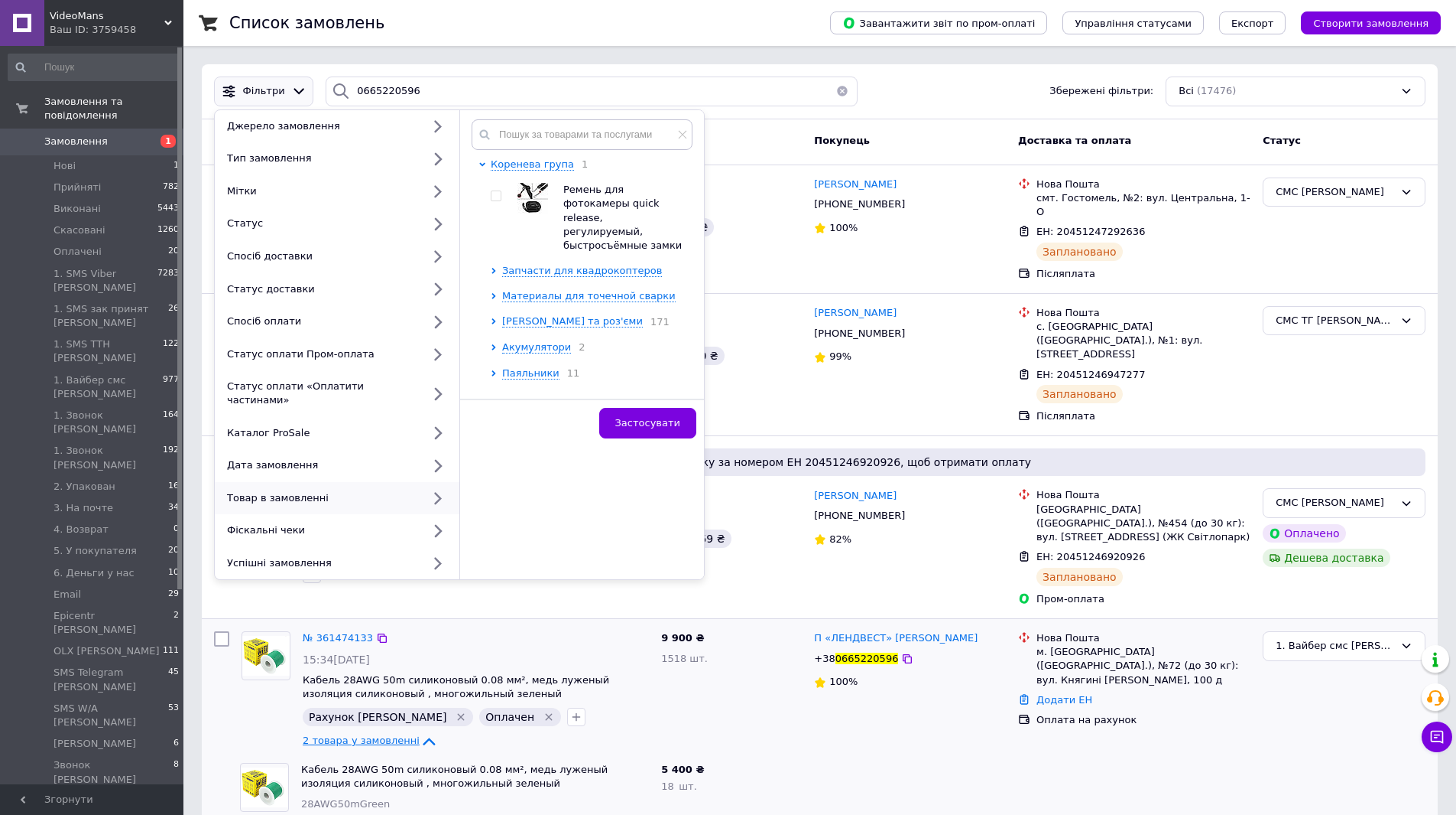
click at [412, 491] on div "Товар в замовленні" at bounding box center [321, 498] width 201 height 14
click at [546, 138] on input "text" at bounding box center [582, 134] width 221 height 31
type input "7"
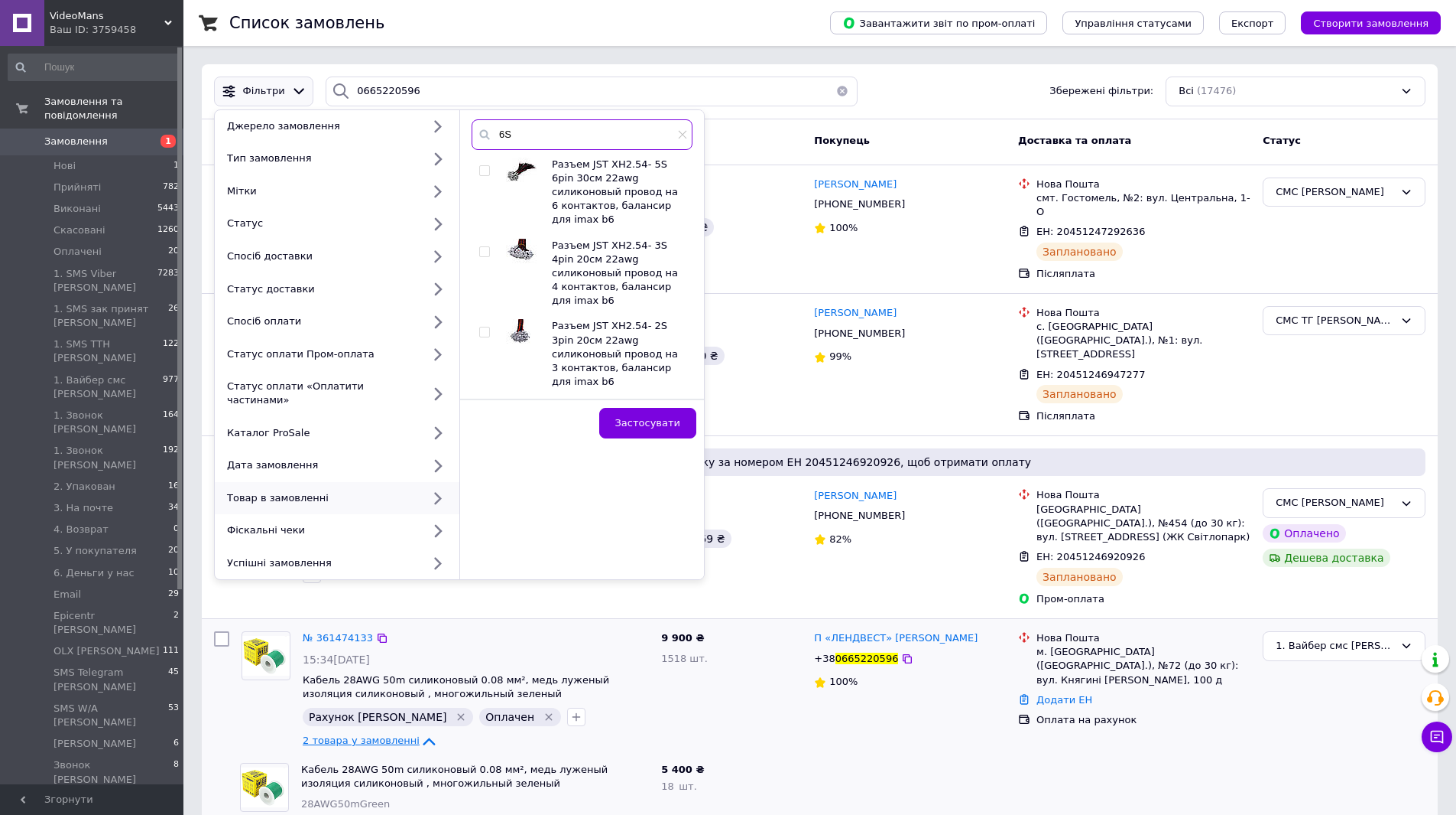
type input "6S"
click at [485, 172] on input "checkbox" at bounding box center [484, 171] width 10 height 10
checkbox input "true"
click at [652, 431] on button "Застосувати" at bounding box center [648, 423] width 97 height 31
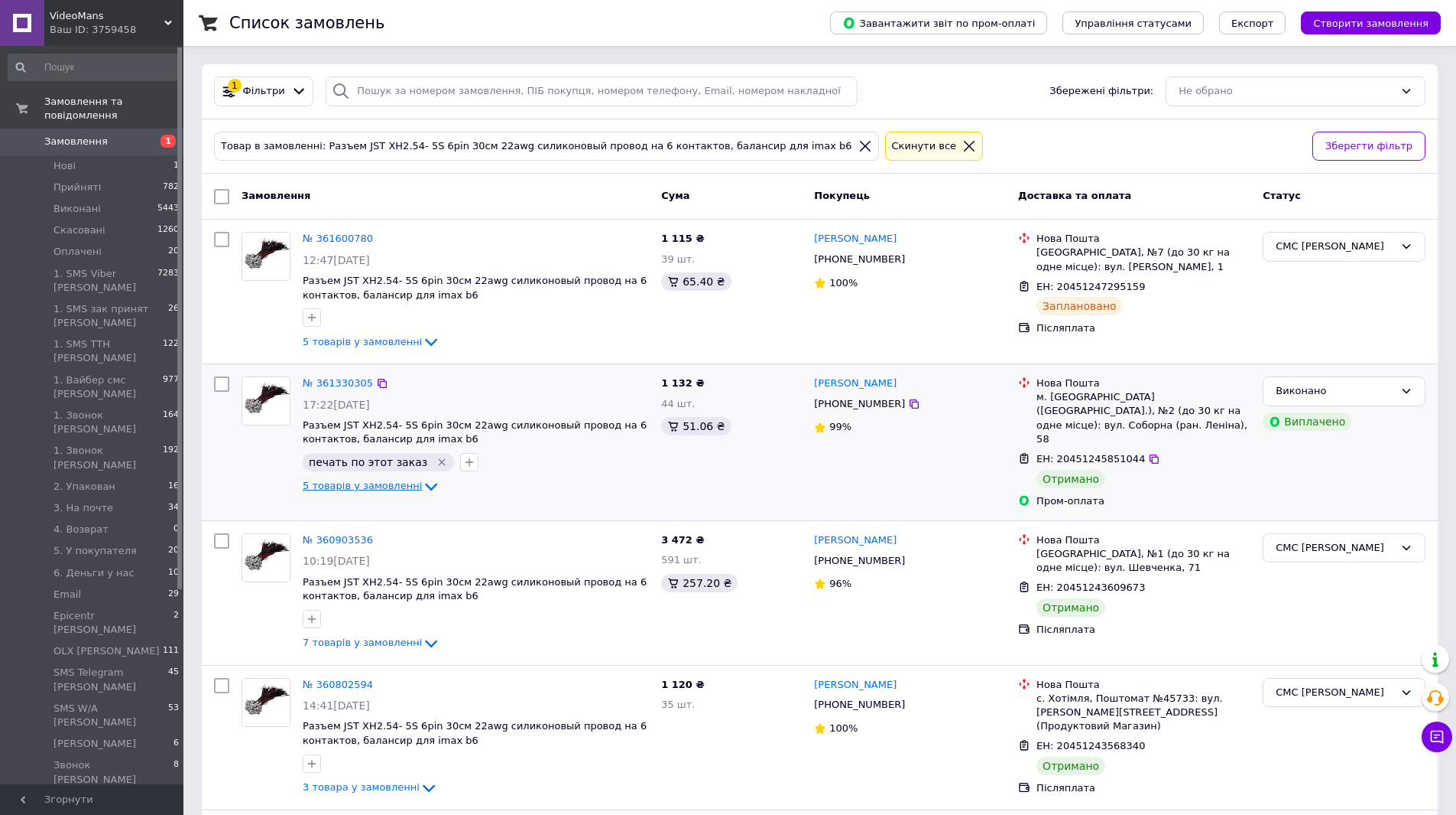
click at [422, 488] on icon at bounding box center [431, 487] width 18 height 18
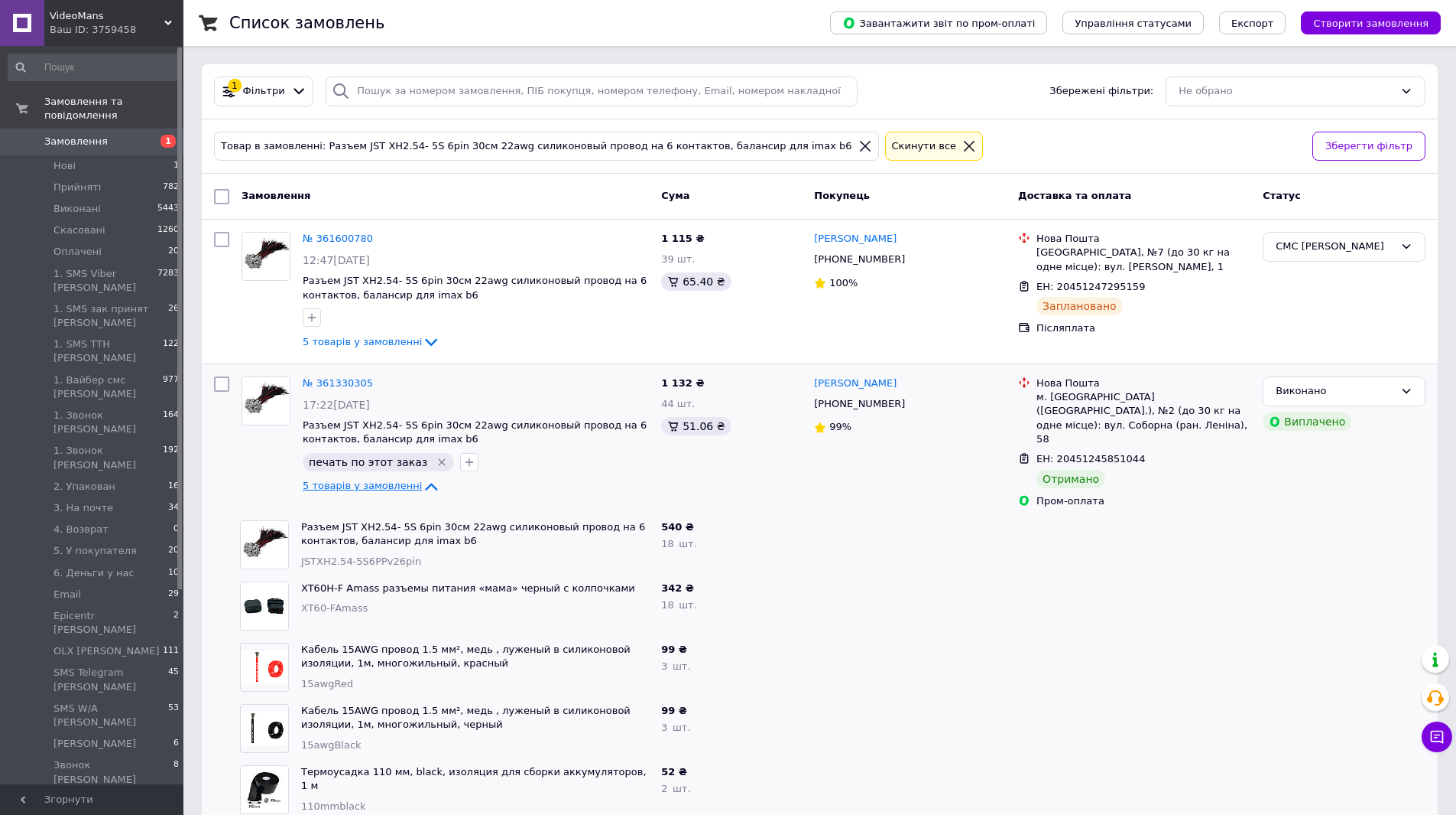
click at [963, 151] on icon at bounding box center [970, 146] width 14 height 14
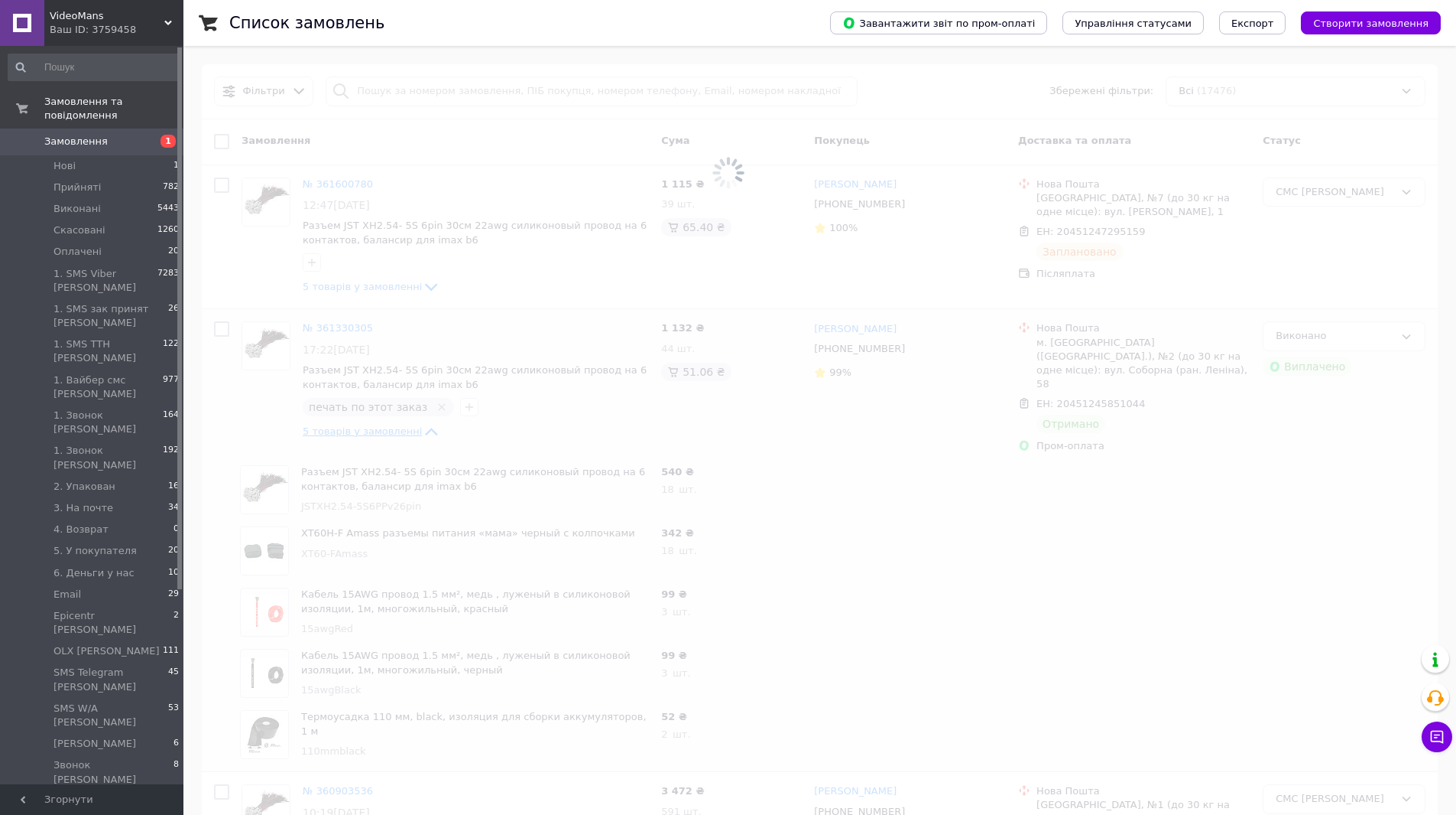
click at [272, 92] on span at bounding box center [728, 173] width 1456 height 346
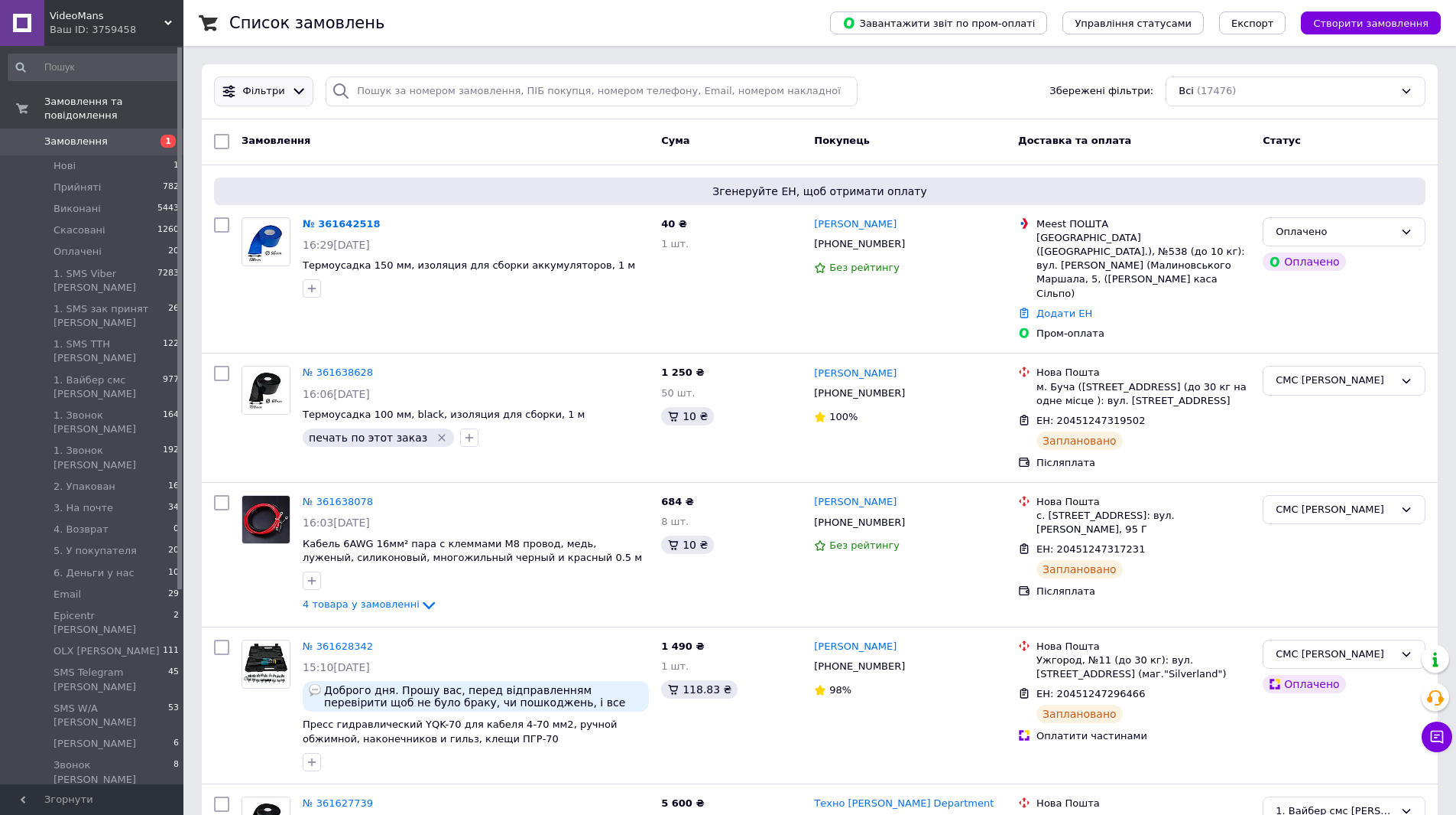
click at [295, 95] on icon at bounding box center [299, 92] width 16 height 16
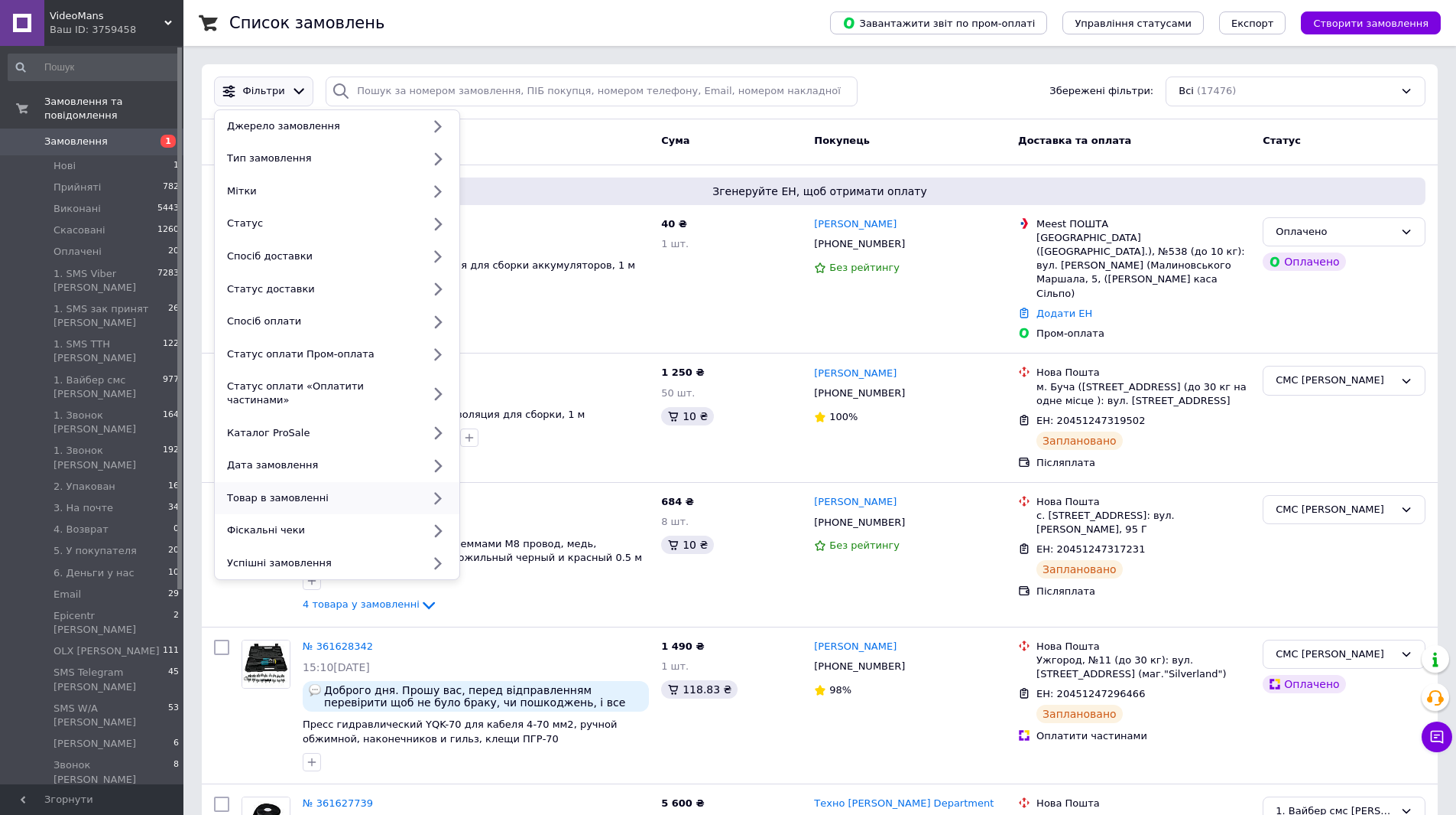
click at [332, 491] on div "Товар в замовленні" at bounding box center [321, 498] width 201 height 14
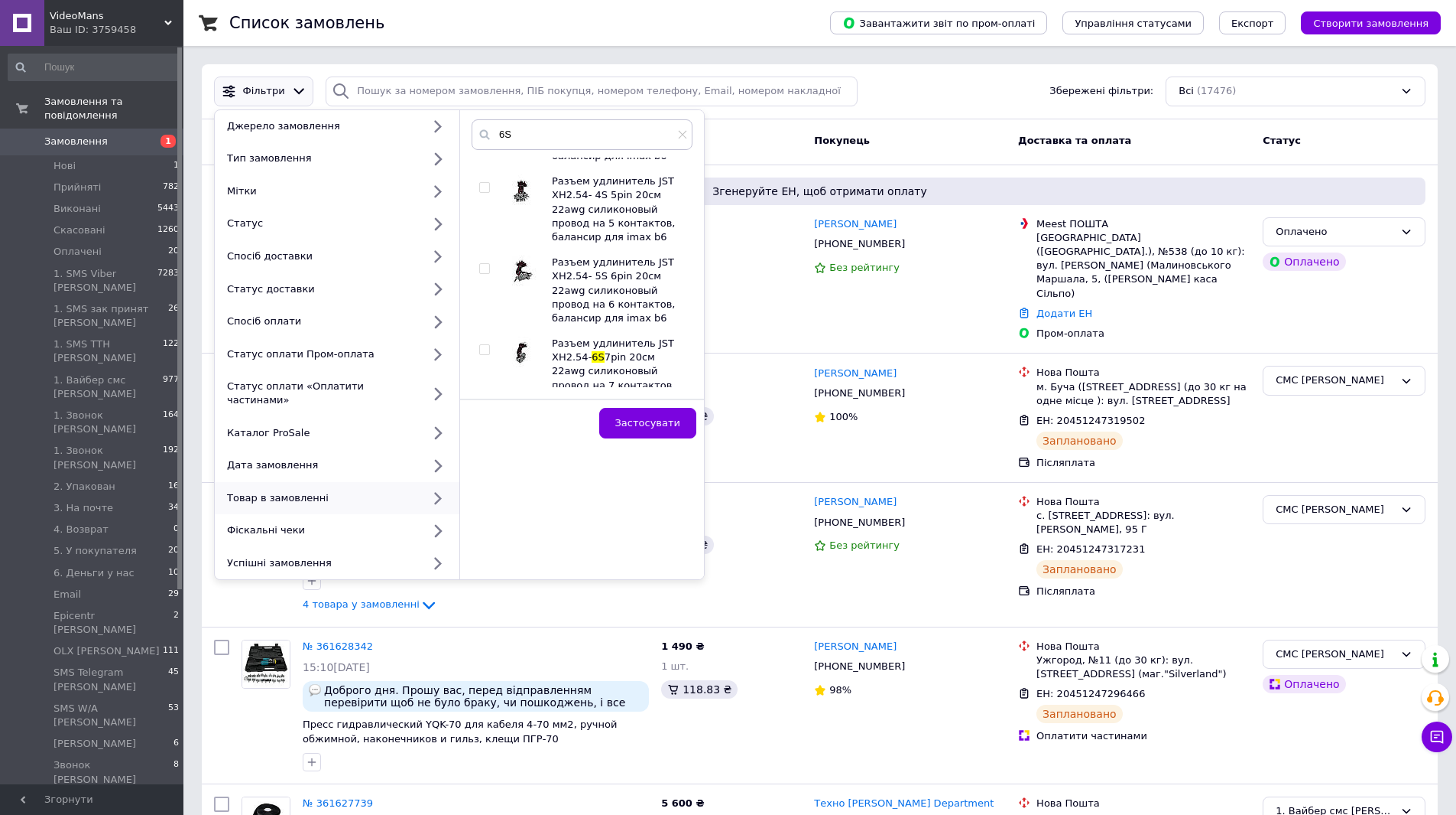
scroll to position [1071, 0]
click at [488, 269] on input "checkbox" at bounding box center [484, 274] width 10 height 10
checkbox input "true"
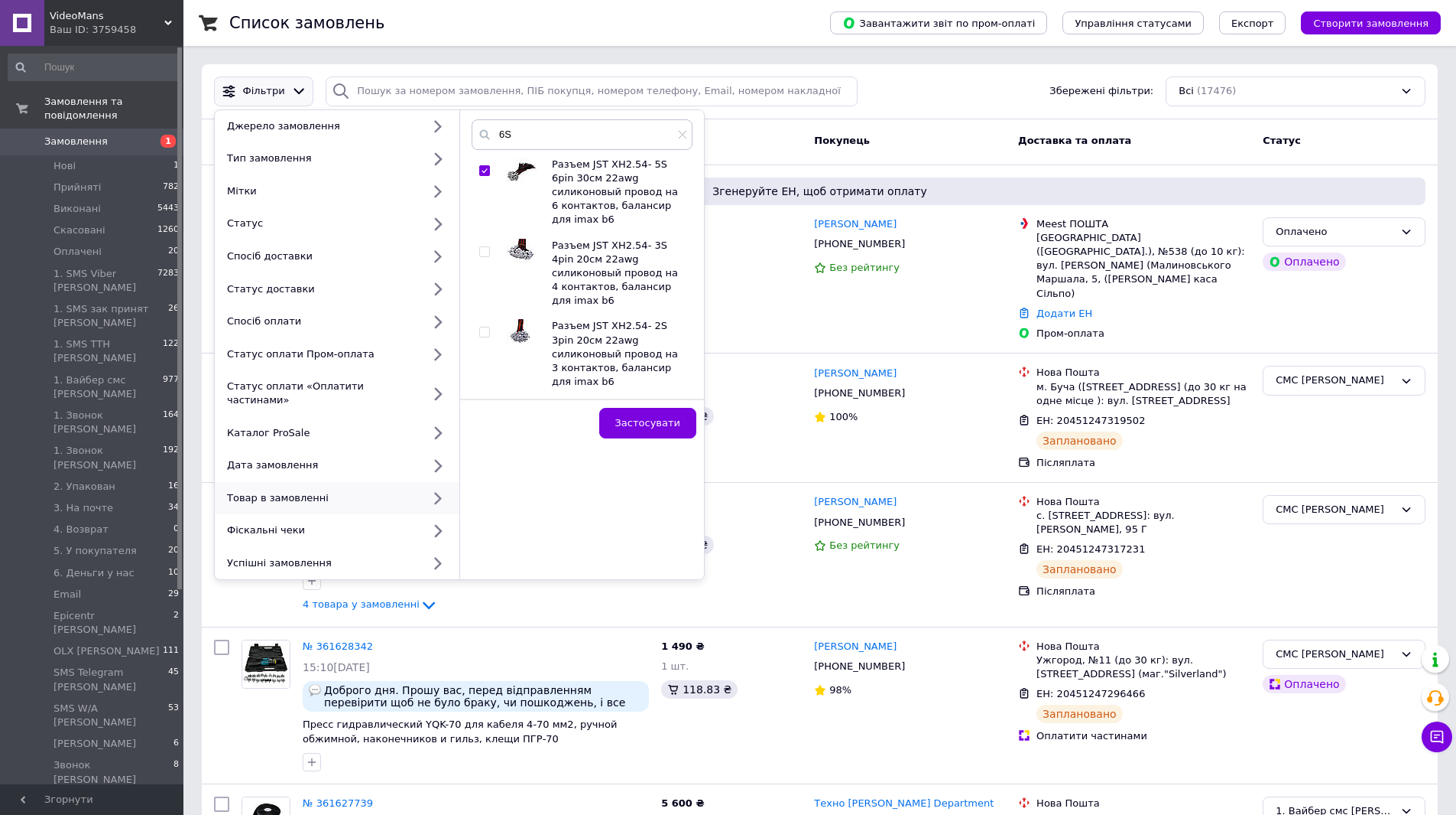
click at [484, 173] on input "checkbox" at bounding box center [484, 171] width 10 height 10
checkbox input "false"
click at [647, 418] on span "Застосувати" at bounding box center [647, 423] width 65 height 12
